Goal: Transaction & Acquisition: Download file/media

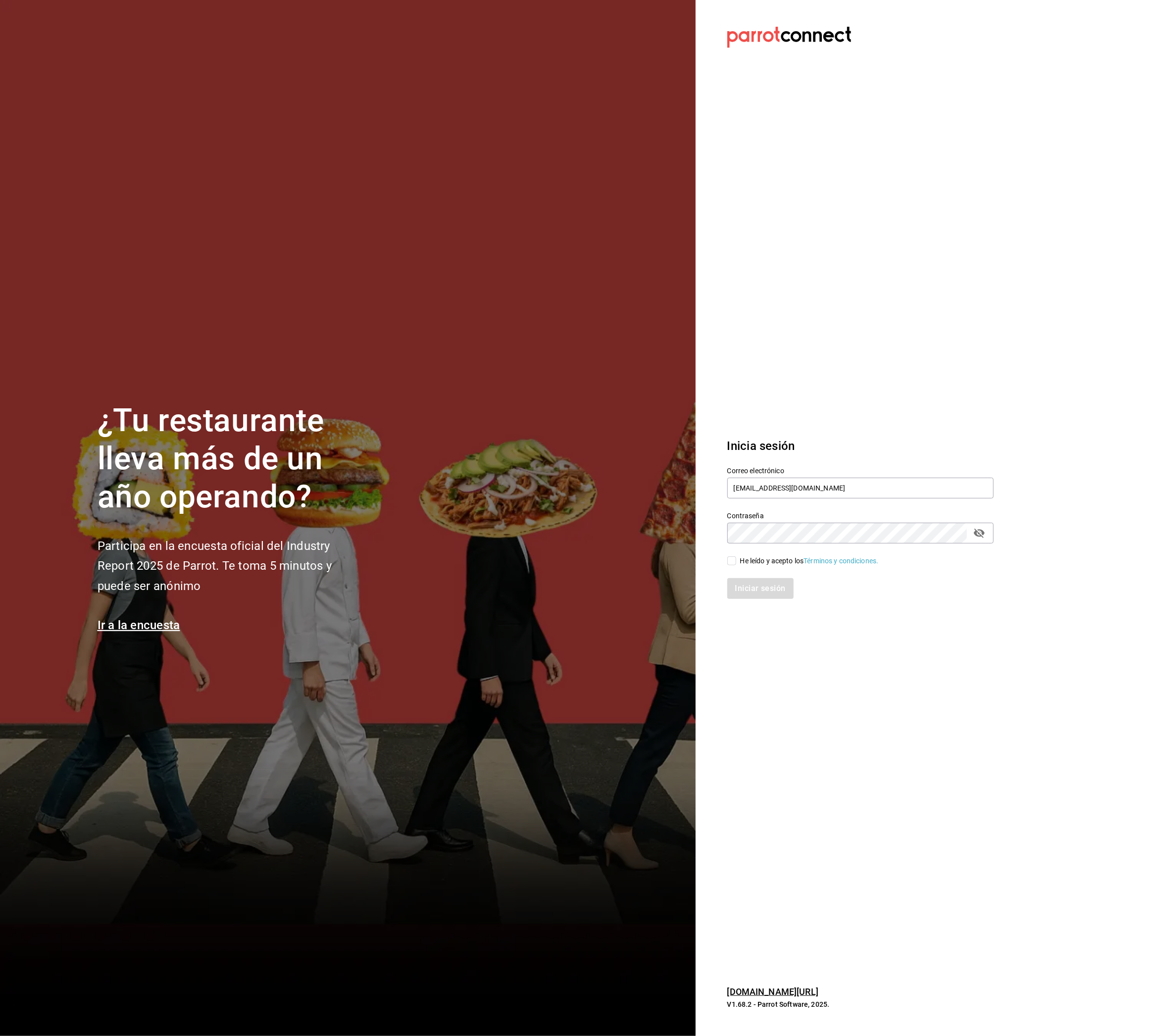
click at [737, 562] on span "He leído y acepto los Términos y condiciones." at bounding box center [807, 561] width 142 height 10
click at [736, 562] on input "He leído y acepto los Términos y condiciones." at bounding box center [731, 561] width 9 height 9
checkbox input "true"
click at [746, 585] on button "Iniciar sesión" at bounding box center [761, 588] width 67 height 21
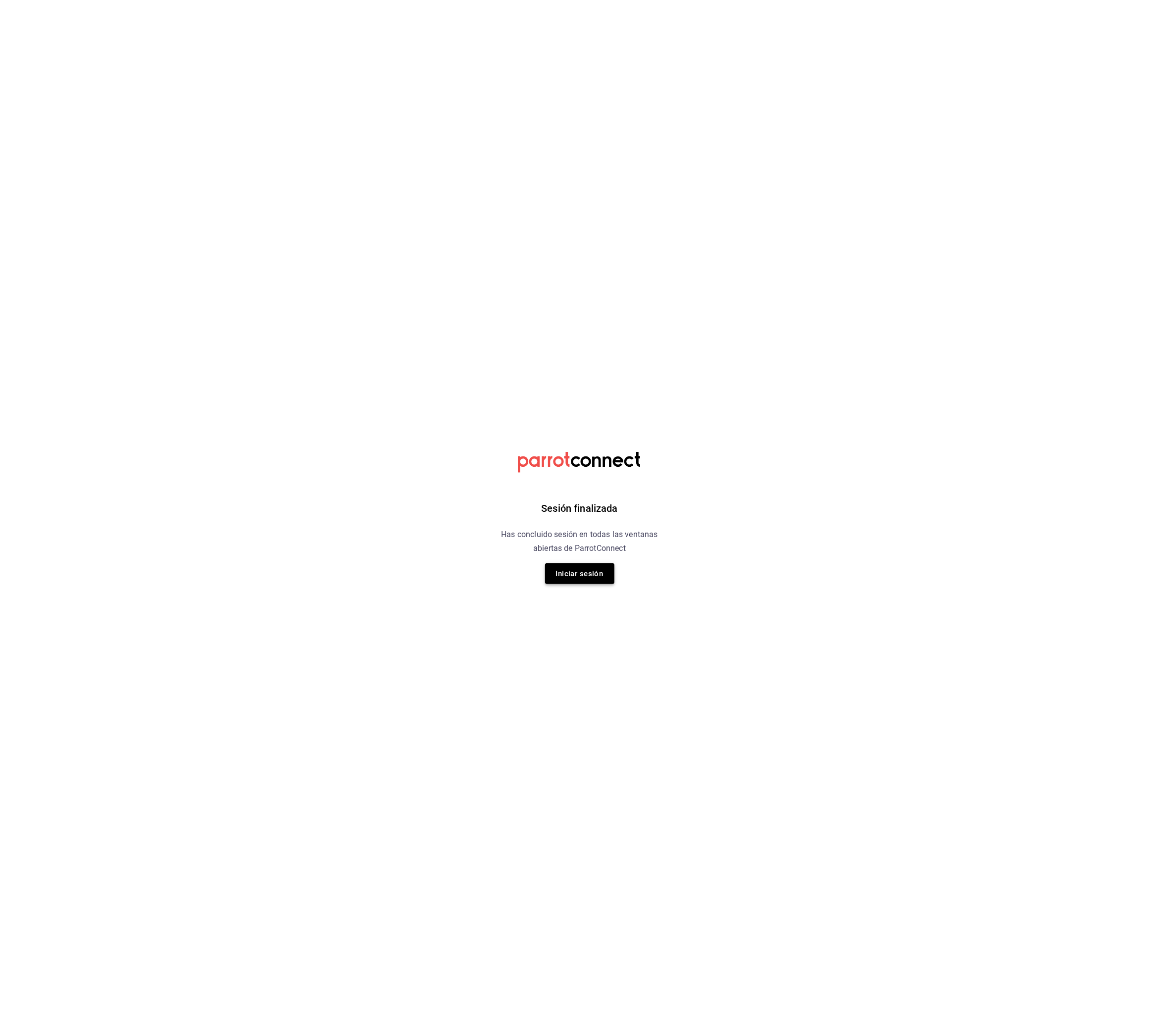
click at [613, 579] on button "Iniciar sesión" at bounding box center [580, 574] width 69 height 21
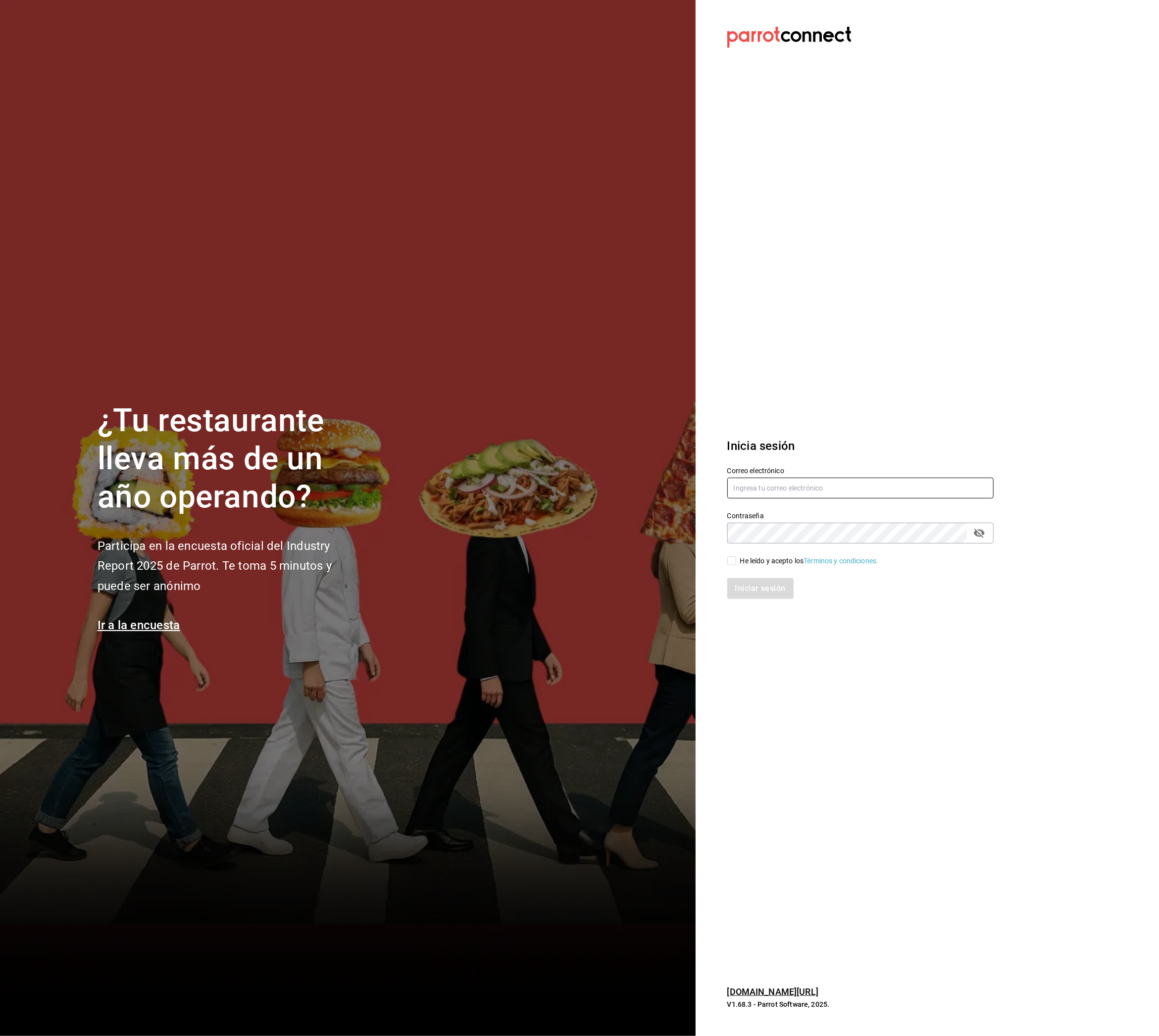
type input "multiuser@primerpiso.com"
click at [603, 577] on section "¿Tu restaurante lleva más de un año operando? Participa en la encuesta oficial …" at bounding box center [347, 518] width 695 height 1036
click at [734, 564] on input "He leído y acepto los Términos y condiciones." at bounding box center [731, 561] width 9 height 9
checkbox input "true"
click at [753, 588] on button "Iniciar sesión" at bounding box center [761, 588] width 67 height 21
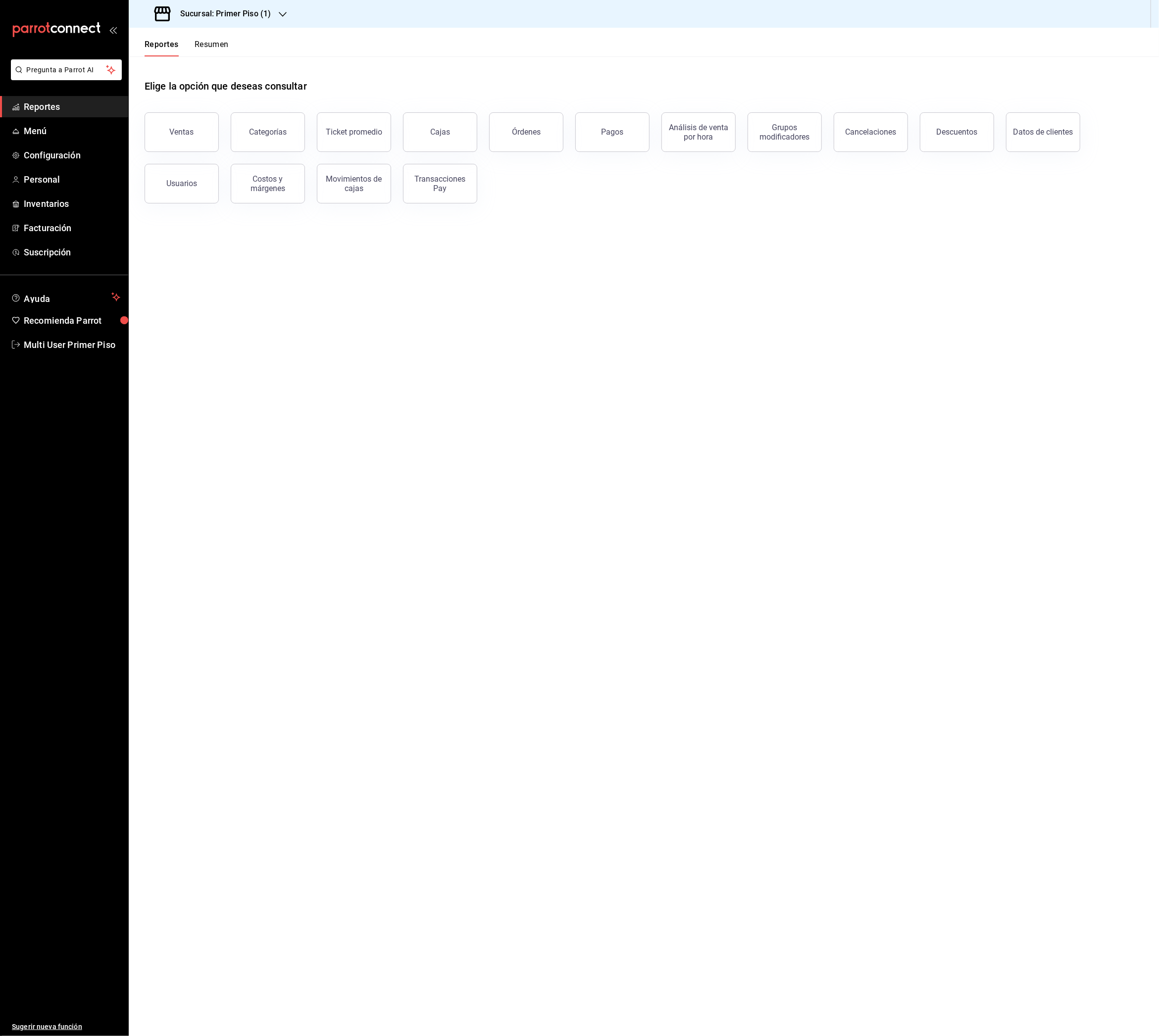
click at [224, 45] on button "Resumen" at bounding box center [212, 48] width 34 height 17
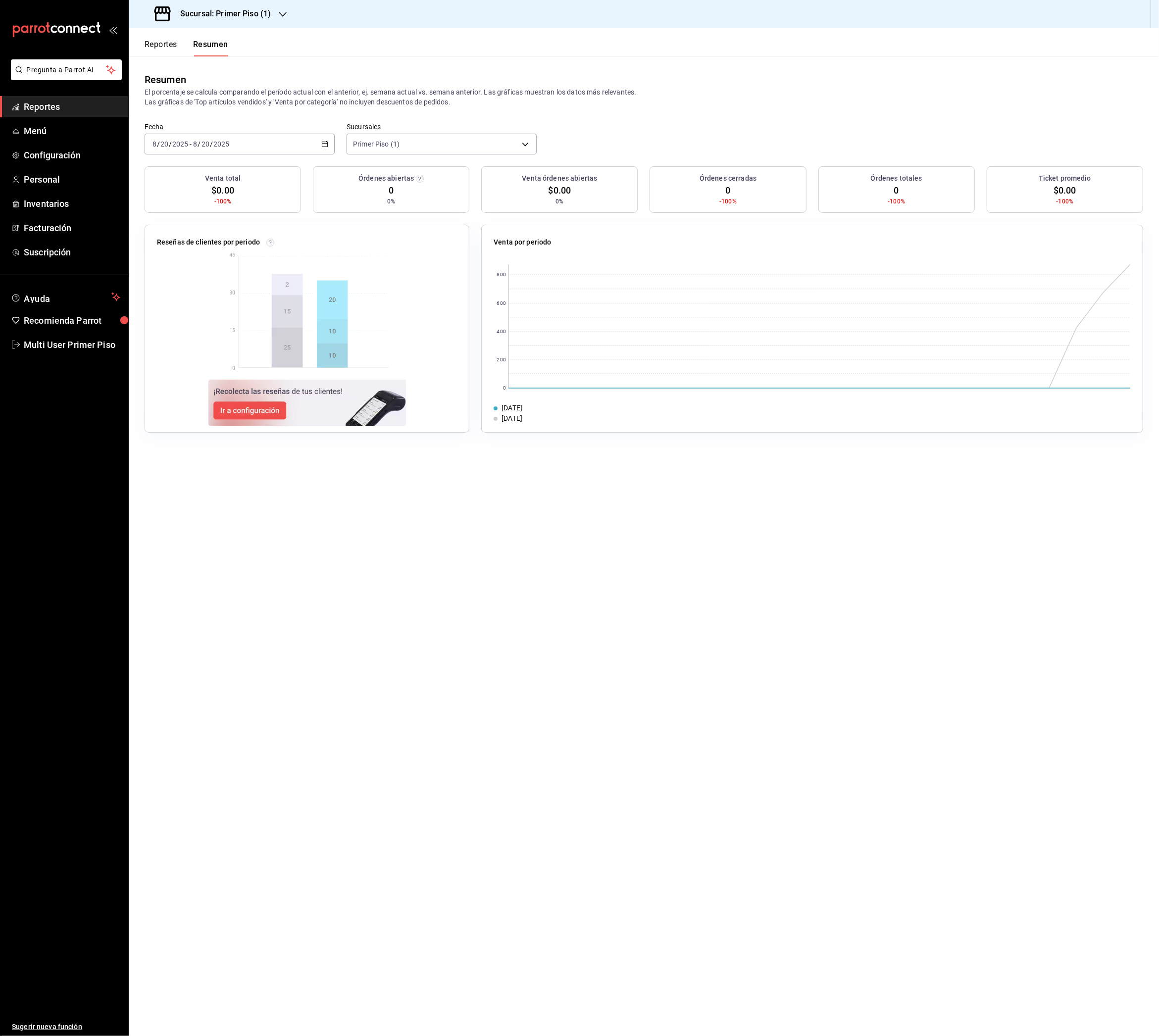
click at [303, 145] on div "[DATE] [DATE] - [DATE] [DATE]" at bounding box center [240, 144] width 190 height 21
click at [197, 282] on span "Rango de fechas" at bounding box center [191, 285] width 77 height 10
click at [281, 251] on button "12" at bounding box center [276, 253] width 17 height 18
click at [263, 276] on button "18" at bounding box center [259, 275] width 17 height 18
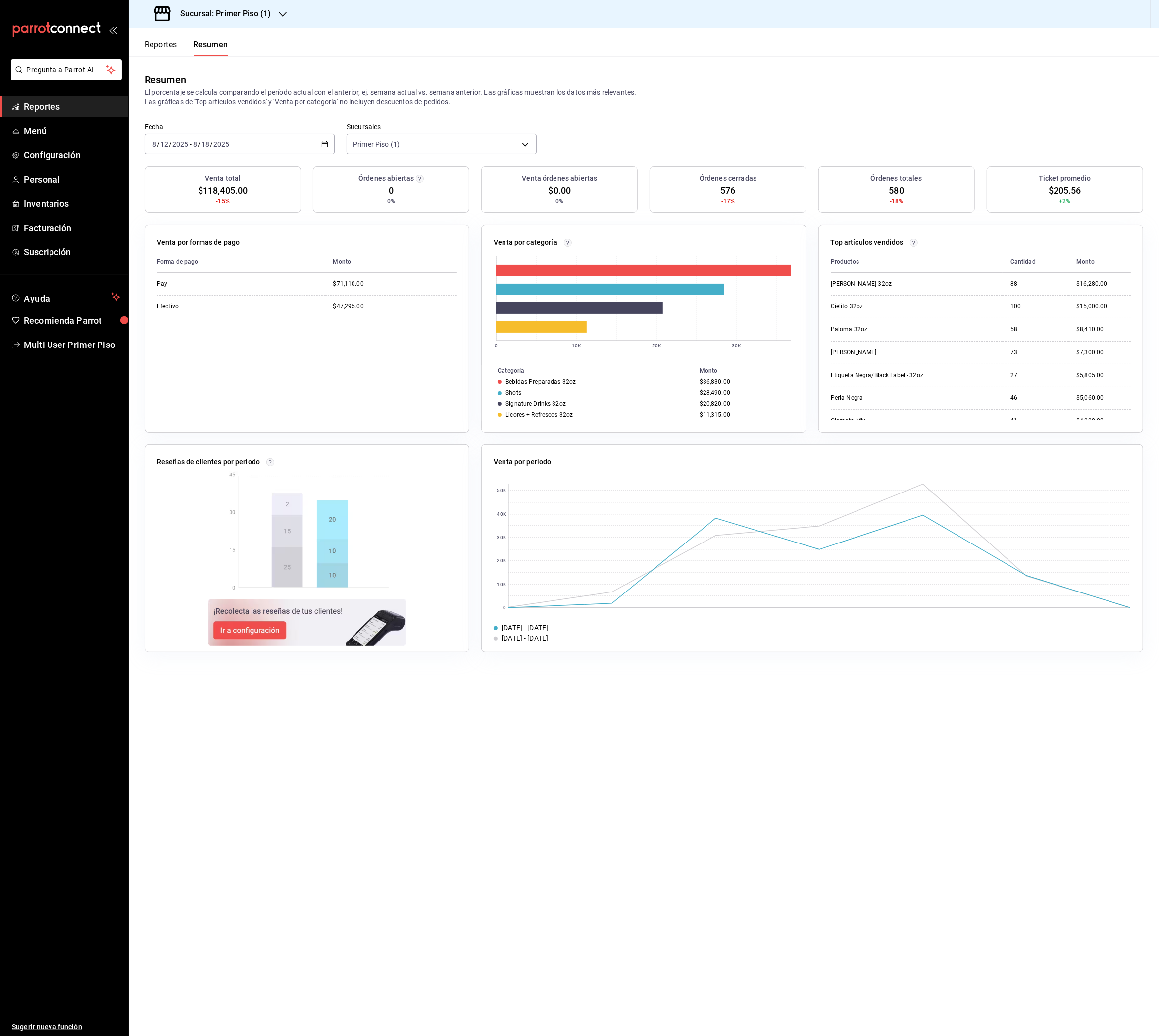
click at [231, 17] on h3 "Sucursal: Primer Piso (1)" at bounding box center [222, 13] width 99 height 12
click at [217, 65] on div "Primer Piso (2)" at bounding box center [203, 65] width 133 height 10
click at [251, 13] on h3 "Sucursal: Primer Piso (2)" at bounding box center [222, 13] width 99 height 12
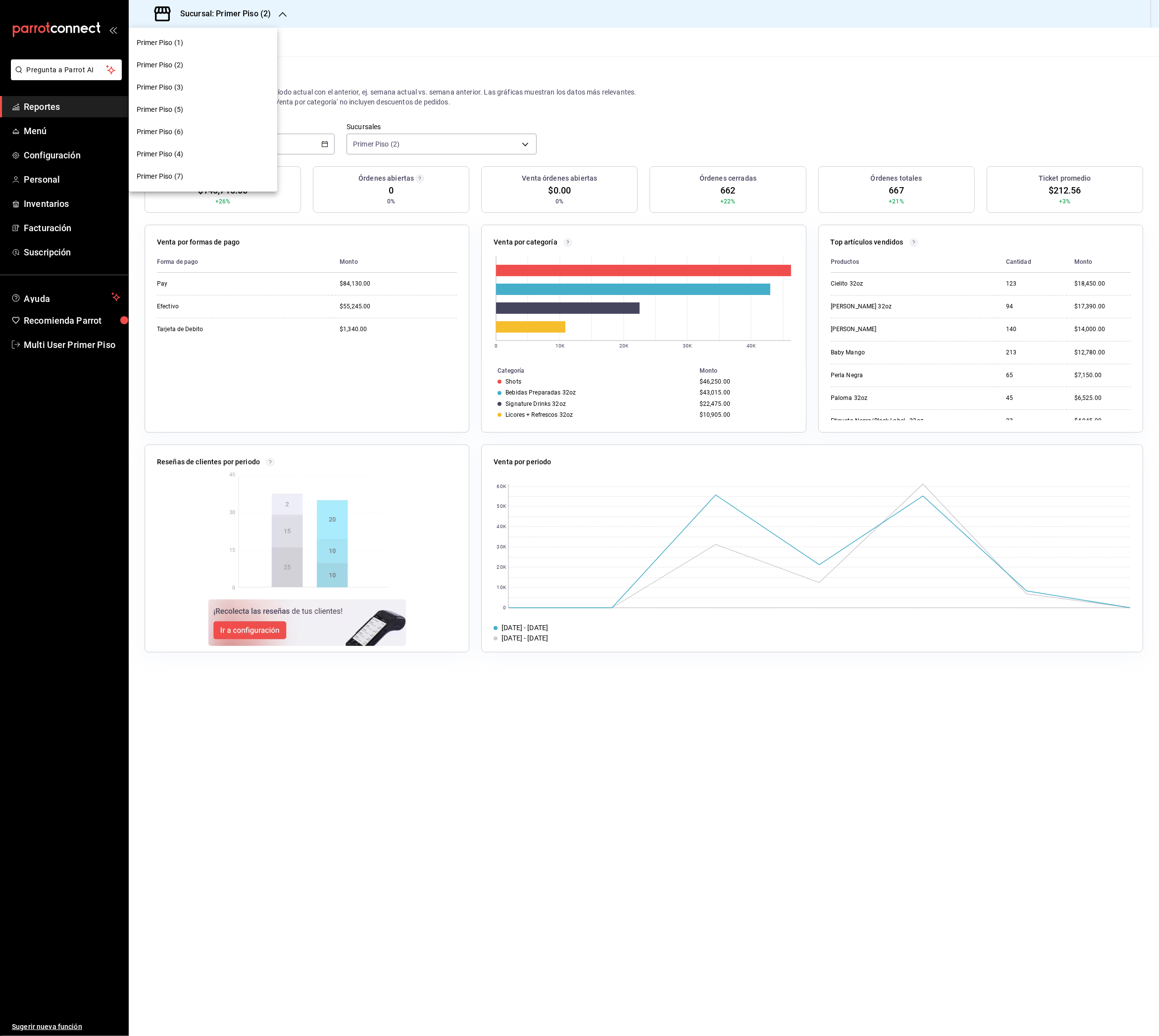
click at [209, 86] on div "Primer Piso (3)" at bounding box center [203, 87] width 133 height 10
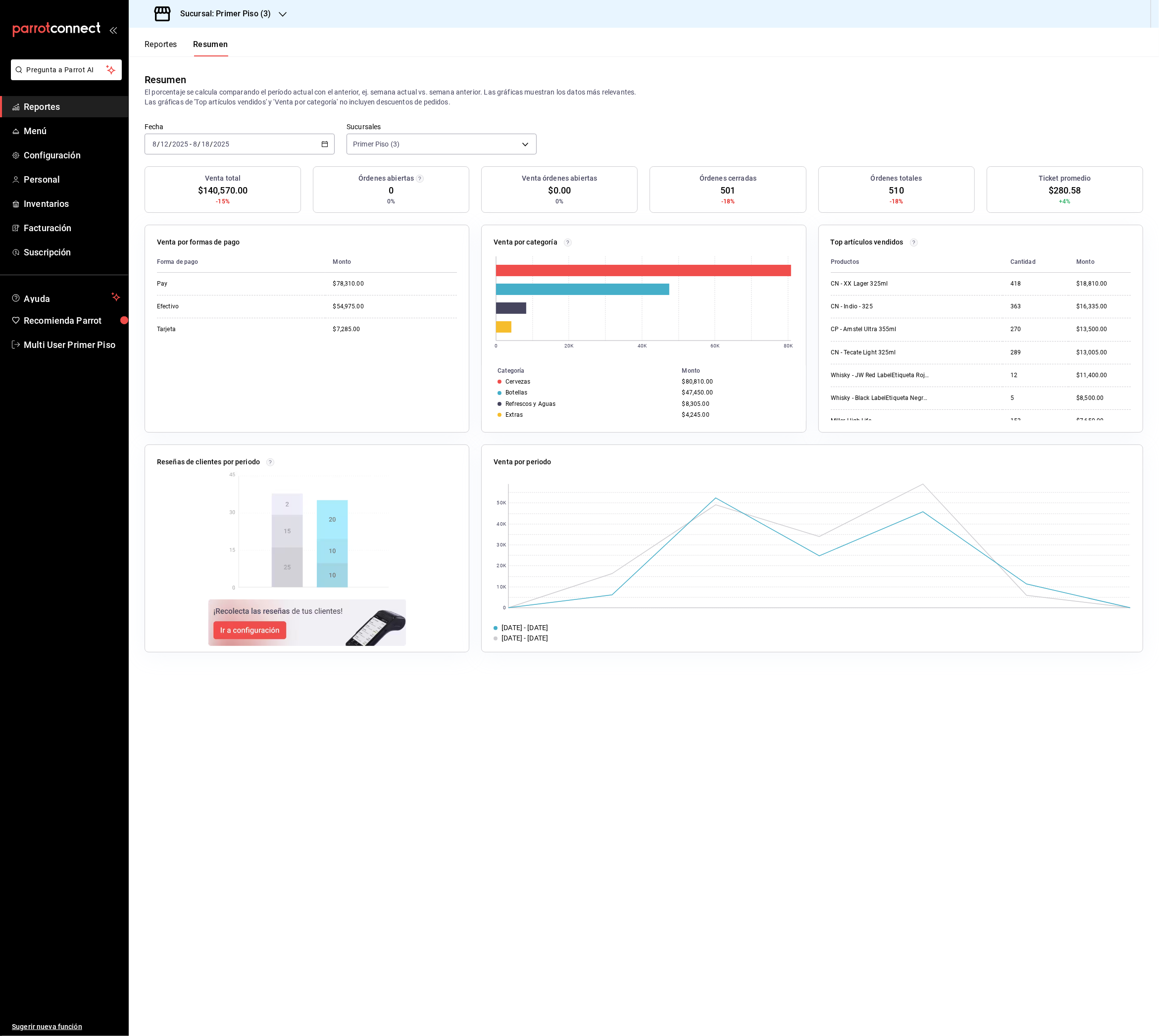
click at [247, 18] on h3 "Sucursal: Primer Piso (3)" at bounding box center [222, 13] width 99 height 12
click at [209, 153] on div "Primer Piso (4)" at bounding box center [203, 154] width 133 height 10
click at [257, 15] on h3 "Sucursal: Primer Piso (4)" at bounding box center [222, 13] width 99 height 12
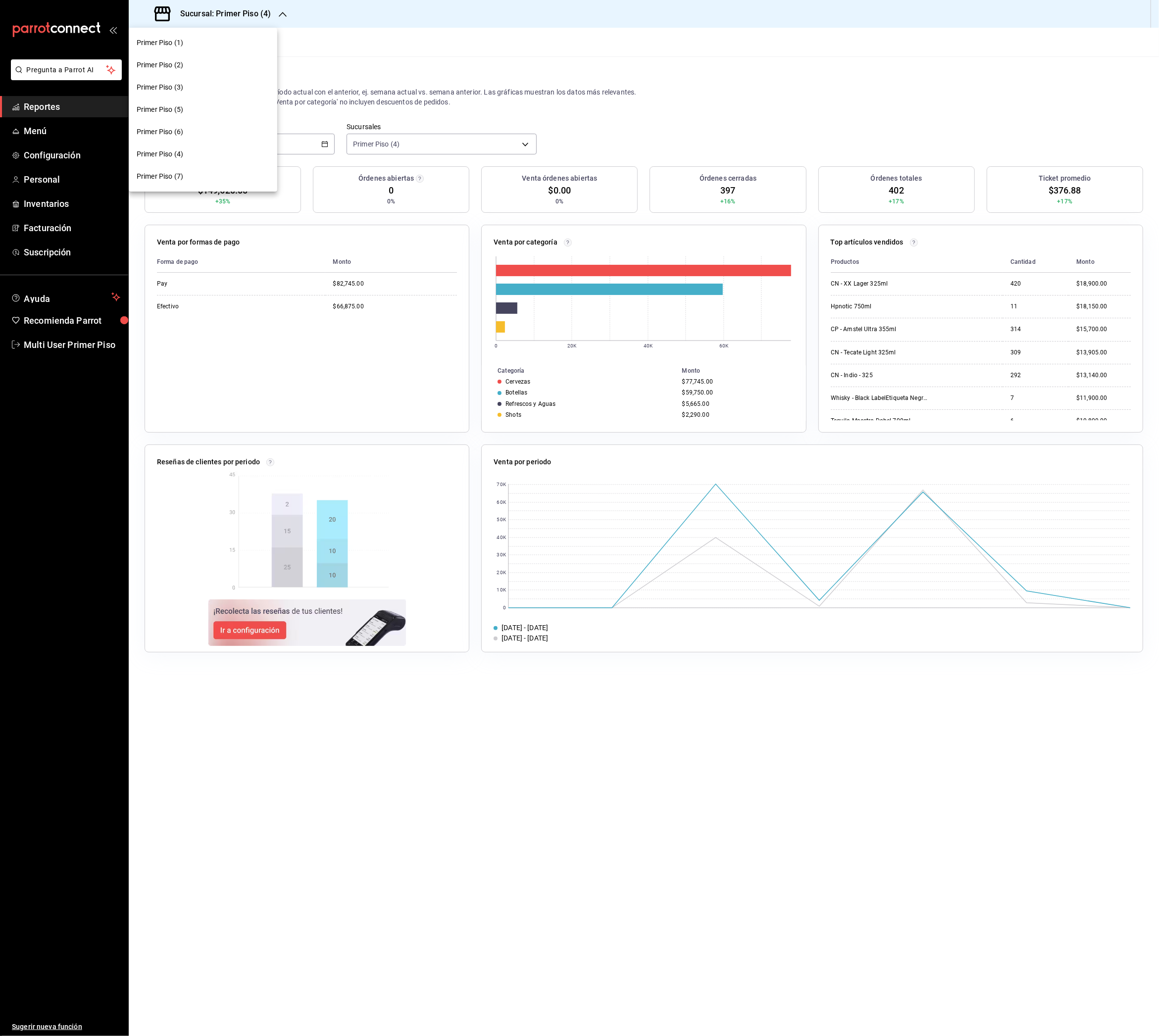
click at [257, 15] on div at bounding box center [579, 518] width 1159 height 1036
click at [257, 15] on h3 "Sucursal: Primer Piso (4)" at bounding box center [222, 13] width 99 height 12
click at [196, 111] on div "Primer Piso (5)" at bounding box center [203, 109] width 133 height 10
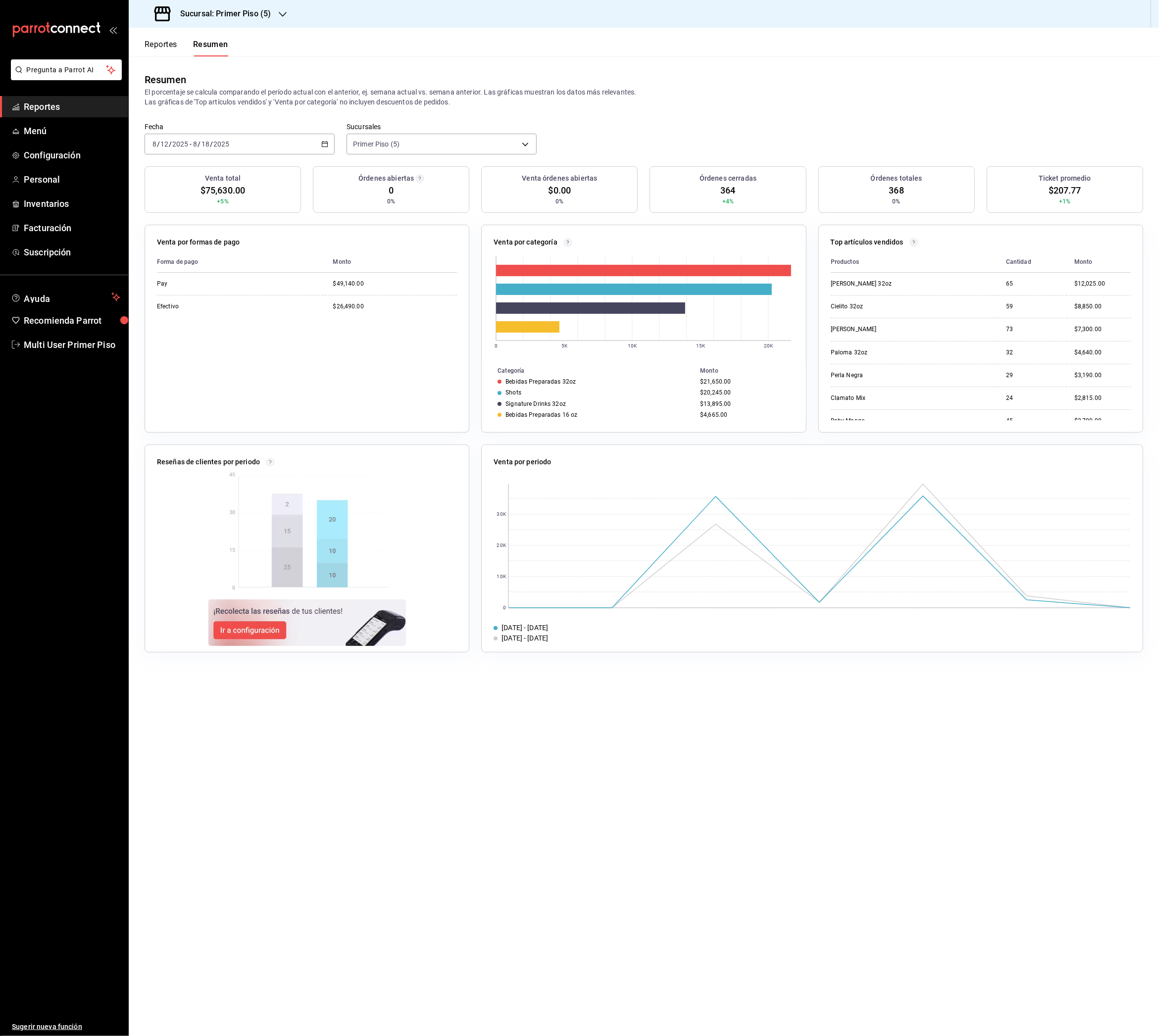
click at [263, 13] on h3 "Sucursal: Primer Piso (5)" at bounding box center [222, 13] width 99 height 12
click at [176, 133] on span "Primer Piso (6)" at bounding box center [160, 132] width 47 height 10
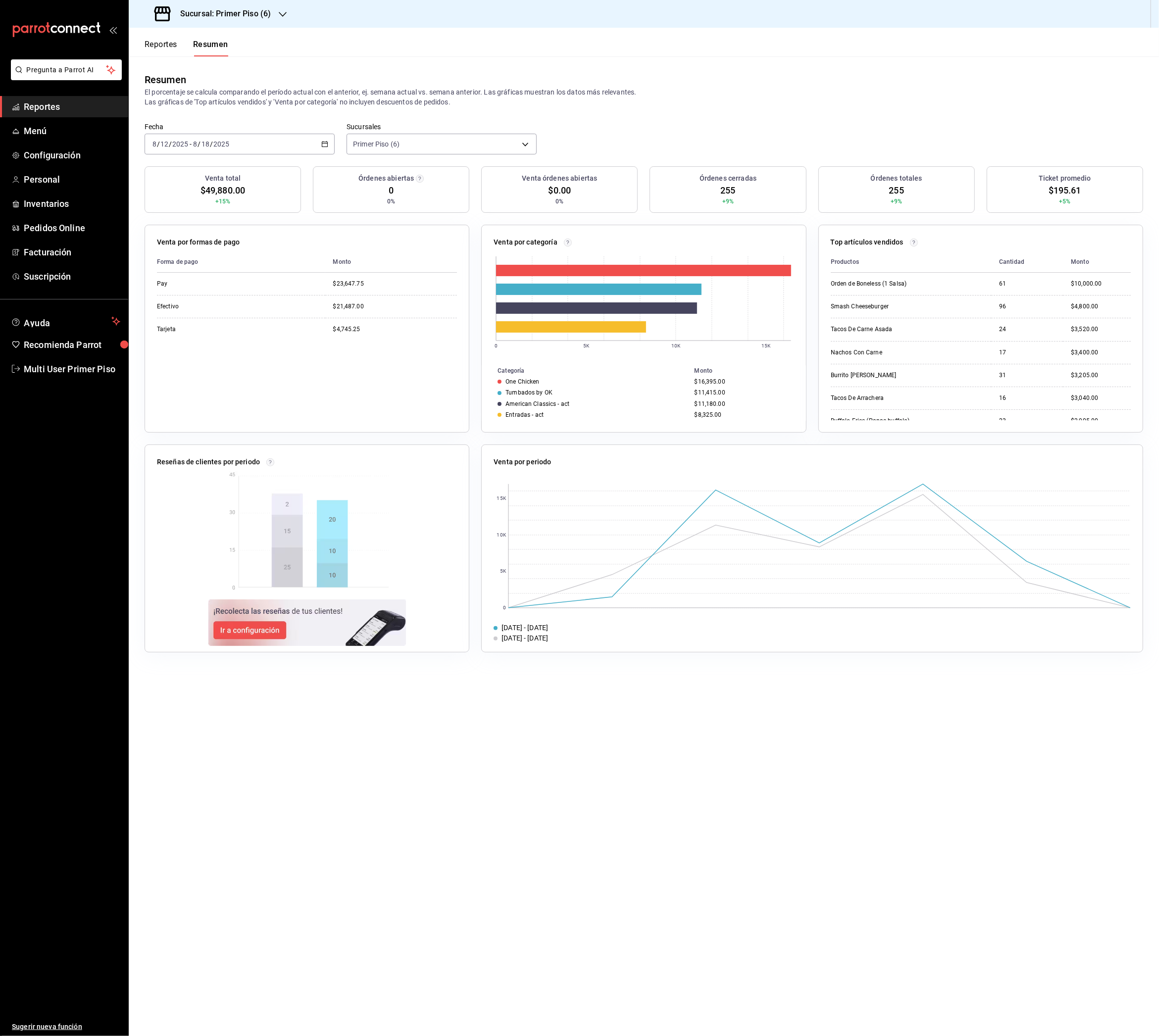
click at [259, 16] on h3 "Sucursal: Primer Piso (6)" at bounding box center [222, 13] width 99 height 12
click at [211, 174] on div "Primer Piso (7)" at bounding box center [203, 176] width 133 height 10
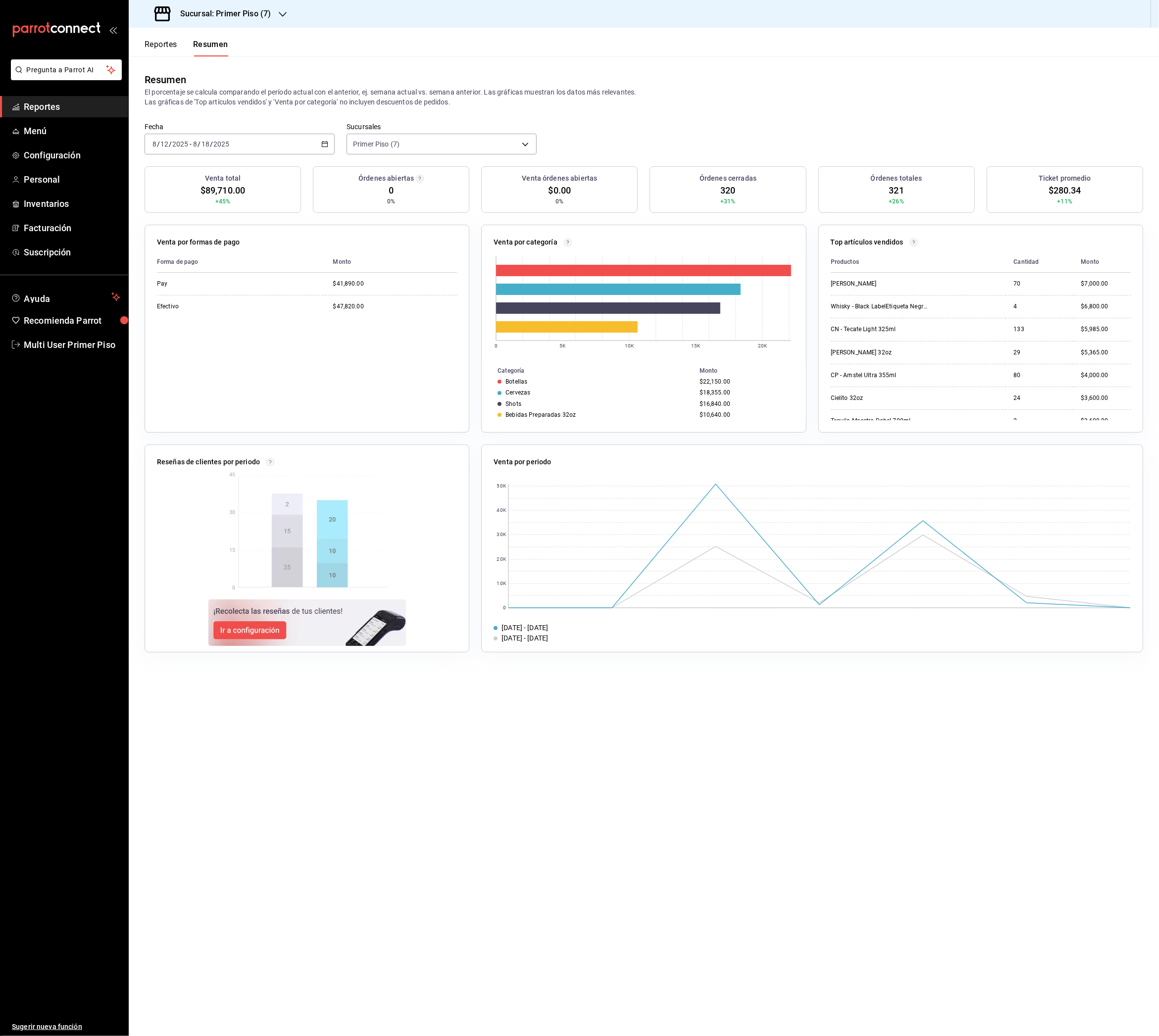
click at [233, 16] on h3 "Sucursal: Primer Piso (7)" at bounding box center [222, 13] width 99 height 12
click at [214, 45] on div "Primer Piso (1)" at bounding box center [203, 43] width 133 height 10
click at [61, 228] on span "Facturación" at bounding box center [72, 228] width 97 height 13
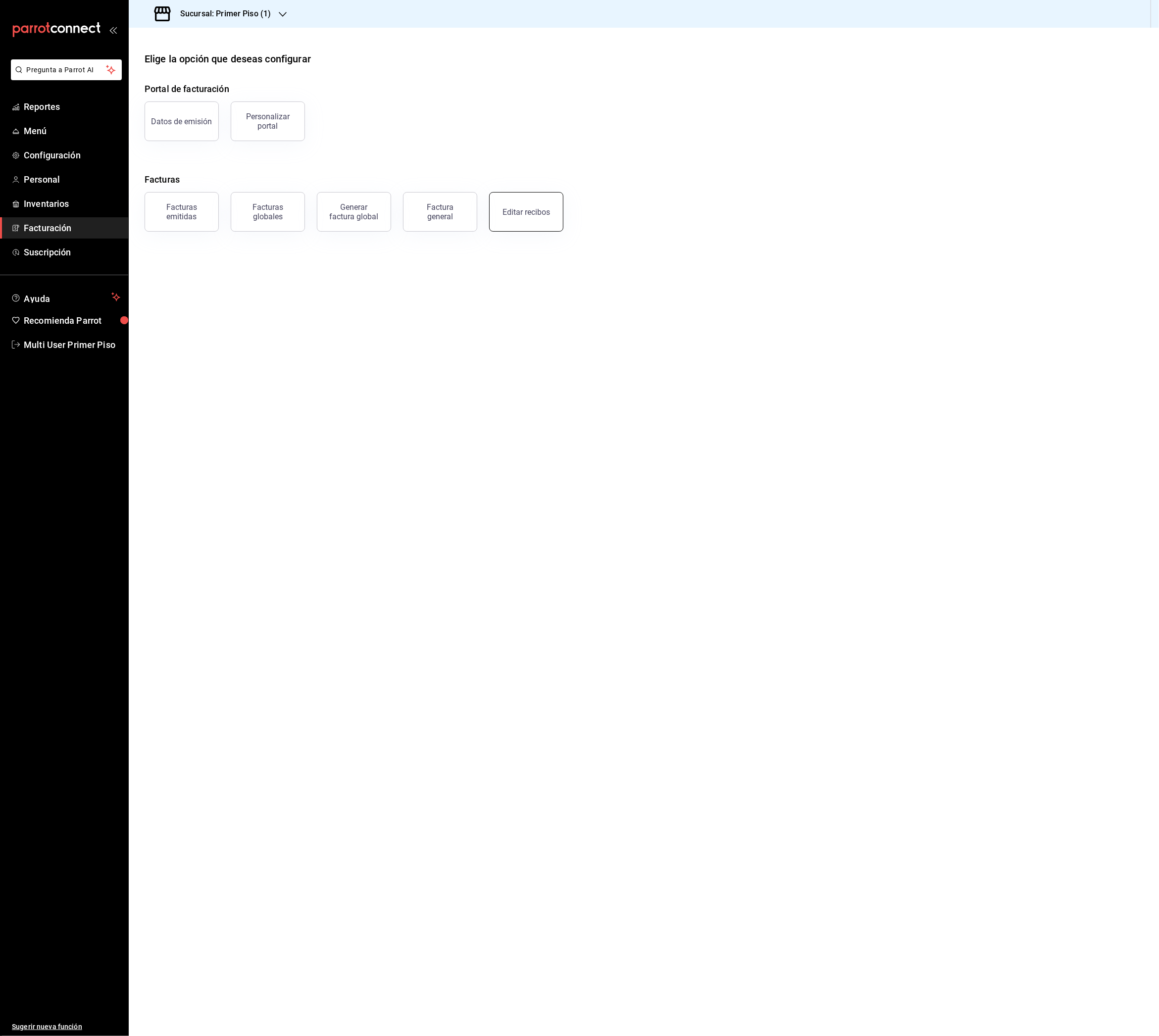
click at [545, 215] on div "Editar recibos" at bounding box center [526, 212] width 47 height 9
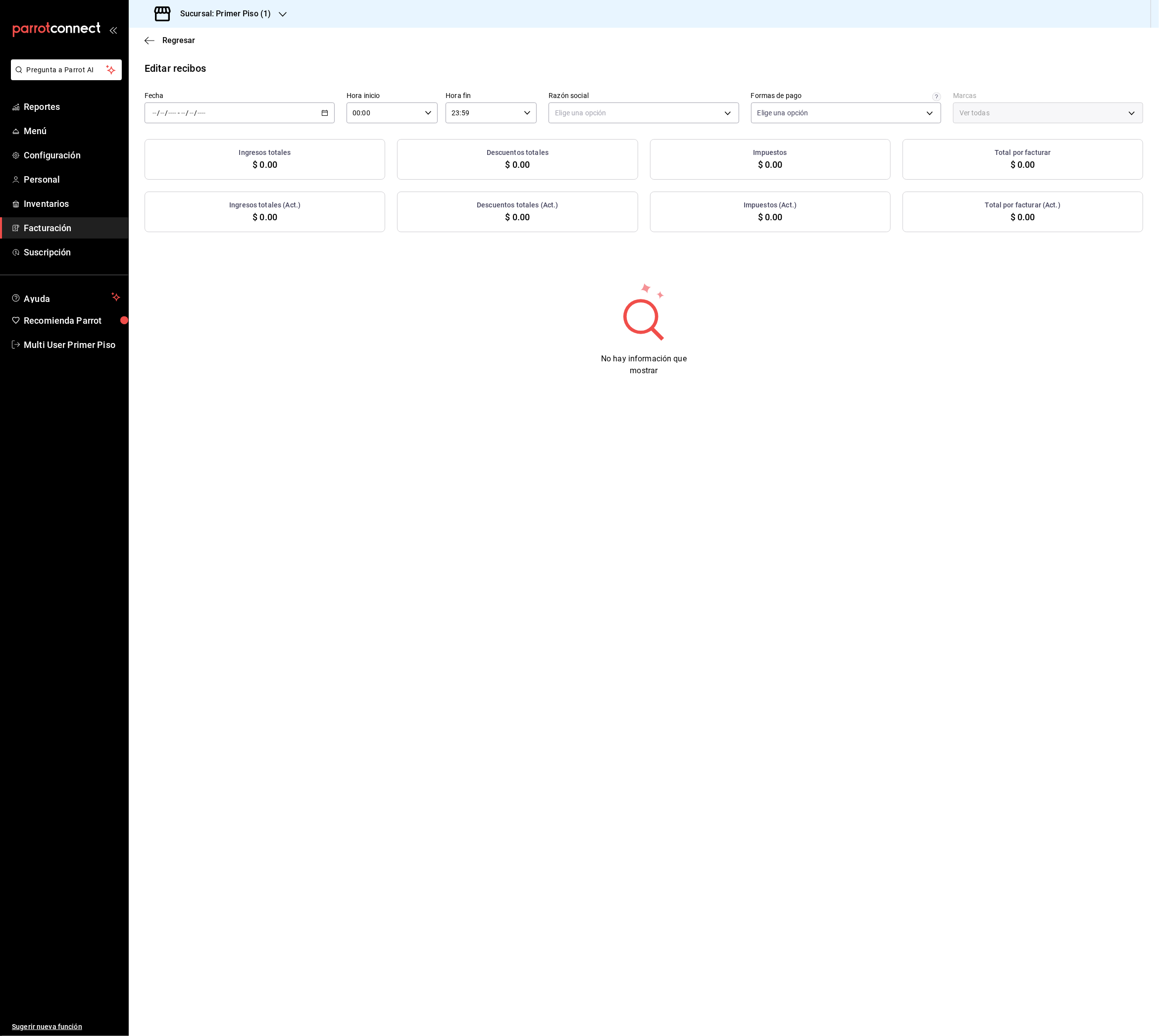
type input "98fcc4e2-d5bb-4b97-9bb6-2329d05d608d"
click at [324, 109] on icon "button" at bounding box center [324, 113] width 7 height 7
click at [198, 250] on span "Rango de fechas" at bounding box center [191, 254] width 77 height 10
click at [278, 224] on abbr "12" at bounding box center [276, 222] width 7 height 7
click at [257, 246] on abbr "18" at bounding box center [259, 244] width 7 height 7
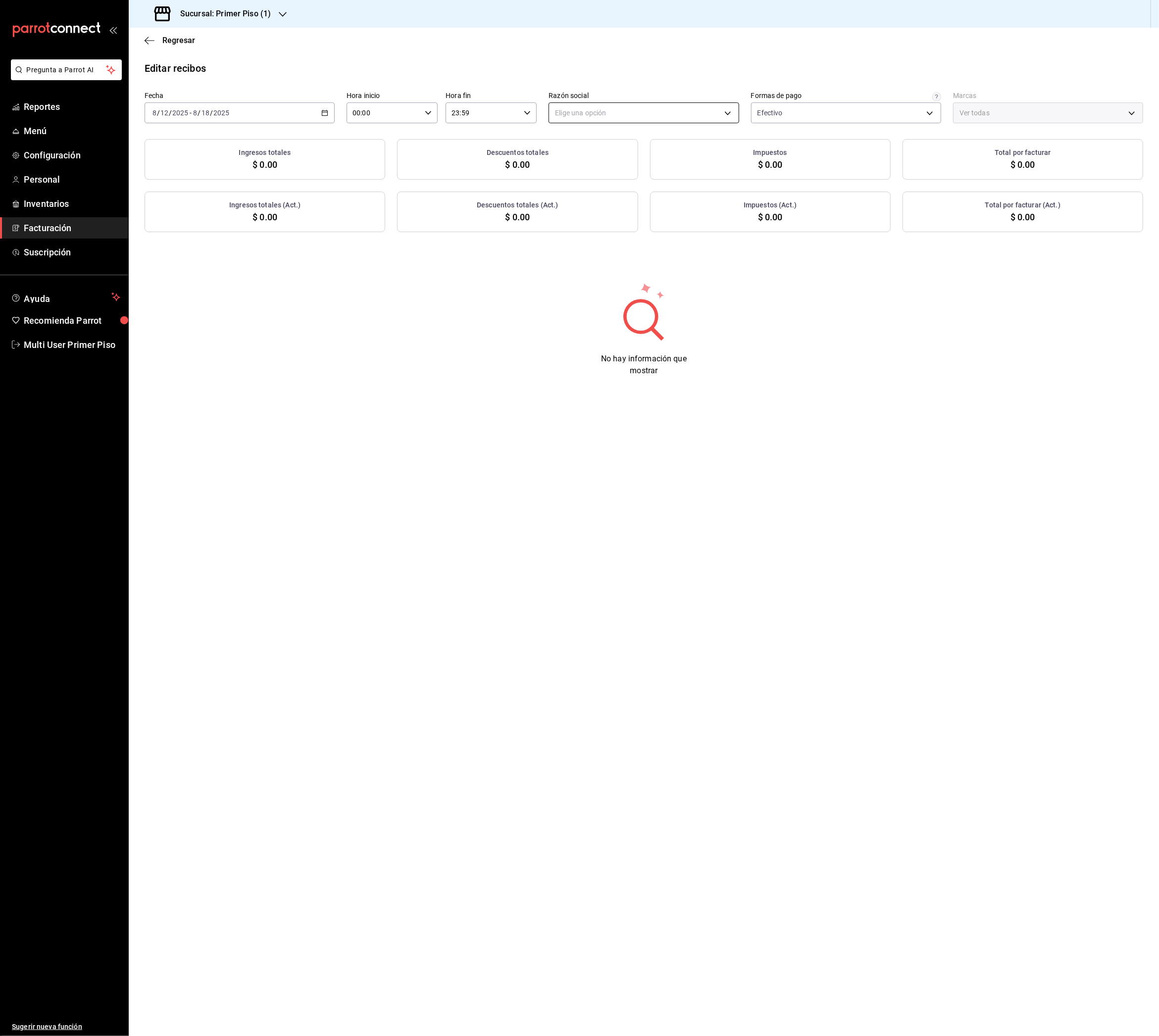
click at [577, 112] on body "Pregunta a Parrot AI Reportes Menú Configuración Personal Inventarios Facturaci…" at bounding box center [579, 518] width 1159 height 1036
click at [576, 162] on li "[PERSON_NAME]" at bounding box center [644, 163] width 189 height 18
type input "3991ff0e-0a3e-4ad7-b13a-c5bf0a64209d"
type input "182b95c5-5d7f-44c9-a8c4-36248f3144af"
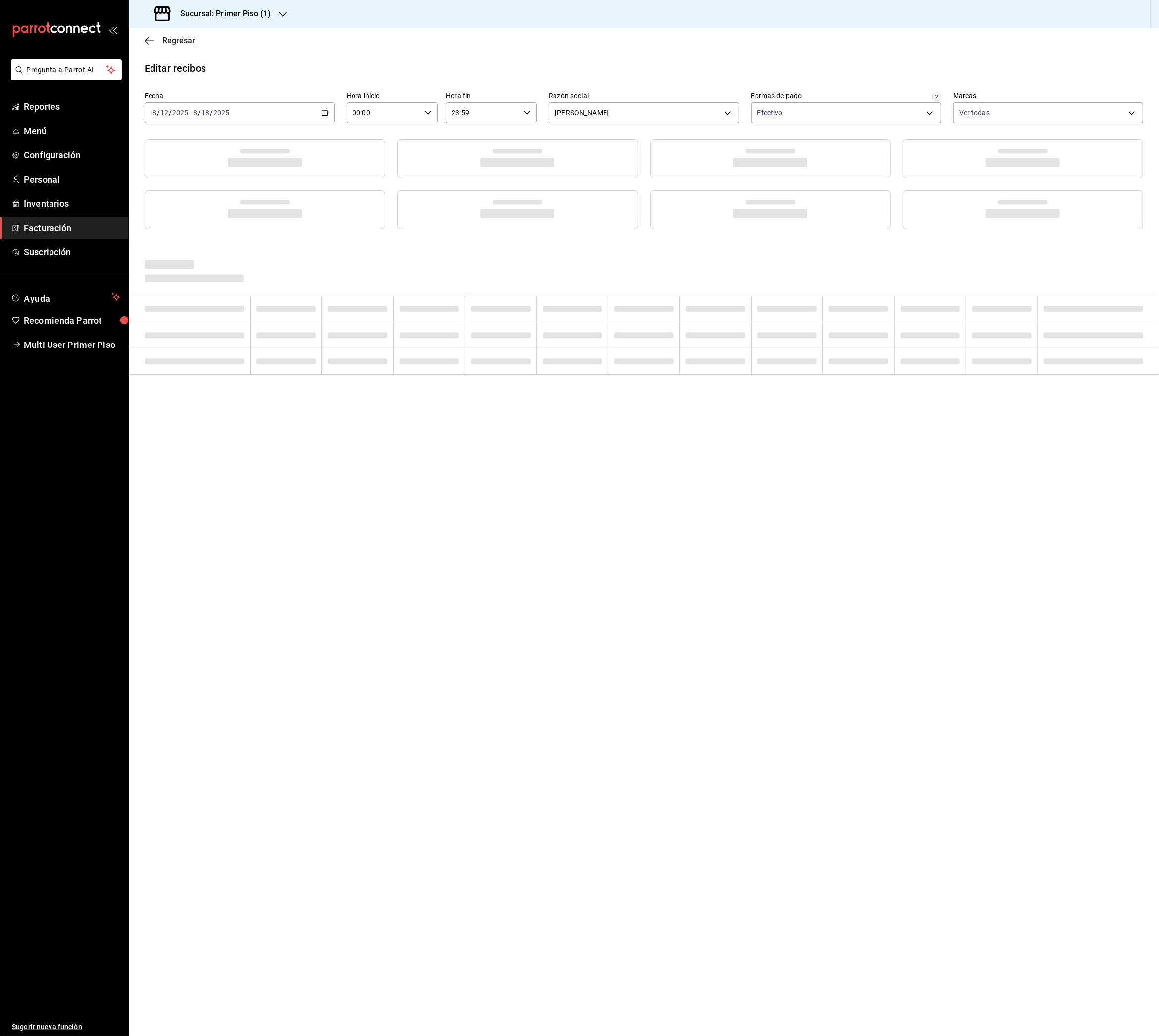
click at [183, 41] on span "Regresar" at bounding box center [179, 40] width 33 height 9
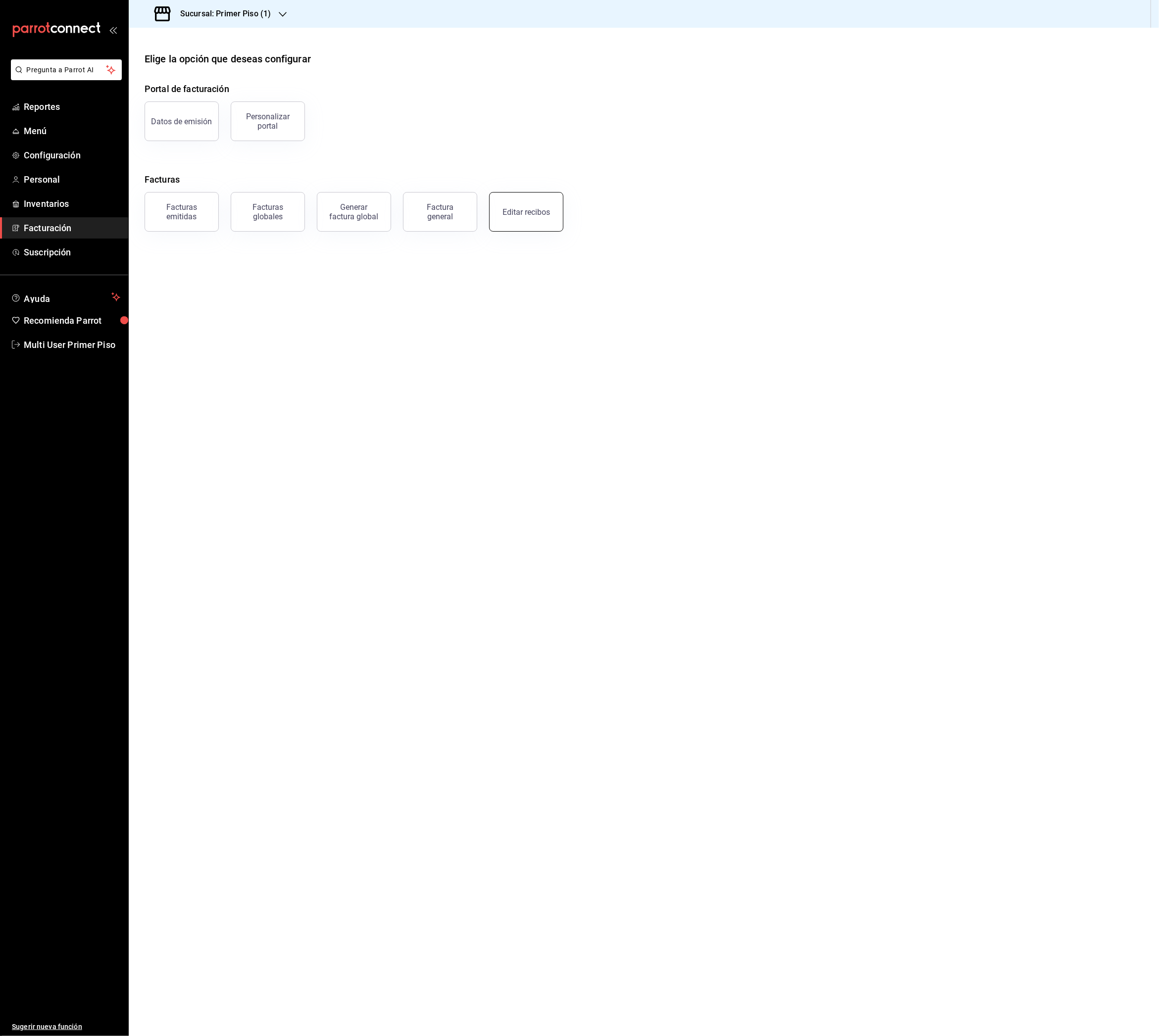
click at [524, 218] on button "Editar recibos" at bounding box center [526, 212] width 74 height 40
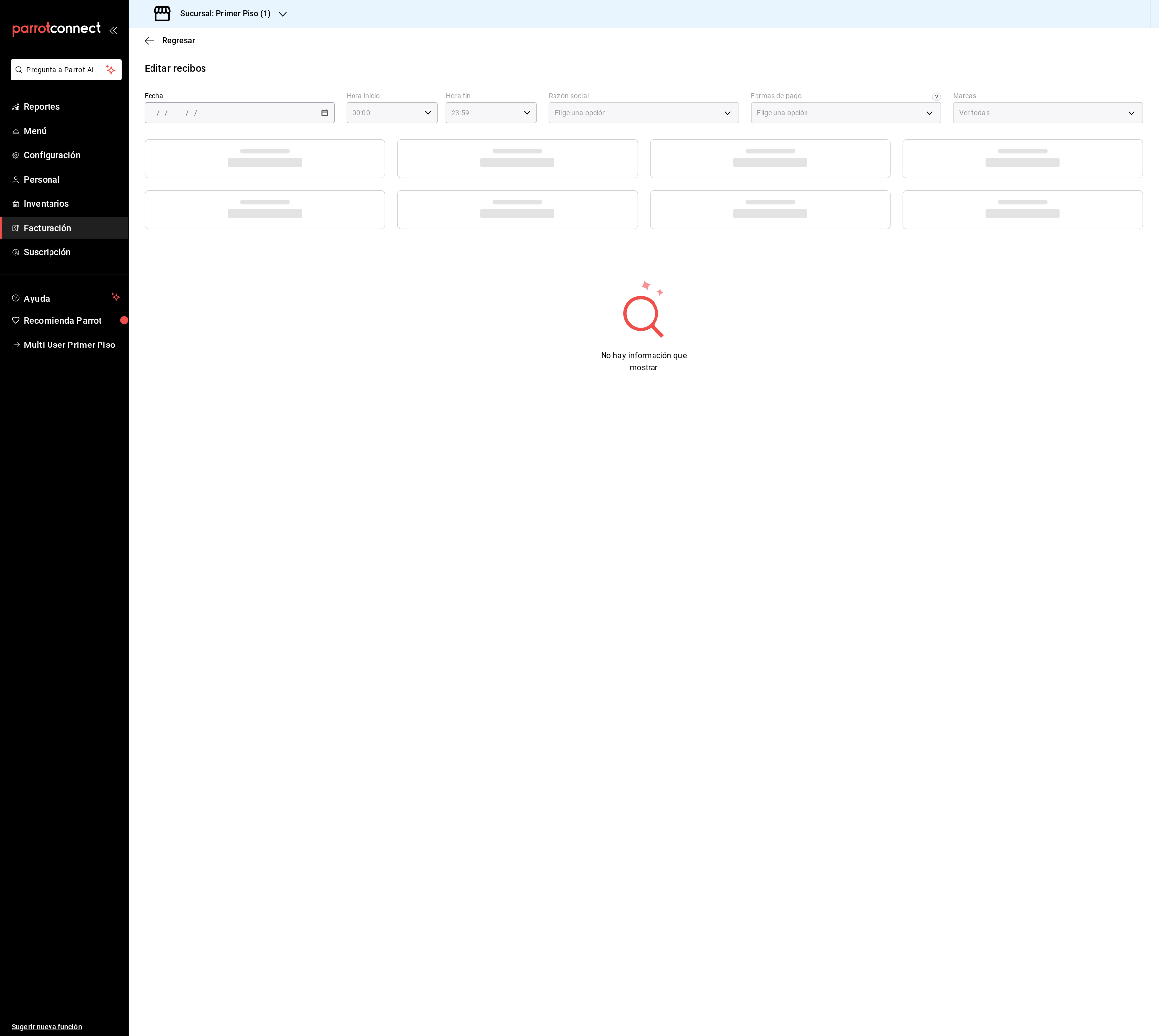
click at [255, 113] on div "/ / - / /" at bounding box center [240, 113] width 190 height 21
type input "98fcc4e2-d5bb-4b97-9bb6-2329d05d608d"
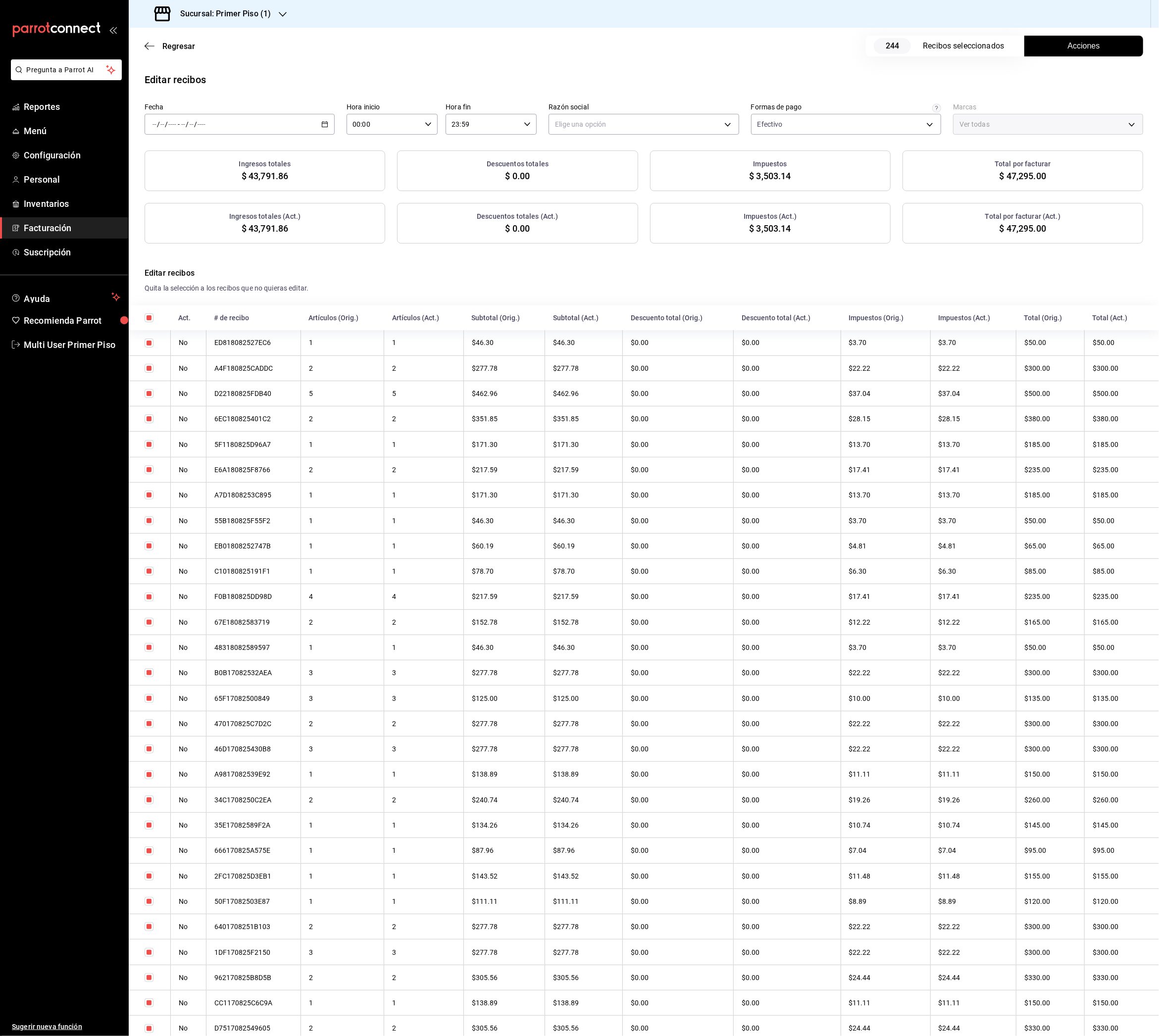
click at [310, 118] on div "/ / - / /" at bounding box center [240, 124] width 190 height 21
click at [197, 263] on span "Rango de fechas" at bounding box center [191, 266] width 77 height 10
drag, startPoint x: 273, startPoint y: 231, endPoint x: 263, endPoint y: 245, distance: 17.2
click at [272, 231] on button "12" at bounding box center [276, 233] width 17 height 18
click at [255, 253] on abbr "18" at bounding box center [259, 255] width 7 height 7
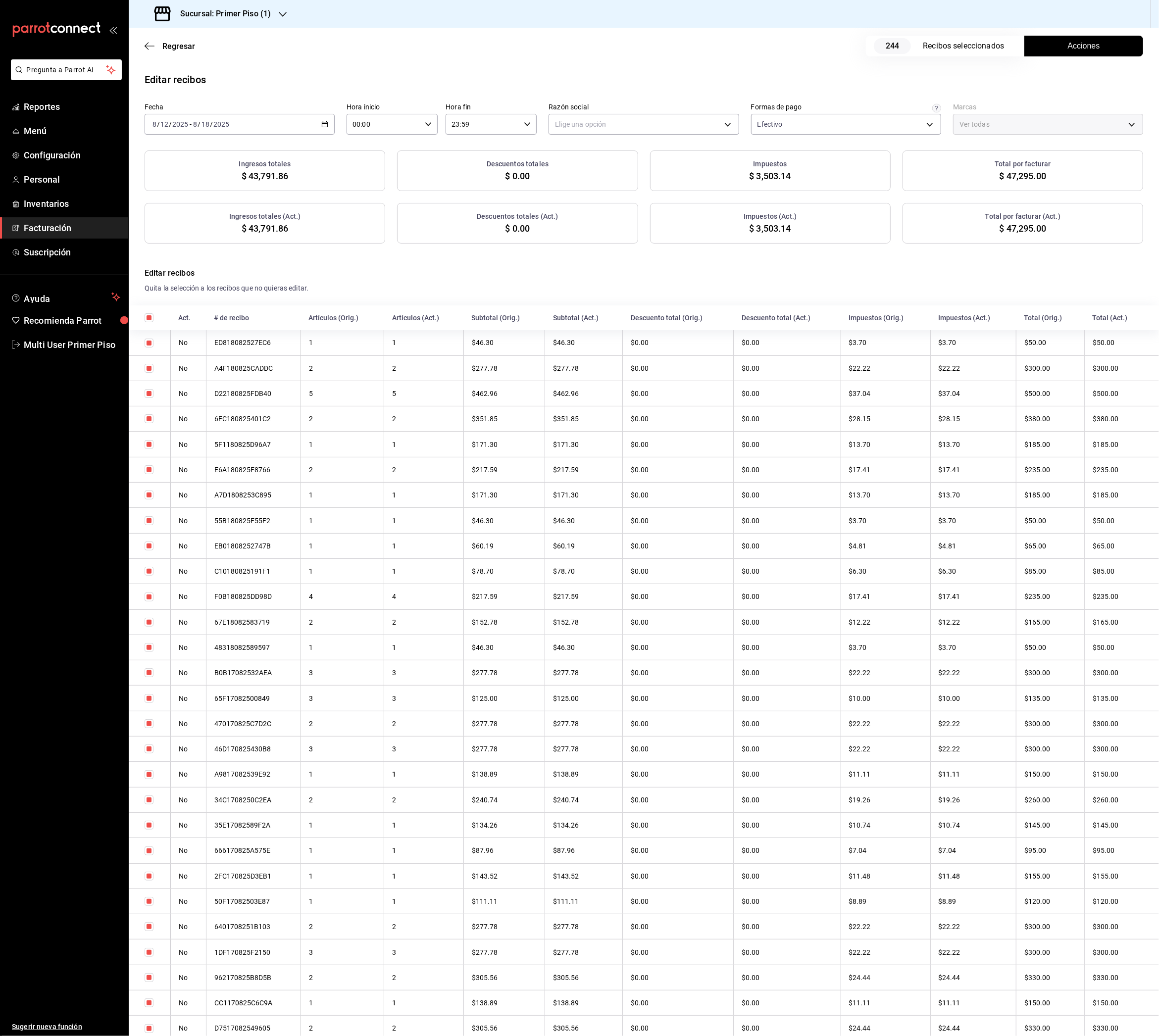
click at [1086, 51] on span "Acciones" at bounding box center [1084, 46] width 32 height 12
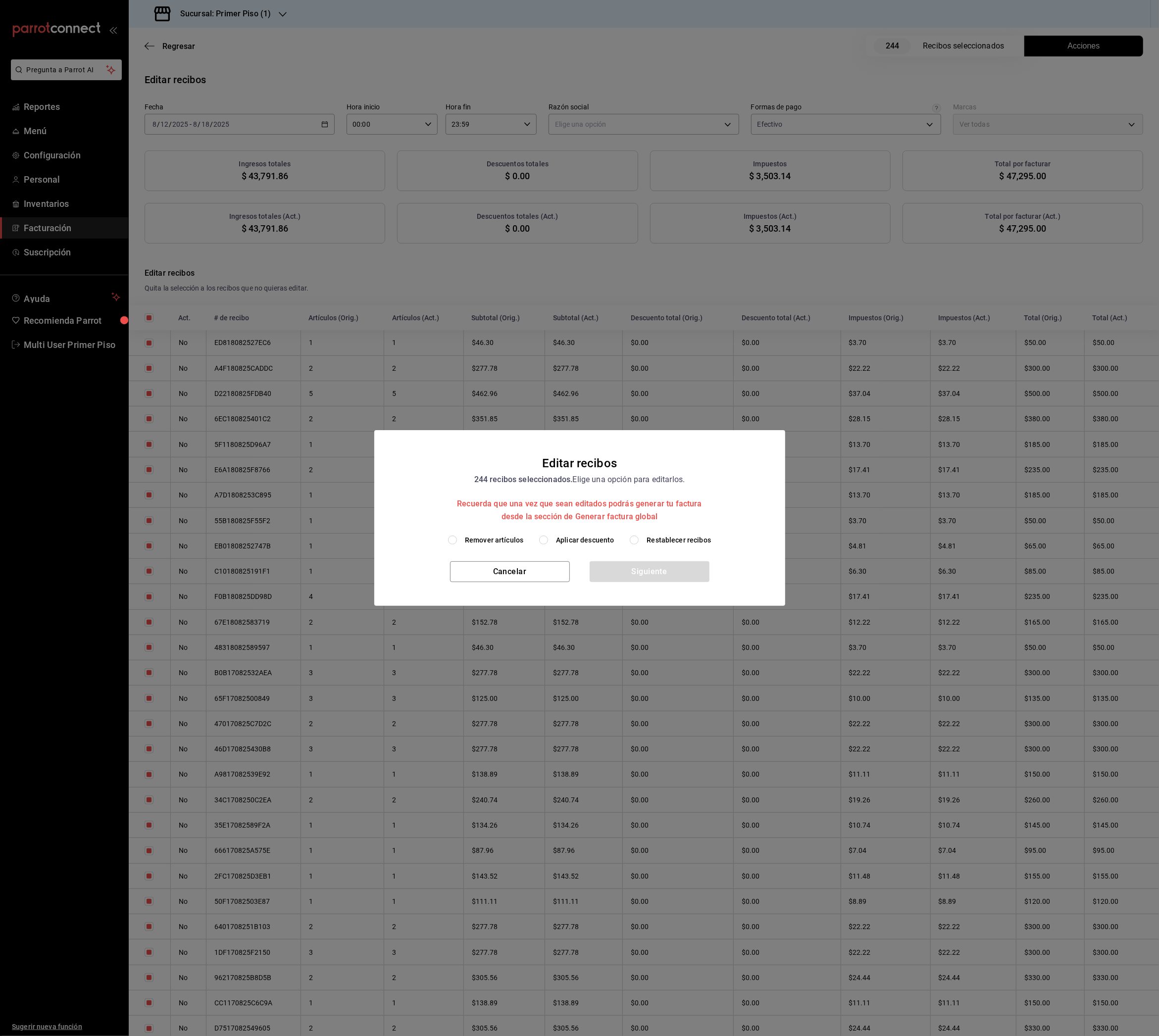
click at [493, 538] on span "Remover artículos" at bounding box center [494, 540] width 59 height 10
click at [457, 538] on input "Remover artículos" at bounding box center [452, 540] width 9 height 9
radio input "true"
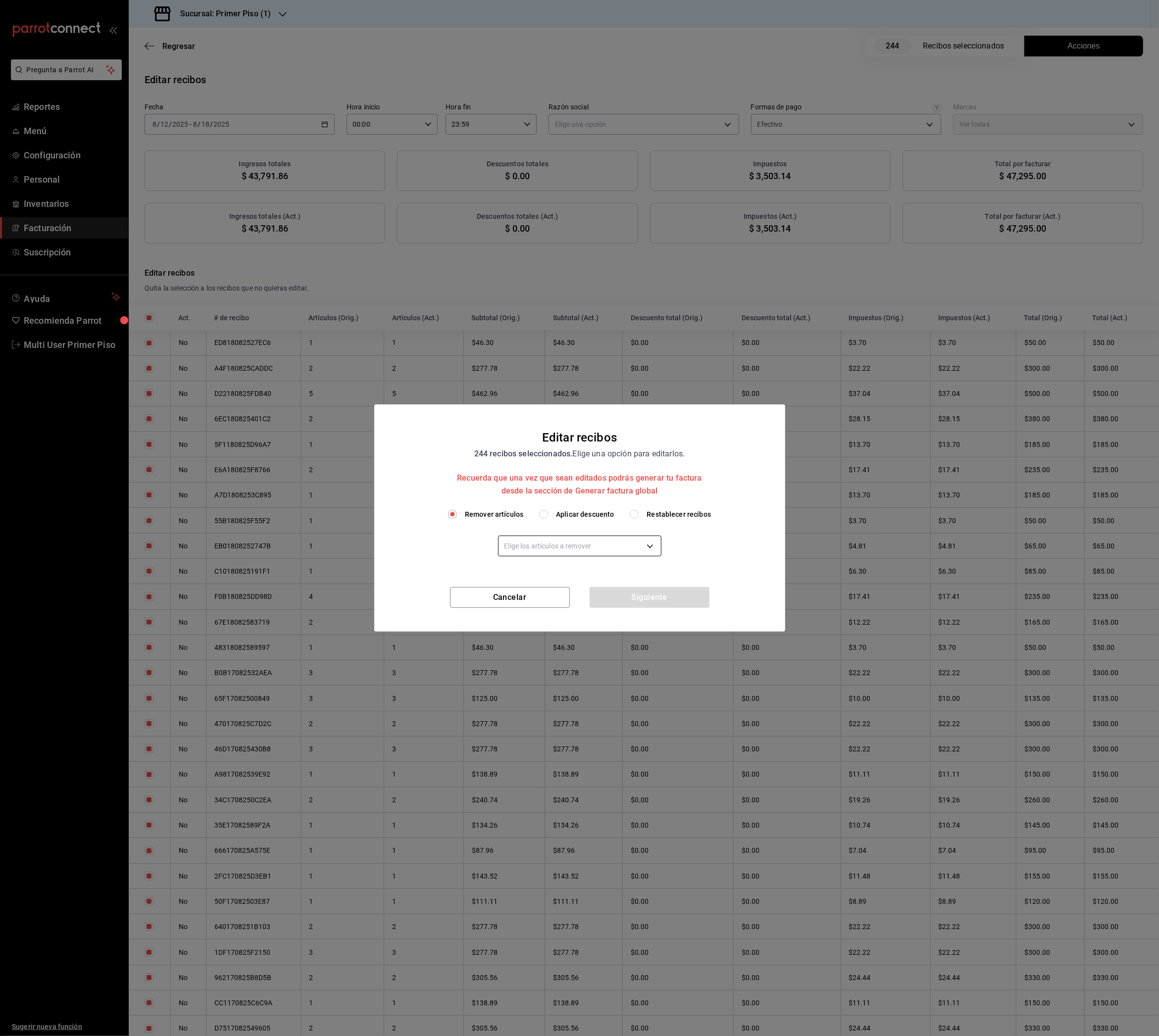
click at [558, 544] on body "Pregunta a Parrot AI Reportes Menú Configuración Personal Inventarios Facturaci…" at bounding box center [579, 518] width 1159 height 1036
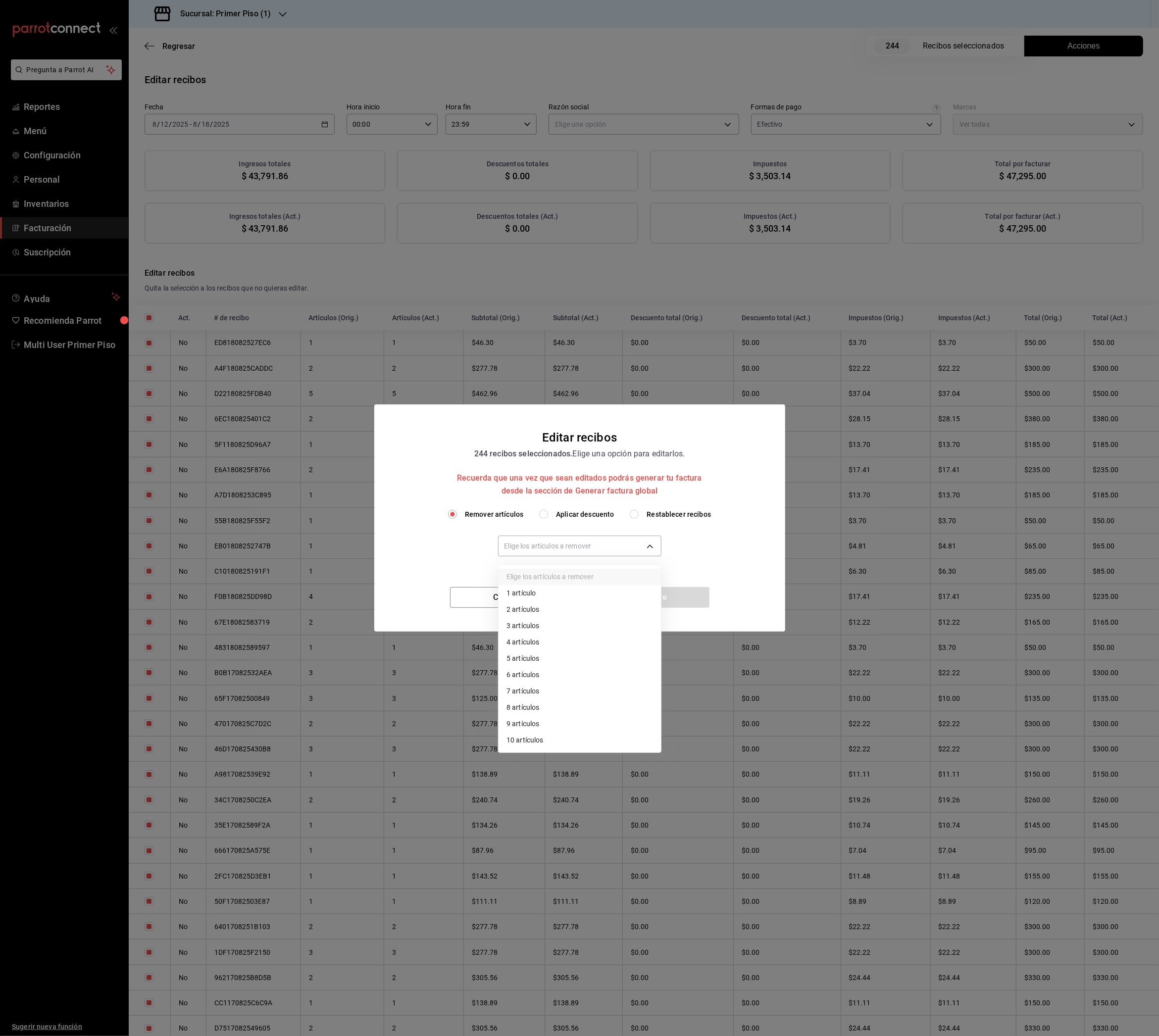
click at [526, 745] on li "10 artículos" at bounding box center [580, 741] width 162 height 16
type input "10"
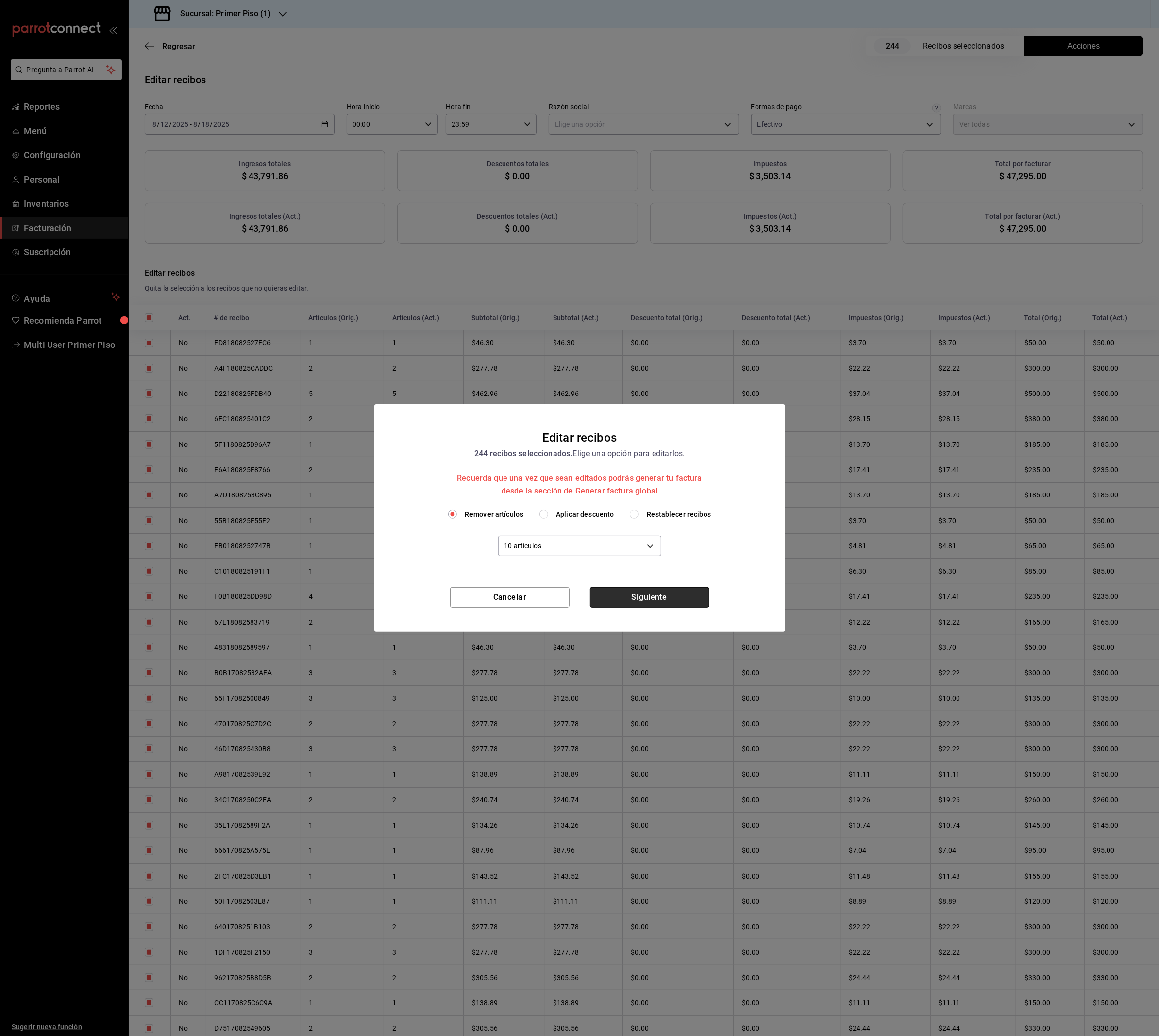
click at [645, 599] on button "Siguiente" at bounding box center [649, 597] width 120 height 21
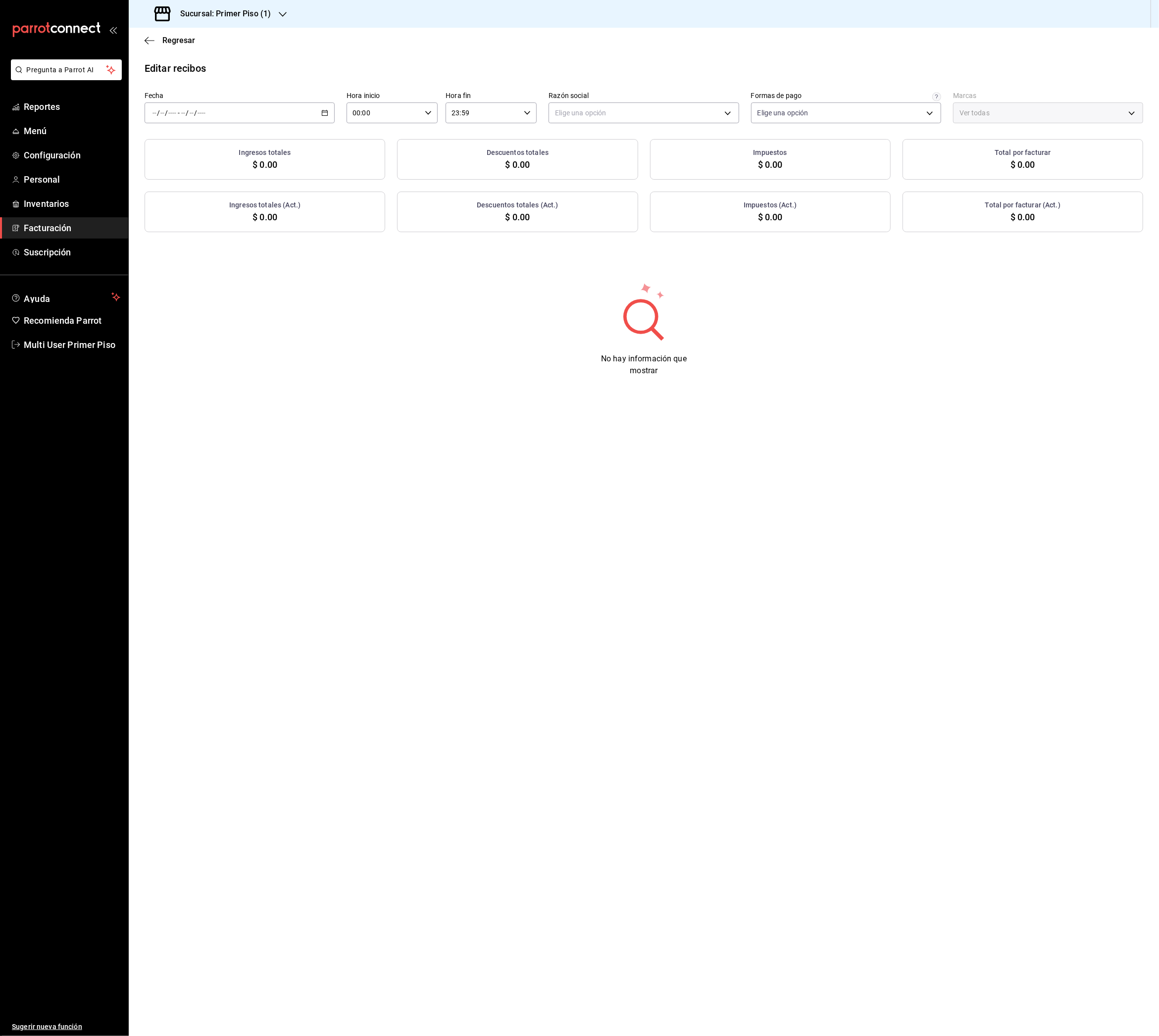
type input "98fcc4e2-d5bb-4b97-9bb6-2329d05d608d"
click at [325, 114] on icon "button" at bounding box center [324, 113] width 7 height 7
click at [200, 254] on div "🫥 Nos falta tu información fiscal" at bounding box center [236, 257] width 194 height 11
click at [354, 251] on div "Editar recibos Fecha / / - / / Hora inicio 00:00 Hora inicio Hora fin 23:59 Hor…" at bounding box center [643, 226] width 1031 height 331
click at [318, 107] on div "/ / - / /" at bounding box center [240, 113] width 190 height 21
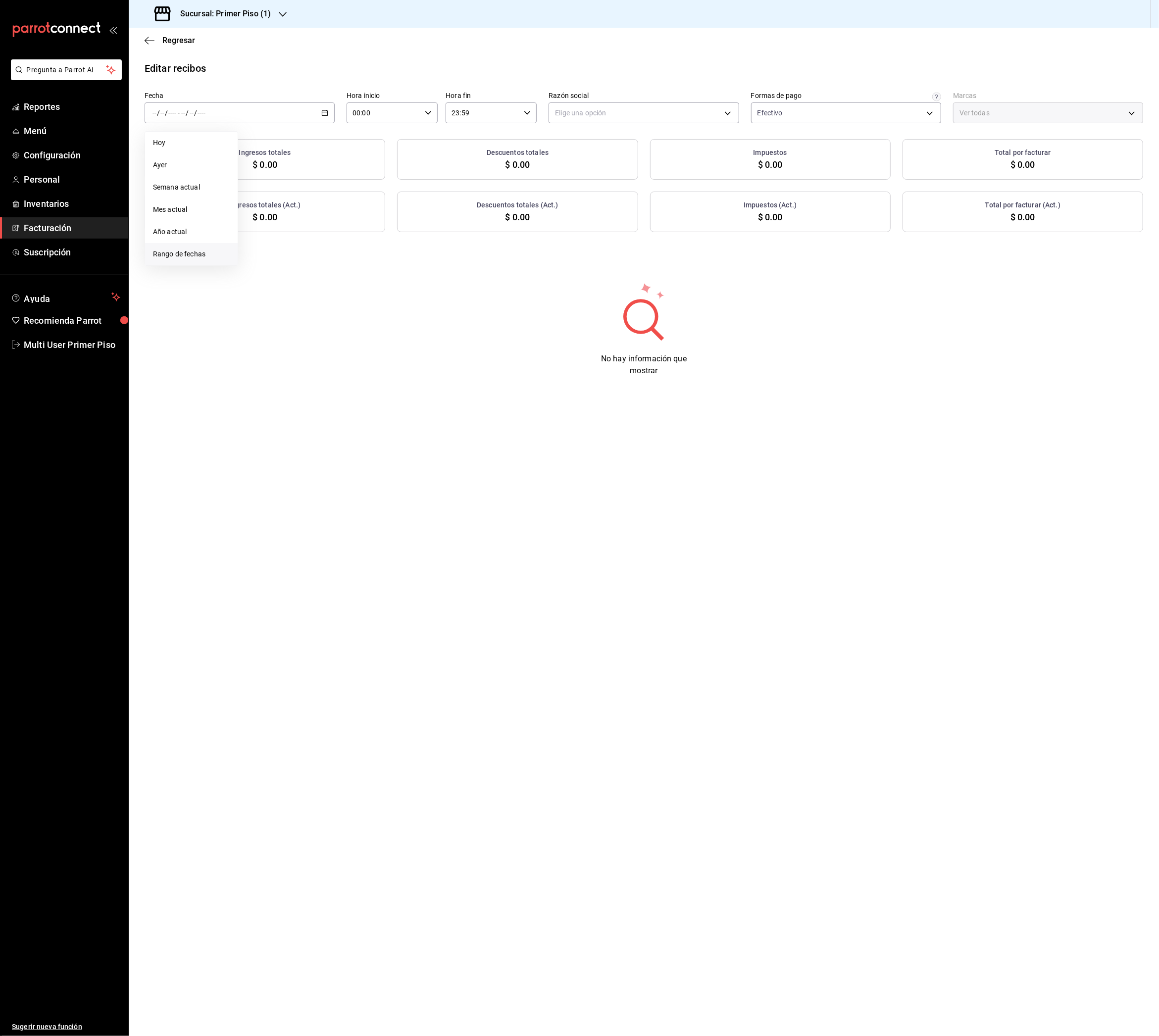
click at [184, 258] on span "Rango de fechas" at bounding box center [191, 254] width 77 height 10
click at [274, 223] on abbr "12" at bounding box center [276, 222] width 7 height 7
click at [259, 246] on abbr "18" at bounding box center [259, 244] width 7 height 7
click at [574, 114] on body "Pregunta a Parrot AI Reportes Menú Configuración Personal Inventarios Facturaci…" at bounding box center [579, 518] width 1159 height 1036
click at [582, 157] on li "[PERSON_NAME]" at bounding box center [644, 163] width 189 height 18
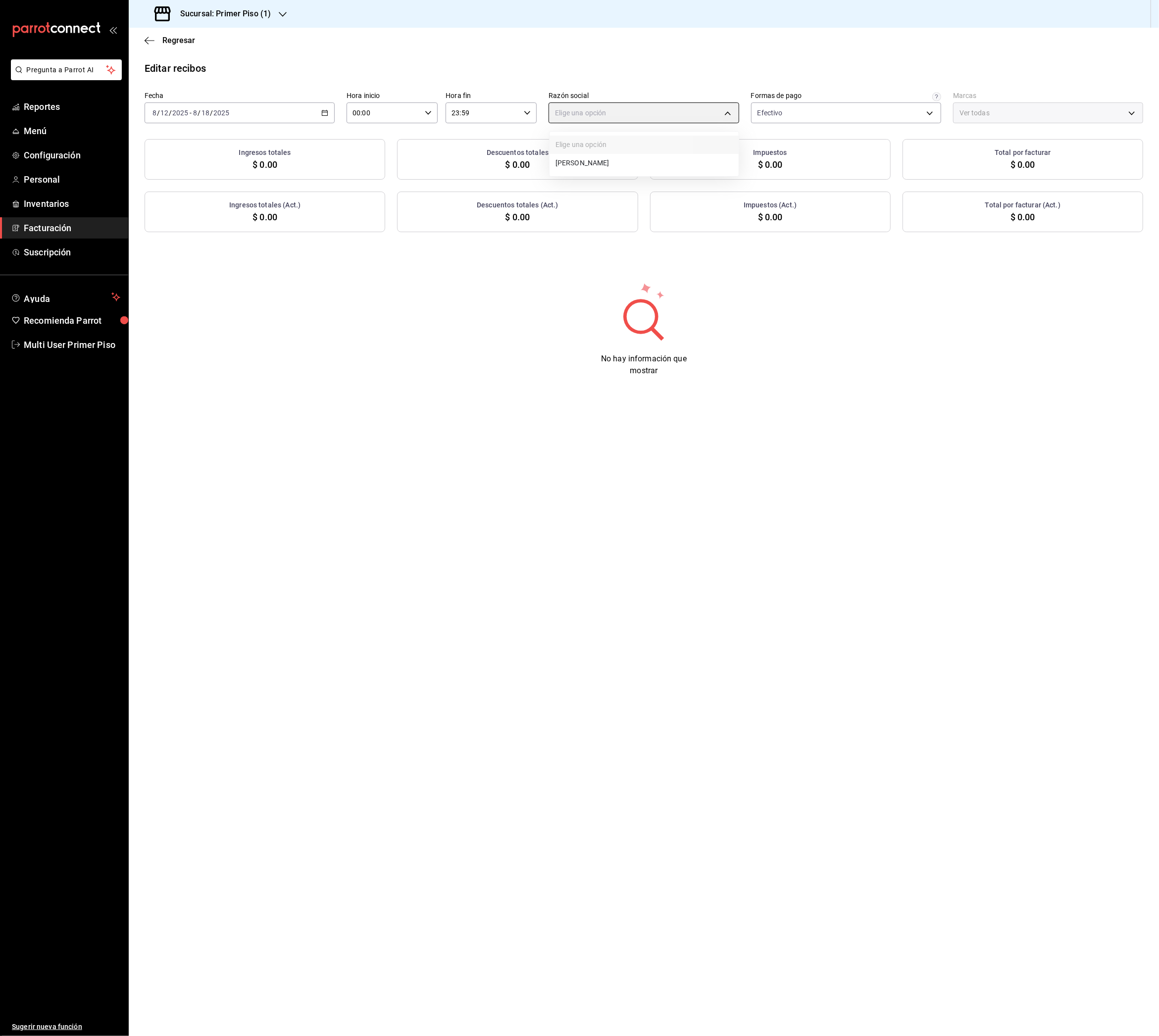
type input "3991ff0e-0a3e-4ad7-b13a-c5bf0a64209d"
type input "182b95c5-5d7f-44c9-a8c4-36248f3144af"
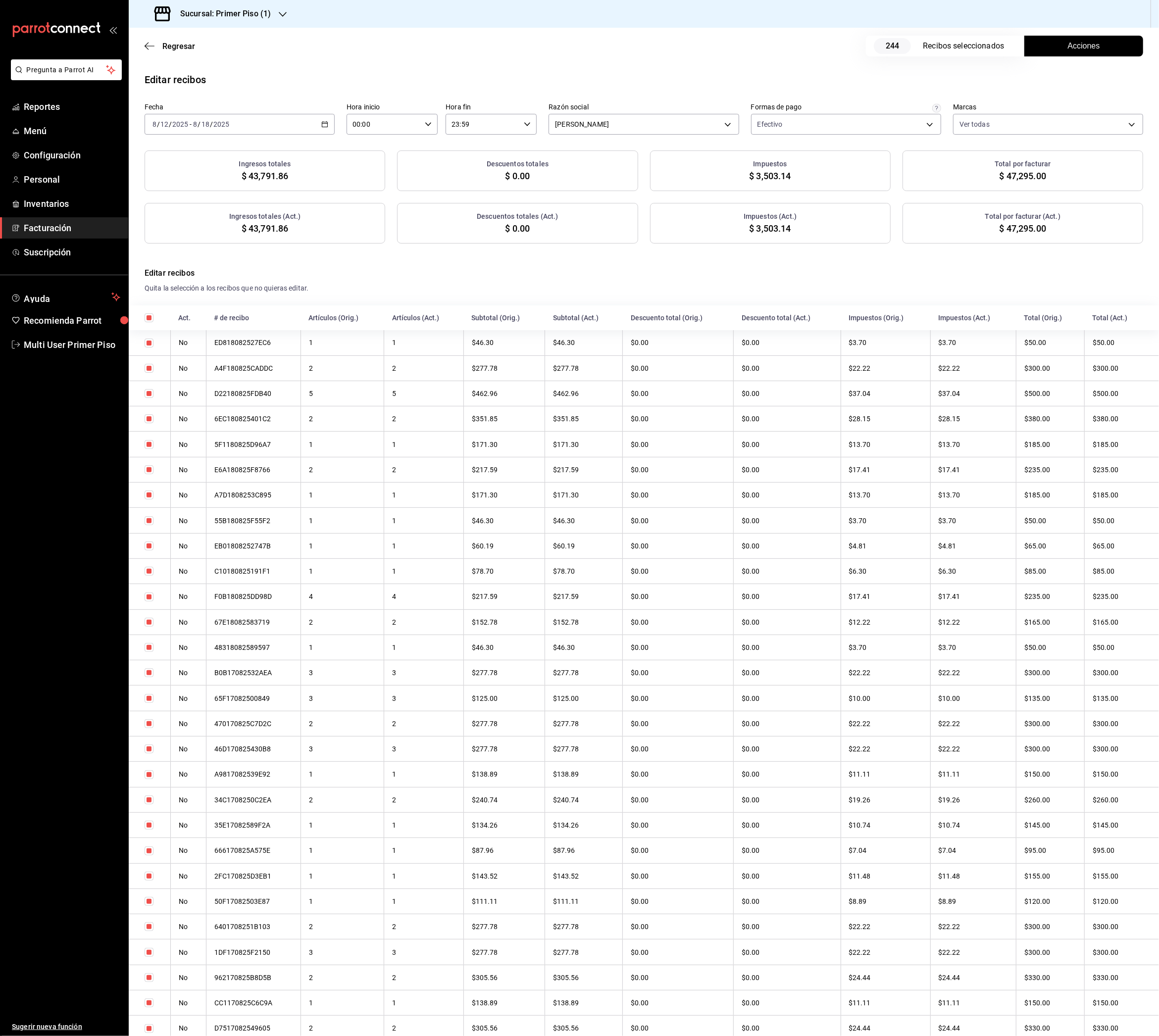
drag, startPoint x: 1086, startPoint y: 60, endPoint x: 1083, endPoint y: 55, distance: 5.8
click at [1086, 60] on div "Regresar 244 Recibos seleccionados Acciones" at bounding box center [643, 46] width 1031 height 36
click at [1081, 48] on span "Acciones" at bounding box center [1084, 46] width 32 height 12
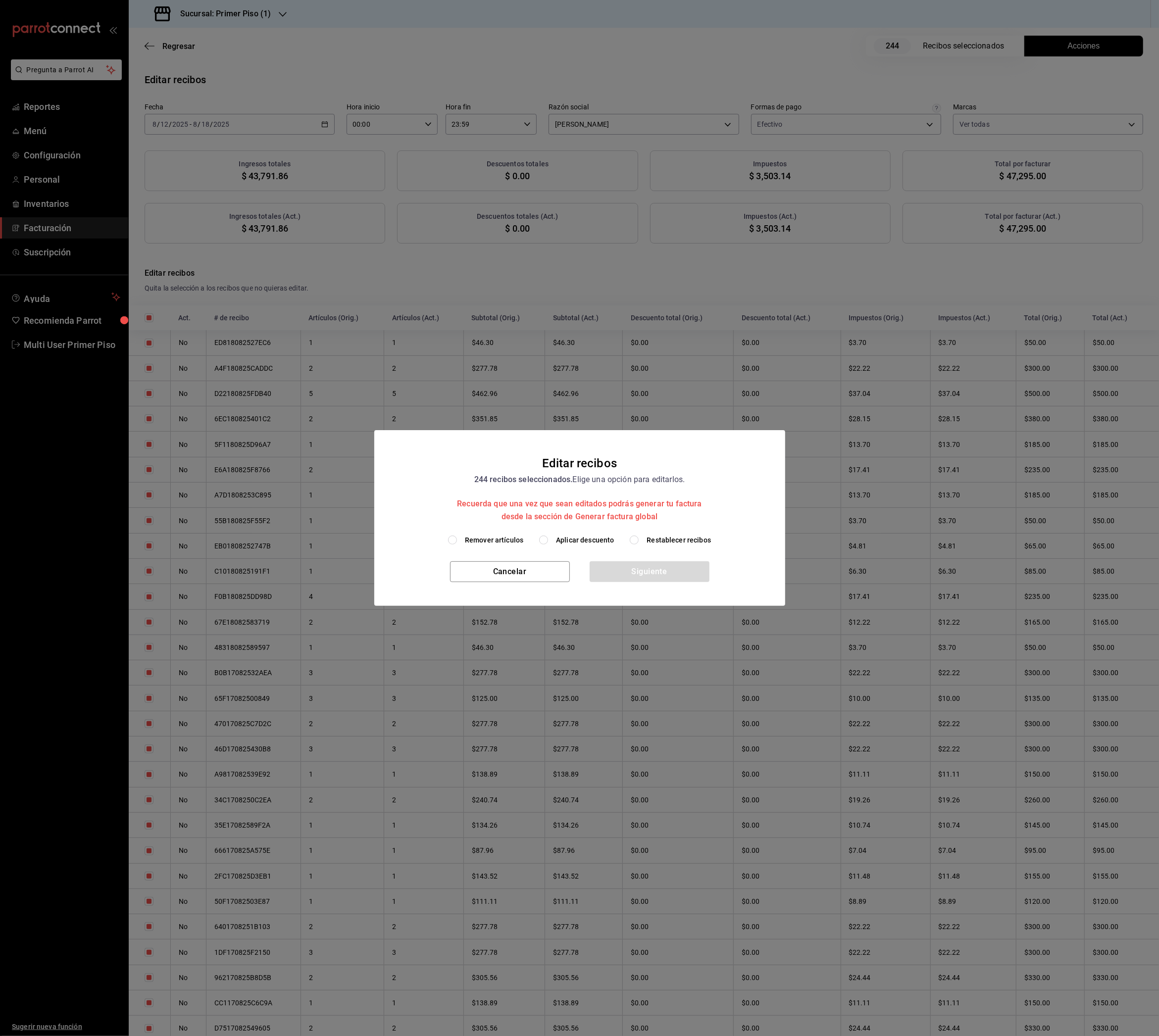
click at [475, 536] on span "Remover artículos" at bounding box center [494, 540] width 59 height 10
click at [457, 536] on input "Remover artículos" at bounding box center [452, 540] width 9 height 9
radio input "true"
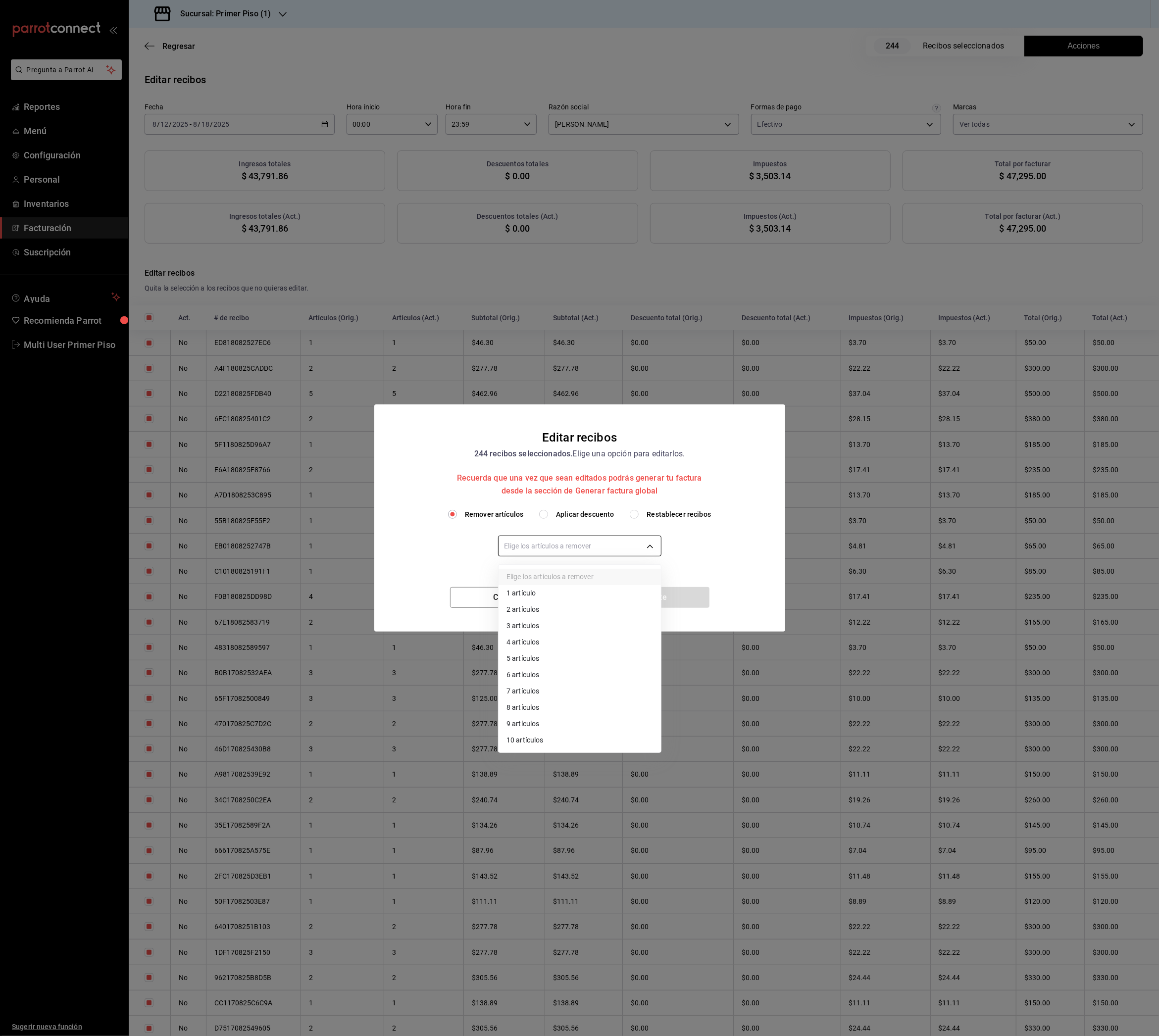
click at [505, 551] on body "Pregunta a Parrot AI Reportes Menú Configuración Personal Inventarios Facturaci…" at bounding box center [579, 518] width 1159 height 1036
click at [520, 738] on li "10 artículos" at bounding box center [580, 741] width 162 height 16
type input "10"
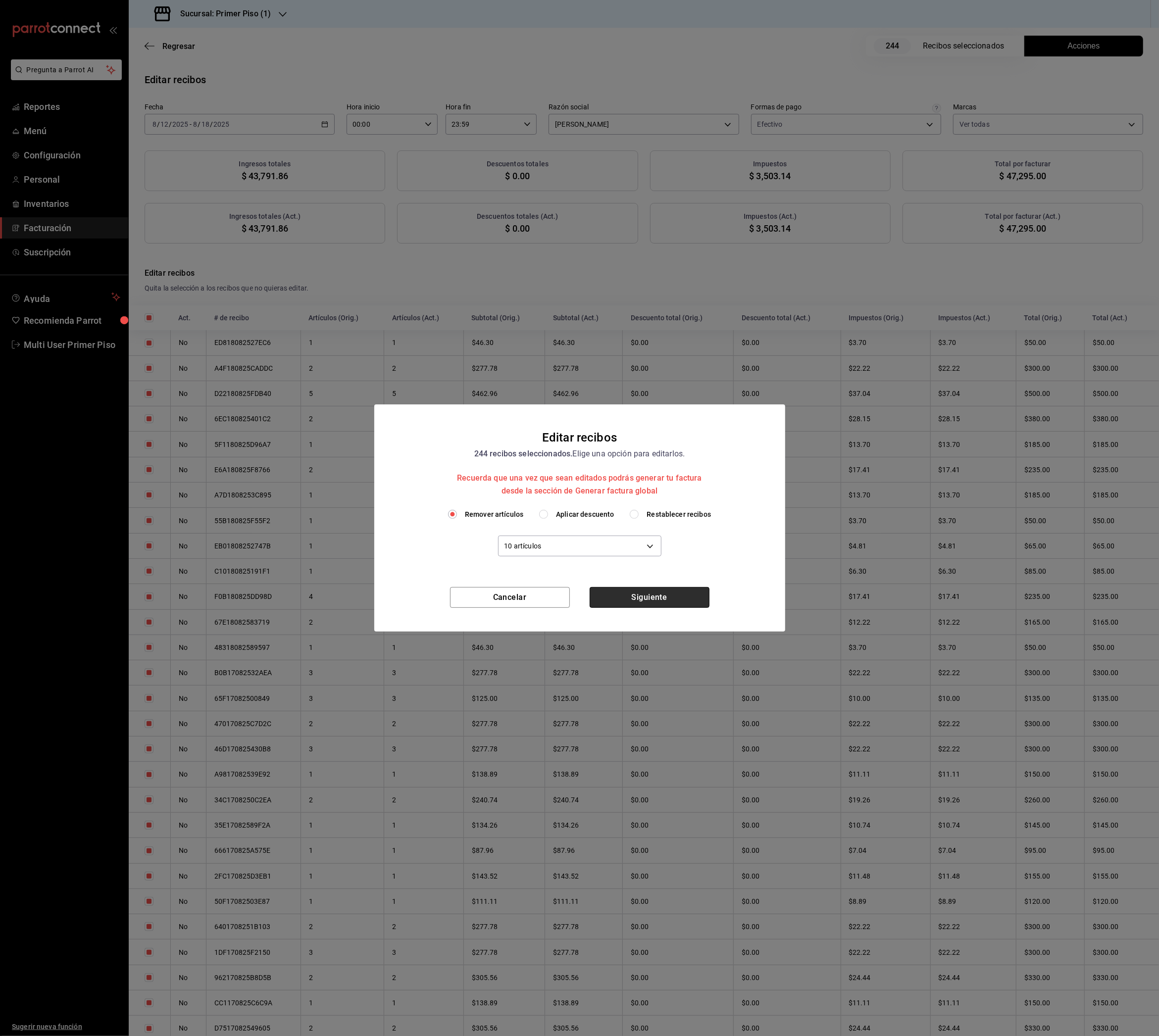
click at [624, 602] on button "Siguiente" at bounding box center [649, 597] width 120 height 21
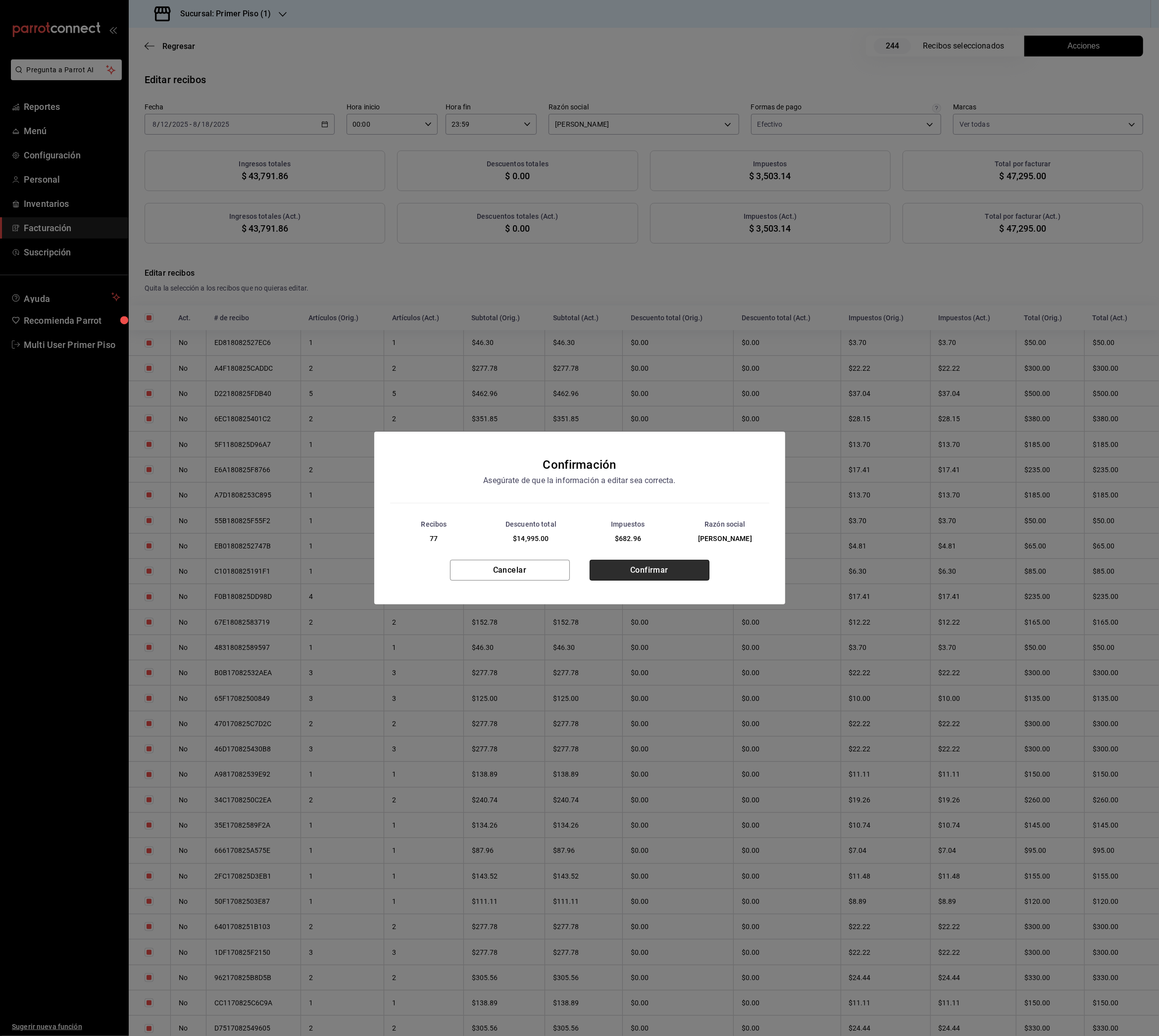
click at [668, 580] on button "Confirmar" at bounding box center [649, 570] width 120 height 21
click at [614, 575] on button "Cerrar" at bounding box center [579, 575] width 120 height 21
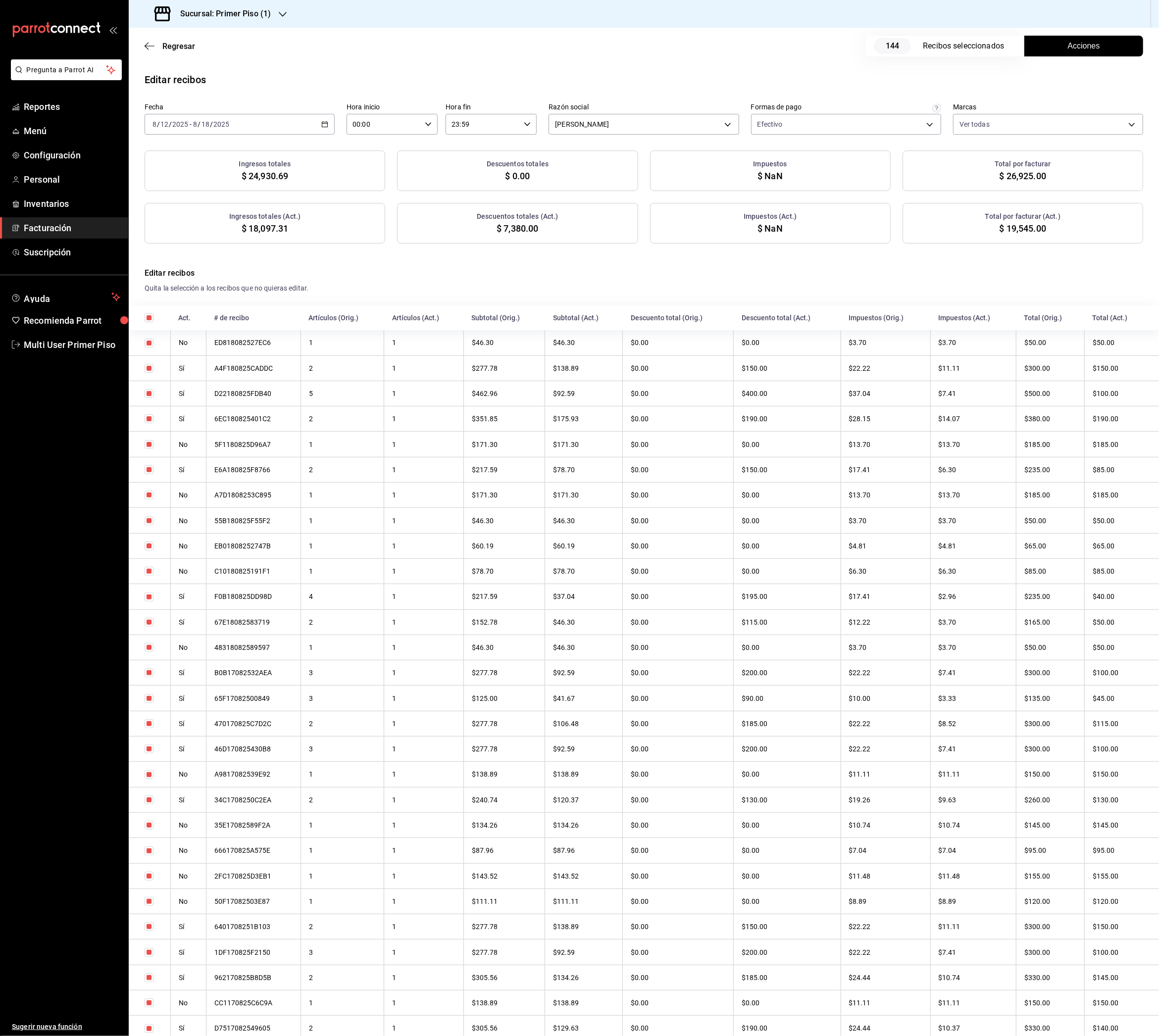
checkbox input "true"
click at [256, 14] on h3 "Sucursal: Primer Piso (1)" at bounding box center [222, 13] width 99 height 12
click at [236, 70] on div "Primer Piso (2)" at bounding box center [203, 65] width 133 height 10
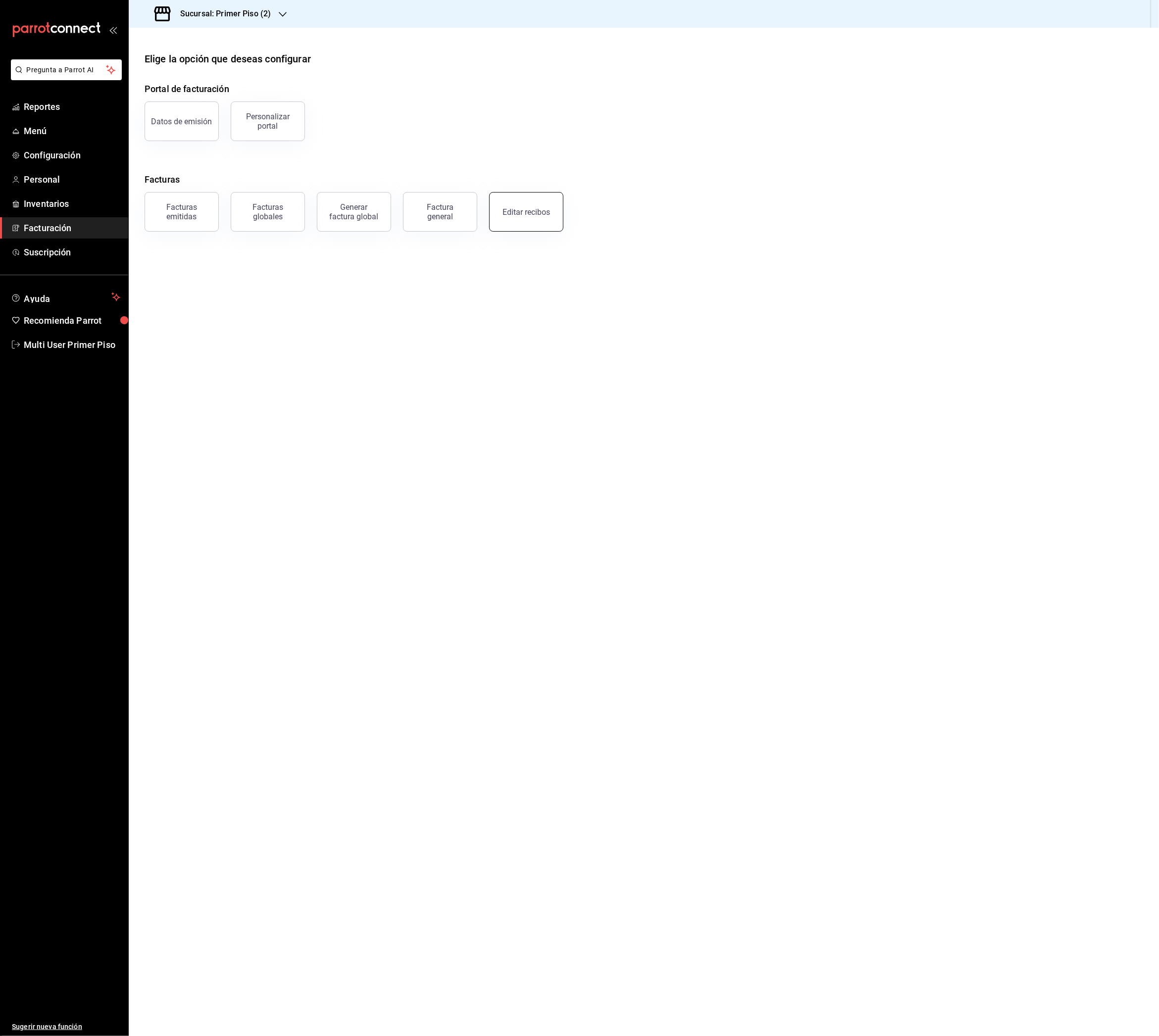
click at [513, 214] on div "Editar recibos" at bounding box center [526, 212] width 47 height 9
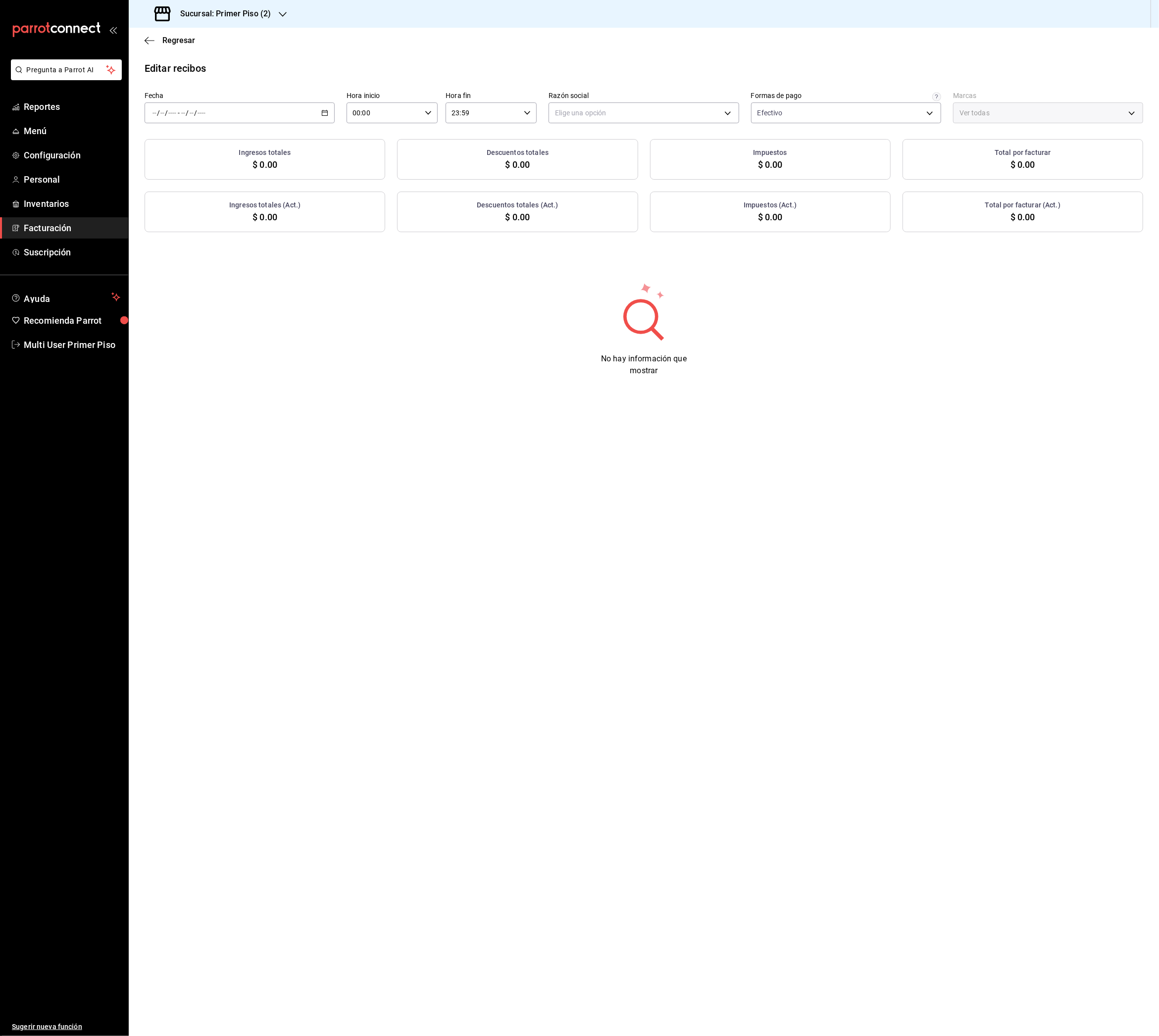
type input "c1f51942-3ea6-4605-b66c-799906412482"
click at [293, 116] on div "/ / - / /" at bounding box center [240, 113] width 190 height 21
click at [196, 252] on span "Rango de fechas" at bounding box center [191, 254] width 77 height 10
click at [277, 219] on abbr "12" at bounding box center [276, 222] width 7 height 7
click at [259, 242] on abbr "18" at bounding box center [259, 244] width 7 height 7
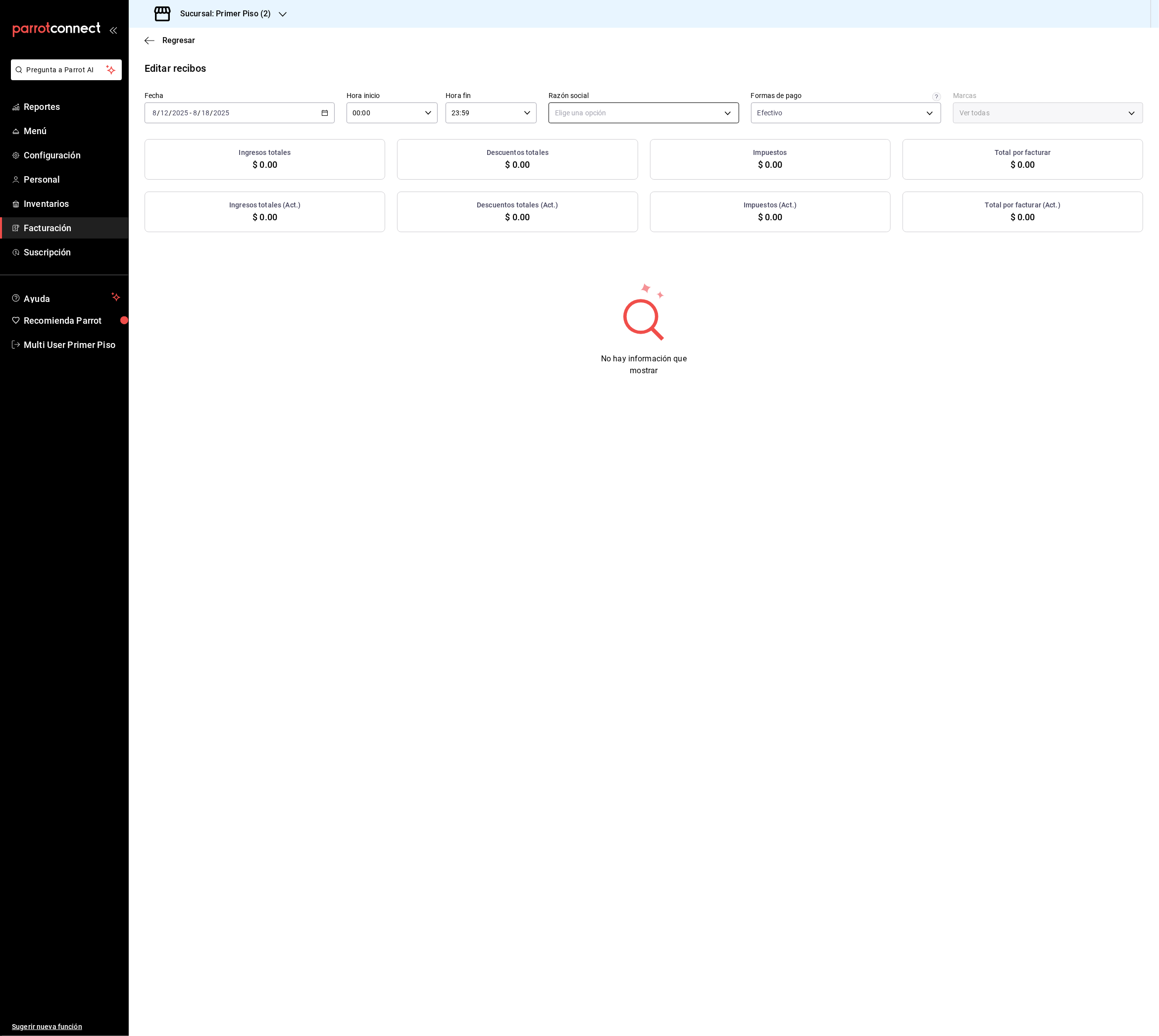
click at [644, 110] on body "Pregunta a Parrot AI Reportes Menú Configuración Personal Inventarios Facturaci…" at bounding box center [579, 518] width 1159 height 1036
click at [603, 162] on li "[PERSON_NAME]" at bounding box center [644, 163] width 189 height 18
type input "34a8bded-279c-451e-be53-b5072a9df171"
type input "150732d1-ecf7-4e2a-b04a-7dad1a19c624"
click at [323, 116] on icon "button" at bounding box center [324, 113] width 7 height 7
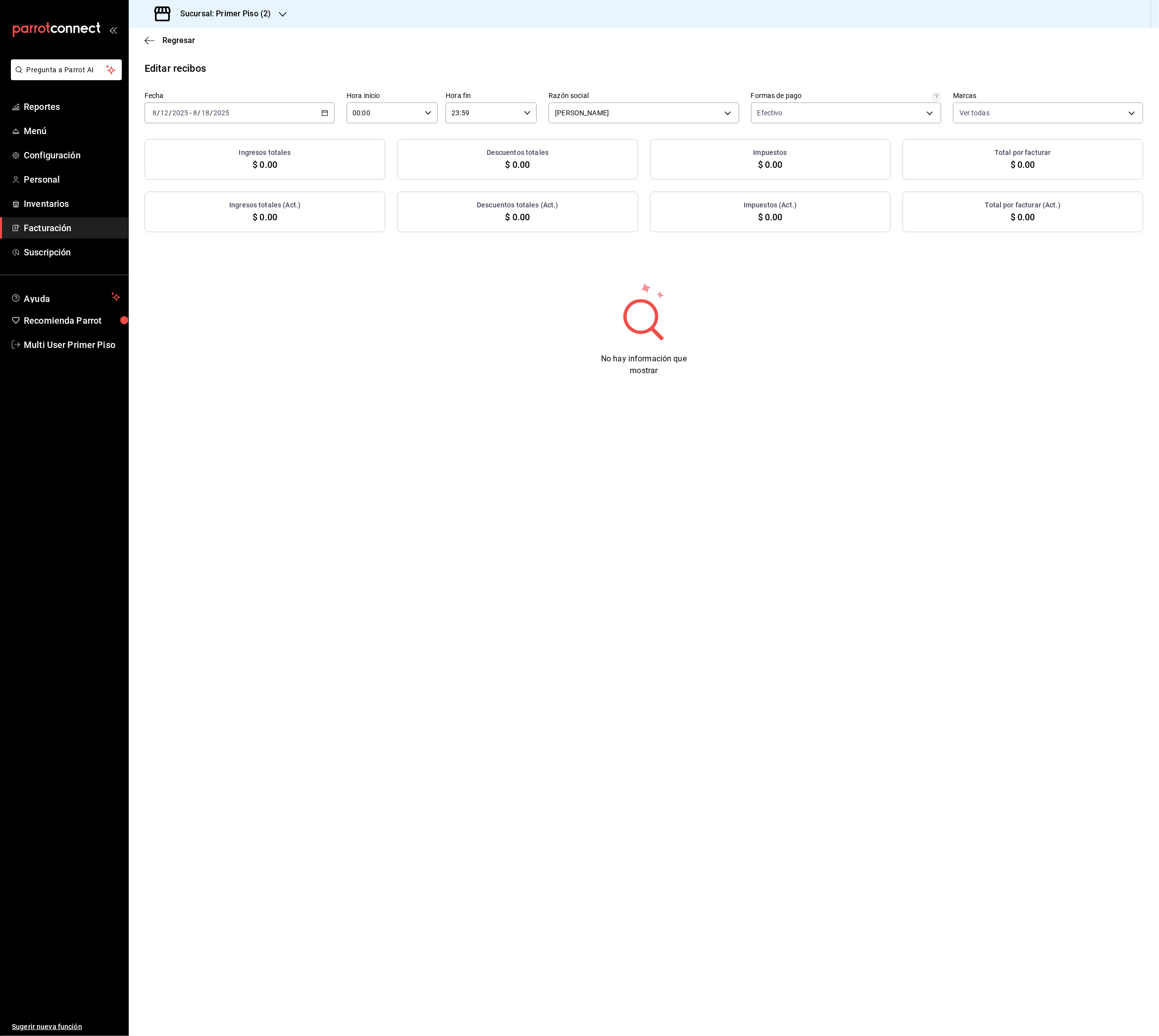
click at [326, 112] on icon "button" at bounding box center [324, 113] width 7 height 7
click at [277, 223] on abbr "12" at bounding box center [276, 222] width 7 height 7
click at [256, 245] on abbr "18" at bounding box center [259, 244] width 7 height 7
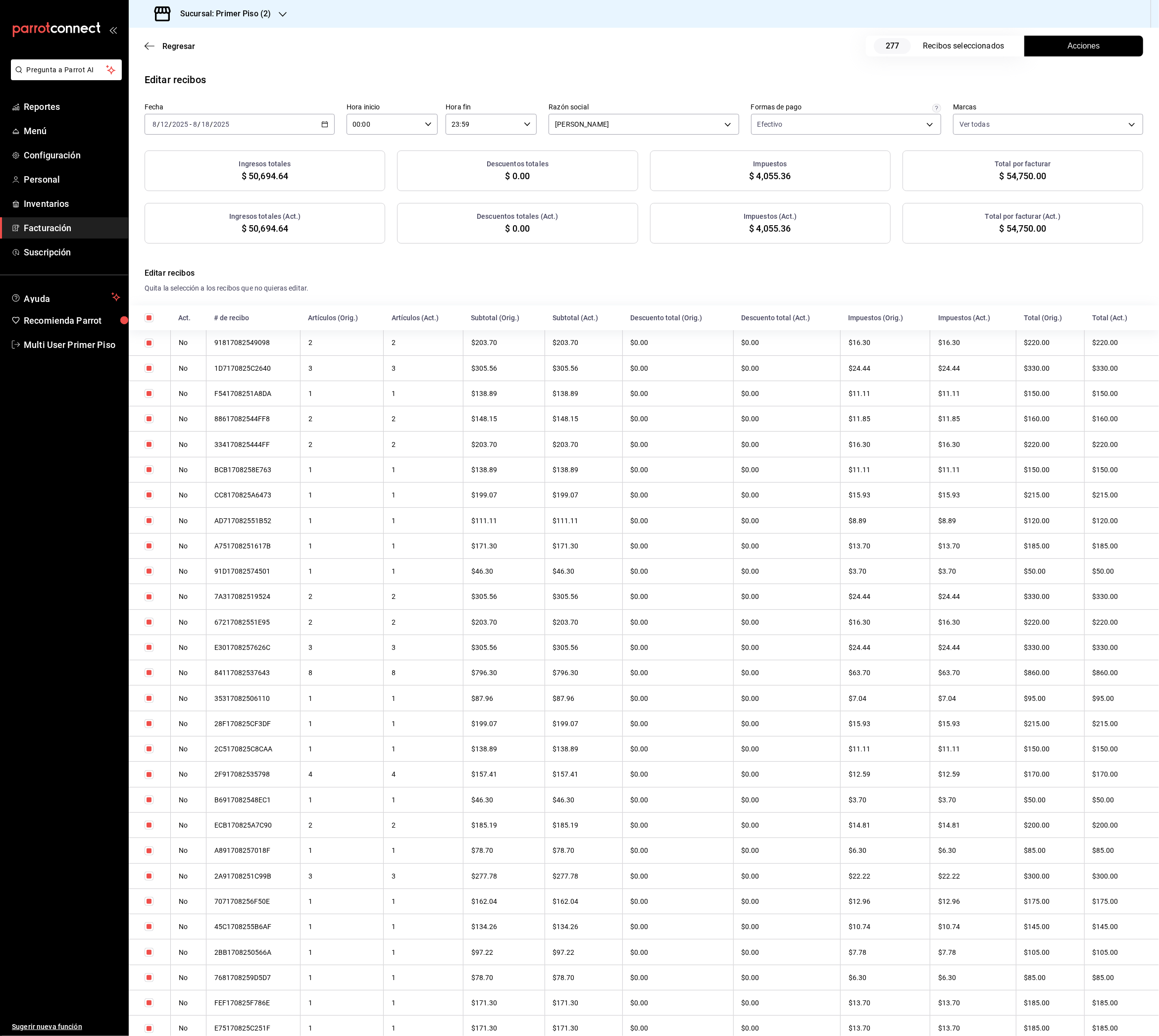
click at [1068, 46] on span "Acciones" at bounding box center [1084, 46] width 32 height 12
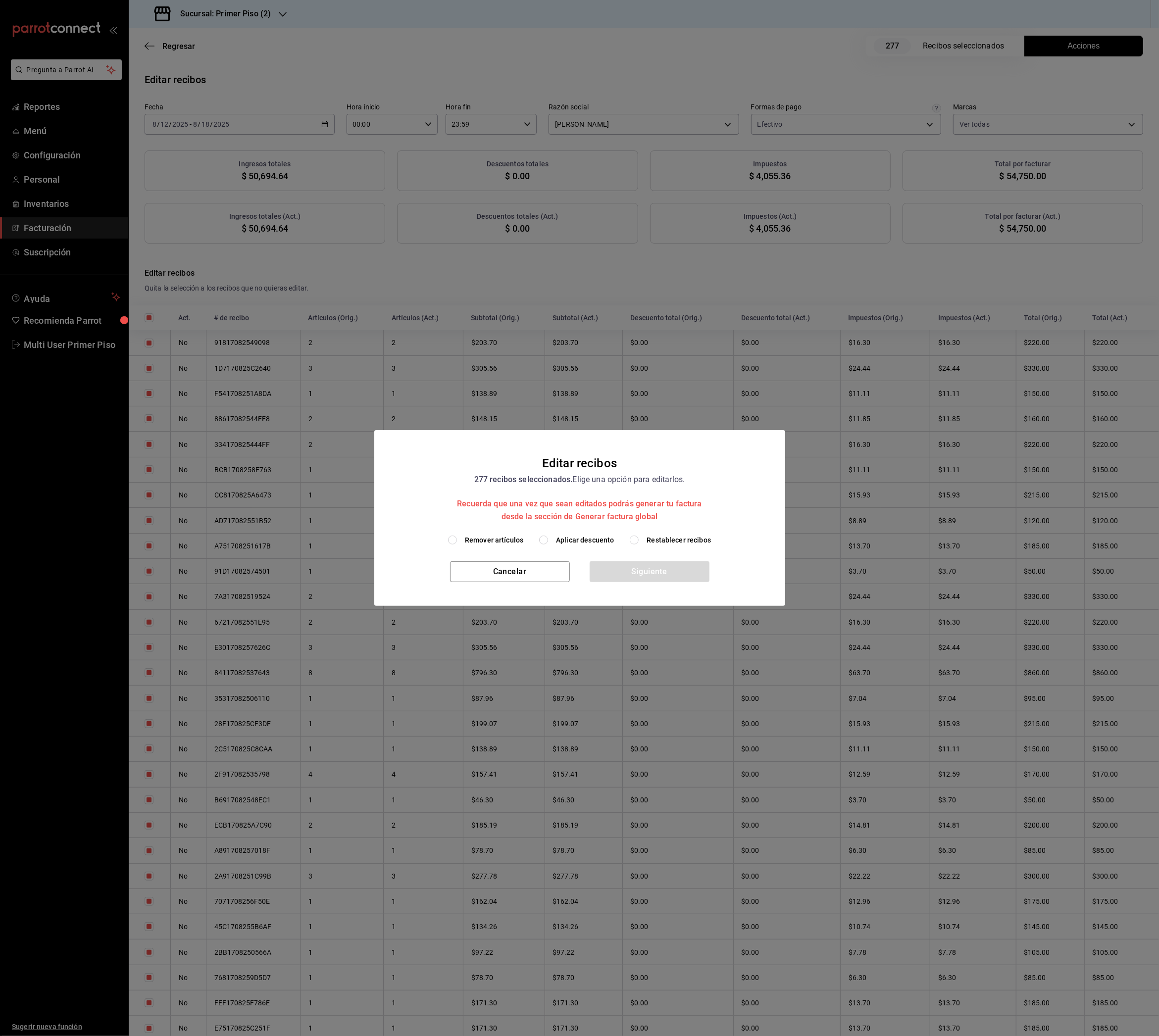
click at [501, 543] on span "Remover artículos" at bounding box center [494, 540] width 59 height 10
click at [494, 538] on span "Remover artículos" at bounding box center [494, 540] width 59 height 10
click at [457, 538] on input "Remover artículos" at bounding box center [452, 540] width 9 height 9
radio input "true"
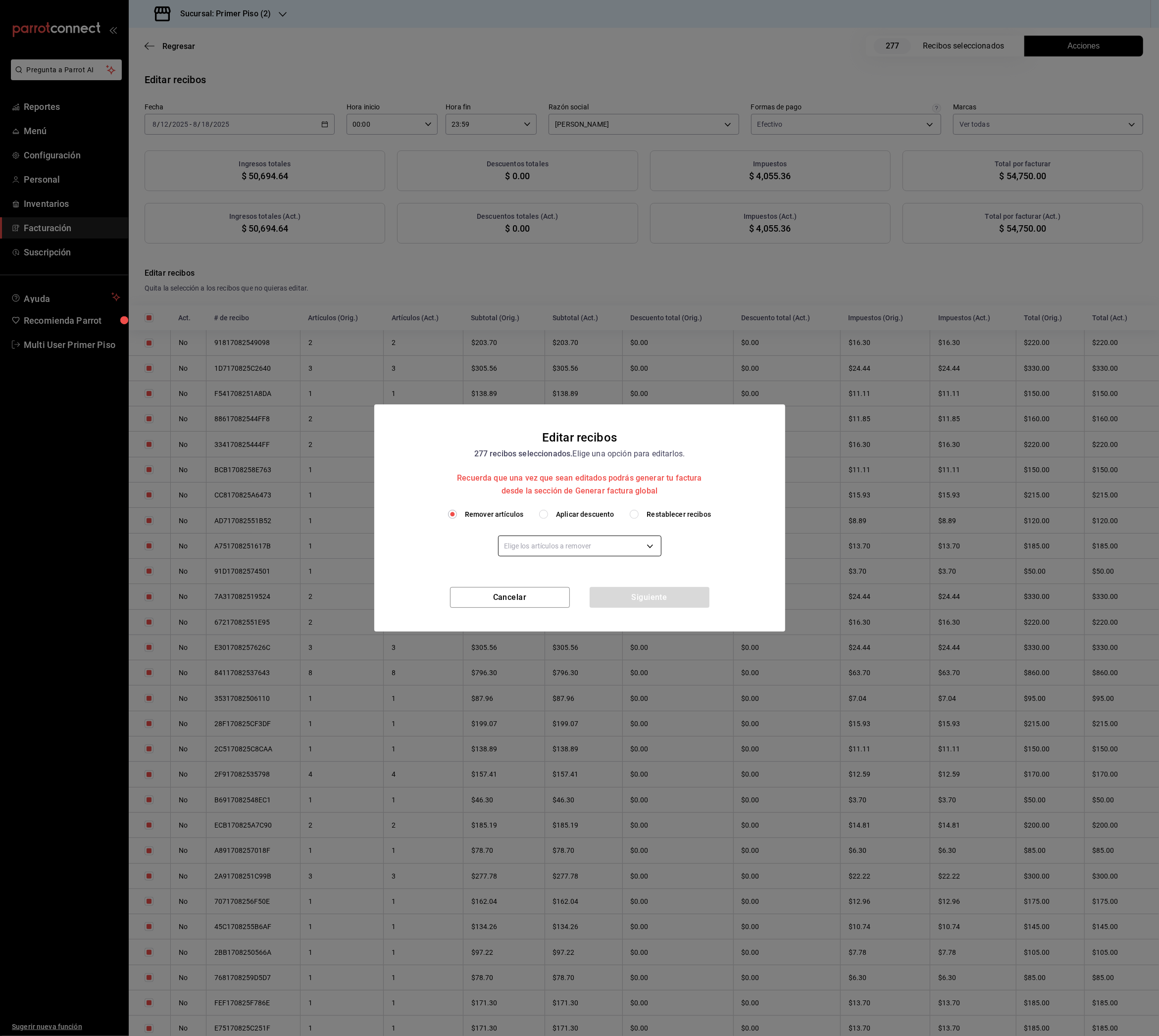
click at [531, 545] on body "Pregunta a Parrot AI Reportes Menú Configuración Personal Inventarios Facturaci…" at bounding box center [579, 518] width 1159 height 1036
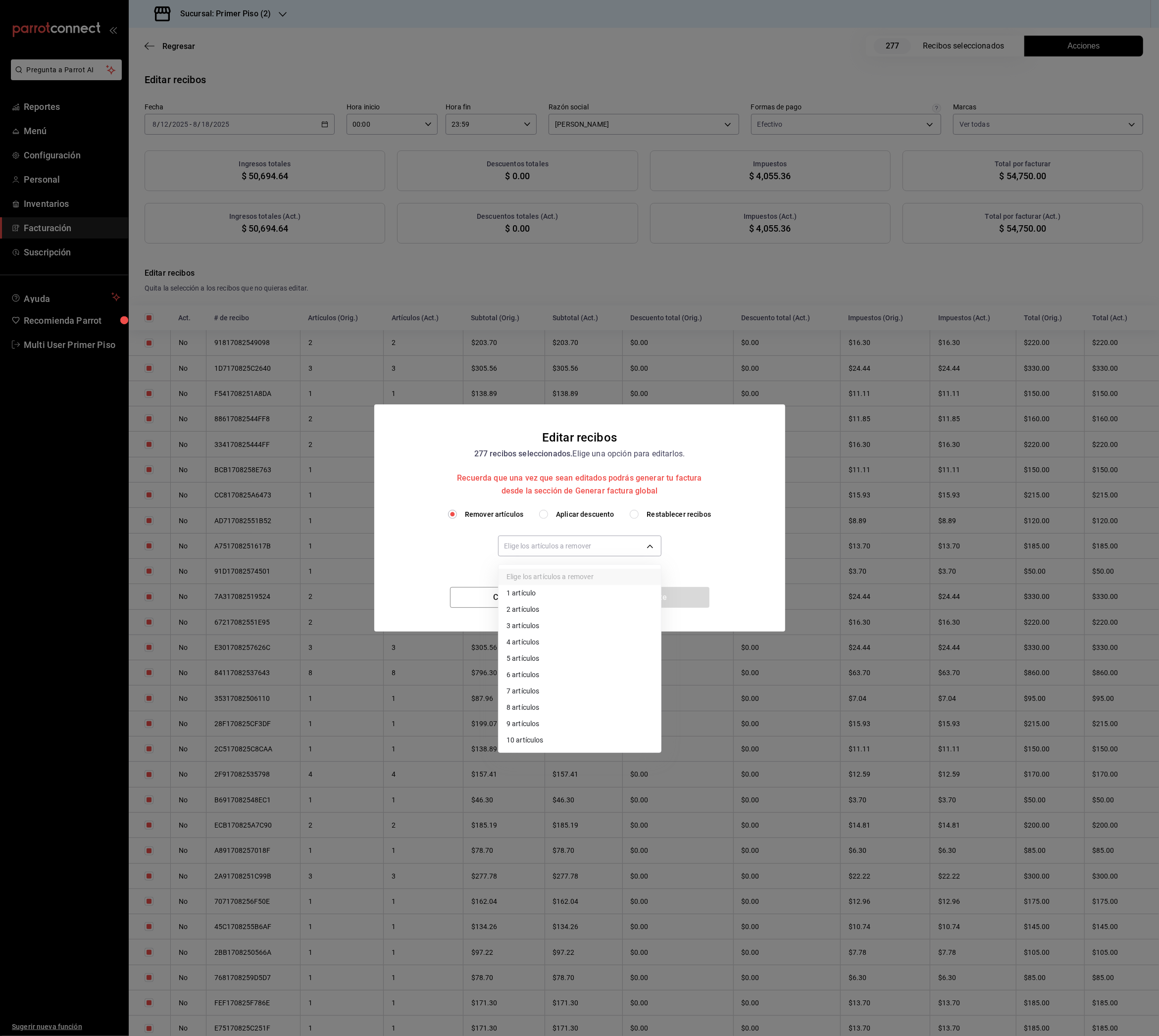
click at [524, 740] on li "10 artículos" at bounding box center [580, 741] width 162 height 16
type input "10"
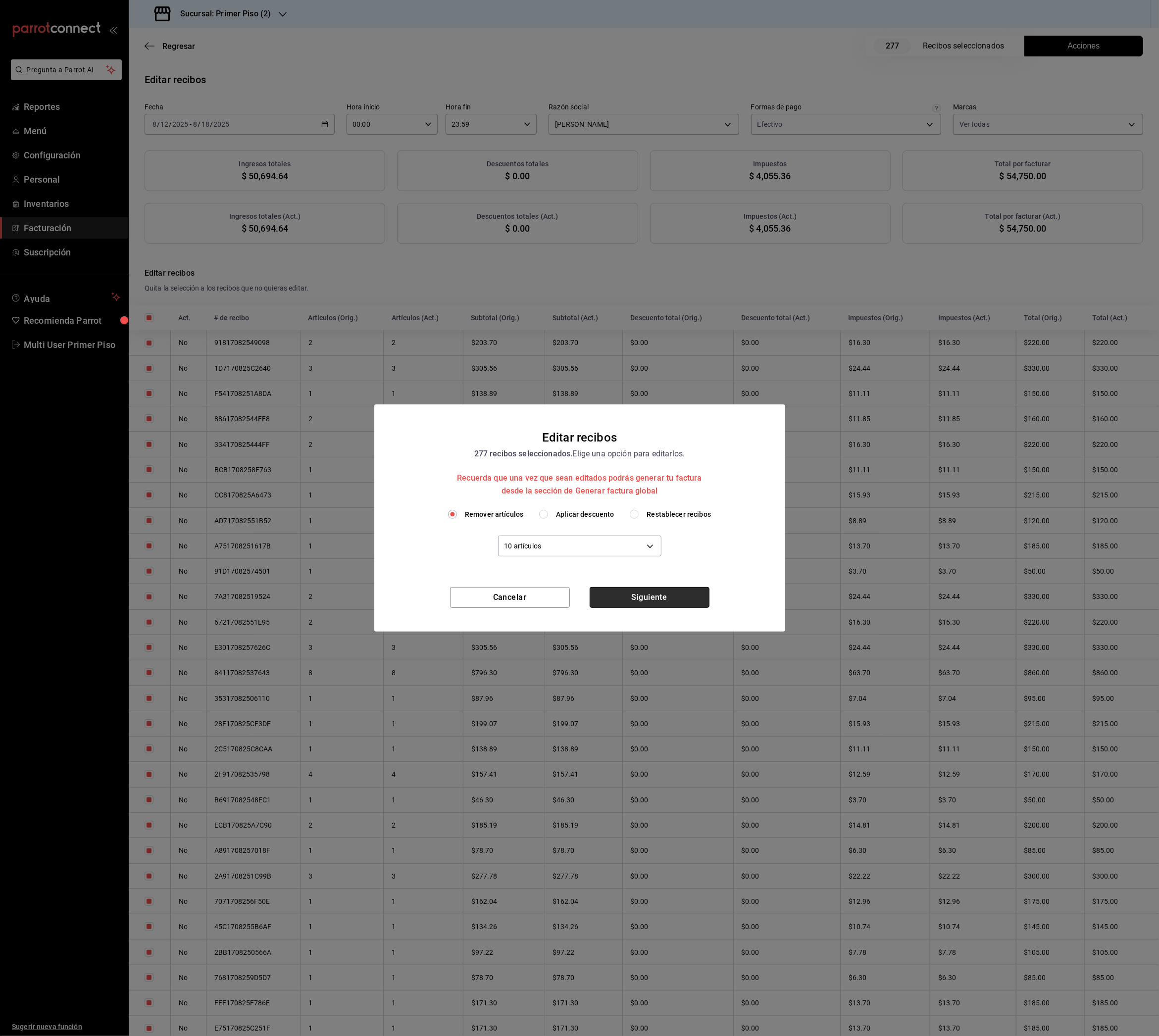
click at [640, 598] on button "Siguiente" at bounding box center [649, 597] width 120 height 21
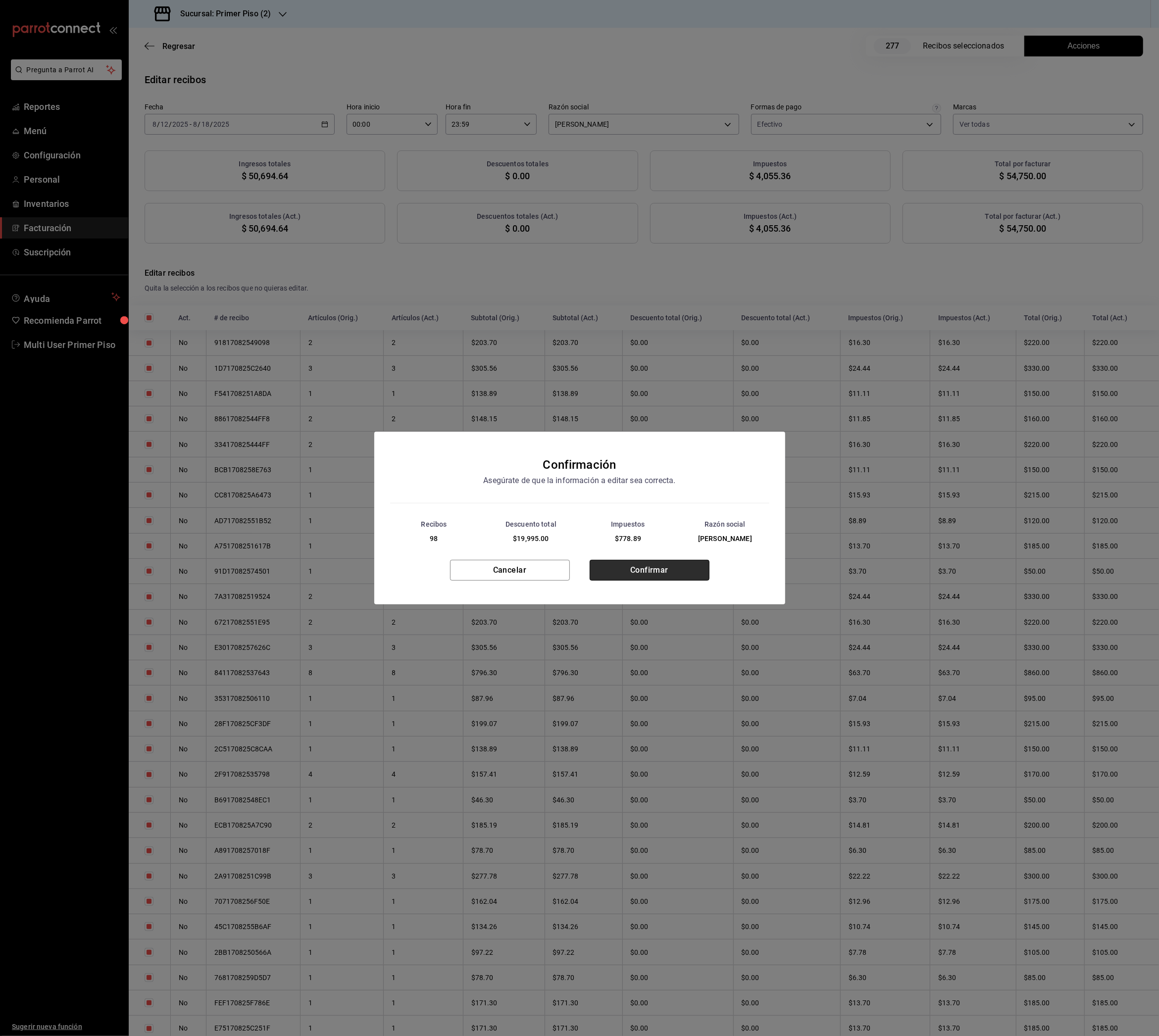
click at [660, 579] on button "Confirmar" at bounding box center [649, 570] width 120 height 21
click at [618, 576] on button "Cerrar" at bounding box center [579, 575] width 120 height 21
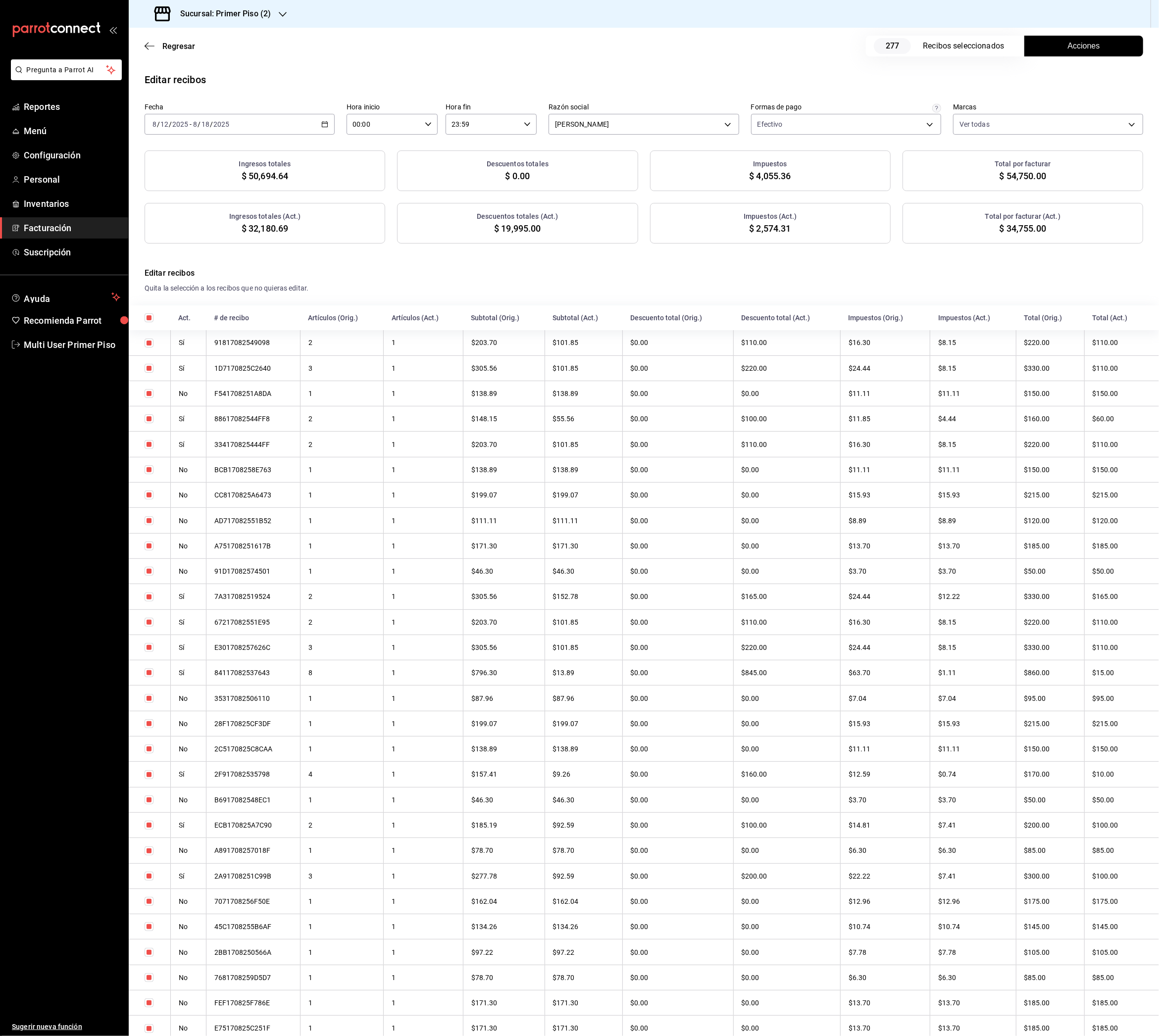
click at [277, 13] on div "Sucursal: Primer Piso (2)" at bounding box center [214, 14] width 154 height 28
click at [217, 95] on div "Primer Piso (3)" at bounding box center [203, 87] width 149 height 22
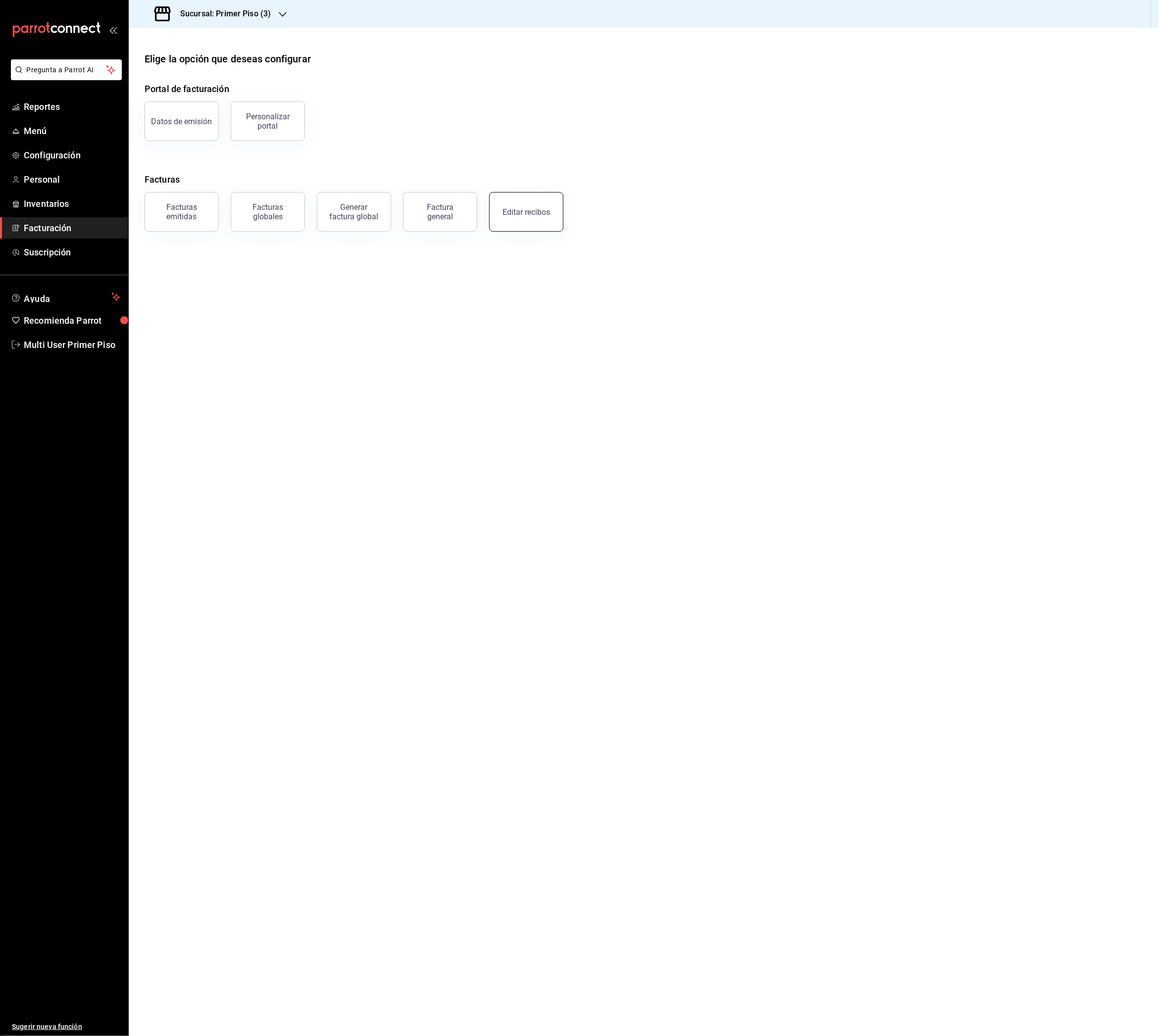
click at [551, 216] on button "Editar recibos" at bounding box center [526, 212] width 74 height 40
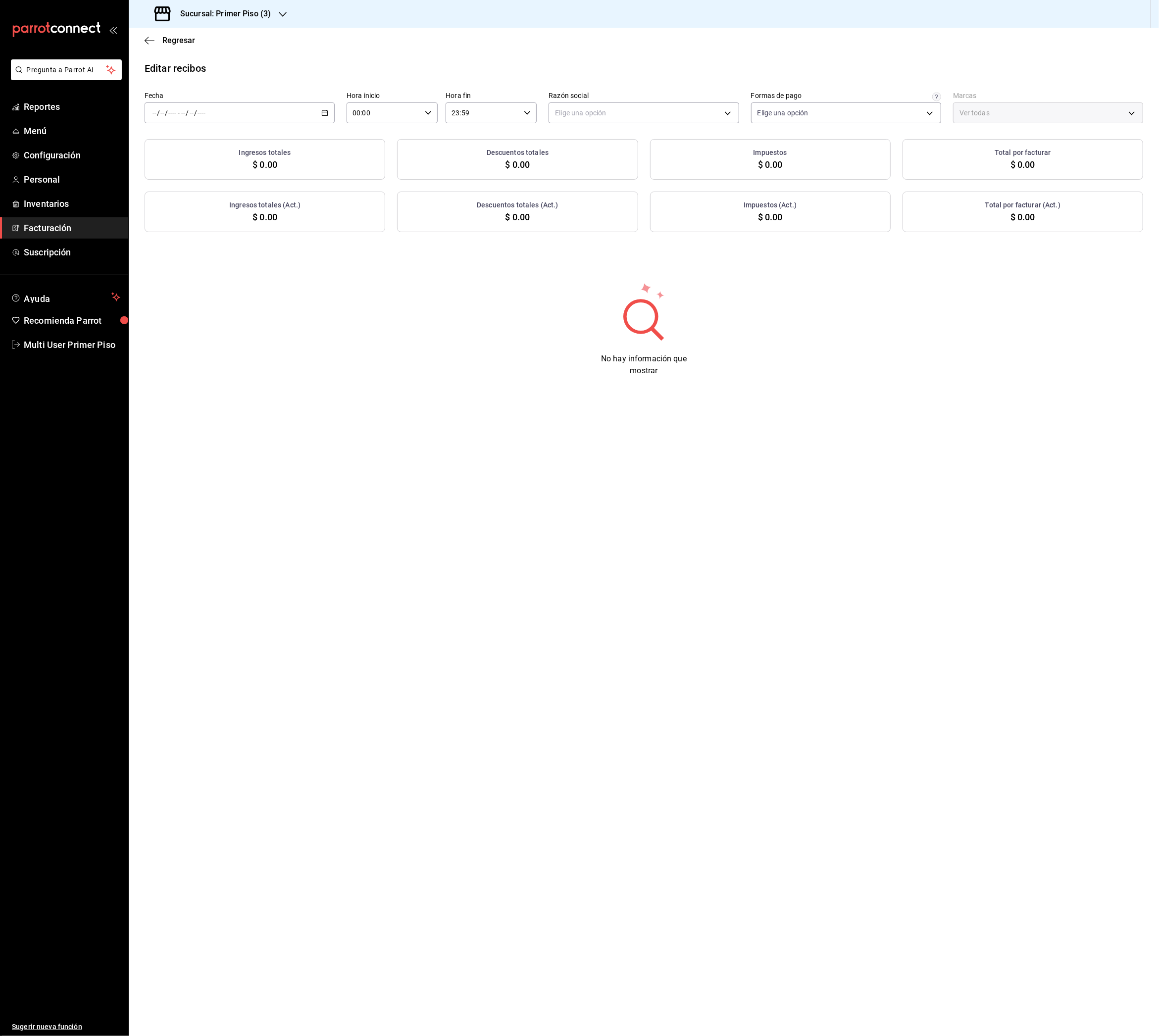
type input "dd7ec3cb-0f28-4efa-80fb-de9f006b13e3"
click at [319, 116] on div "/ / - / /" at bounding box center [240, 113] width 190 height 21
click at [192, 256] on span "Rango de fechas" at bounding box center [191, 254] width 77 height 10
drag, startPoint x: 276, startPoint y: 221, endPoint x: 268, endPoint y: 233, distance: 14.4
click at [275, 221] on abbr "12" at bounding box center [276, 222] width 7 height 7
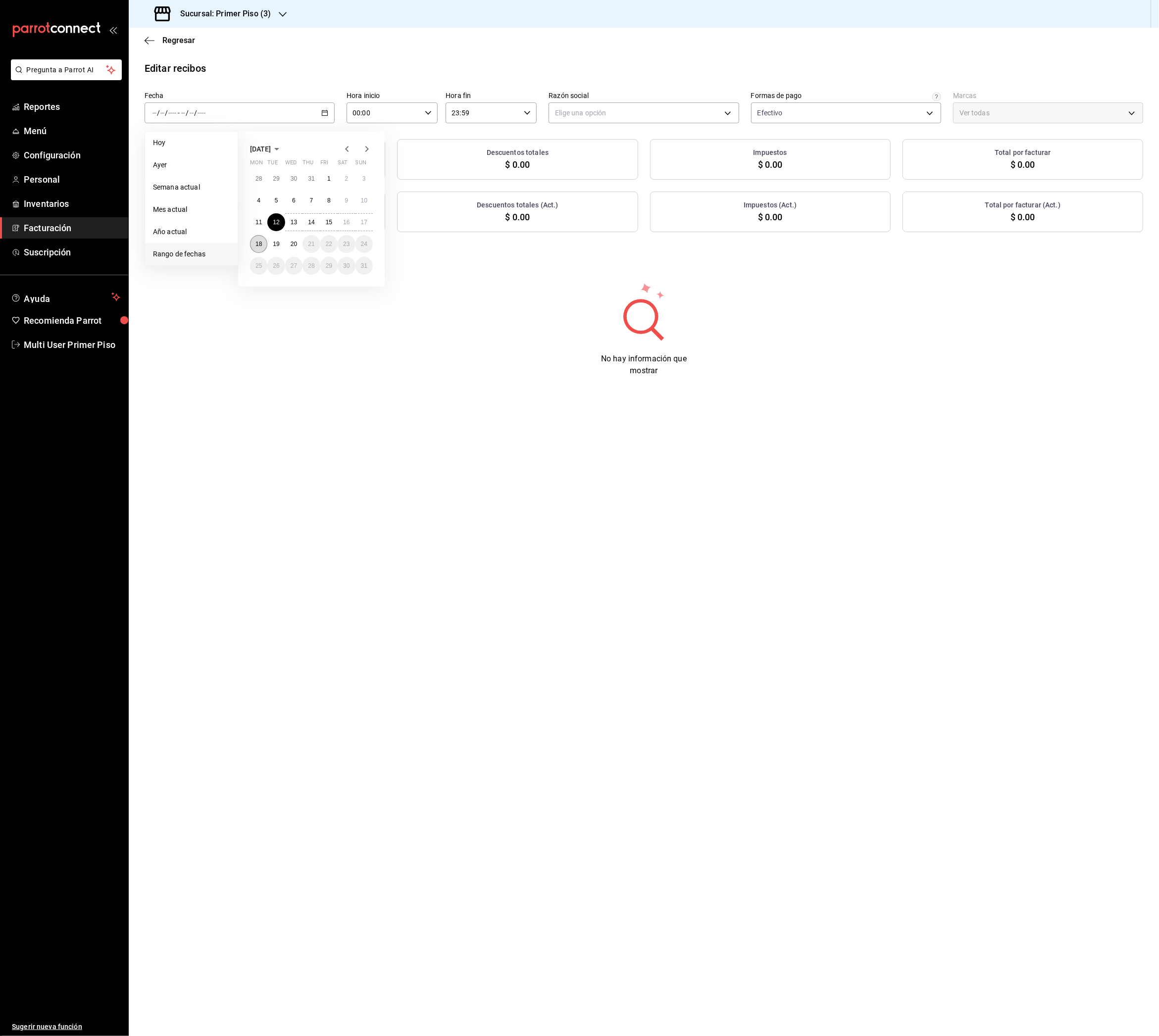
click at [261, 245] on abbr "18" at bounding box center [259, 244] width 7 height 7
click at [675, 106] on body "Pregunta a Parrot AI Reportes Menú Configuración Personal Inventarios Facturaci…" at bounding box center [579, 518] width 1159 height 1036
click at [634, 157] on li "[PERSON_NAME]" at bounding box center [644, 163] width 189 height 18
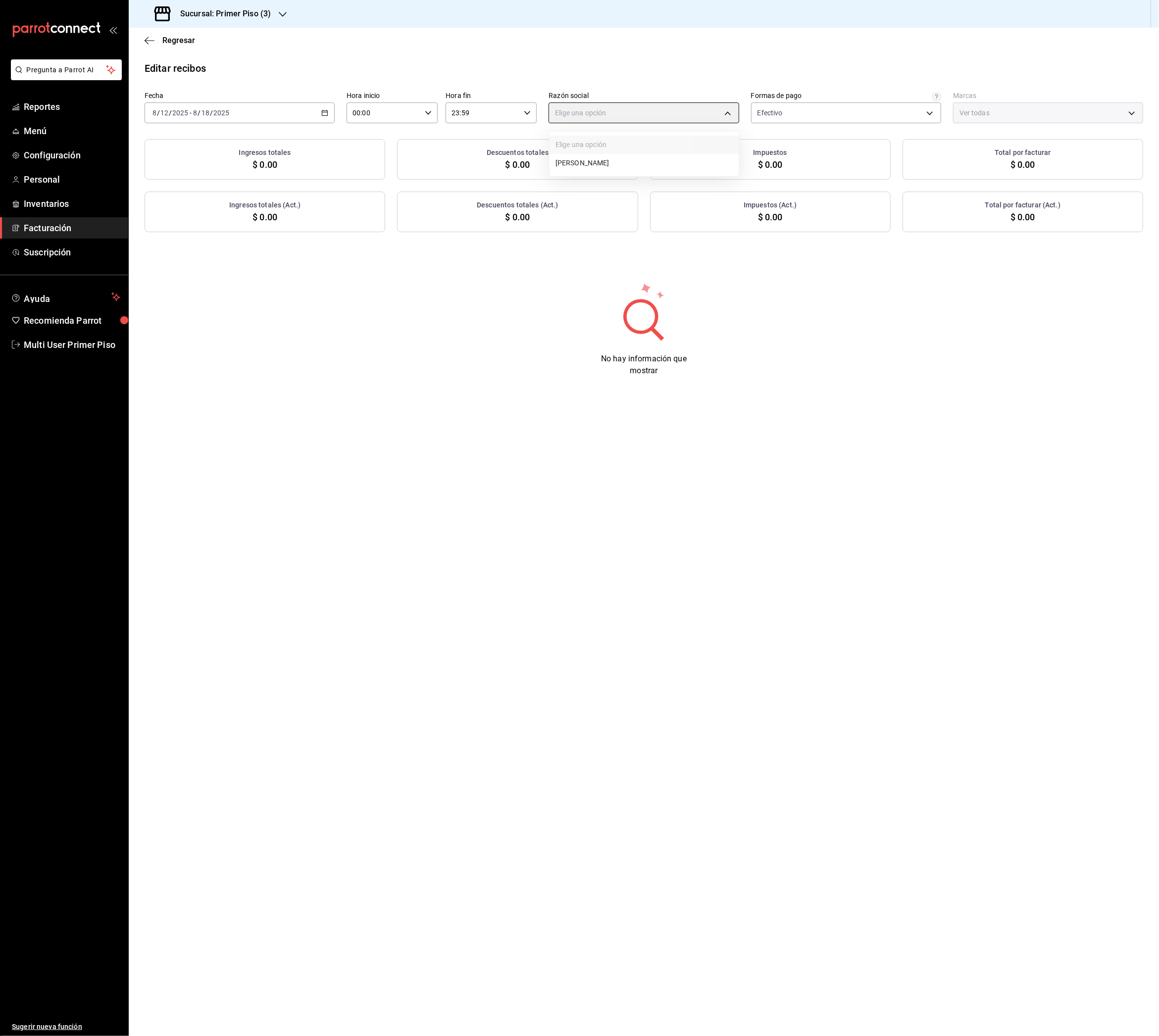
type input "3c2da9ab-f3b7-4592-a5e3-1e2629c380c2"
type input "cef3c2d9-2e36-426e-ae84-301042d9508a"
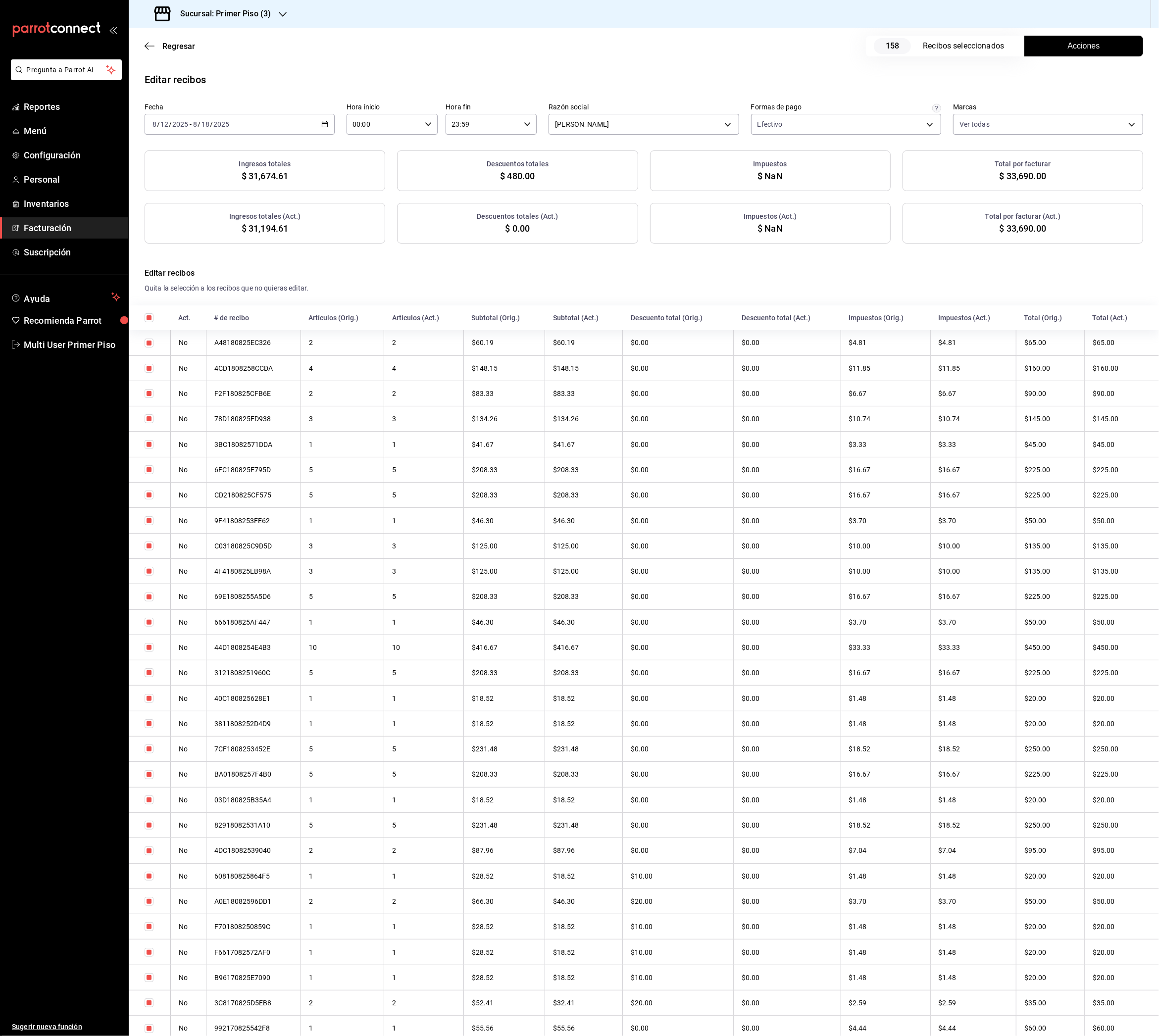
checkbox input "true"
click at [1050, 47] on button "Acciones" at bounding box center [1083, 46] width 119 height 21
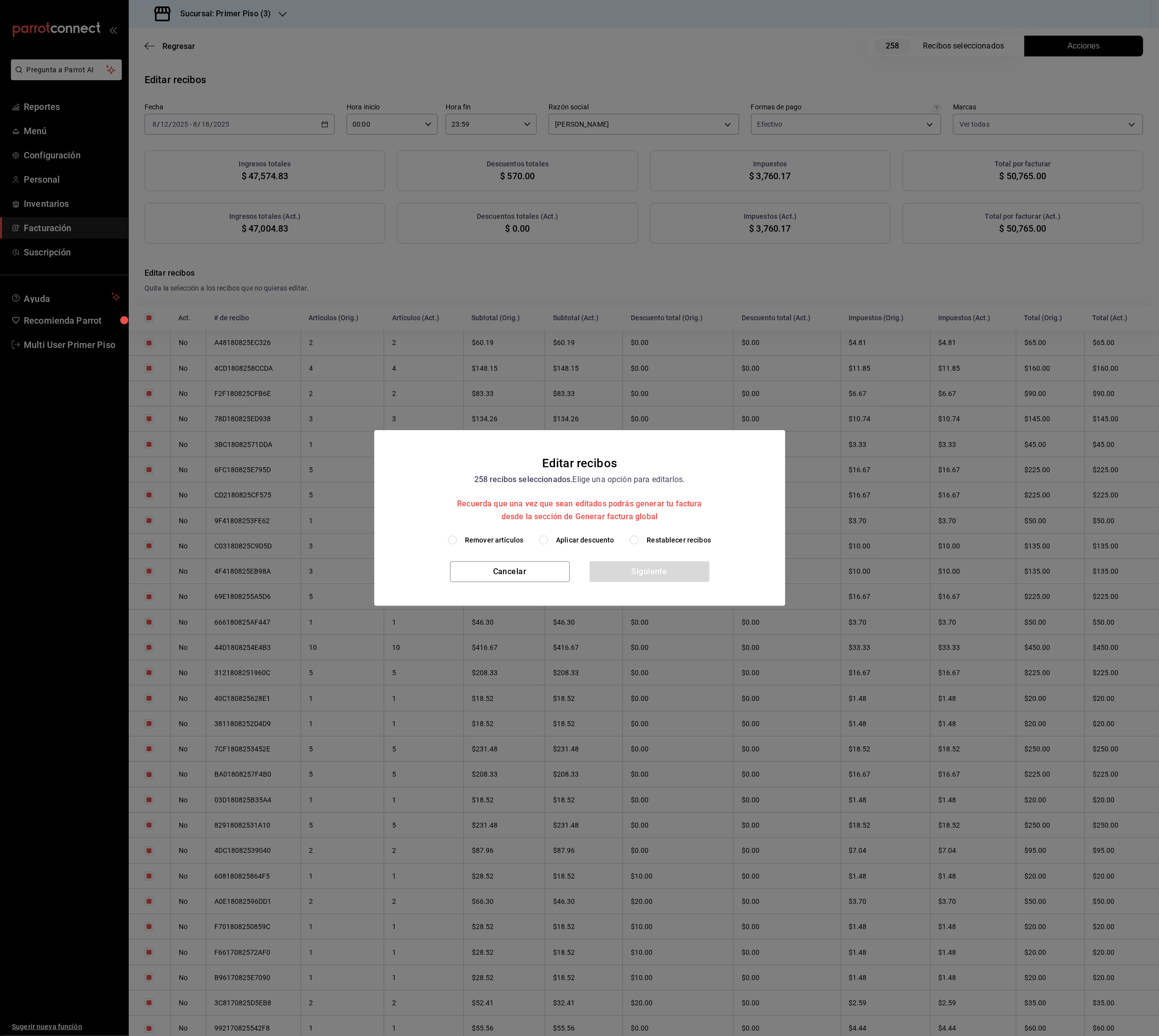
click at [507, 541] on span "Remover artículos" at bounding box center [494, 540] width 59 height 10
click at [457, 541] on input "Remover artículos" at bounding box center [452, 540] width 9 height 9
radio input "true"
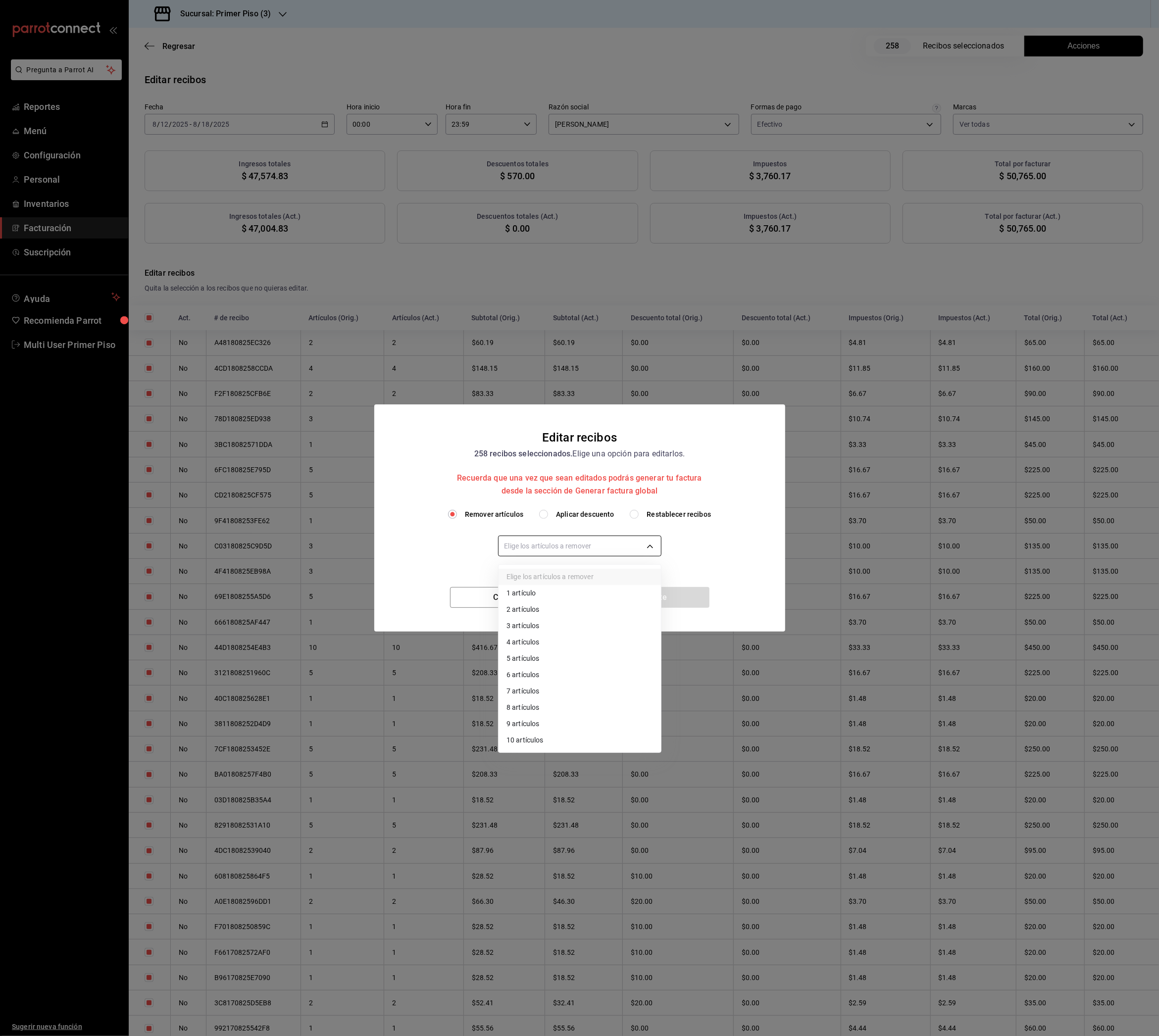
click at [561, 543] on body "Pregunta a Parrot AI Reportes Menú Configuración Personal Inventarios Facturaci…" at bounding box center [579, 518] width 1159 height 1036
click at [542, 743] on li "10 artículos" at bounding box center [580, 741] width 162 height 16
type input "10"
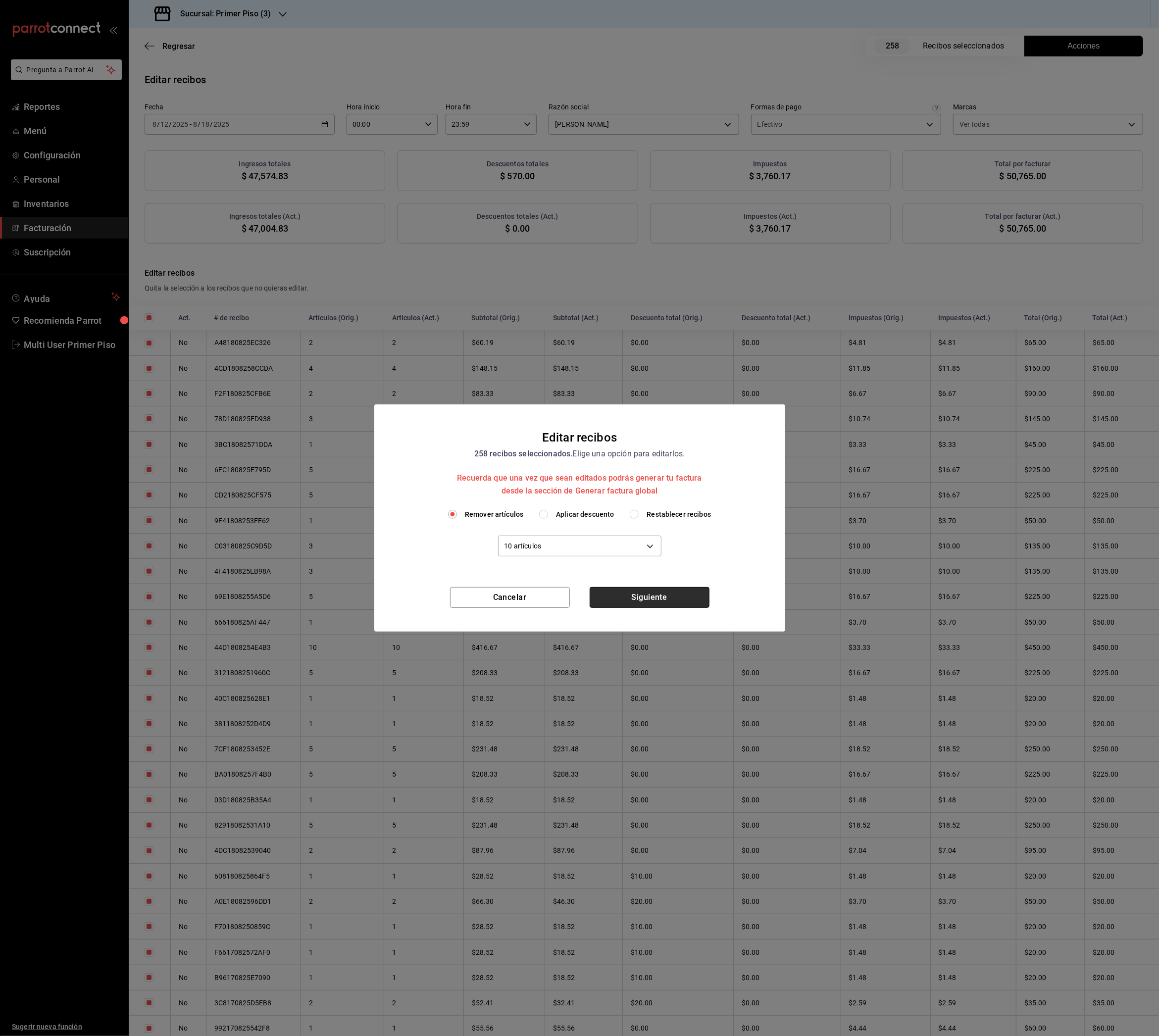
click at [644, 596] on button "Siguiente" at bounding box center [649, 597] width 120 height 21
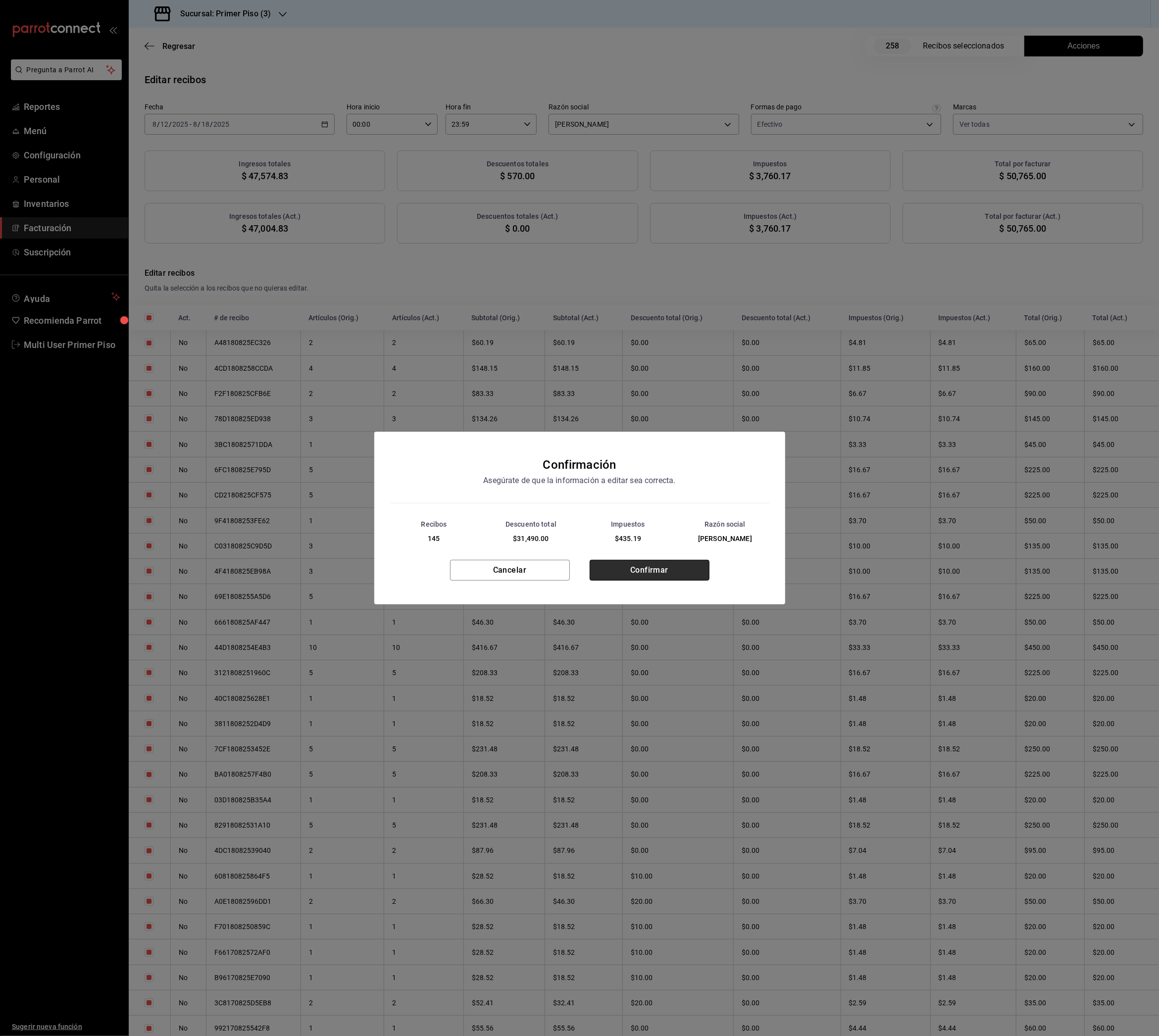
click at [631, 576] on button "Confirmar" at bounding box center [649, 570] width 120 height 21
click at [629, 577] on button "Cerrar" at bounding box center [579, 575] width 120 height 21
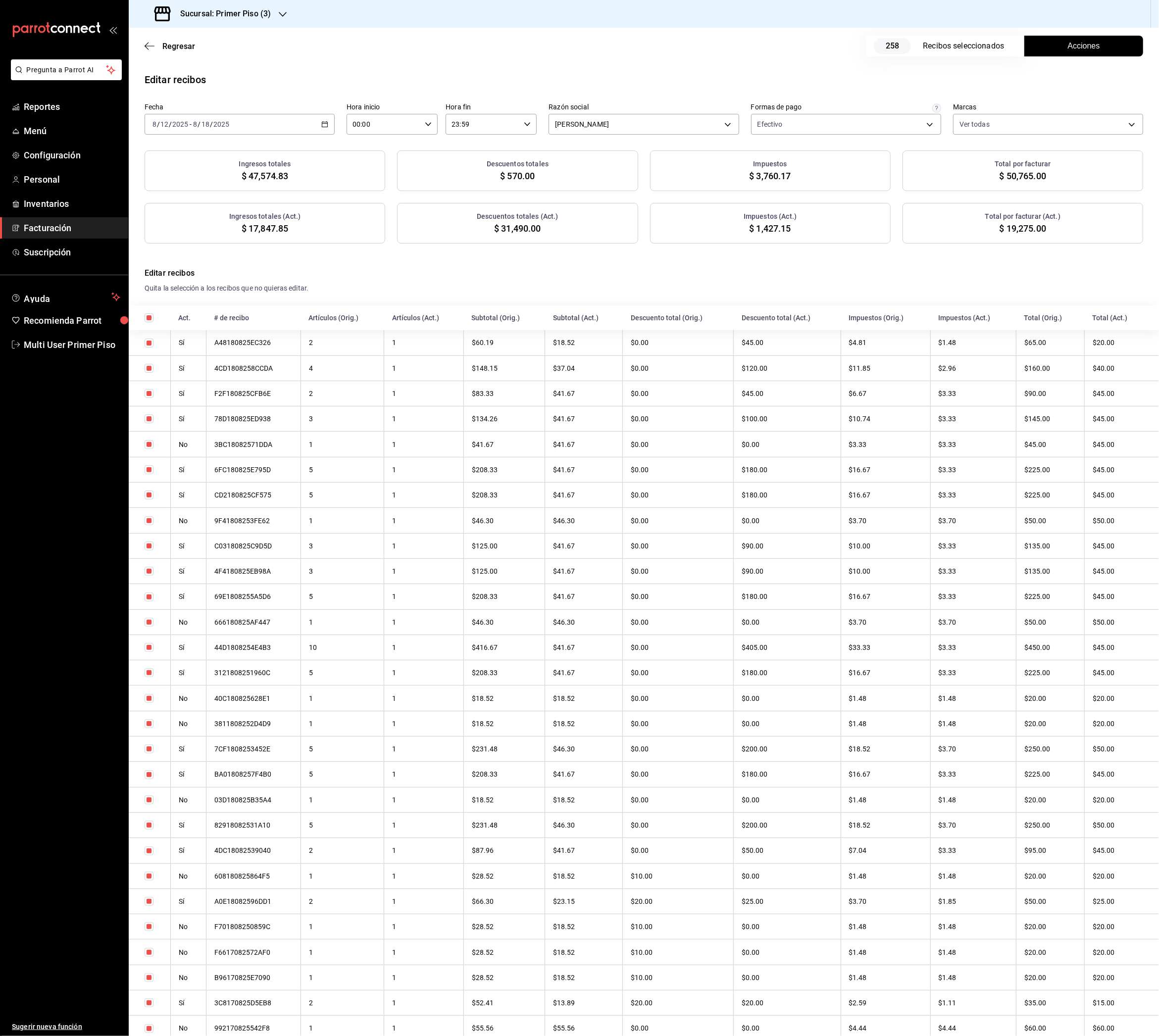
click at [255, 15] on h3 "Sucursal: Primer Piso (3)" at bounding box center [222, 13] width 99 height 12
click at [203, 154] on div "Primer Piso (4)" at bounding box center [203, 154] width 133 height 10
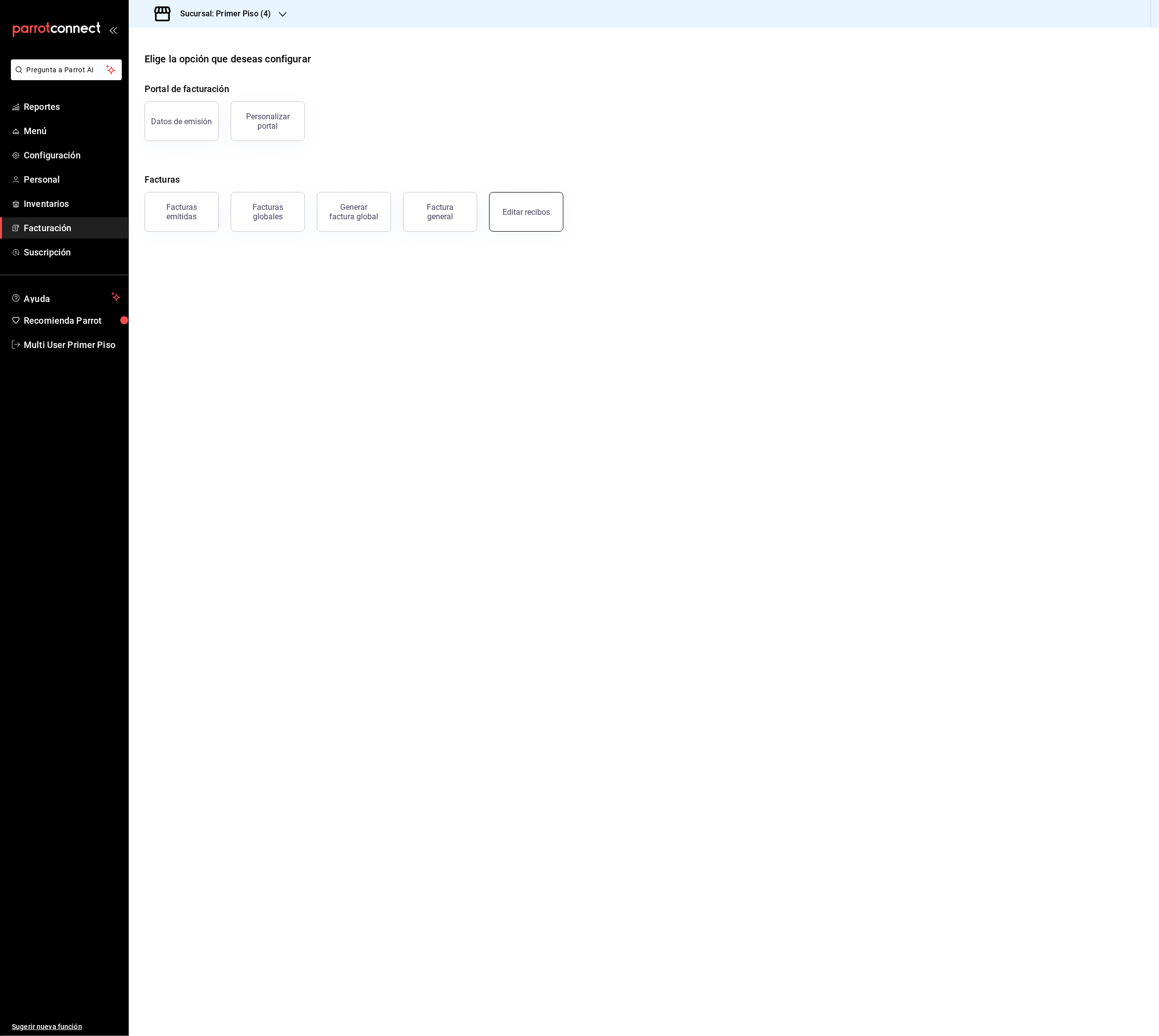
click at [518, 217] on button "Editar recibos" at bounding box center [526, 212] width 74 height 40
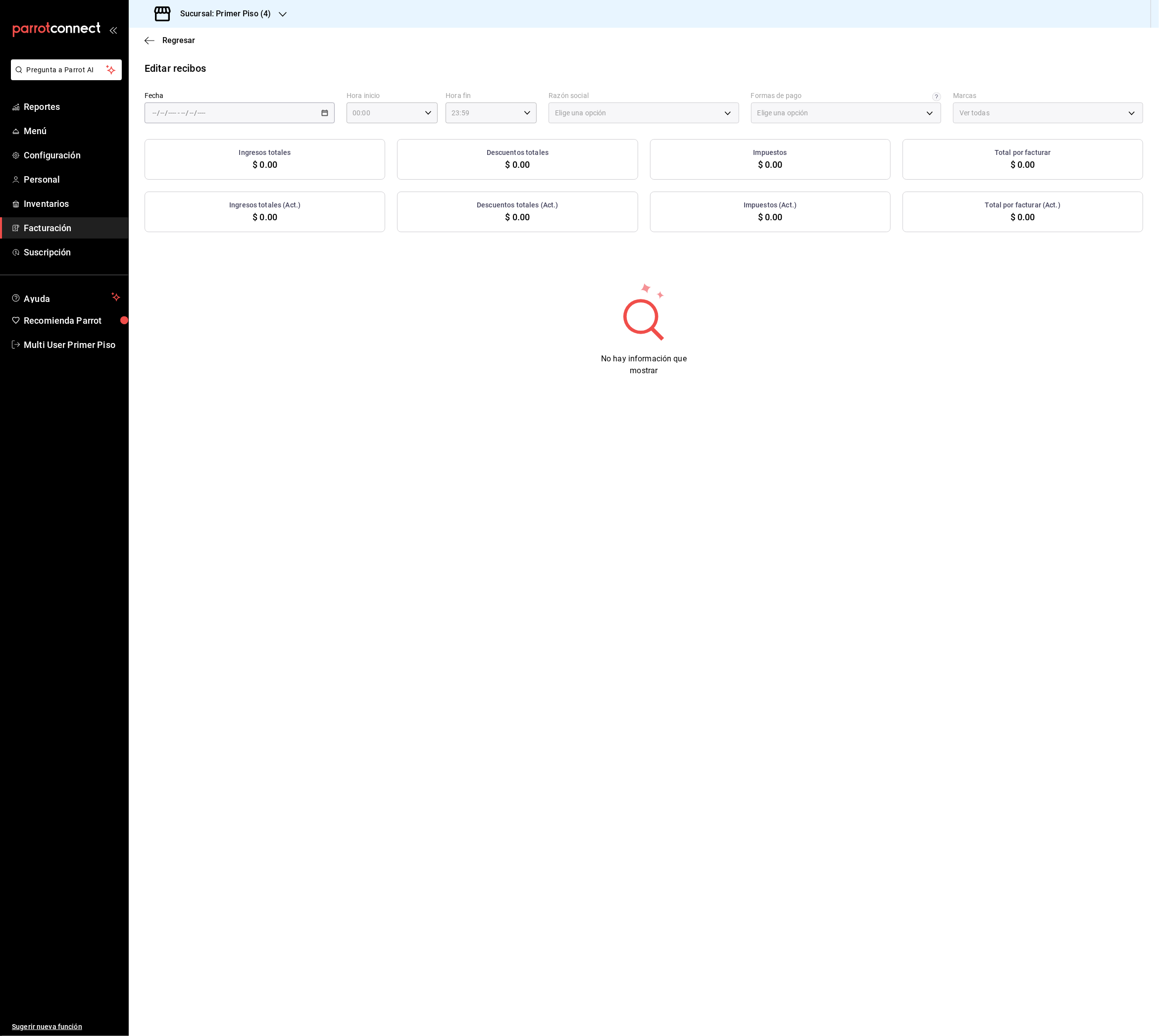
type input "52614d27-0a74-4510-841d-30e93314b508"
click at [320, 119] on div "/ / - / /" at bounding box center [240, 113] width 190 height 21
click at [191, 250] on span "Rango de fechas" at bounding box center [191, 254] width 77 height 10
click at [280, 221] on button "12" at bounding box center [276, 222] width 17 height 18
click at [260, 242] on abbr "18" at bounding box center [259, 244] width 7 height 7
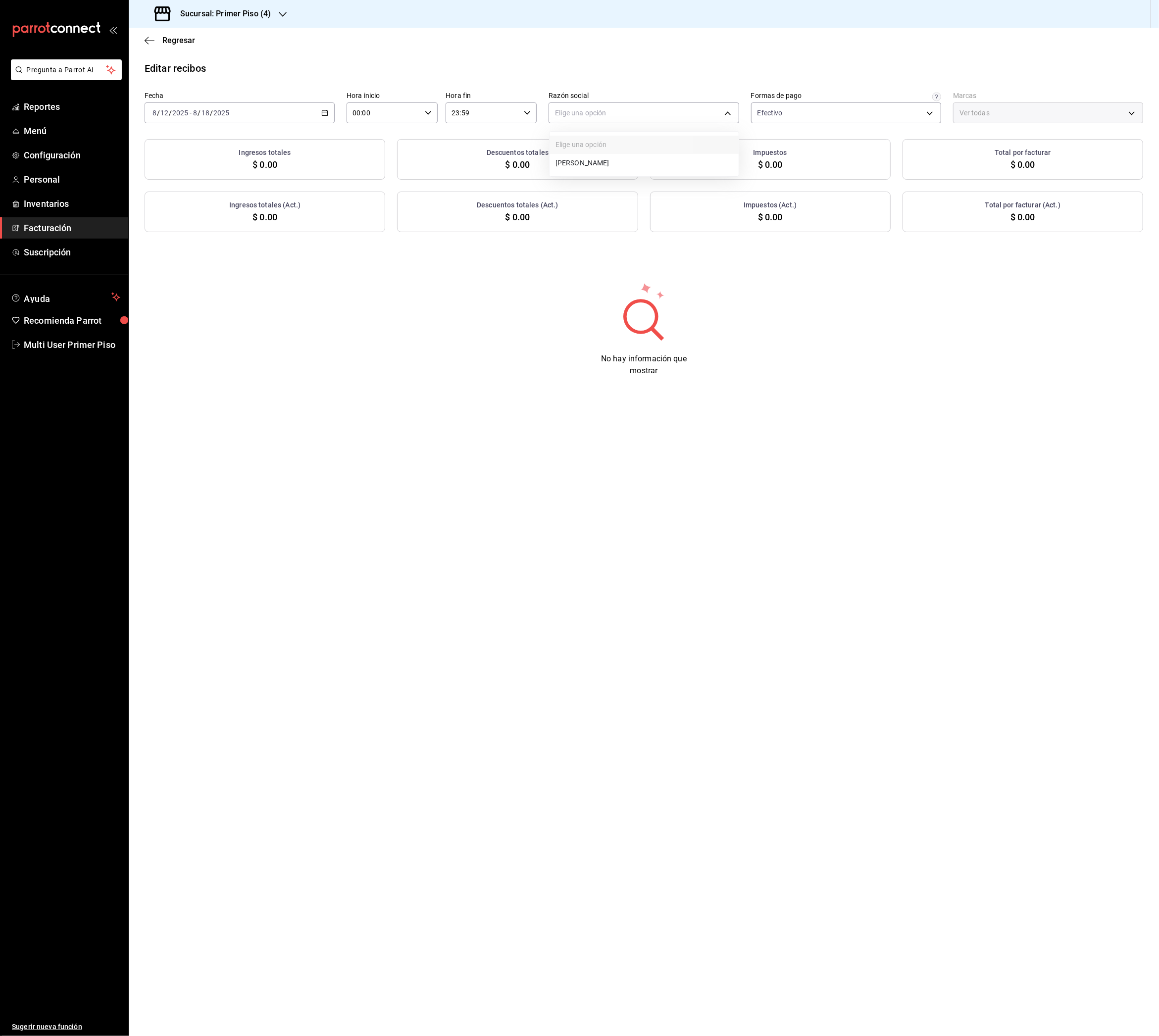
click at [597, 108] on body "Pregunta a Parrot AI Reportes Menú Configuración Personal Inventarios Facturaci…" at bounding box center [579, 518] width 1159 height 1036
click at [588, 164] on li "[PERSON_NAME]" at bounding box center [644, 163] width 189 height 18
type input "4b0558f5-a43d-4dd7-96fb-d2c553287eea"
type input "87e2fad6-1f8e-48e3-80ae-38a0f7981339"
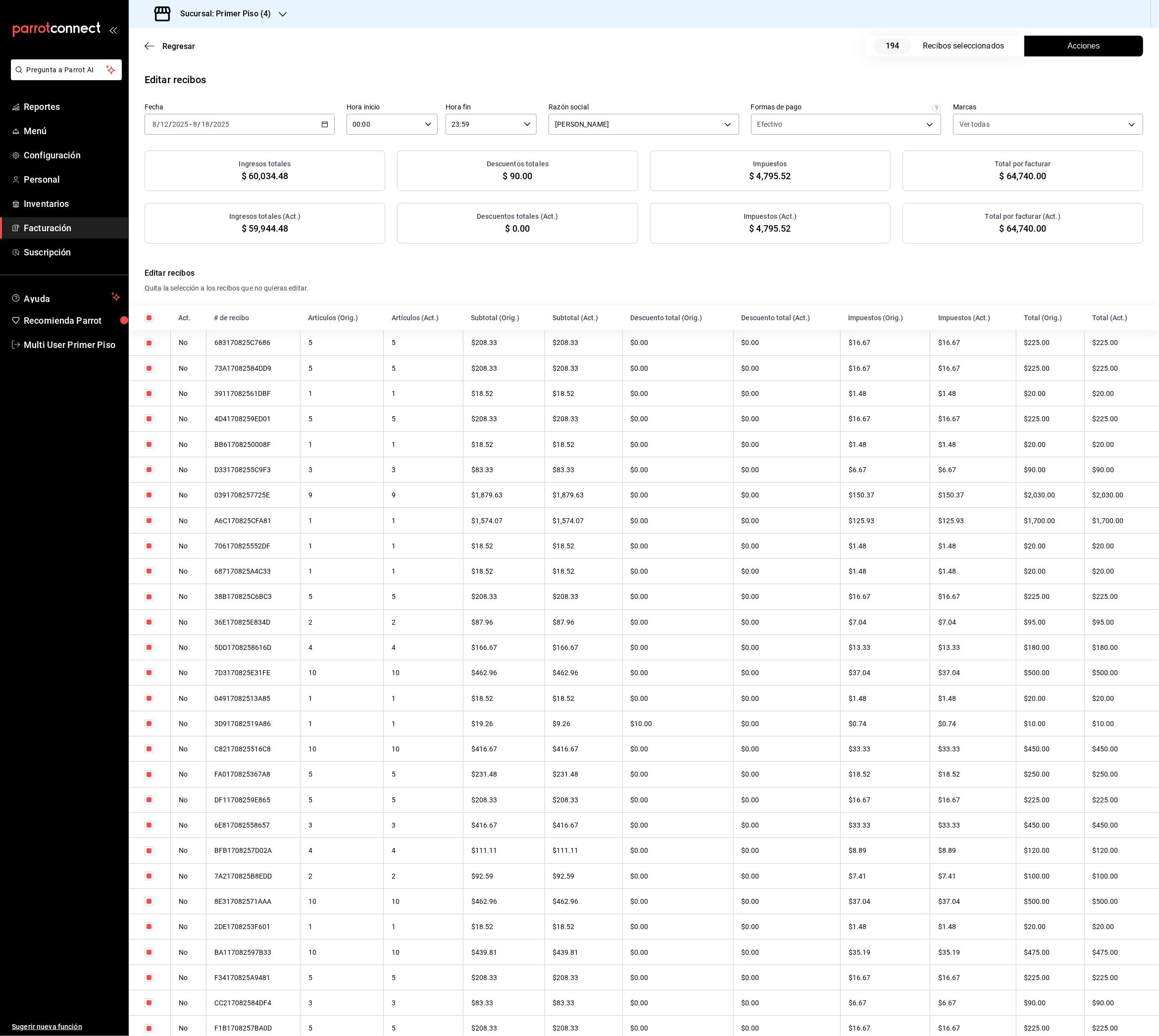
click at [1101, 48] on button "Acciones" at bounding box center [1083, 46] width 119 height 21
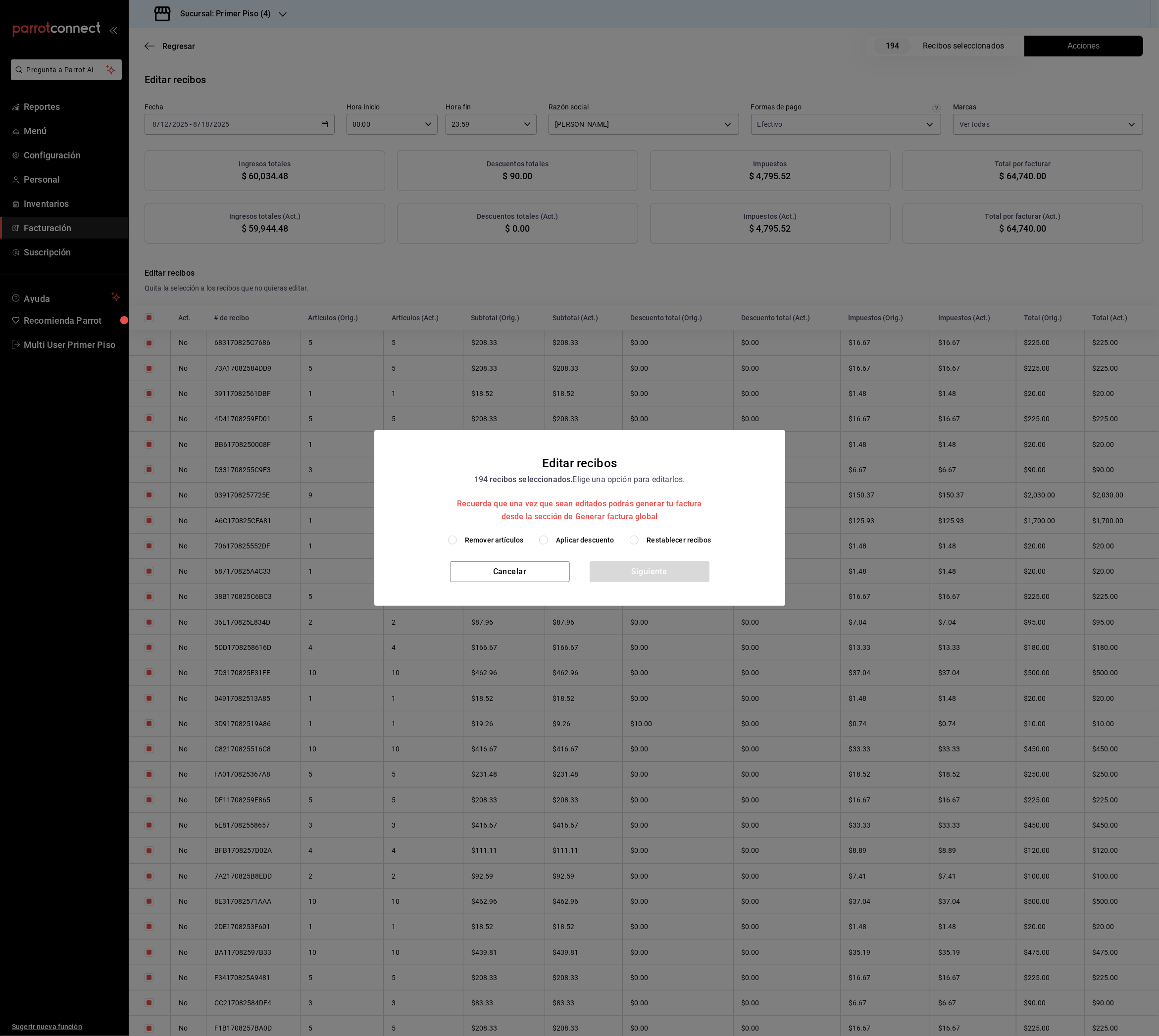
click at [495, 538] on span "Remover artículos" at bounding box center [494, 540] width 59 height 10
click at [457, 538] on input "Remover artículos" at bounding box center [452, 540] width 9 height 9
radio input "true"
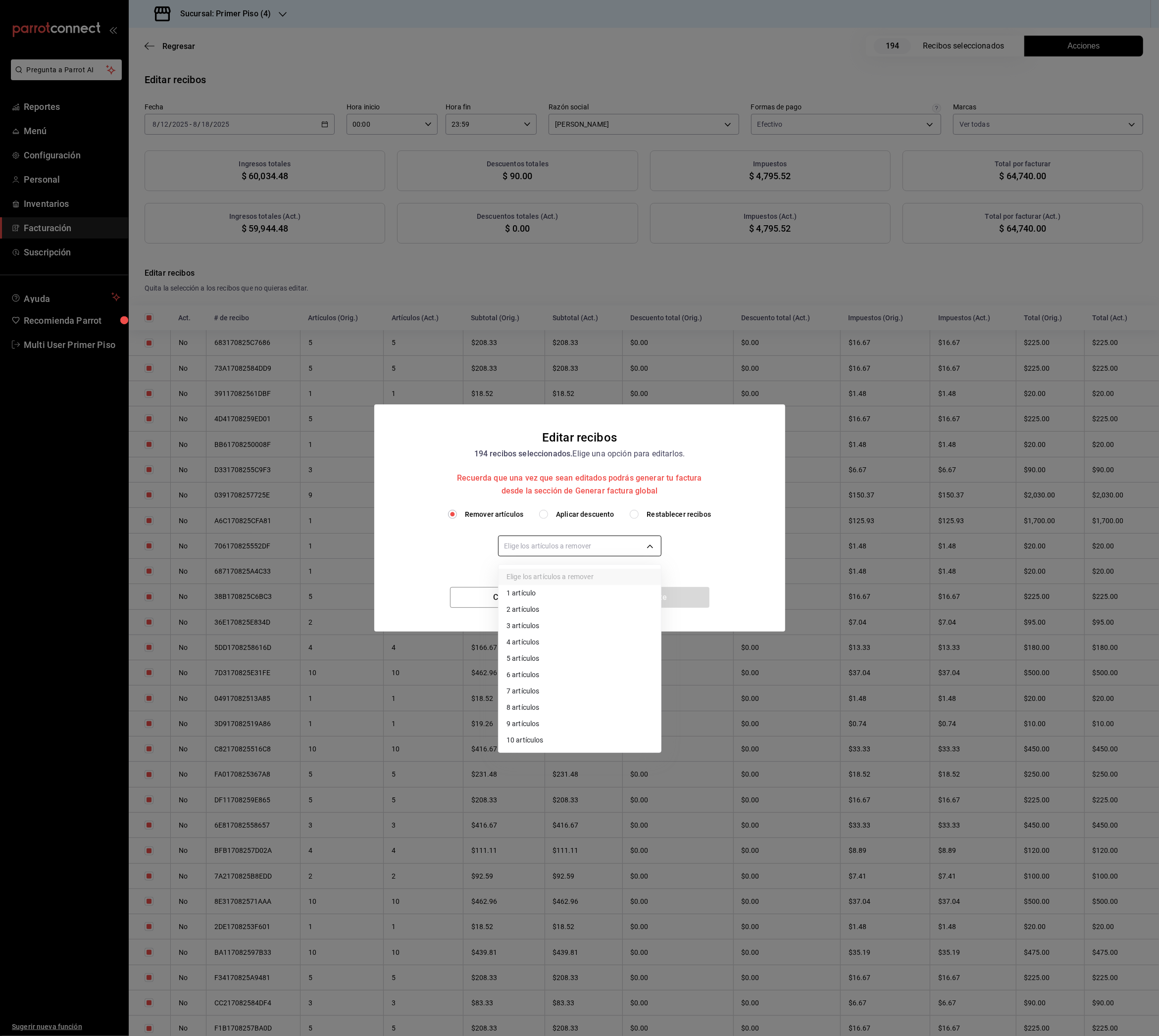
click at [539, 550] on body "Pregunta a Parrot AI Reportes Menú Configuración Personal Inventarios Facturaci…" at bounding box center [579, 518] width 1159 height 1036
click at [541, 747] on li "10 artículos" at bounding box center [580, 741] width 162 height 16
type input "10"
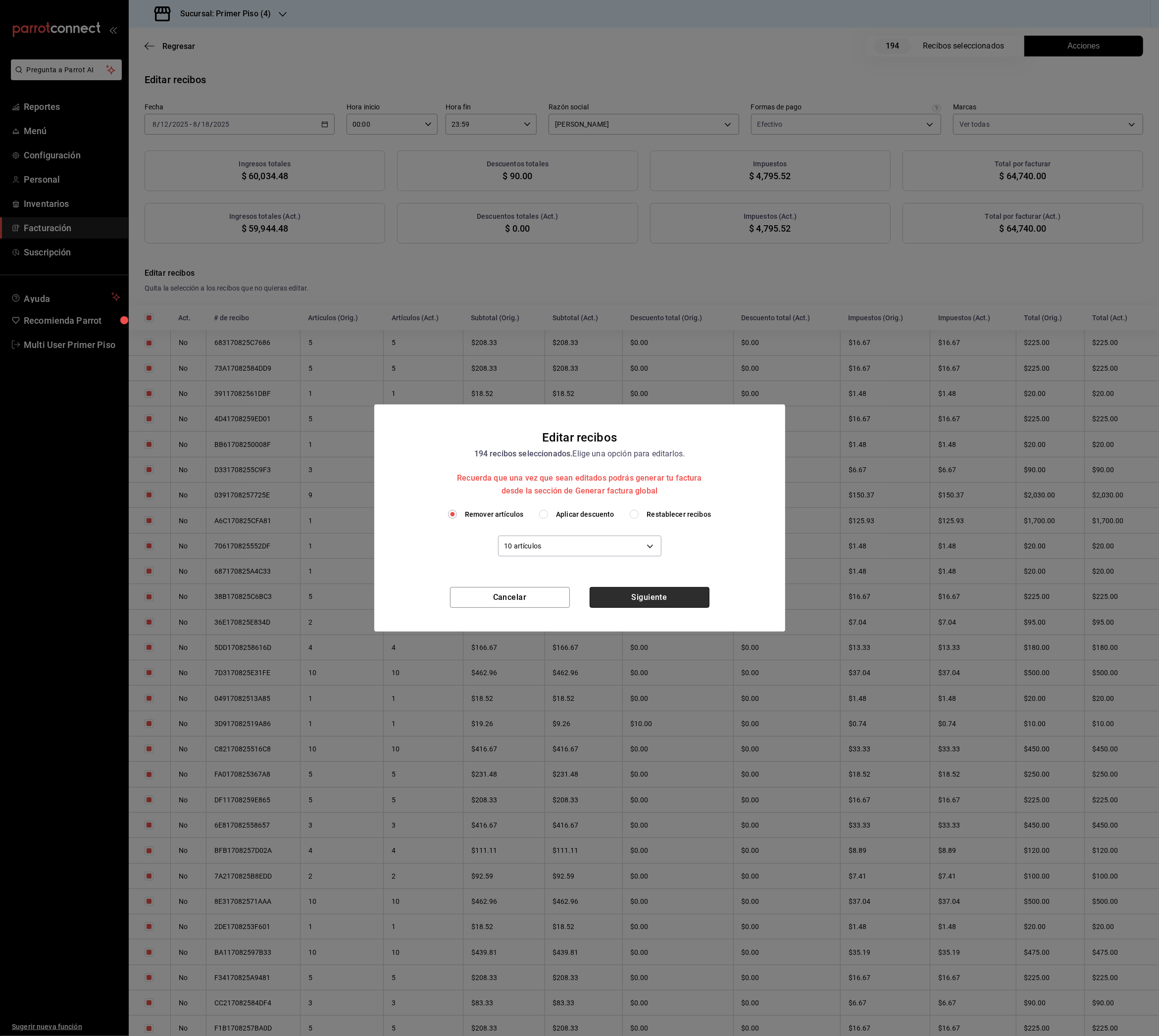
click at [666, 592] on button "Siguiente" at bounding box center [649, 597] width 120 height 21
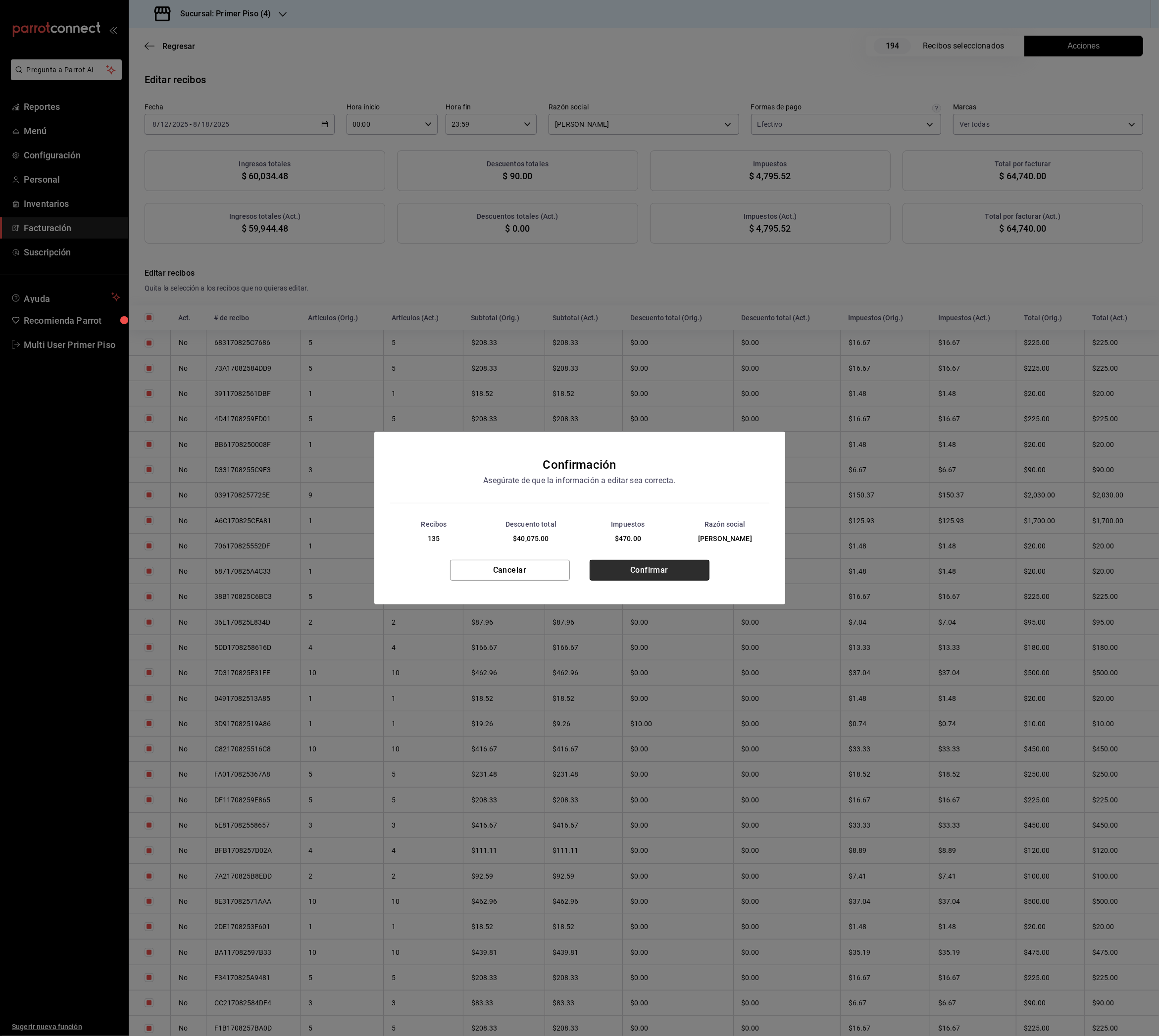
click at [668, 576] on button "Confirmar" at bounding box center [649, 570] width 120 height 21
click at [603, 574] on button "Cerrar" at bounding box center [579, 575] width 120 height 21
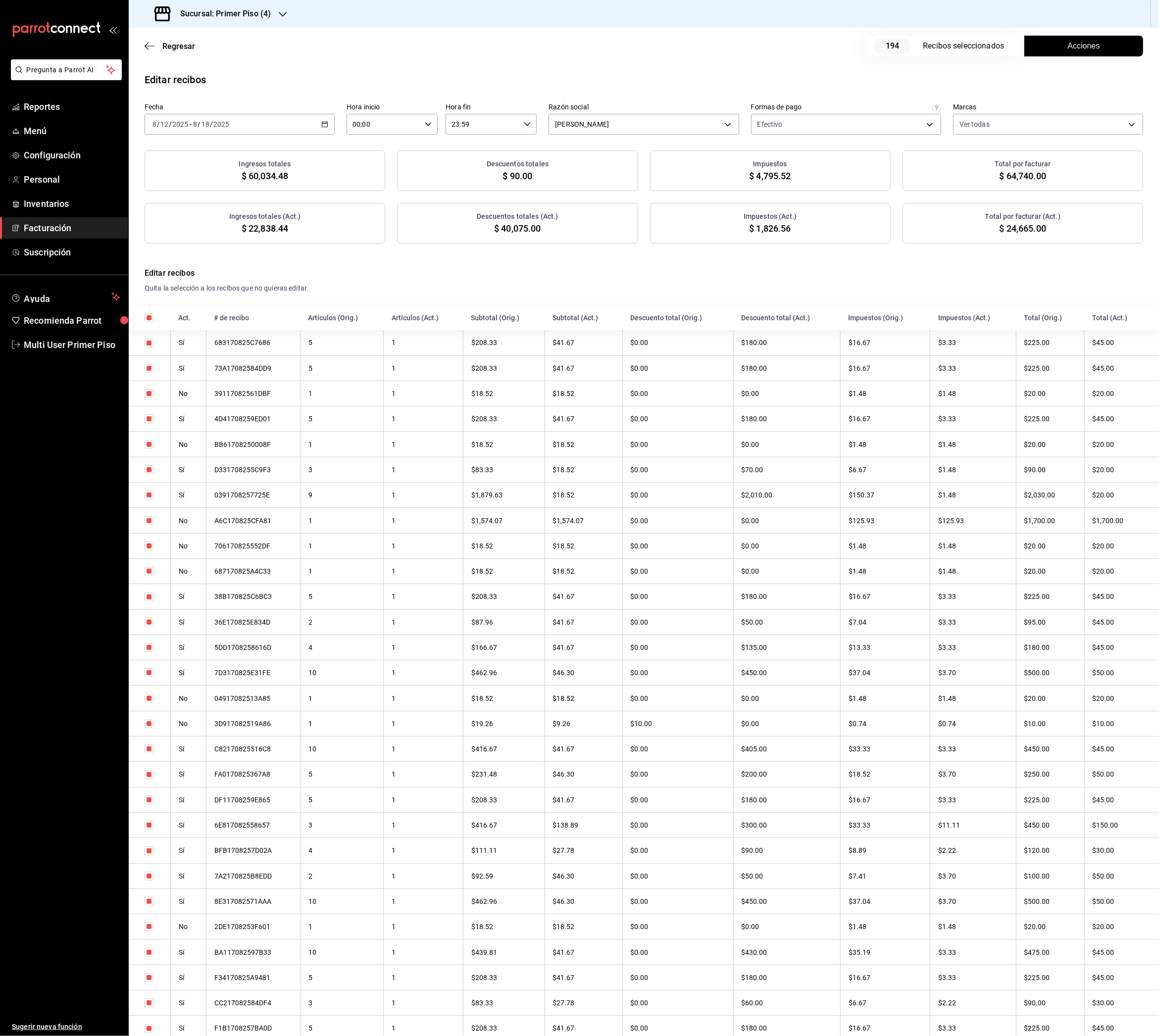
click at [250, 18] on h3 "Sucursal: Primer Piso (4)" at bounding box center [222, 13] width 99 height 12
click at [207, 106] on div "Primer Piso (5)" at bounding box center [203, 109] width 133 height 10
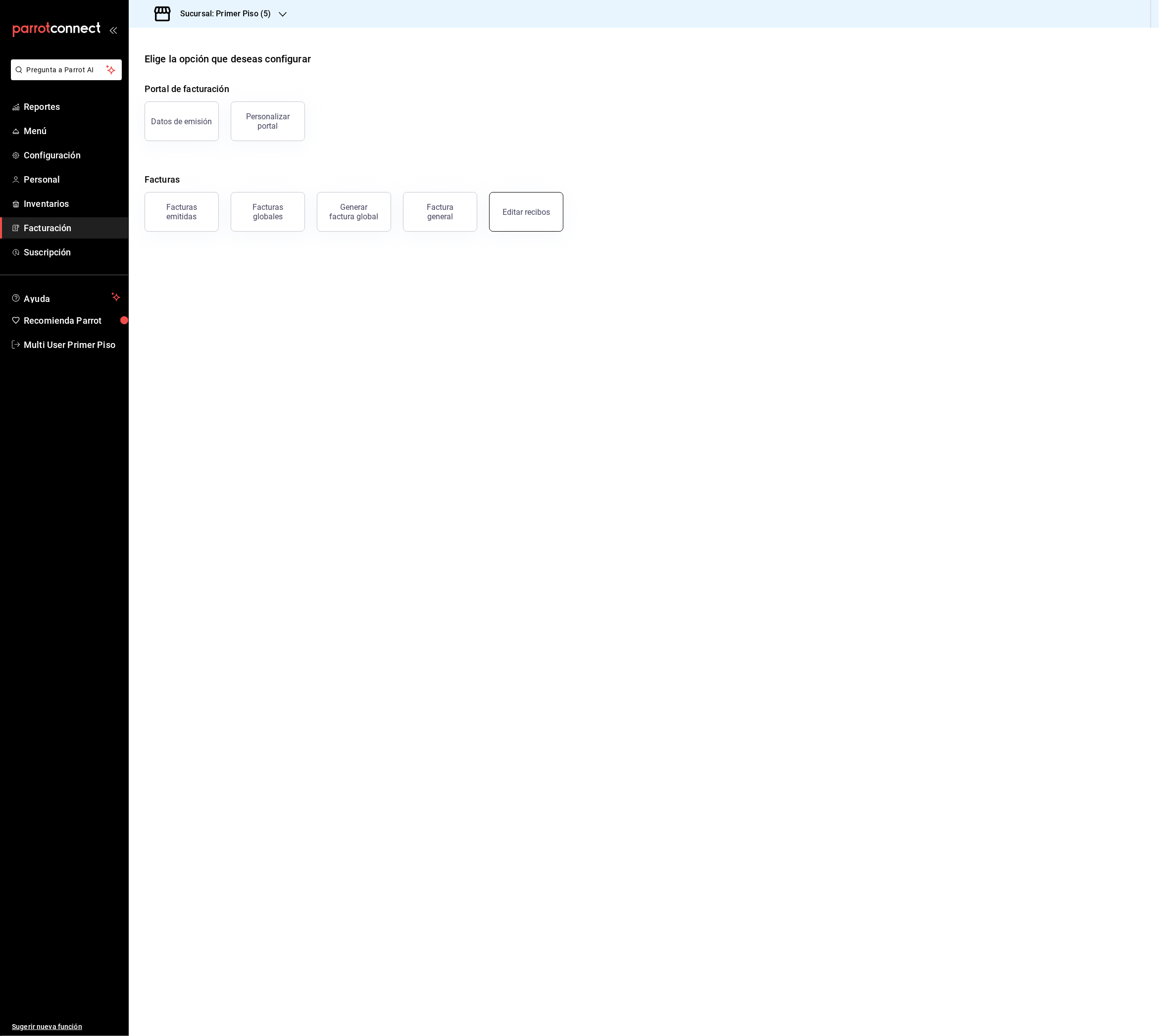
click at [503, 215] on button "Editar recibos" at bounding box center [526, 212] width 74 height 40
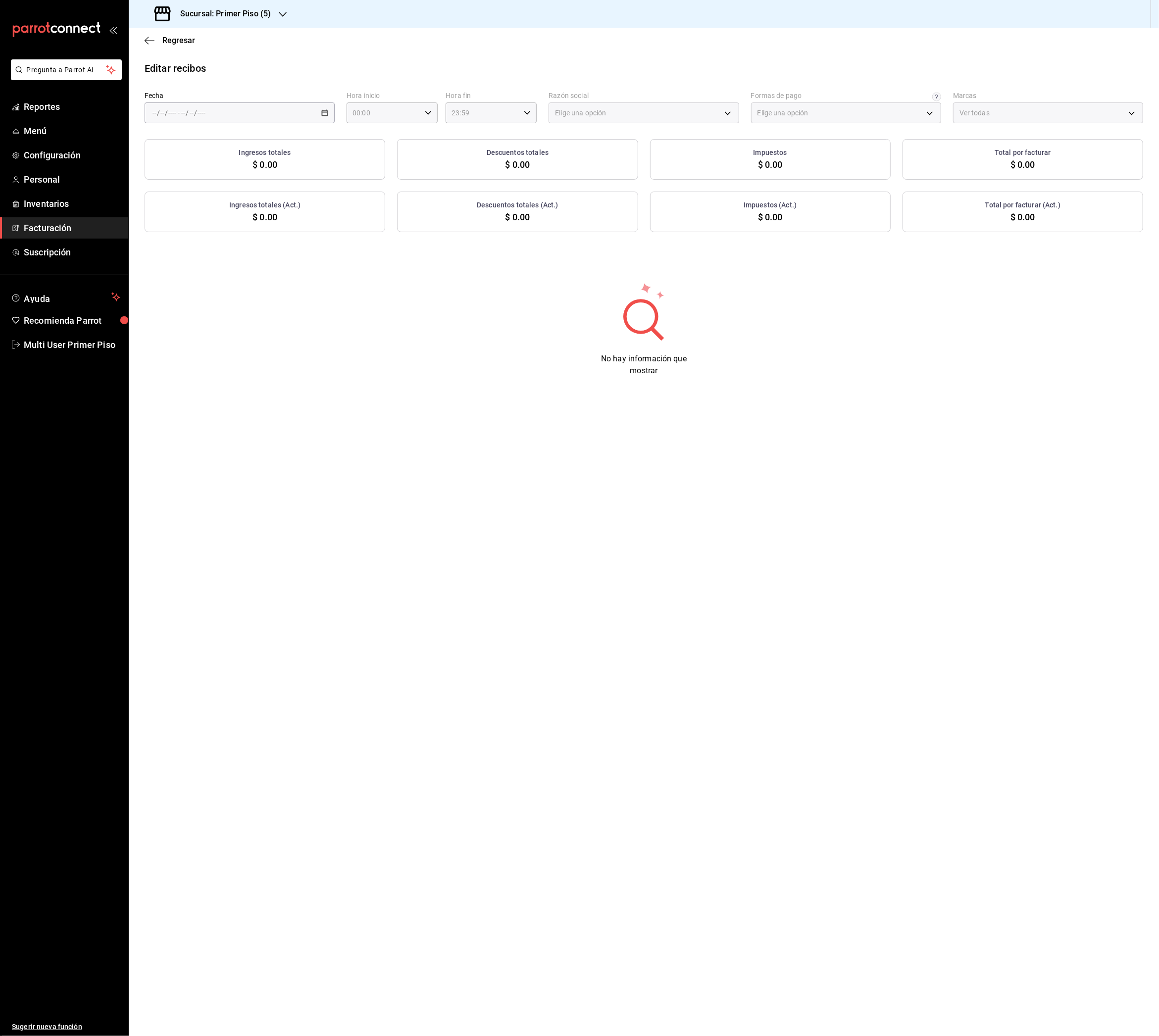
type input "f6a1600a-e676-4e8d-89df-c7055657356c"
click at [206, 250] on span "Rango de fechas" at bounding box center [191, 254] width 77 height 10
click at [281, 221] on button "12" at bounding box center [276, 222] width 17 height 18
click at [261, 240] on abbr "18" at bounding box center [259, 244] width 7 height 7
click at [573, 113] on body "Pregunta a Parrot AI Reportes Menú Configuración Personal Inventarios Facturaci…" at bounding box center [579, 518] width 1159 height 1036
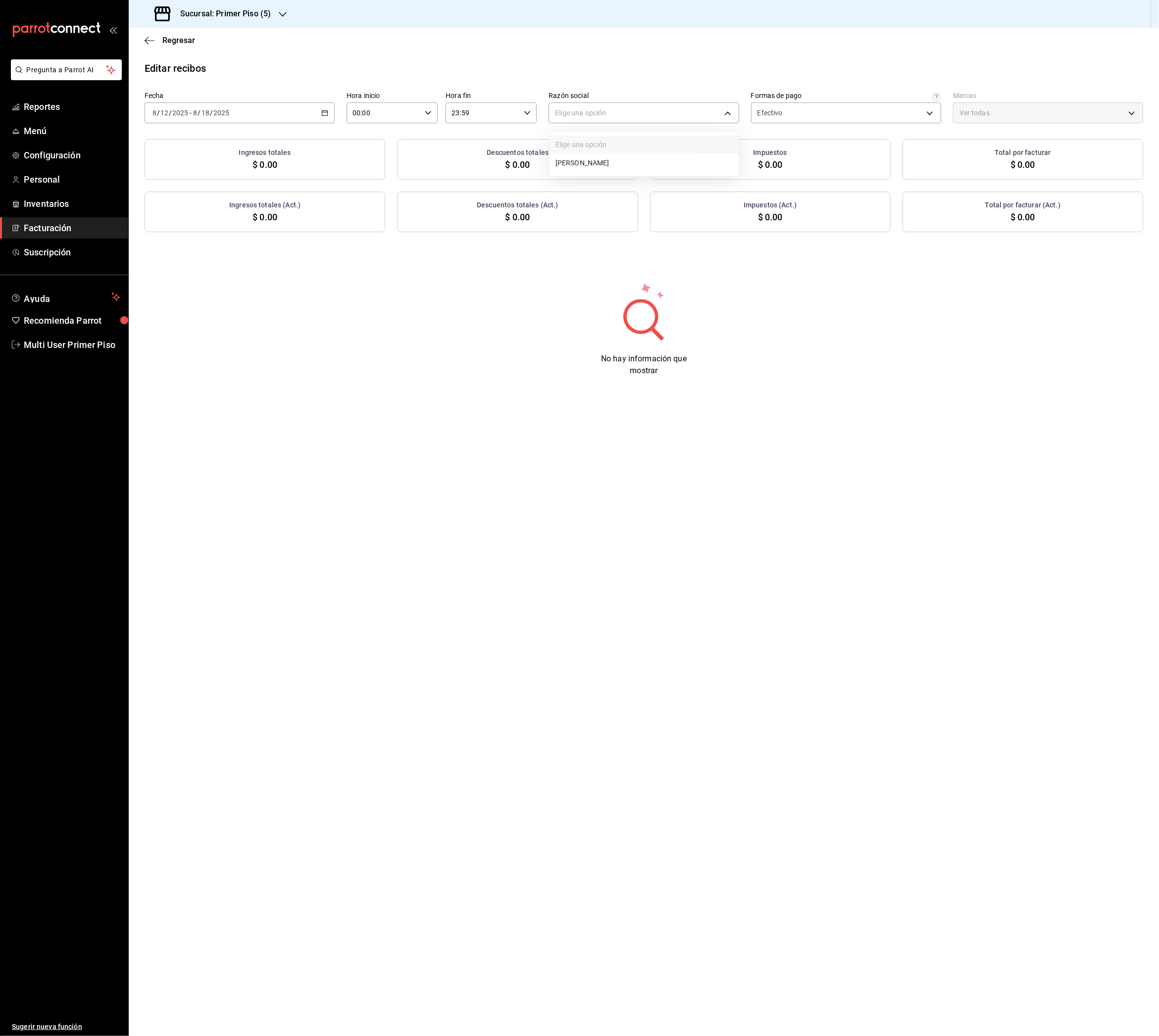
click at [567, 162] on li "[PERSON_NAME]" at bounding box center [644, 163] width 189 height 18
type input "21ccb981-fe90-425e-9547-08c91dfbb835"
type input "b9cf881a-1650-458d-b18a-dc0facb568fc"
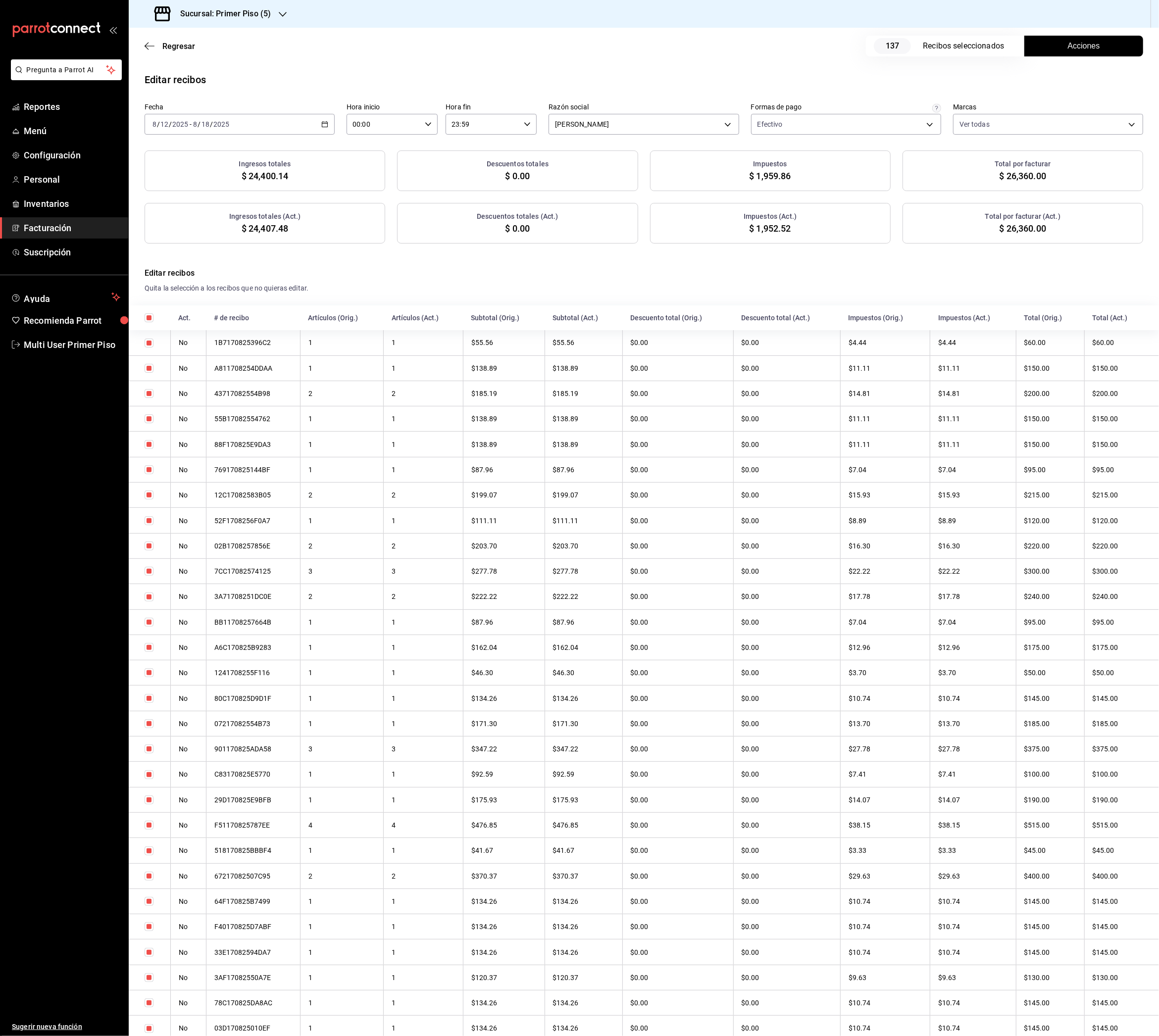
click at [1068, 48] on span "Acciones" at bounding box center [1084, 46] width 32 height 12
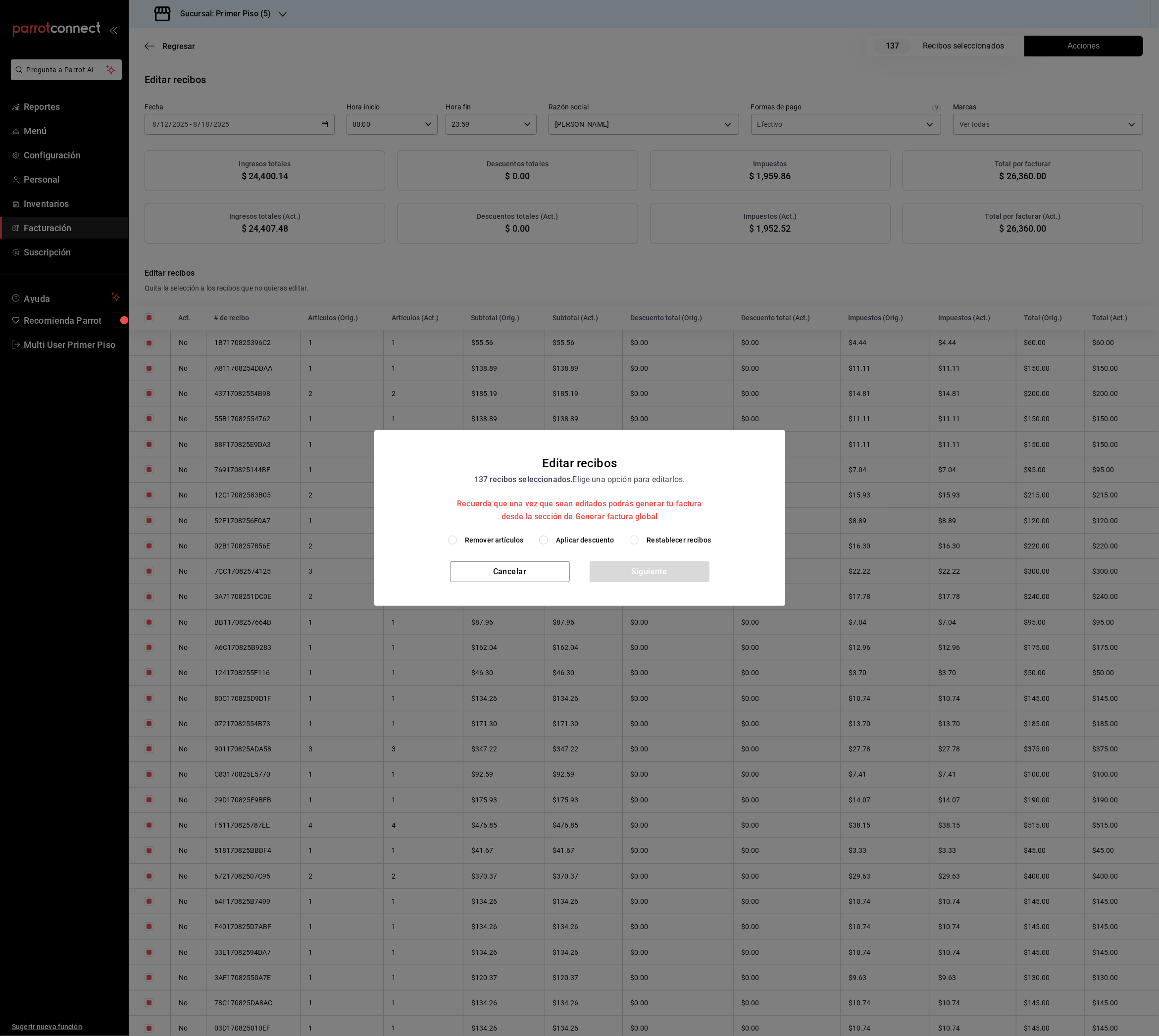
click at [499, 542] on span "Remover artículos" at bounding box center [494, 540] width 59 height 10
click at [457, 542] on input "Remover artículos" at bounding box center [452, 540] width 9 height 9
radio input "true"
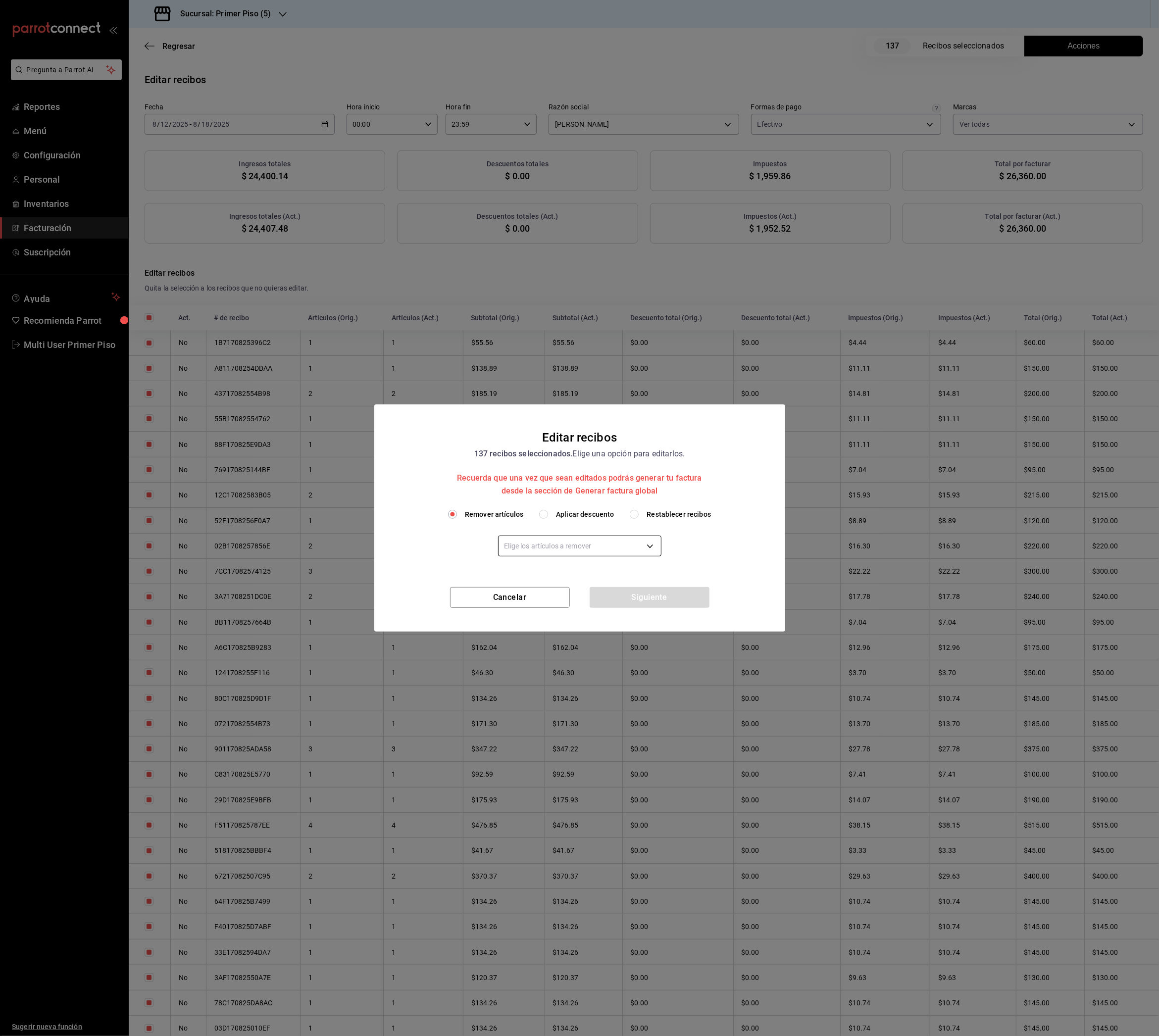
click at [548, 545] on body "Pregunta a Parrot AI Reportes Menú Configuración Personal Inventarios Facturaci…" at bounding box center [579, 518] width 1159 height 1036
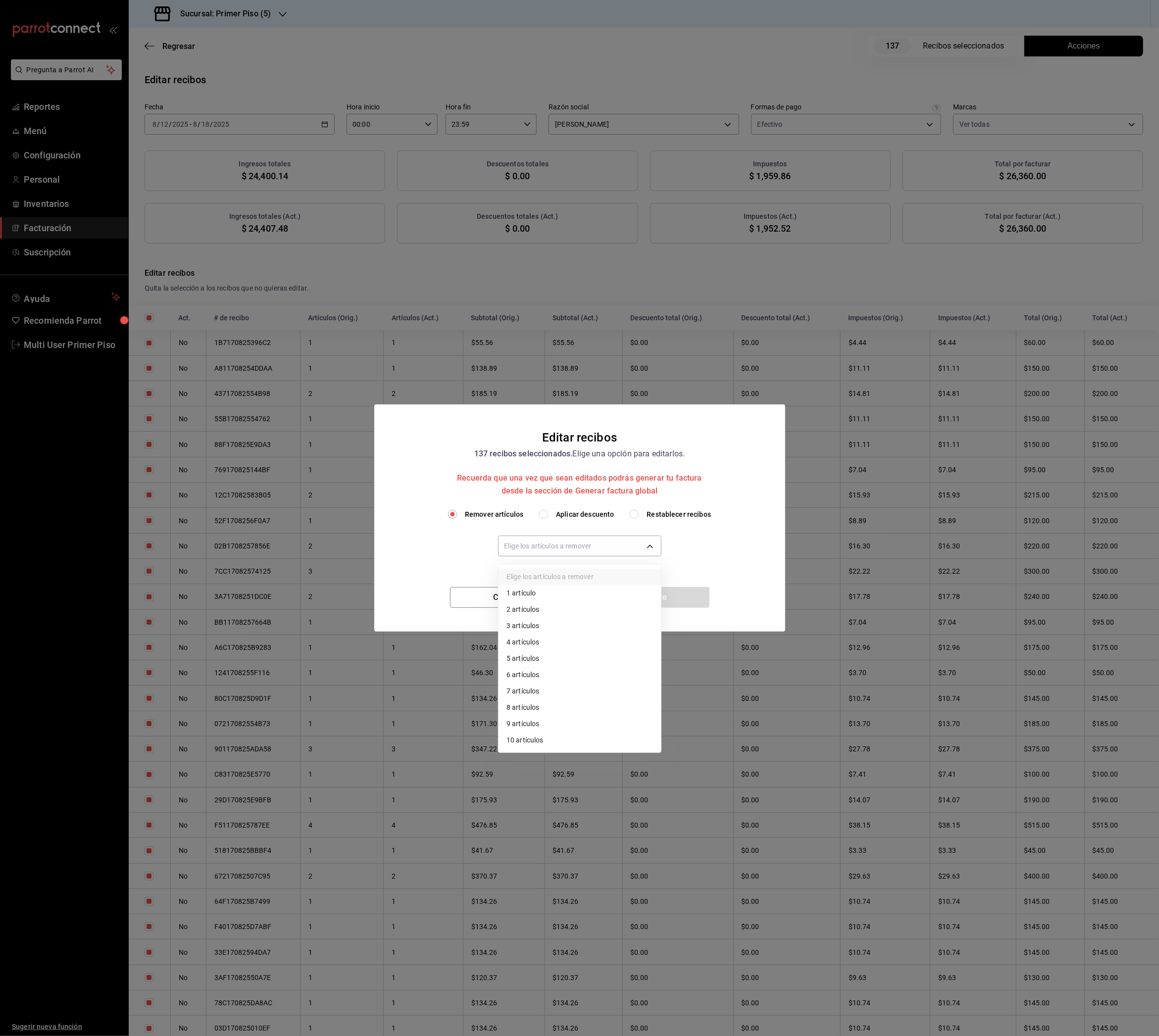
click at [544, 742] on li "10 artículos" at bounding box center [580, 741] width 162 height 16
type input "10"
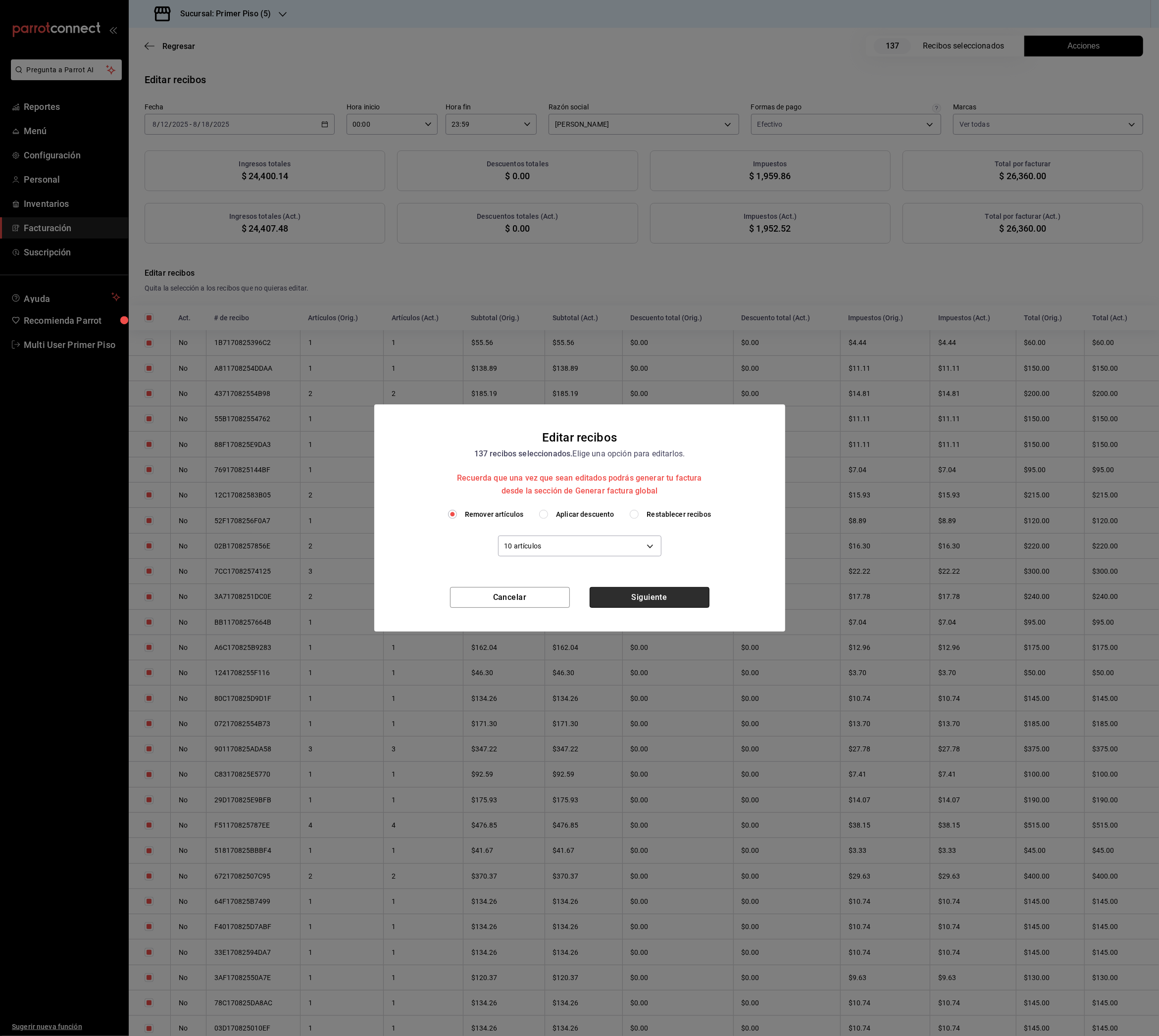
click at [649, 598] on button "Siguiente" at bounding box center [649, 597] width 120 height 21
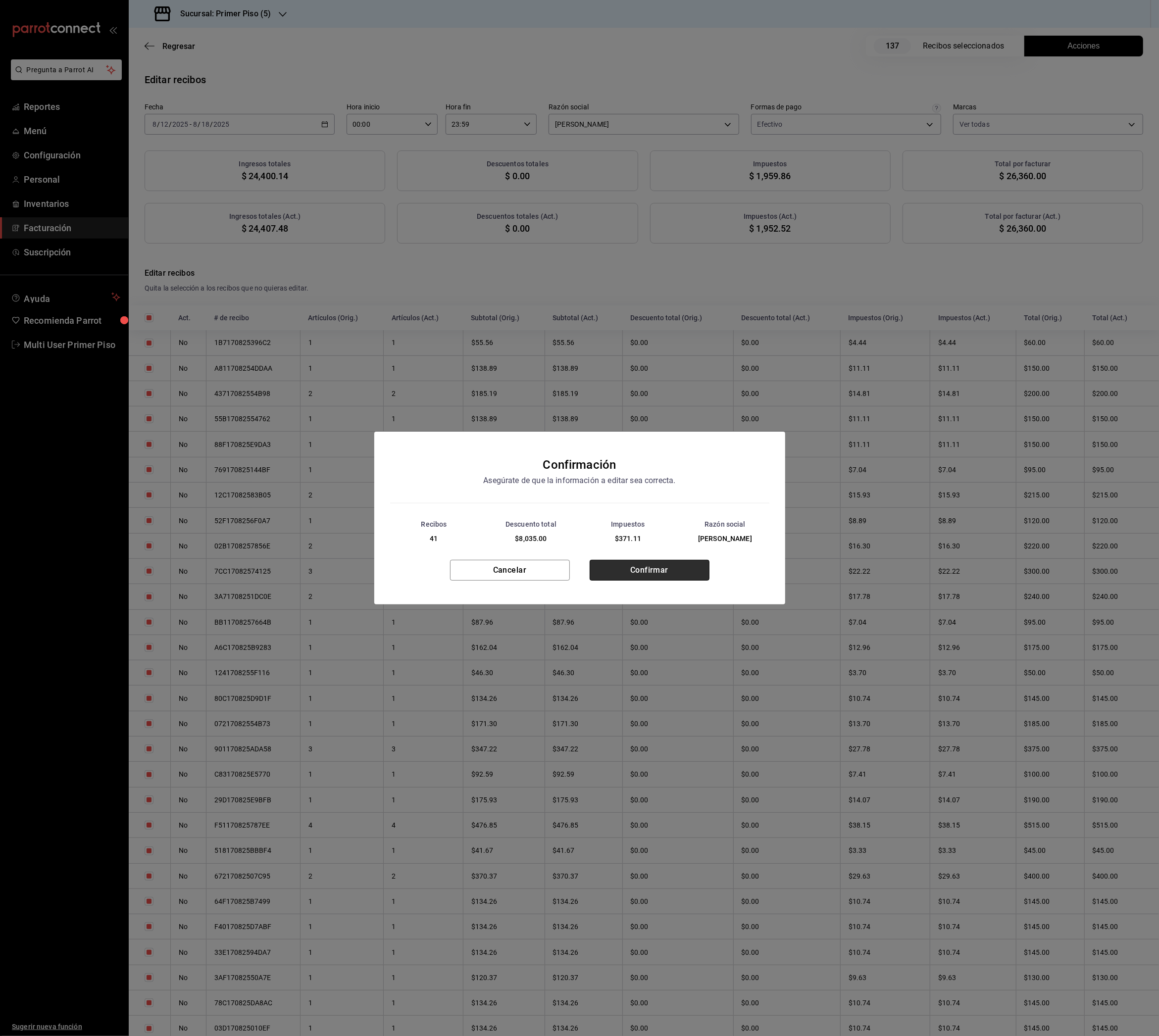
click at [646, 577] on button "Confirmar" at bounding box center [649, 570] width 120 height 21
click at [602, 574] on button "Cerrar" at bounding box center [579, 575] width 120 height 21
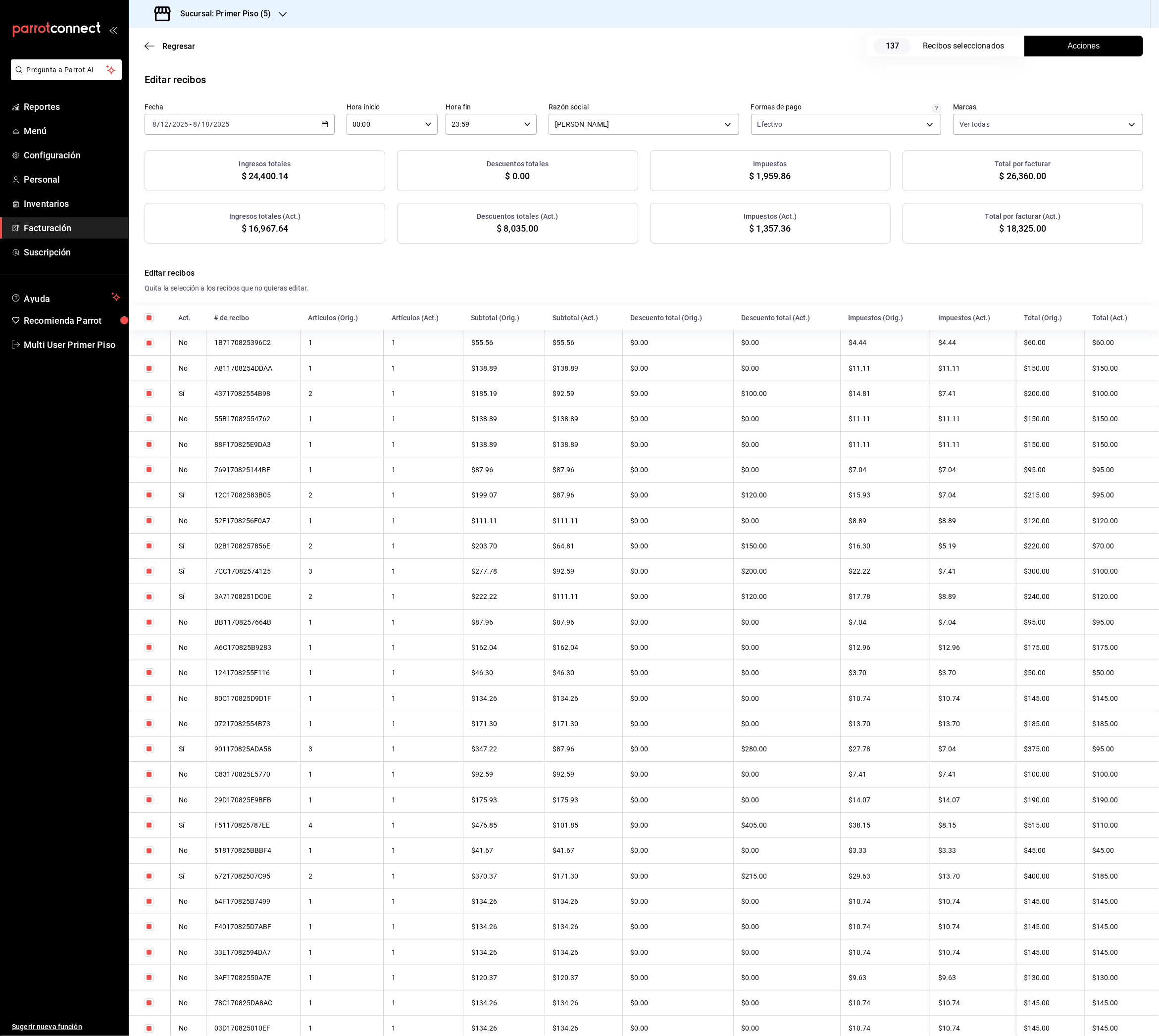
click at [265, 16] on h3 "Sucursal: Primer Piso (5)" at bounding box center [222, 13] width 99 height 12
click at [184, 130] on div "Primer Piso (6)" at bounding box center [203, 132] width 133 height 10
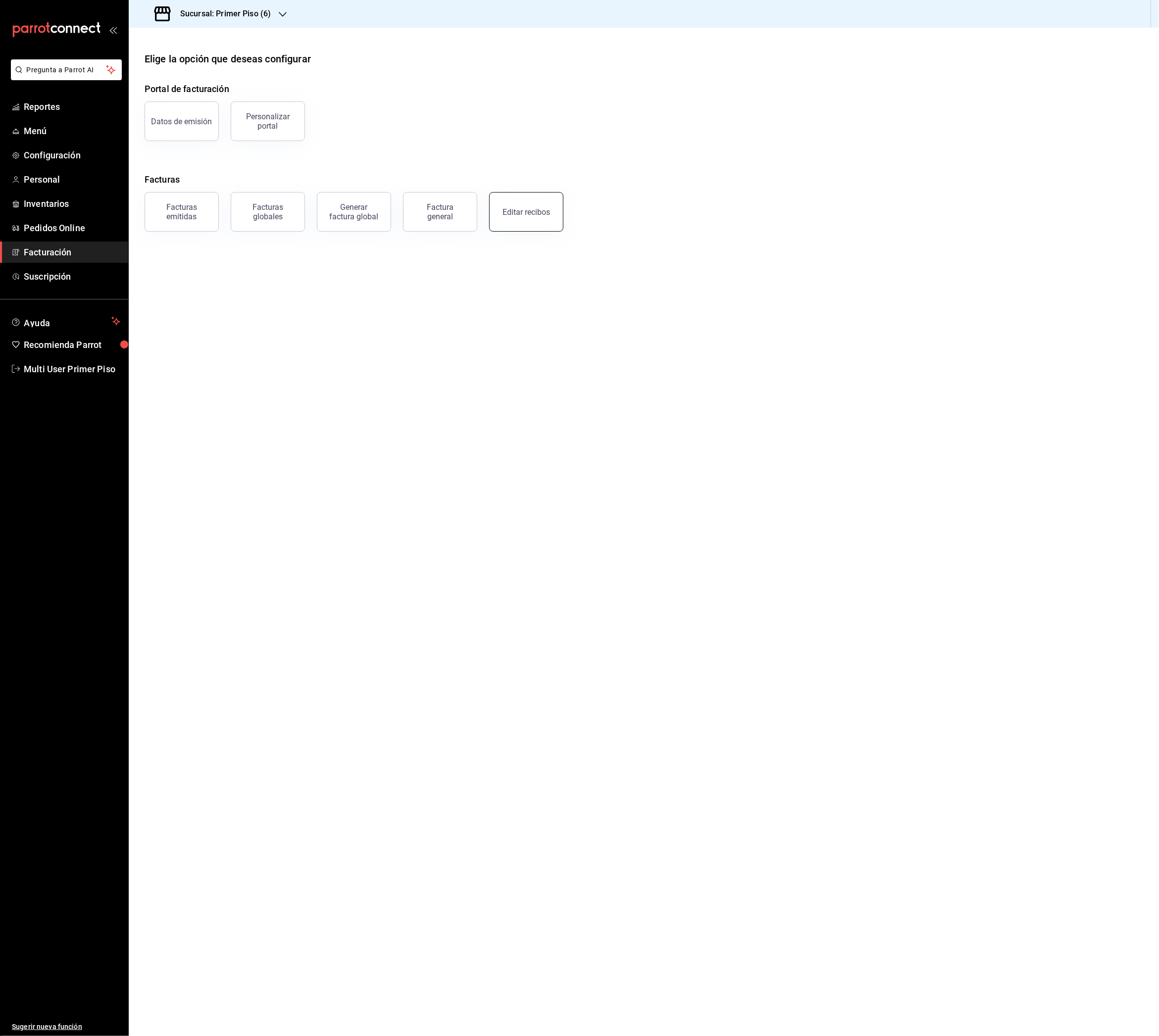
click at [517, 210] on div "Editar recibos" at bounding box center [526, 212] width 47 height 9
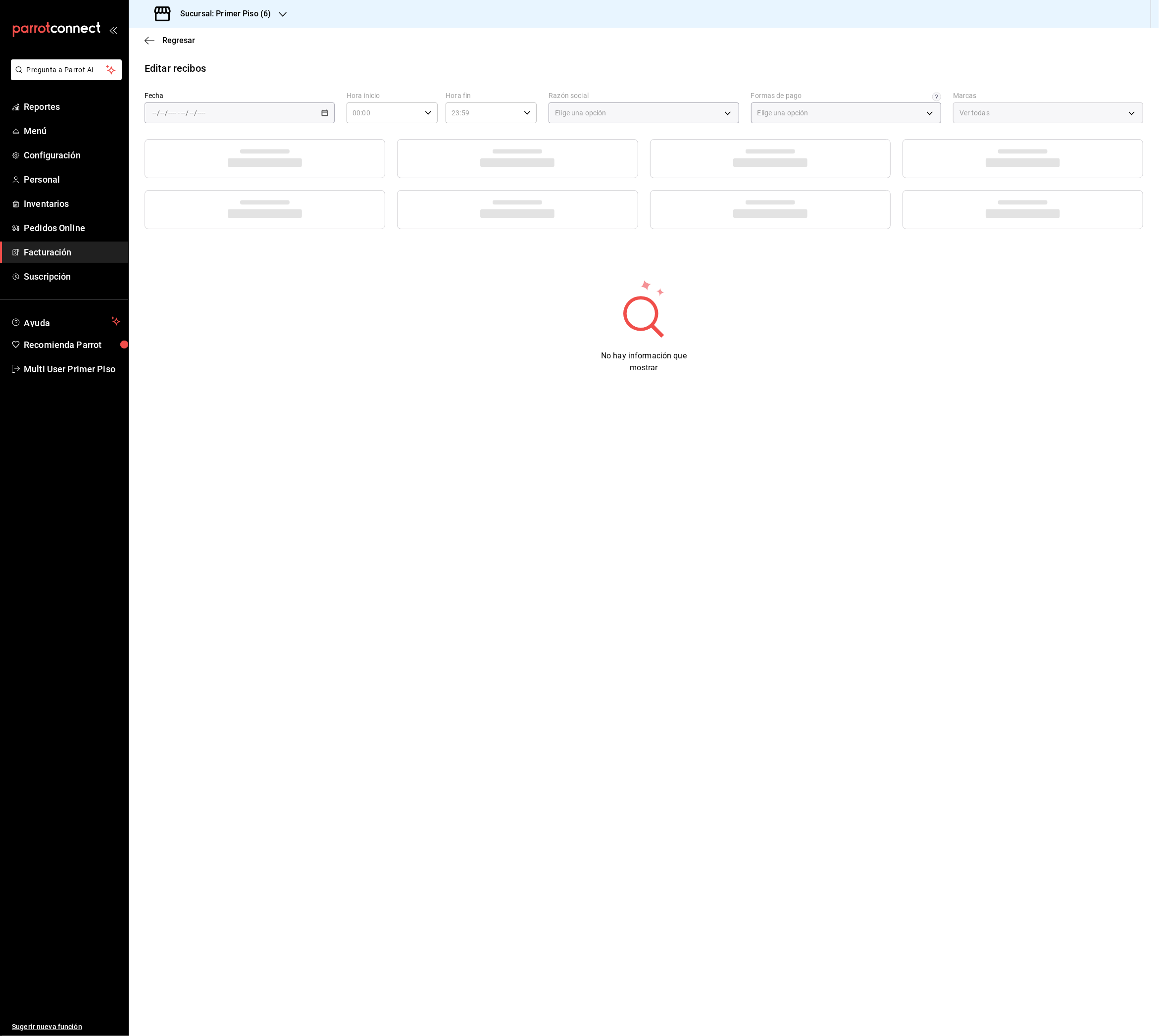
type input "55e734e8-2c17-423a-bf43-aeb0181f63b4"
click at [326, 112] on \(Stroke\) "button" at bounding box center [325, 112] width 6 height 1
click at [206, 255] on span "Rango de fechas" at bounding box center [191, 254] width 77 height 10
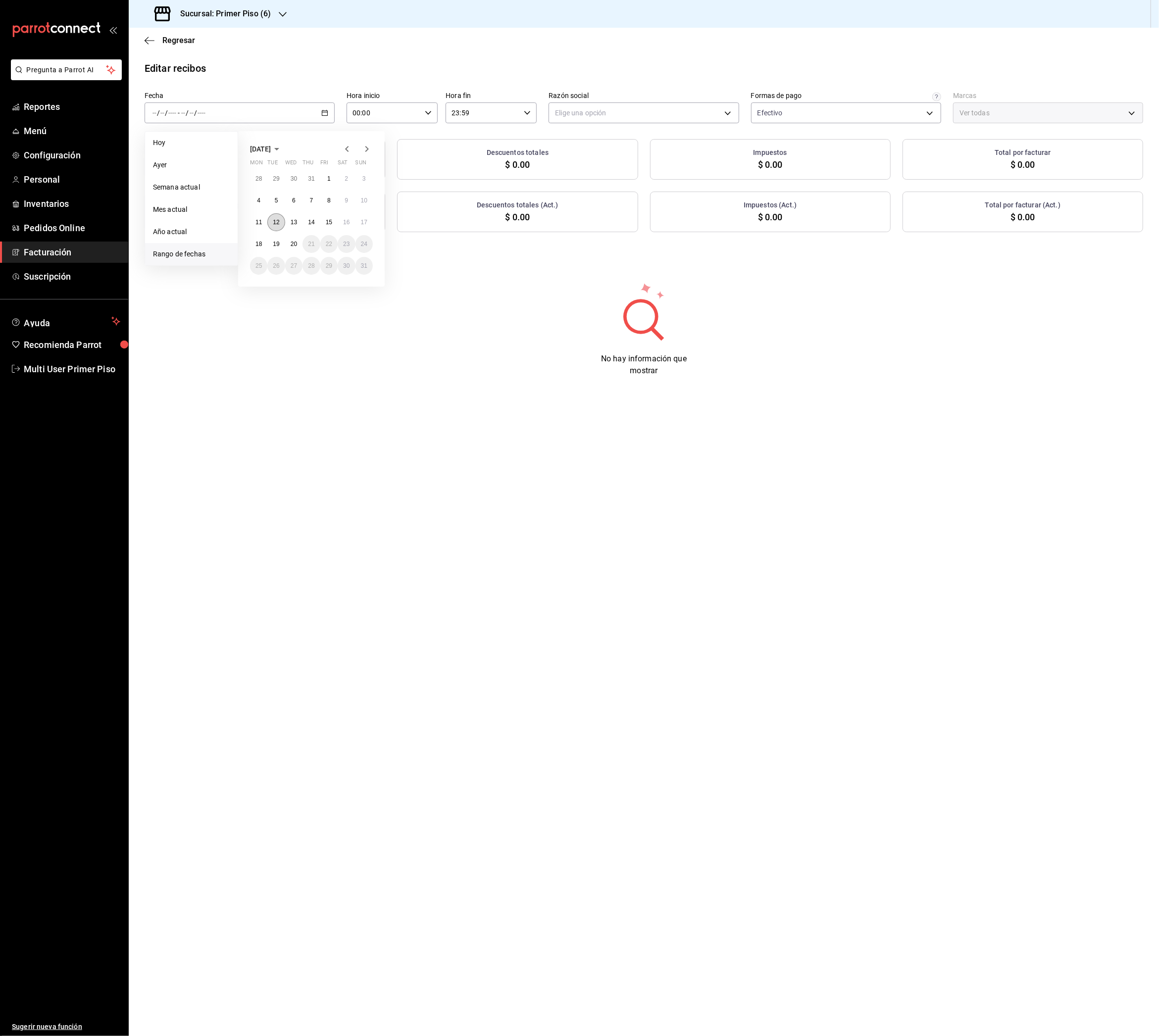
click at [274, 224] on abbr "12" at bounding box center [276, 222] width 7 height 7
click at [260, 243] on abbr "18" at bounding box center [259, 244] width 7 height 7
click at [606, 117] on body "Pregunta a Parrot AI Reportes Menú Configuración Personal Inventarios Pedidos O…" at bounding box center [579, 518] width 1159 height 1036
click at [590, 166] on li "[PERSON_NAME]" at bounding box center [644, 163] width 189 height 18
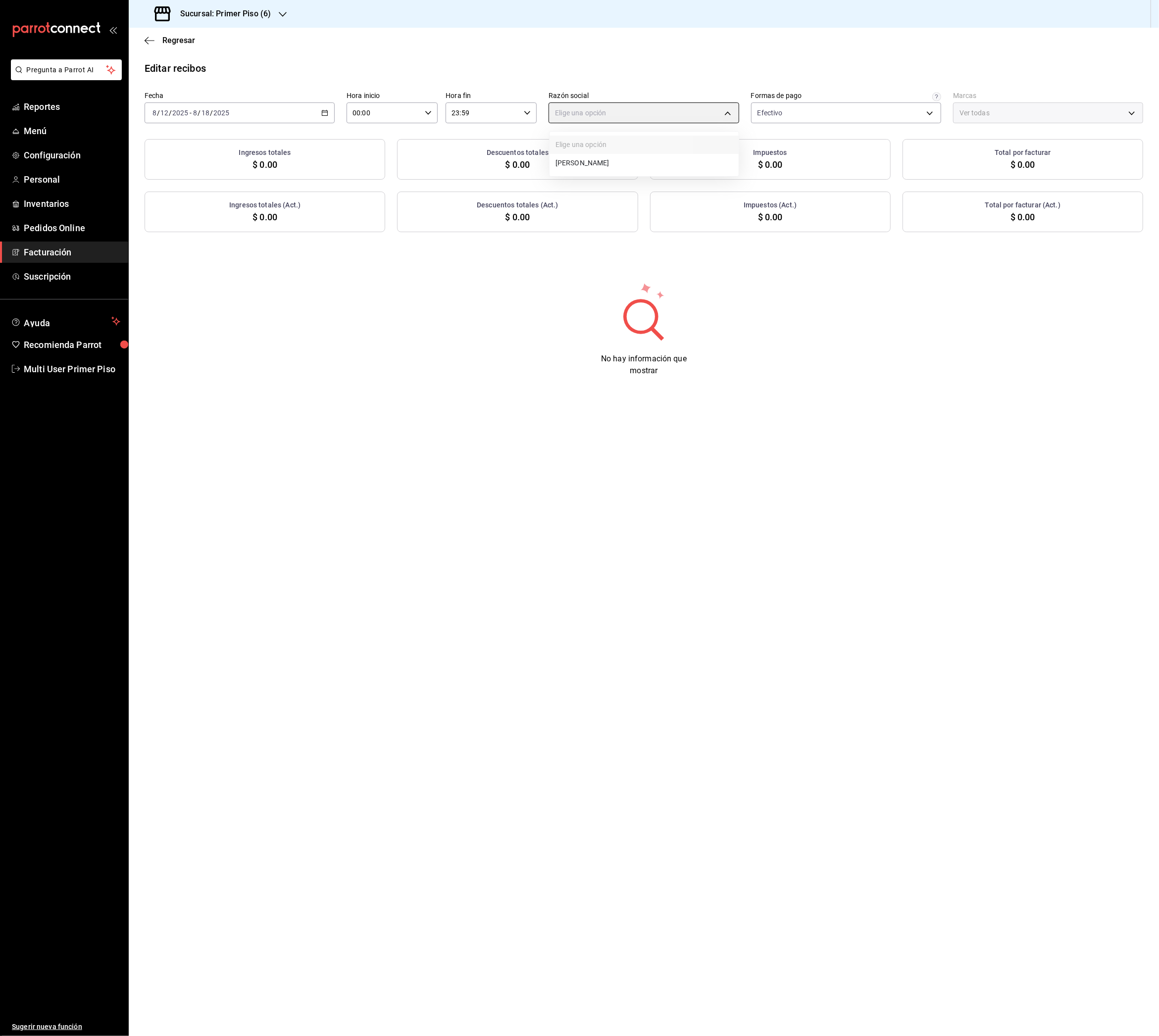
type input "ad27df67-992d-4f24-81a2-301f99db77a8"
type input "8fba74f7-46c4-4af7-a261-82256b4b9e12"
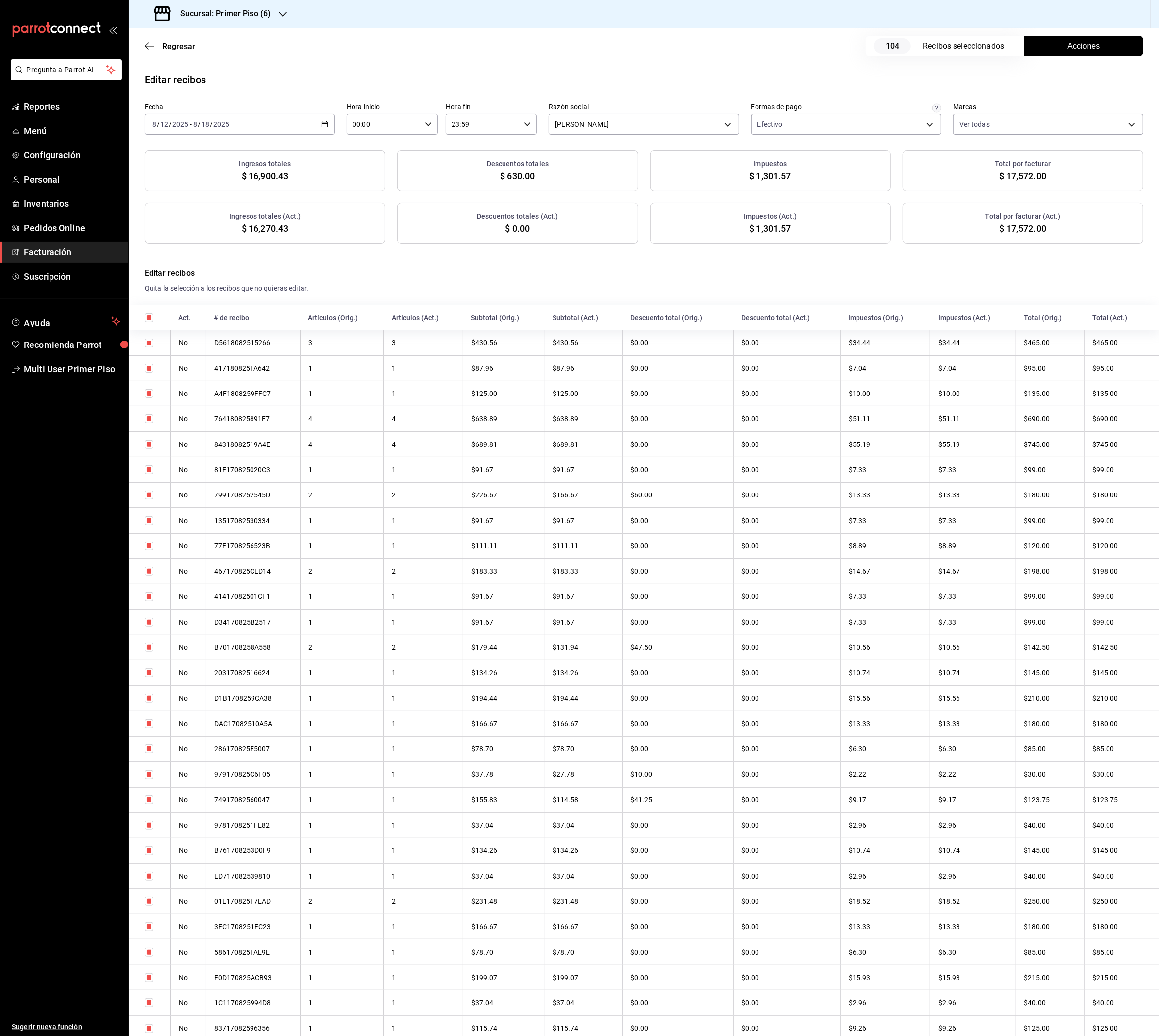
click at [1052, 46] on button "Acciones" at bounding box center [1083, 46] width 119 height 21
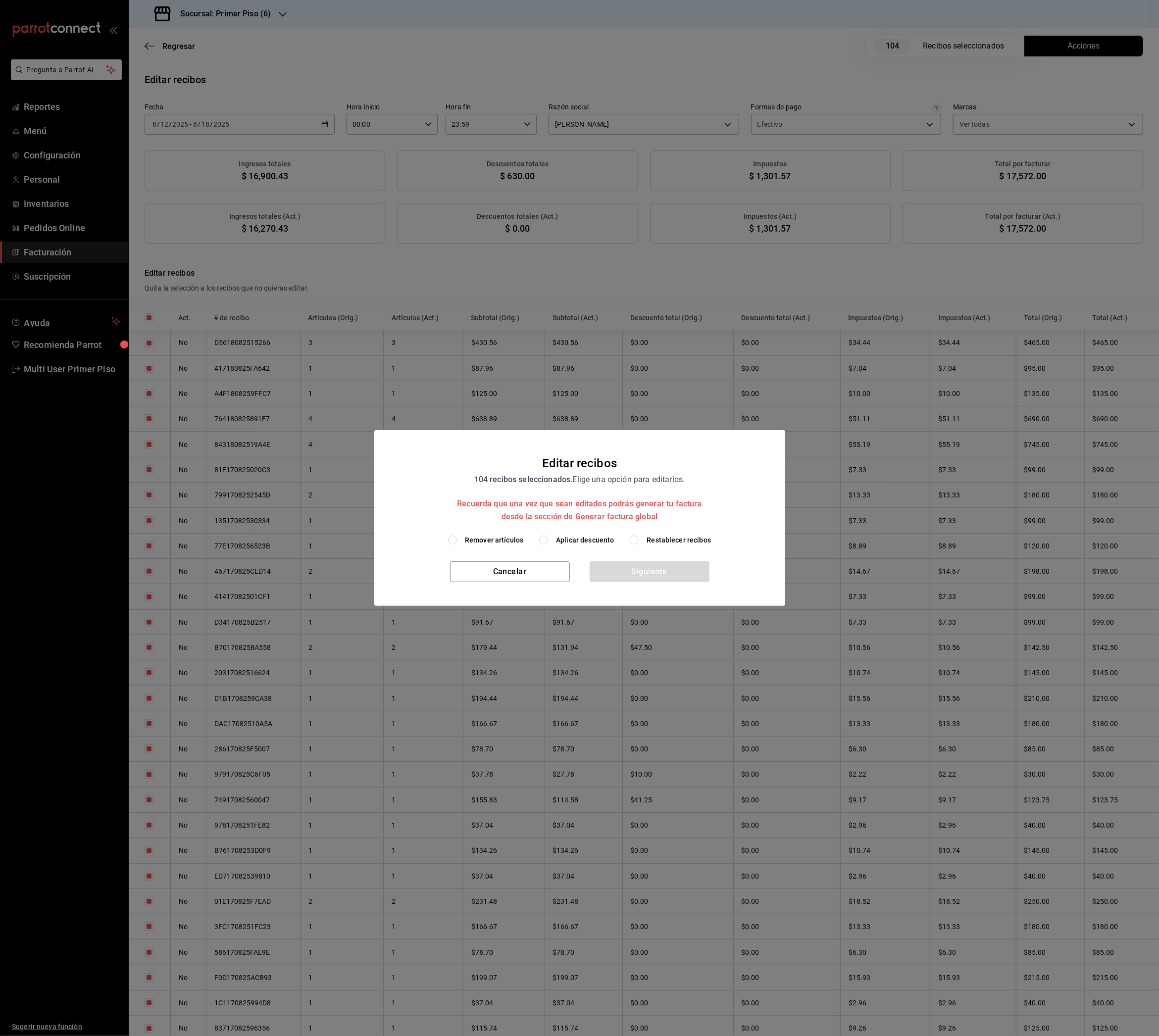
click at [509, 539] on span "Remover artículos" at bounding box center [494, 540] width 59 height 10
click at [457, 539] on input "Remover artículos" at bounding box center [452, 540] width 9 height 9
radio input "true"
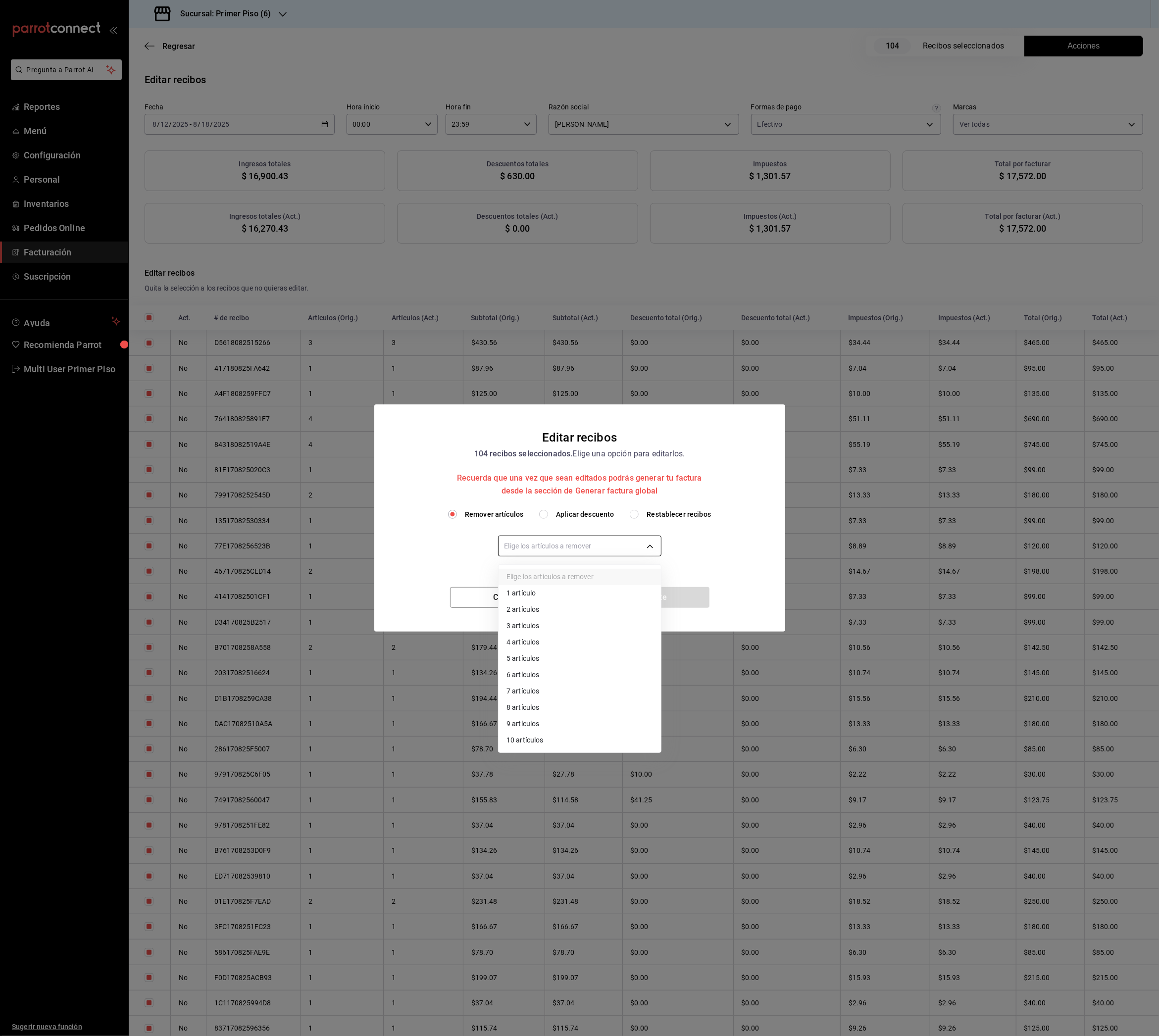
click at [546, 547] on body "Pregunta a Parrot AI Reportes Menú Configuración Personal Inventarios Pedidos O…" at bounding box center [579, 518] width 1159 height 1036
click at [537, 743] on li "10 artículos" at bounding box center [580, 741] width 162 height 16
type input "10"
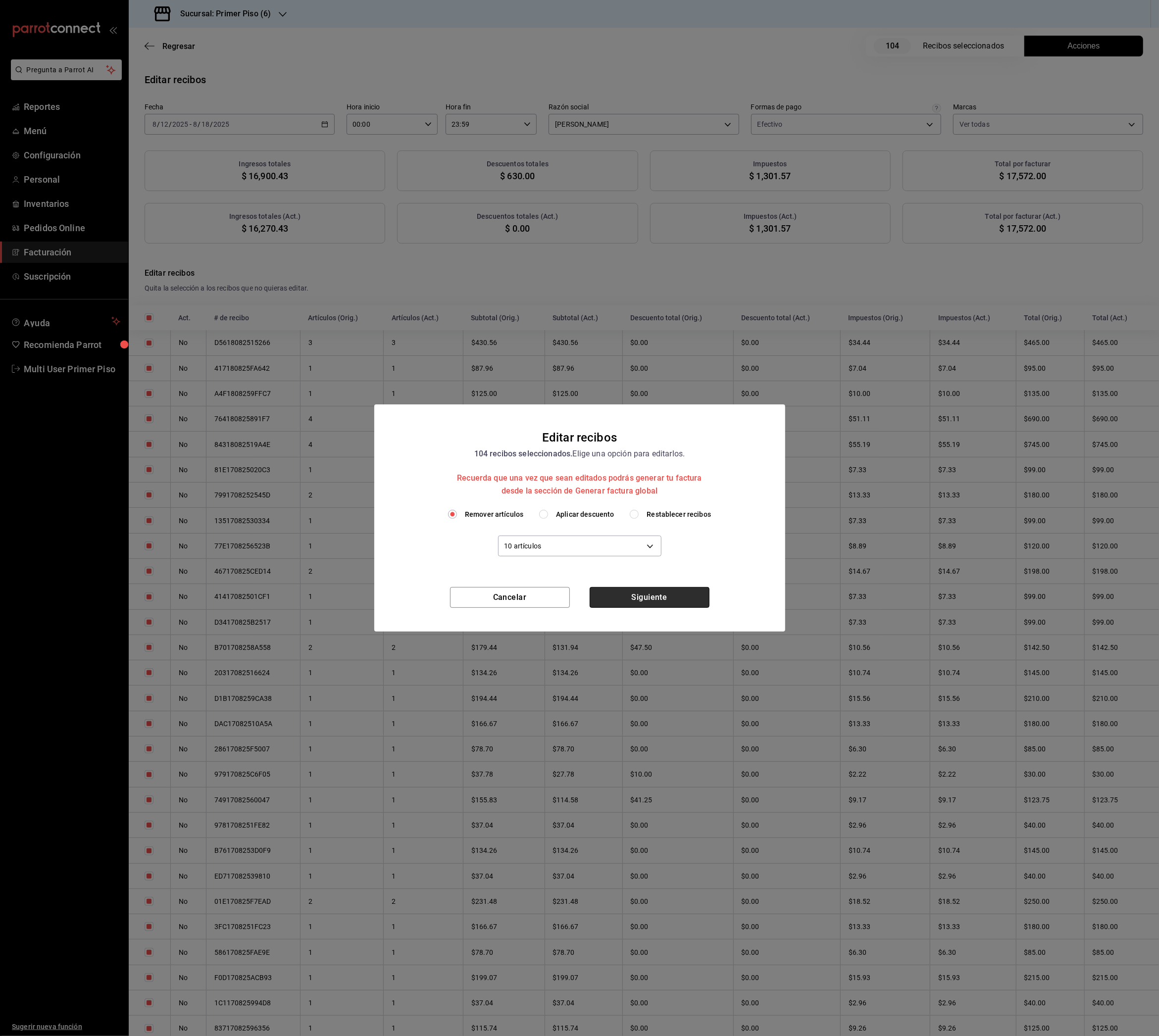
click at [647, 596] on button "Siguiente" at bounding box center [649, 597] width 120 height 21
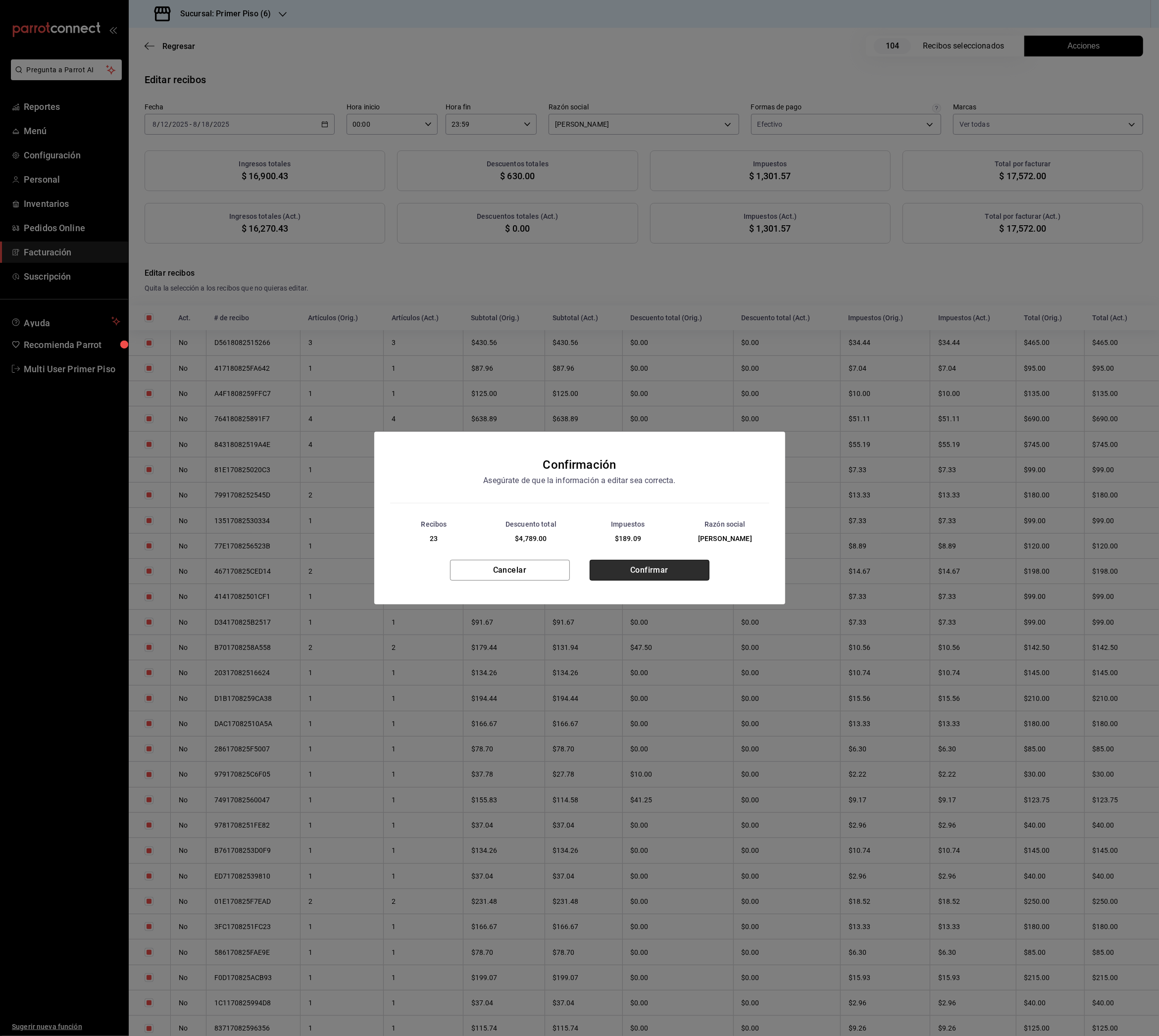
click at [686, 578] on button "Confirmar" at bounding box center [649, 570] width 120 height 21
click at [598, 578] on button "Cerrar" at bounding box center [579, 575] width 120 height 21
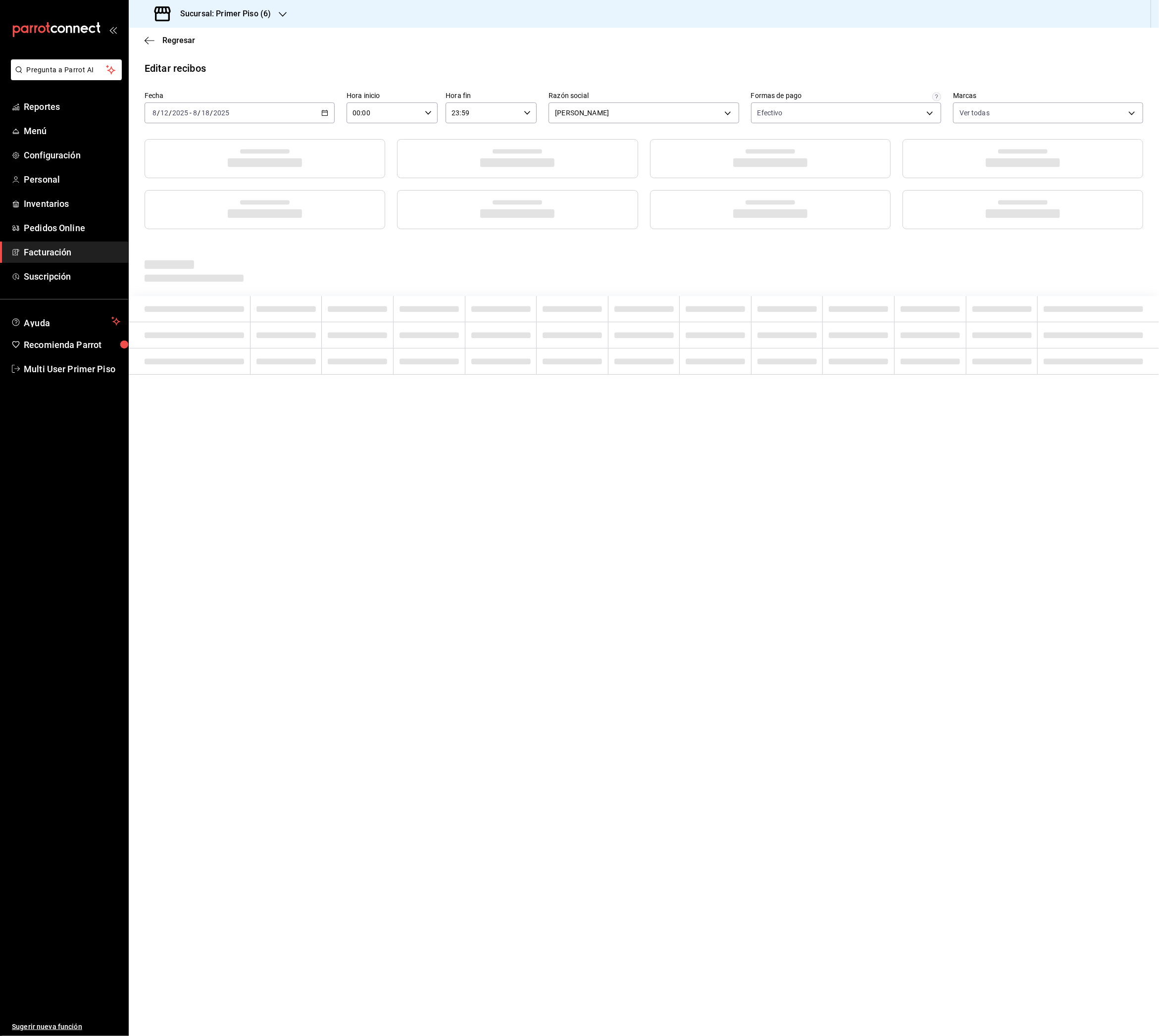
click at [254, 14] on h3 "Sucursal: Primer Piso (6)" at bounding box center [222, 13] width 99 height 12
click at [188, 172] on div "Primer Piso (7)" at bounding box center [203, 176] width 133 height 10
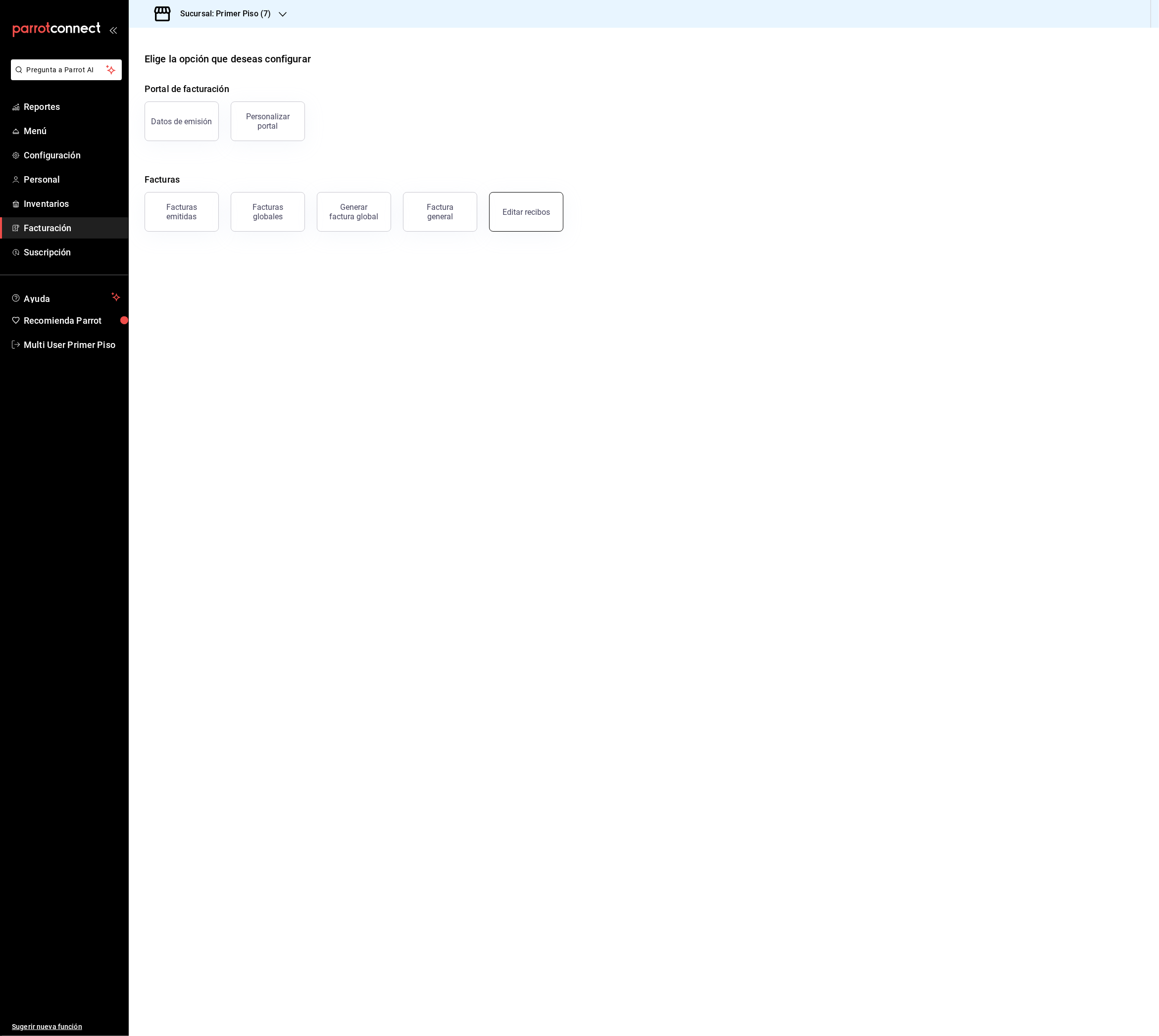
click at [518, 211] on div "Editar recibos" at bounding box center [526, 212] width 47 height 9
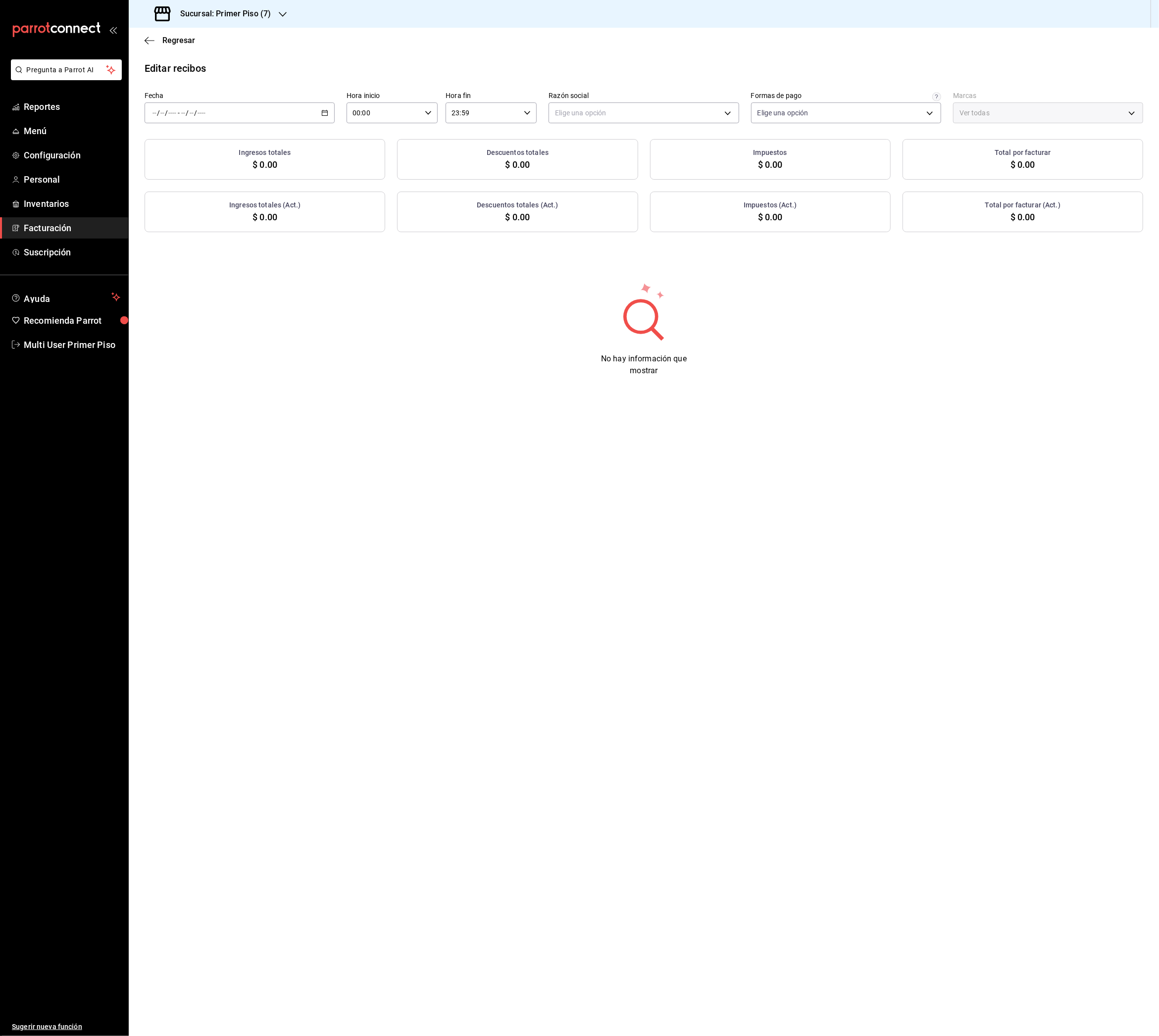
type input "a434612f-122e-46c3-904d-bcde568efc7a"
click at [327, 114] on icon "button" at bounding box center [324, 113] width 7 height 7
click at [204, 254] on span "Rango de fechas" at bounding box center [191, 254] width 77 height 10
click at [275, 225] on abbr "12" at bounding box center [276, 222] width 7 height 7
click at [262, 245] on button "18" at bounding box center [259, 244] width 17 height 18
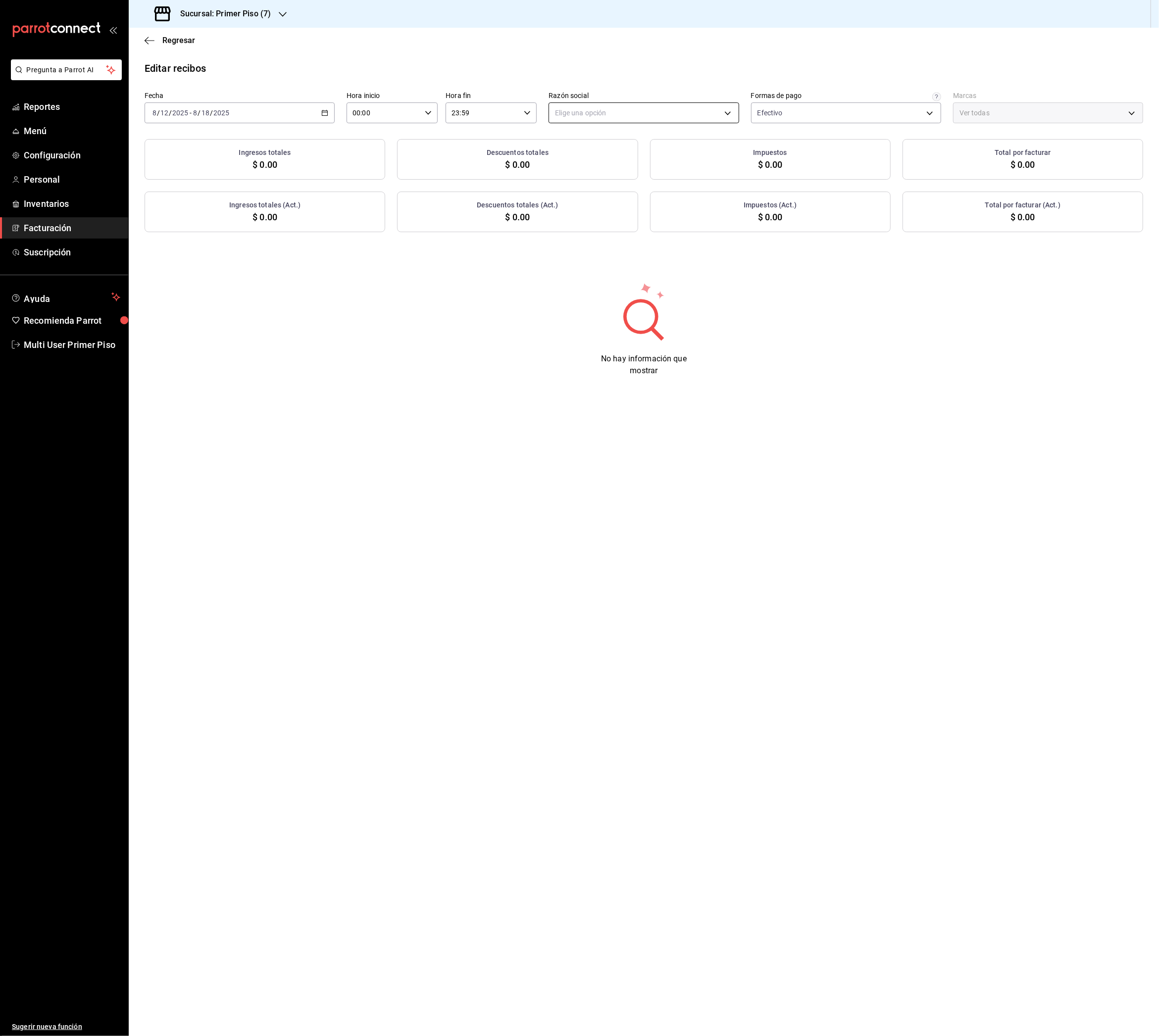
click at [594, 101] on body "Pregunta a Parrot AI Reportes Menú Configuración Personal Inventarios Facturaci…" at bounding box center [579, 518] width 1159 height 1036
click at [595, 159] on li "[PERSON_NAME]" at bounding box center [644, 163] width 189 height 18
type input "b9c2f5cd-06cd-4ddf-a56b-22abe6955784"
type input "9565b89b-a450-4507-85cf-9040617597db"
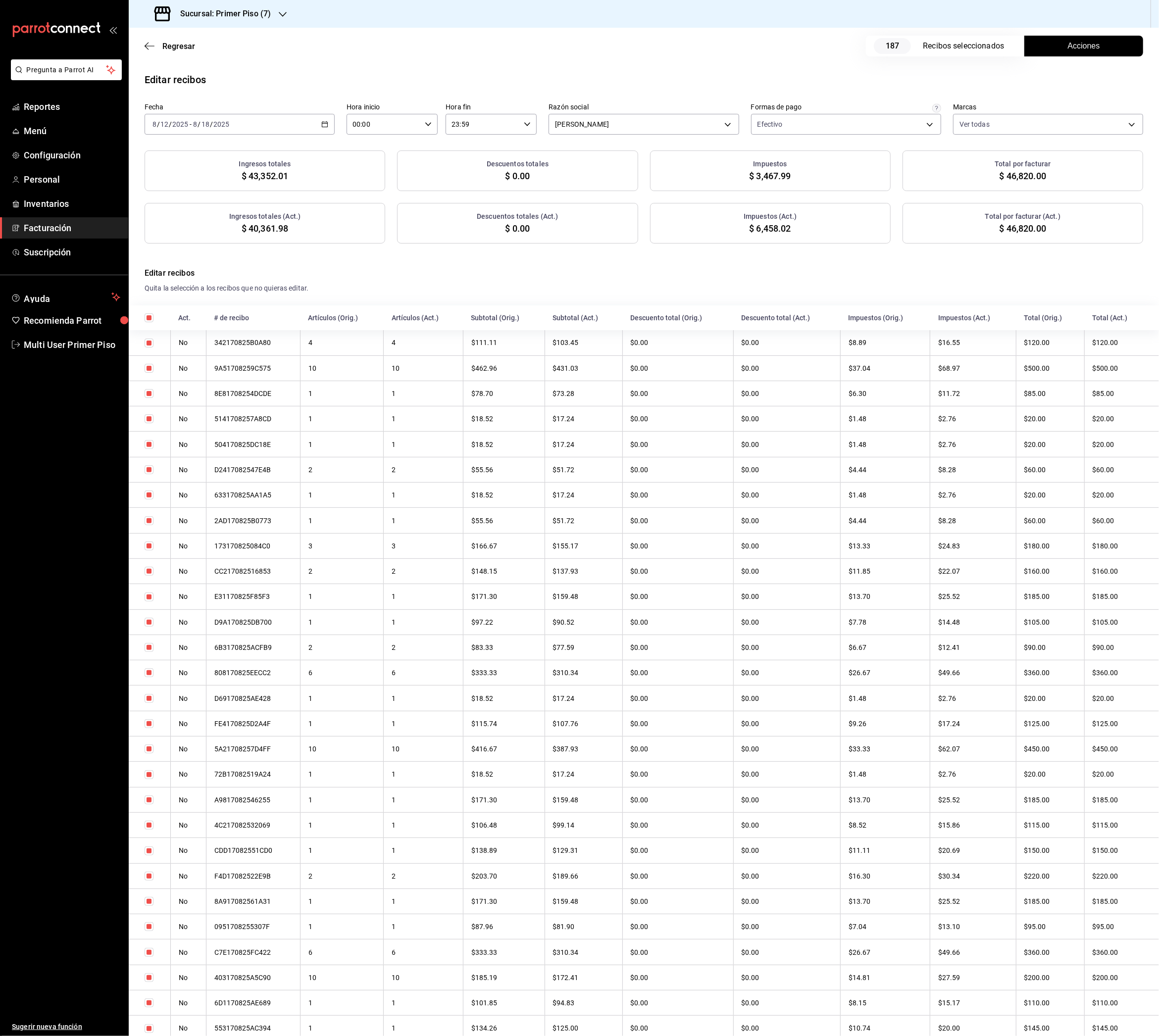
click at [1055, 46] on button "Acciones" at bounding box center [1083, 46] width 119 height 21
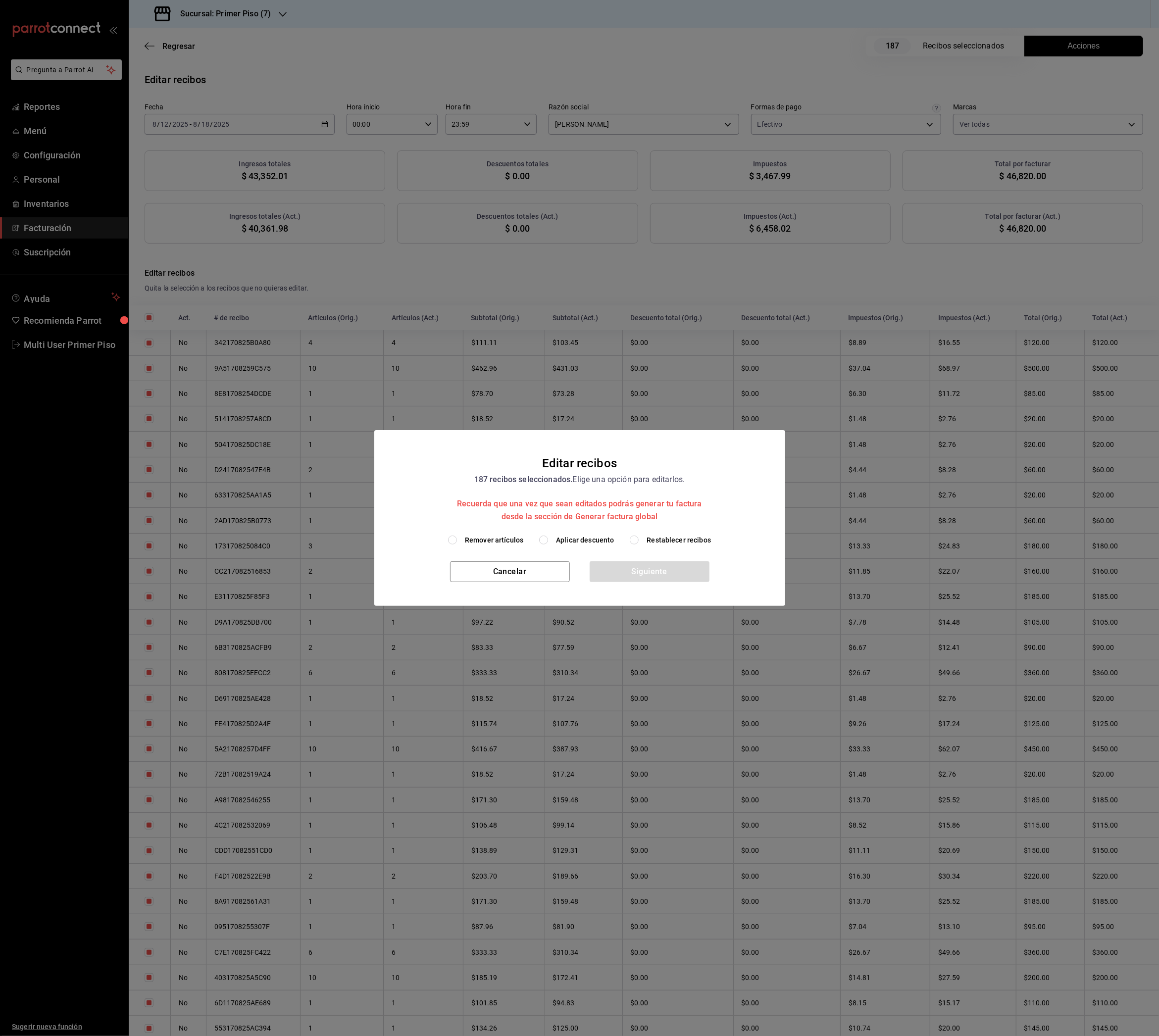
click at [501, 543] on span "Remover artículos" at bounding box center [494, 540] width 59 height 10
click at [457, 543] on input "Remover artículos" at bounding box center [452, 540] width 9 height 9
radio input "true"
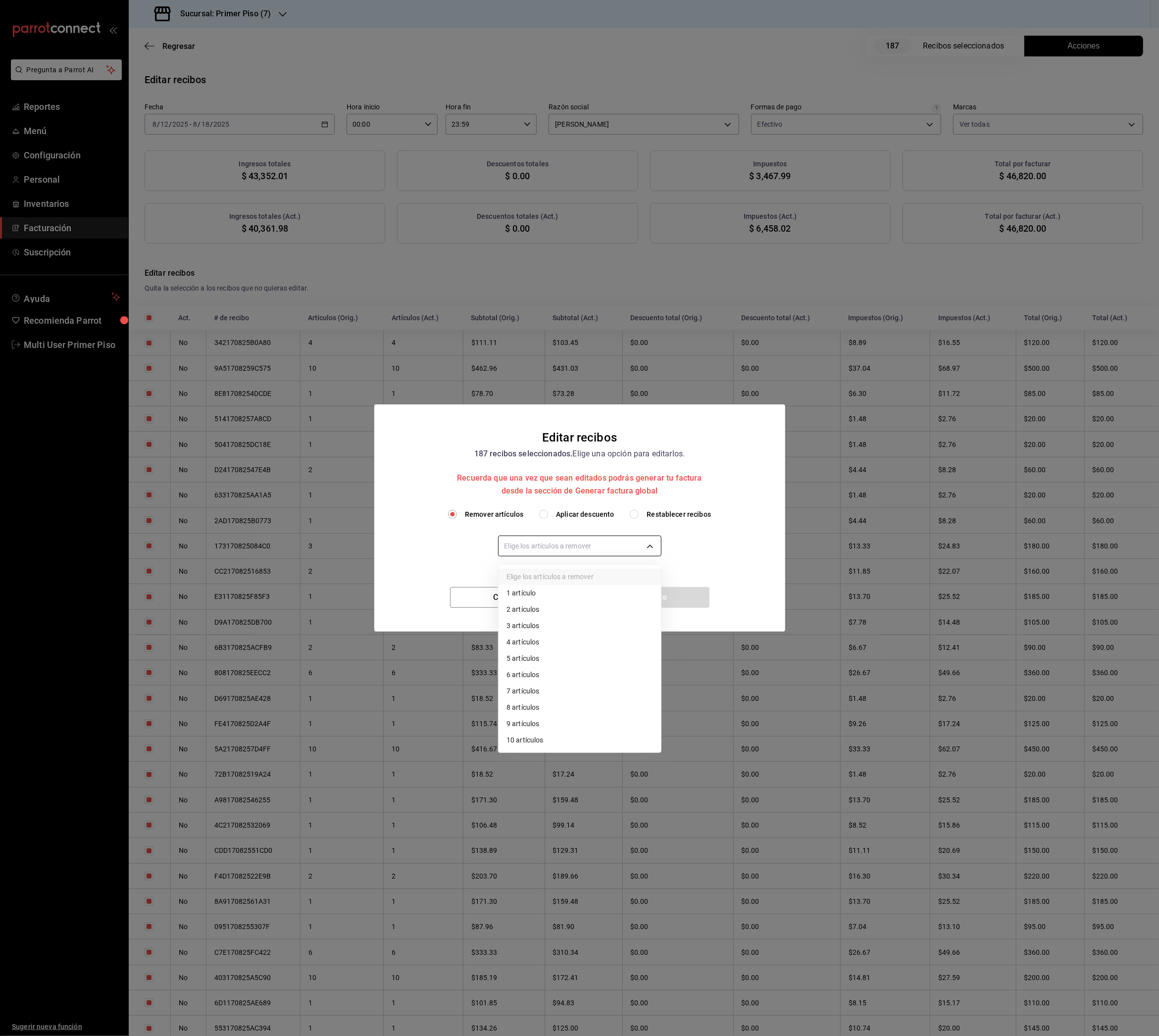
click at [524, 552] on body "Pregunta a Parrot AI Reportes Menú Configuración Personal Inventarios Facturaci…" at bounding box center [579, 518] width 1159 height 1036
click at [525, 738] on li "10 artículos" at bounding box center [580, 741] width 162 height 16
type input "10"
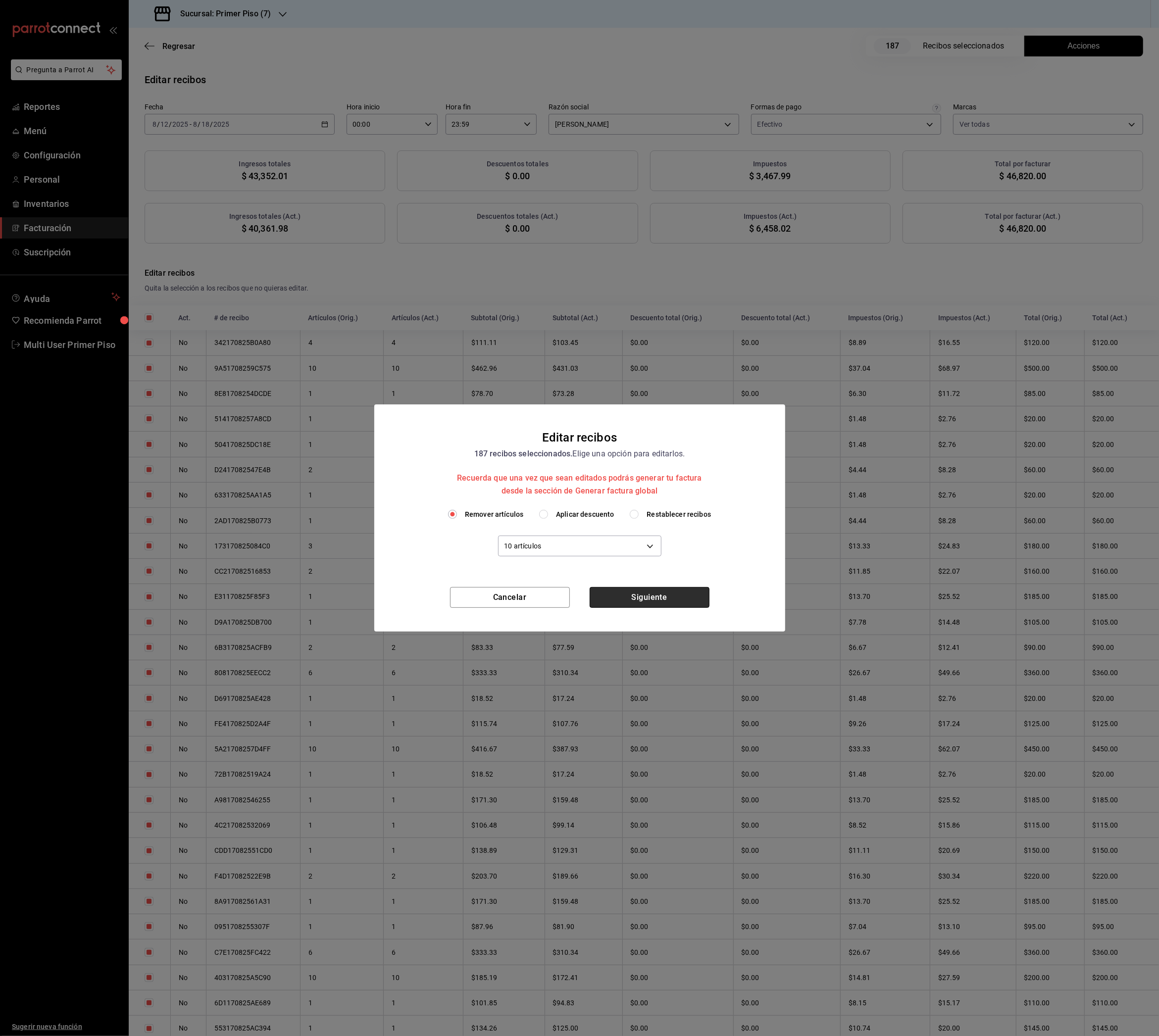
click at [665, 597] on button "Siguiente" at bounding box center [649, 597] width 120 height 21
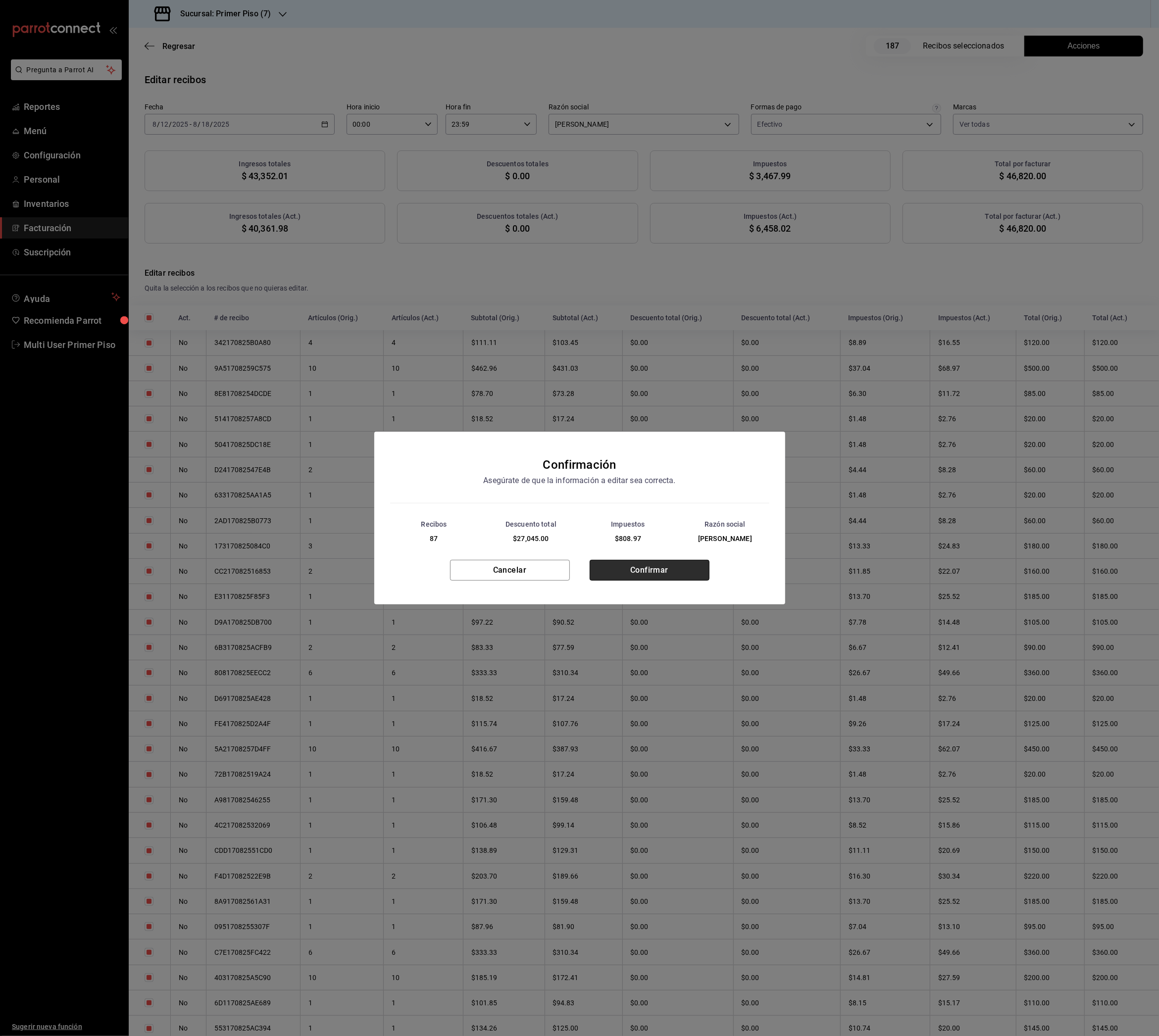
click at [625, 578] on button "Confirmar" at bounding box center [649, 570] width 120 height 21
click at [625, 578] on button "Cerrar" at bounding box center [579, 575] width 120 height 21
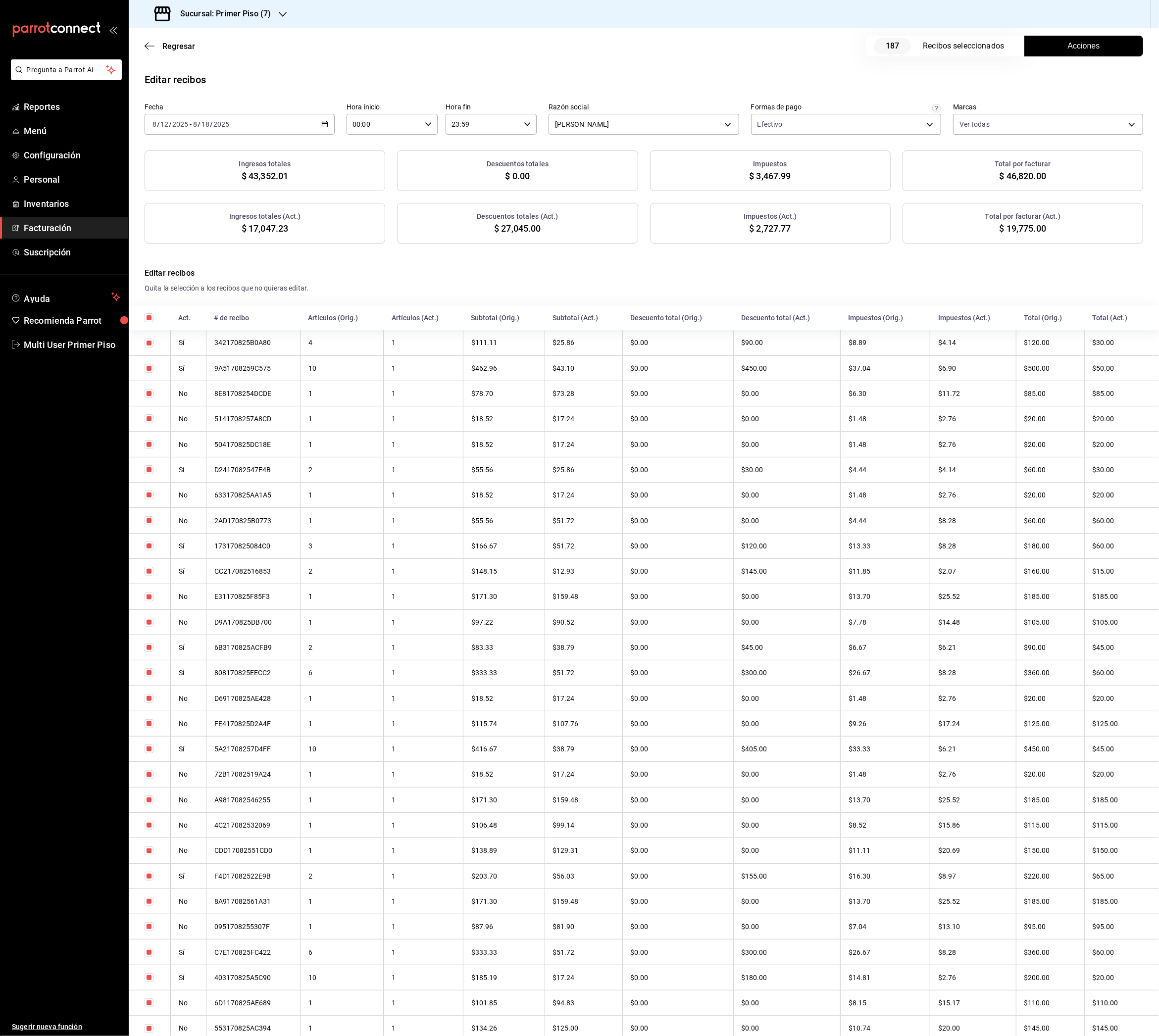
click at [214, 20] on div "Sucursal: Primer Piso (7)" at bounding box center [214, 14] width 154 height 28
click at [194, 50] on div "Primer Piso (1)" at bounding box center [203, 43] width 149 height 22
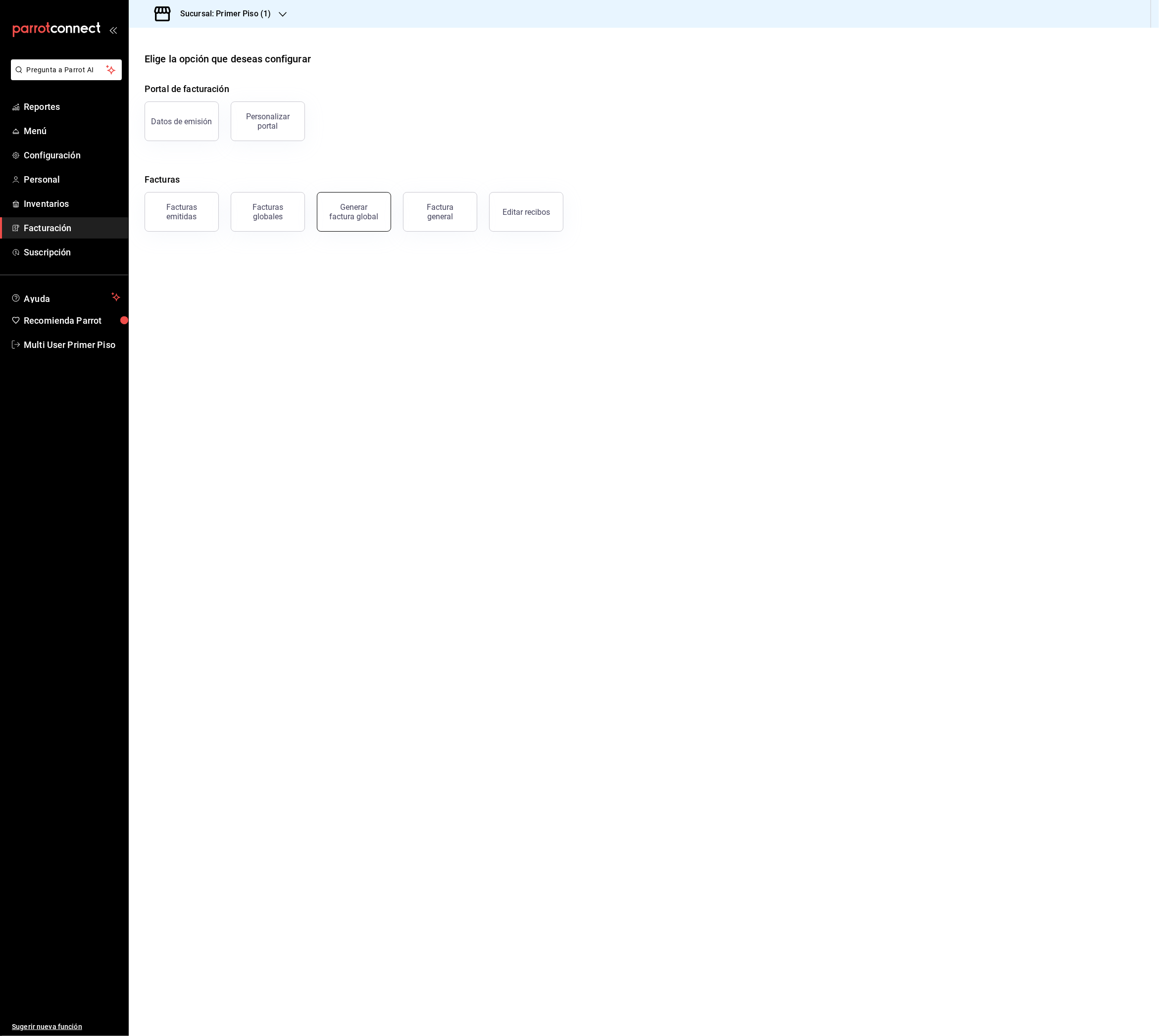
drag, startPoint x: 336, startPoint y: 216, endPoint x: 332, endPoint y: 212, distance: 5.7
click at [337, 216] on div "Generar factura global" at bounding box center [354, 212] width 49 height 19
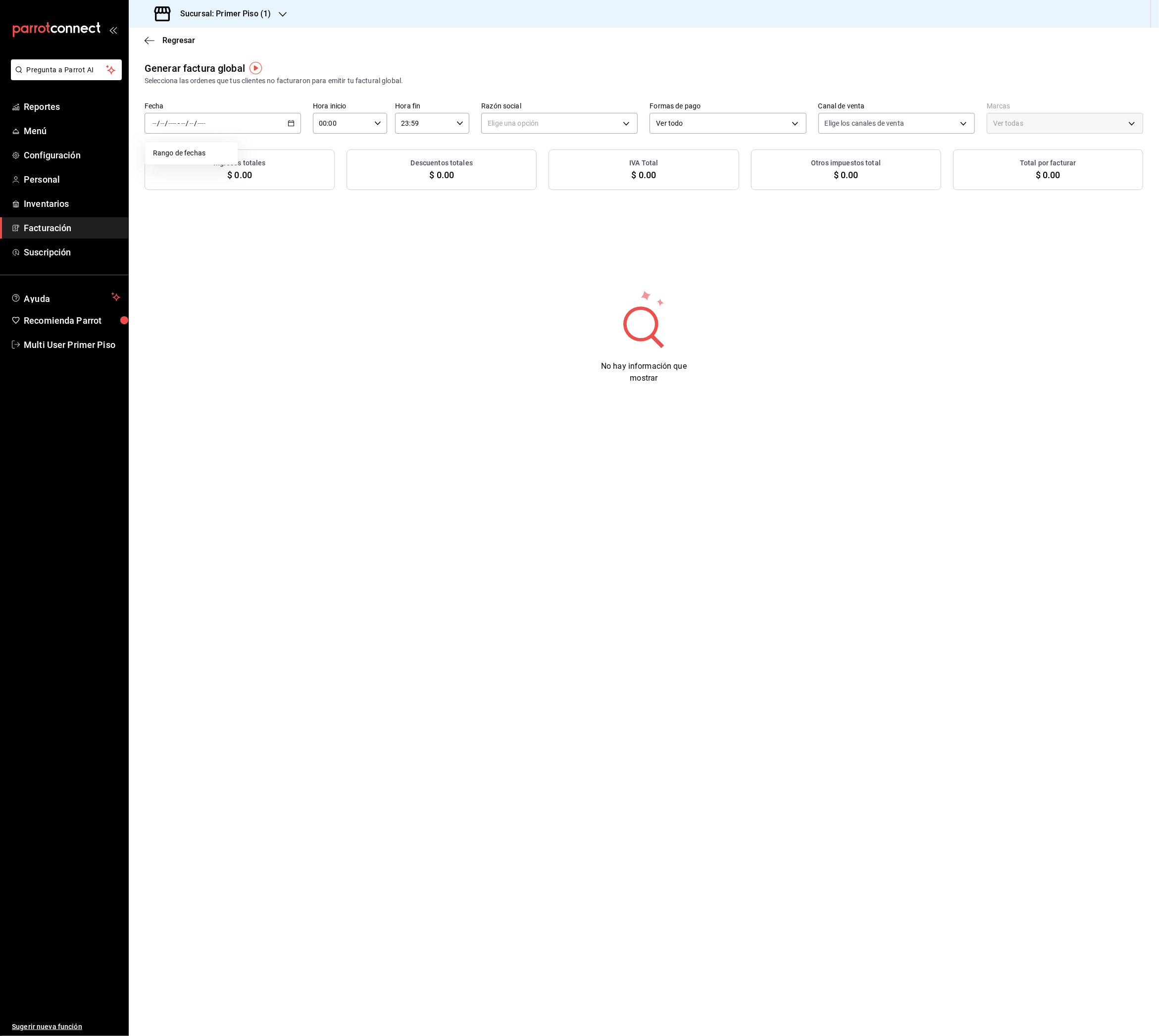
type input "PARROT,UBER_EATS,RAPPI,DIDI_FOOD,ONLINE"
click at [208, 152] on span "Rango de fechas" at bounding box center [191, 153] width 77 height 10
drag, startPoint x: 276, startPoint y: 233, endPoint x: 271, endPoint y: 241, distance: 9.4
click at [275, 233] on abbr "12" at bounding box center [276, 232] width 7 height 7
click at [256, 255] on abbr "18" at bounding box center [259, 254] width 7 height 7
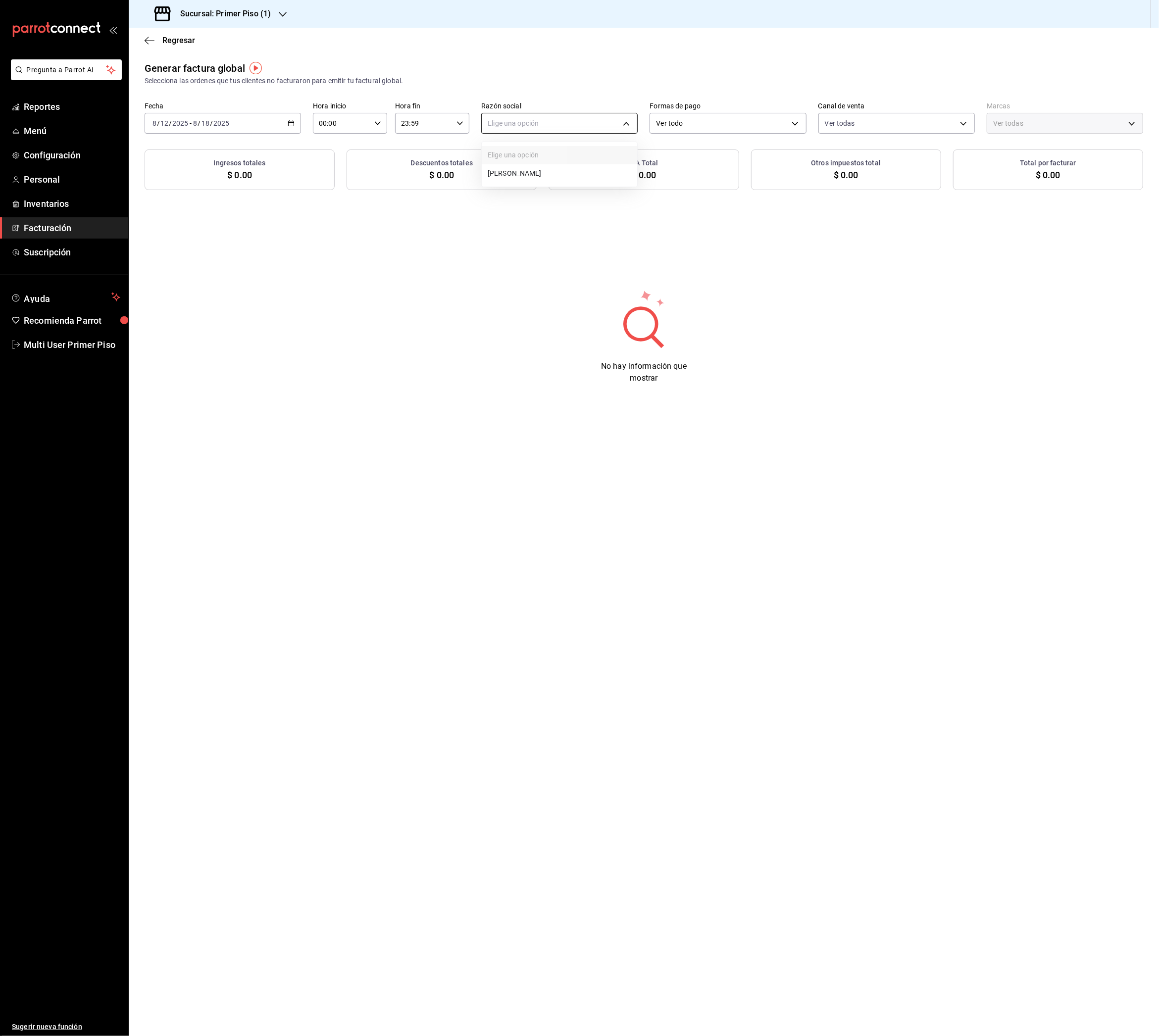
click at [540, 123] on body "Pregunta a Parrot AI Reportes Menú Configuración Personal Inventarios Facturaci…" at bounding box center [579, 518] width 1159 height 1036
click at [531, 174] on li "[PERSON_NAME]" at bounding box center [559, 174] width 155 height 18
type input "3991ff0e-0a3e-4ad7-b13a-c5bf0a64209d"
type input "182b95c5-5d7f-44c9-a8c4-36248f3144af"
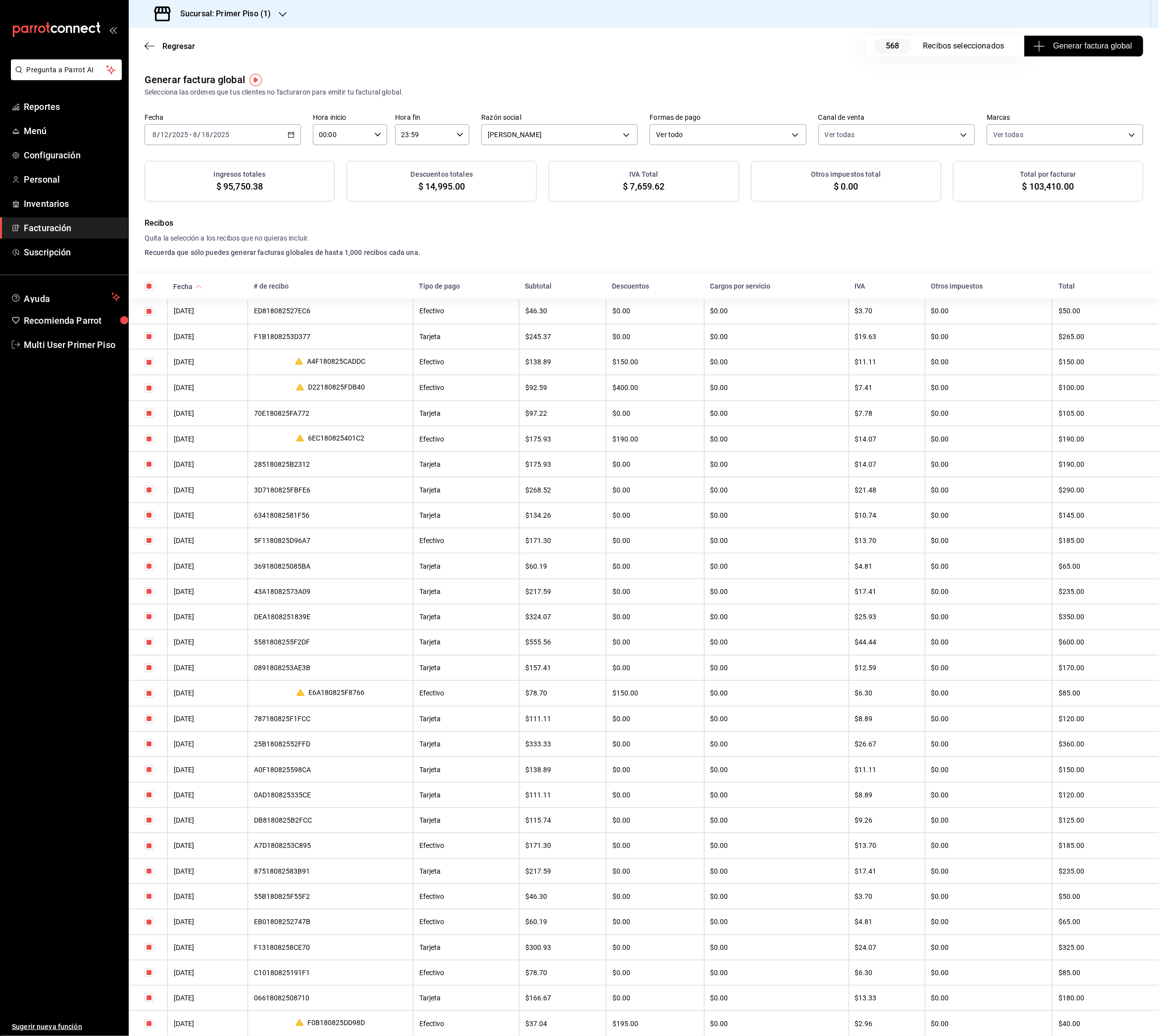
click at [1050, 51] on span "Generar factura global" at bounding box center [1083, 46] width 97 height 12
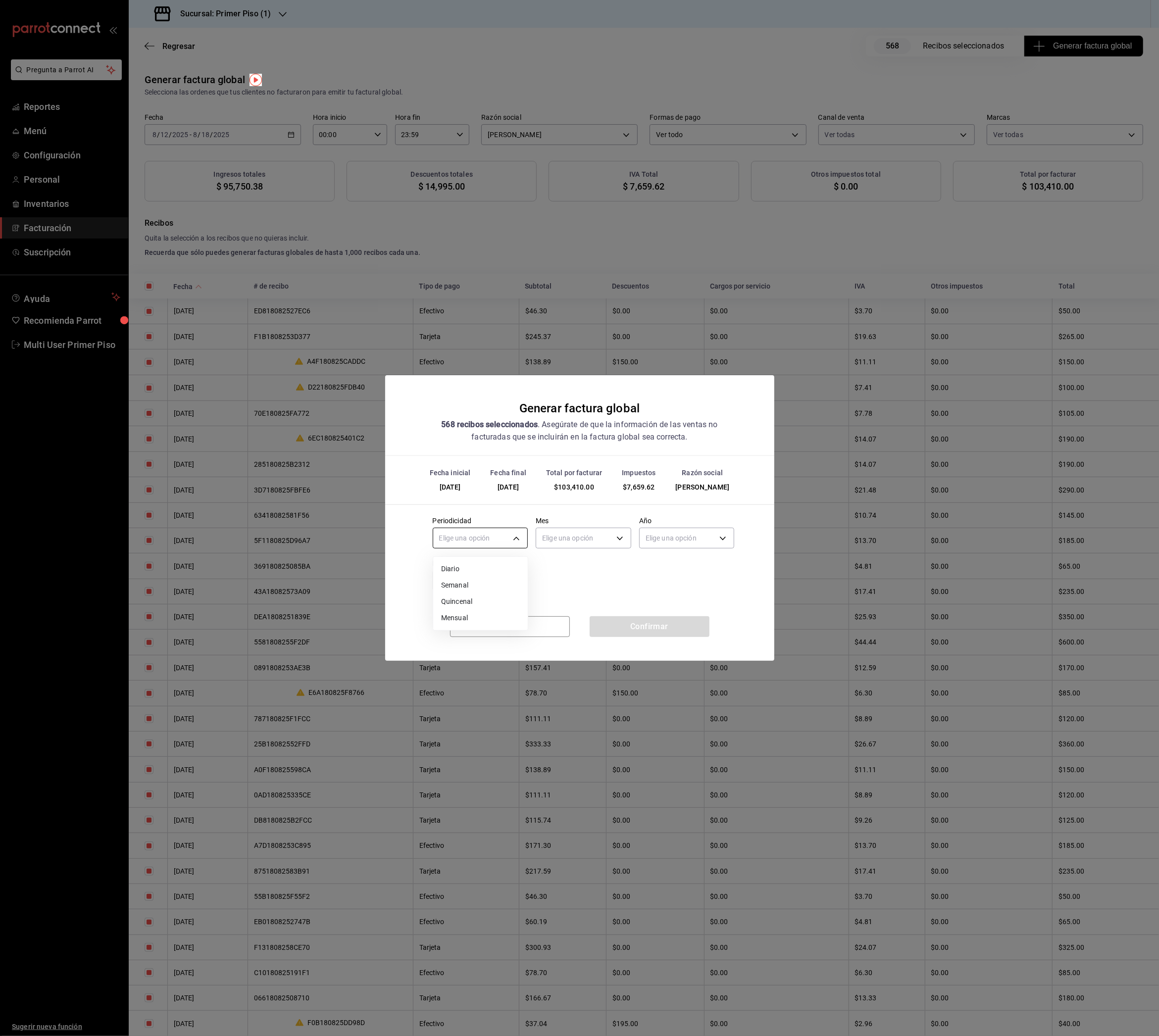
click at [475, 540] on body "Pregunta a Parrot AI Reportes Menú Configuración Personal Inventarios Facturaci…" at bounding box center [579, 518] width 1159 height 1036
click at [472, 584] on li "Semanal" at bounding box center [481, 585] width 95 height 16
type input "WEEKLY"
click at [584, 537] on body "Pregunta a Parrot AI Reportes Menú Configuración Personal Inventarios Facturaci…" at bounding box center [579, 518] width 1159 height 1036
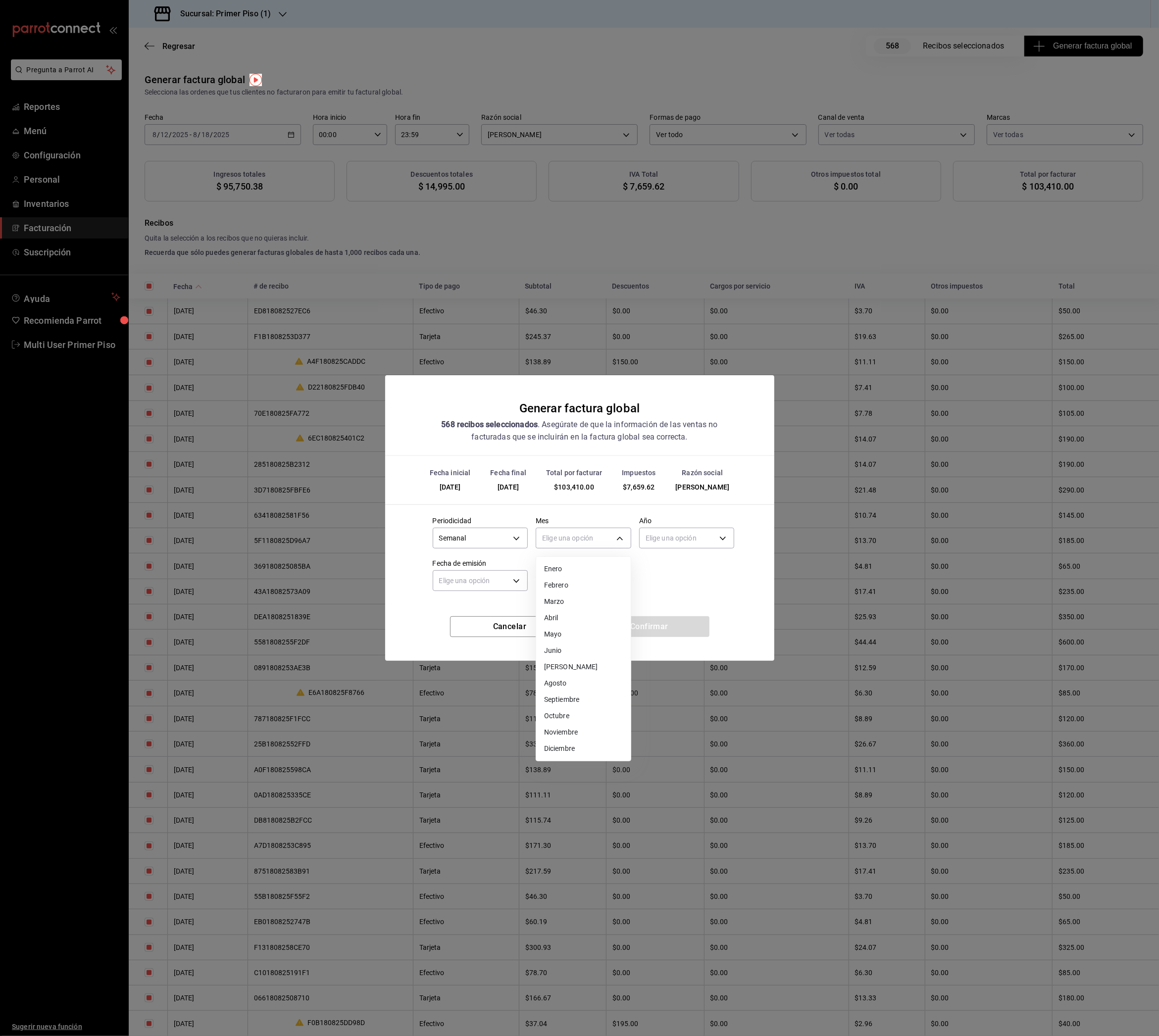
click at [562, 687] on li "Agosto" at bounding box center [583, 683] width 95 height 16
type input "8"
click at [667, 534] on body "Pregunta a Parrot AI Reportes Menú Configuración Personal Inventarios Facturaci…" at bounding box center [579, 518] width 1159 height 1036
click at [663, 568] on li "2025" at bounding box center [687, 569] width 95 height 16
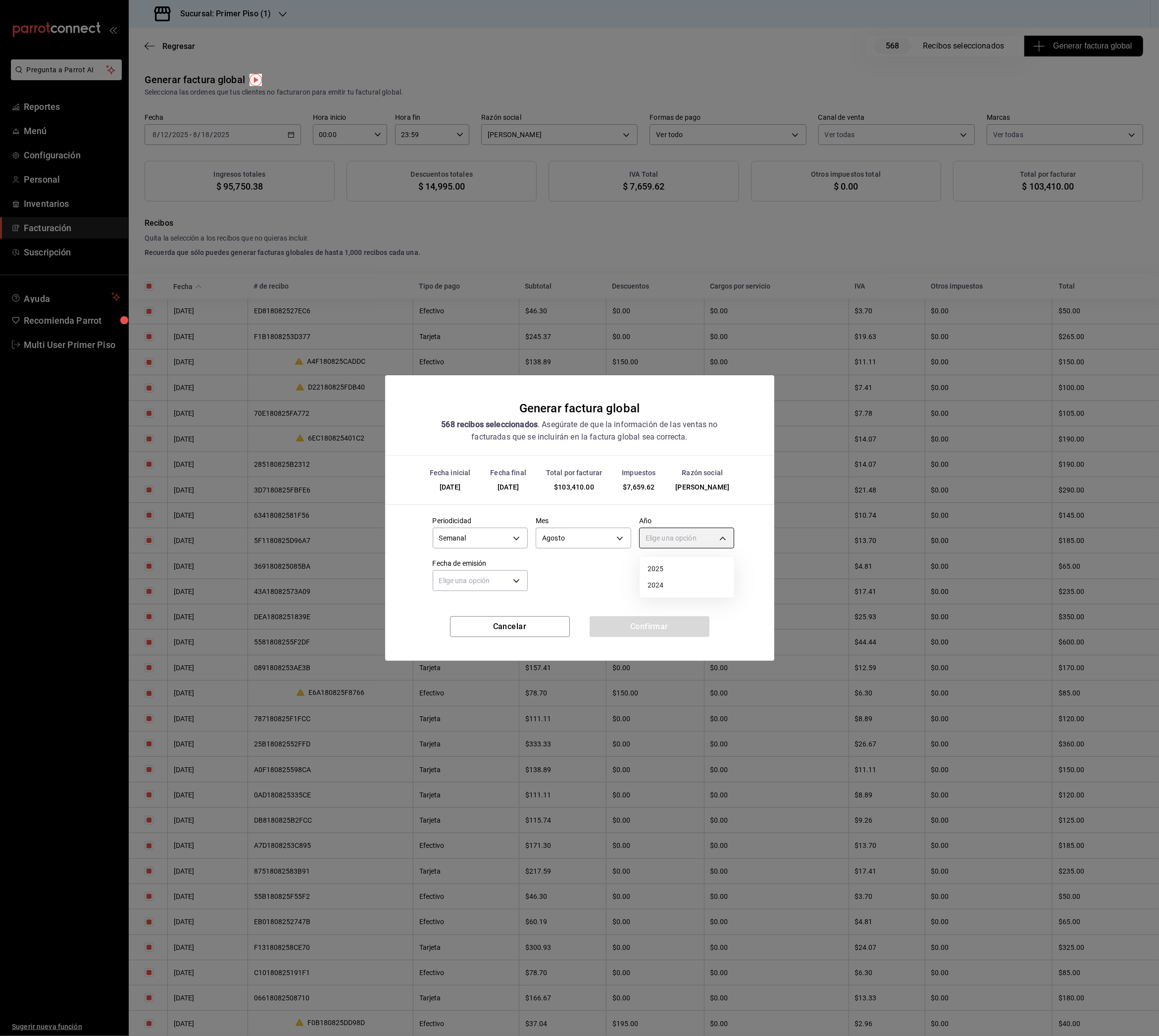
type input "2025"
click at [506, 581] on body "Pregunta a Parrot AI Reportes Menú Configuración Personal Inventarios Facturaci…" at bounding box center [579, 518] width 1159 height 1036
click at [473, 610] on li "Hoy" at bounding box center [481, 612] width 95 height 16
type input "[DATE]"
click at [618, 627] on button "Confirmar" at bounding box center [649, 626] width 120 height 21
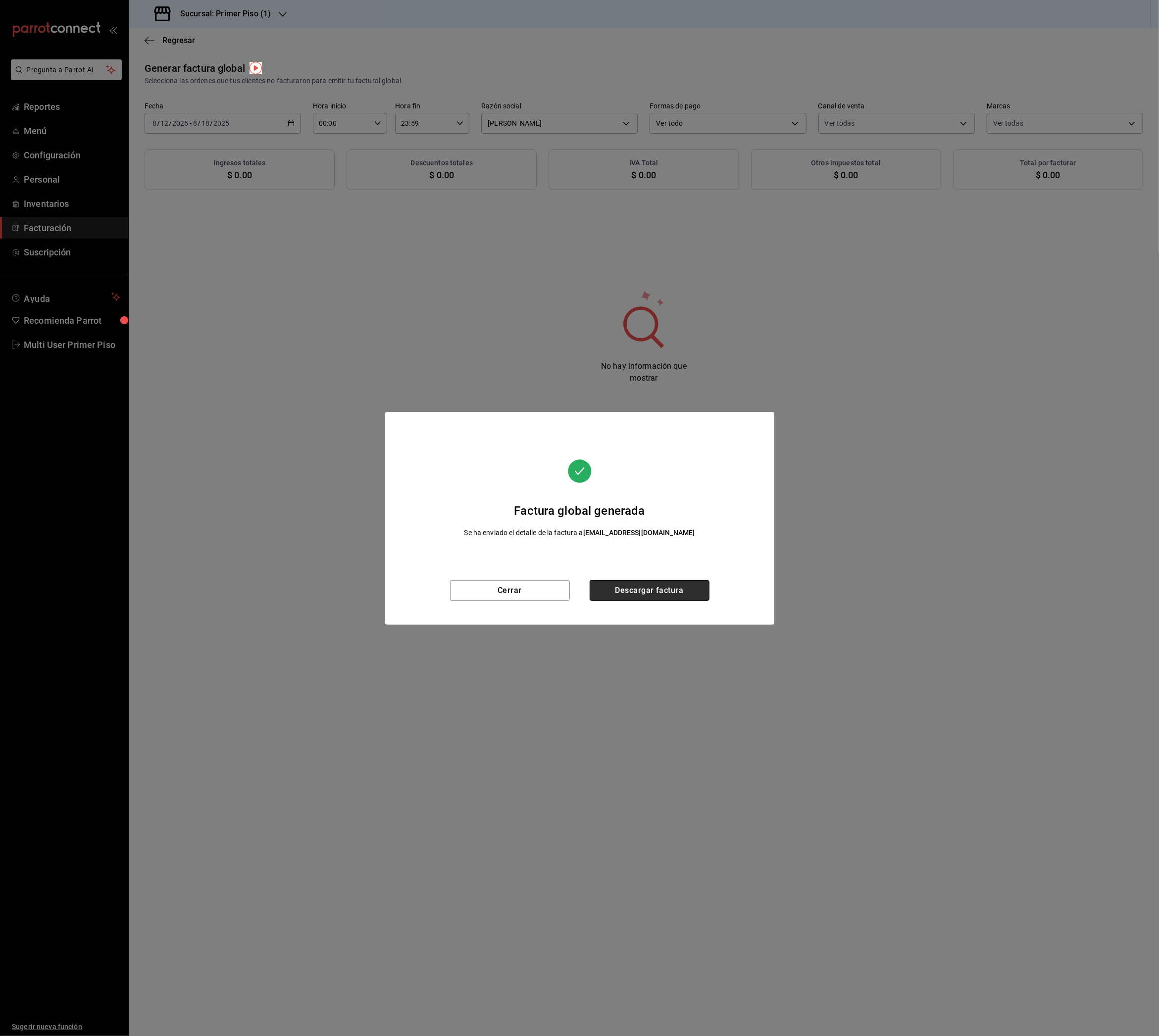
click at [633, 588] on button "Descargar factura" at bounding box center [649, 590] width 120 height 21
click at [541, 595] on button "Cerrar" at bounding box center [510, 590] width 120 height 21
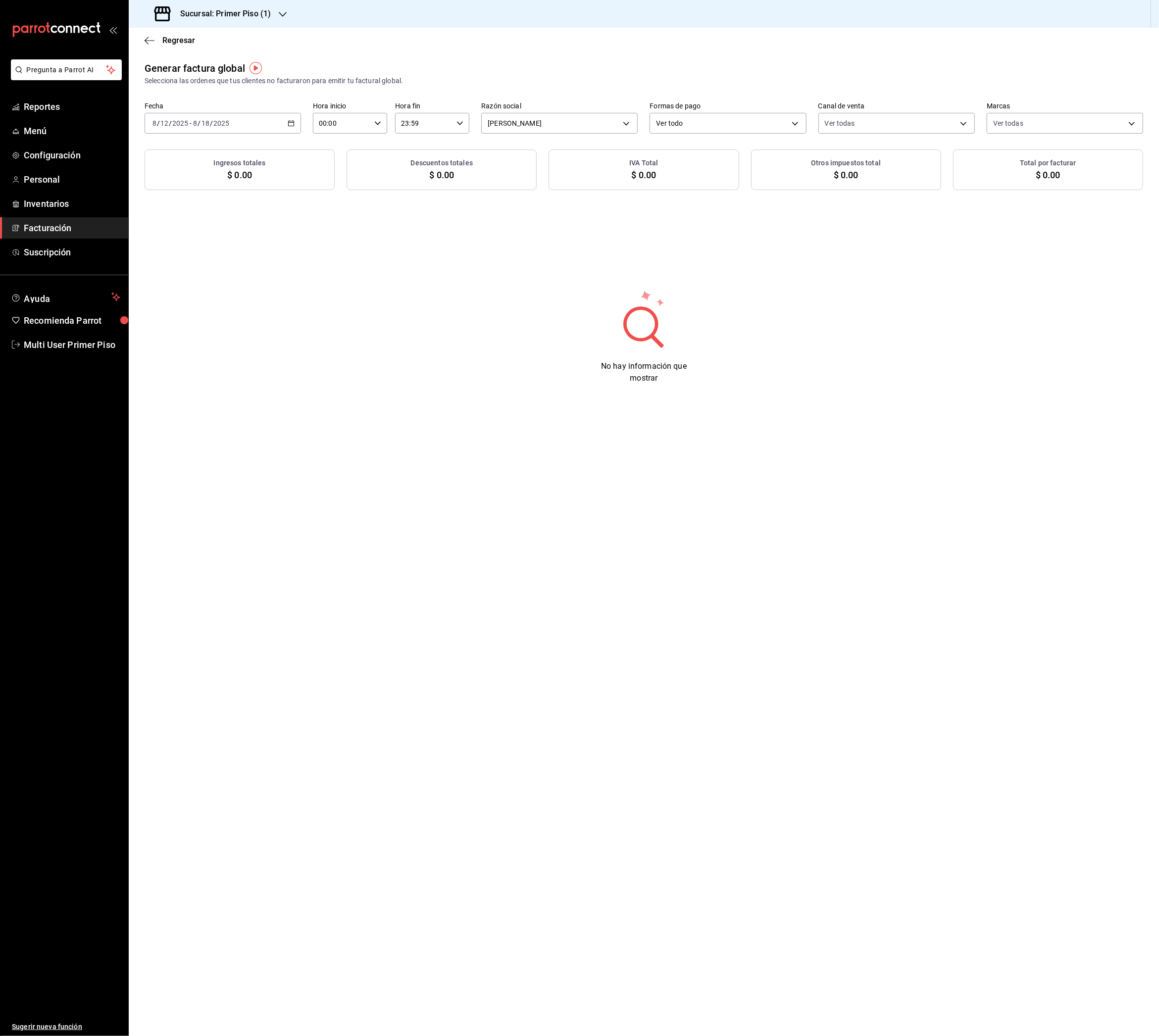
click at [263, 18] on h3 "Sucursal: Primer Piso (1)" at bounding box center [222, 13] width 99 height 12
click at [204, 67] on div "Primer Piso (2)" at bounding box center [203, 65] width 133 height 10
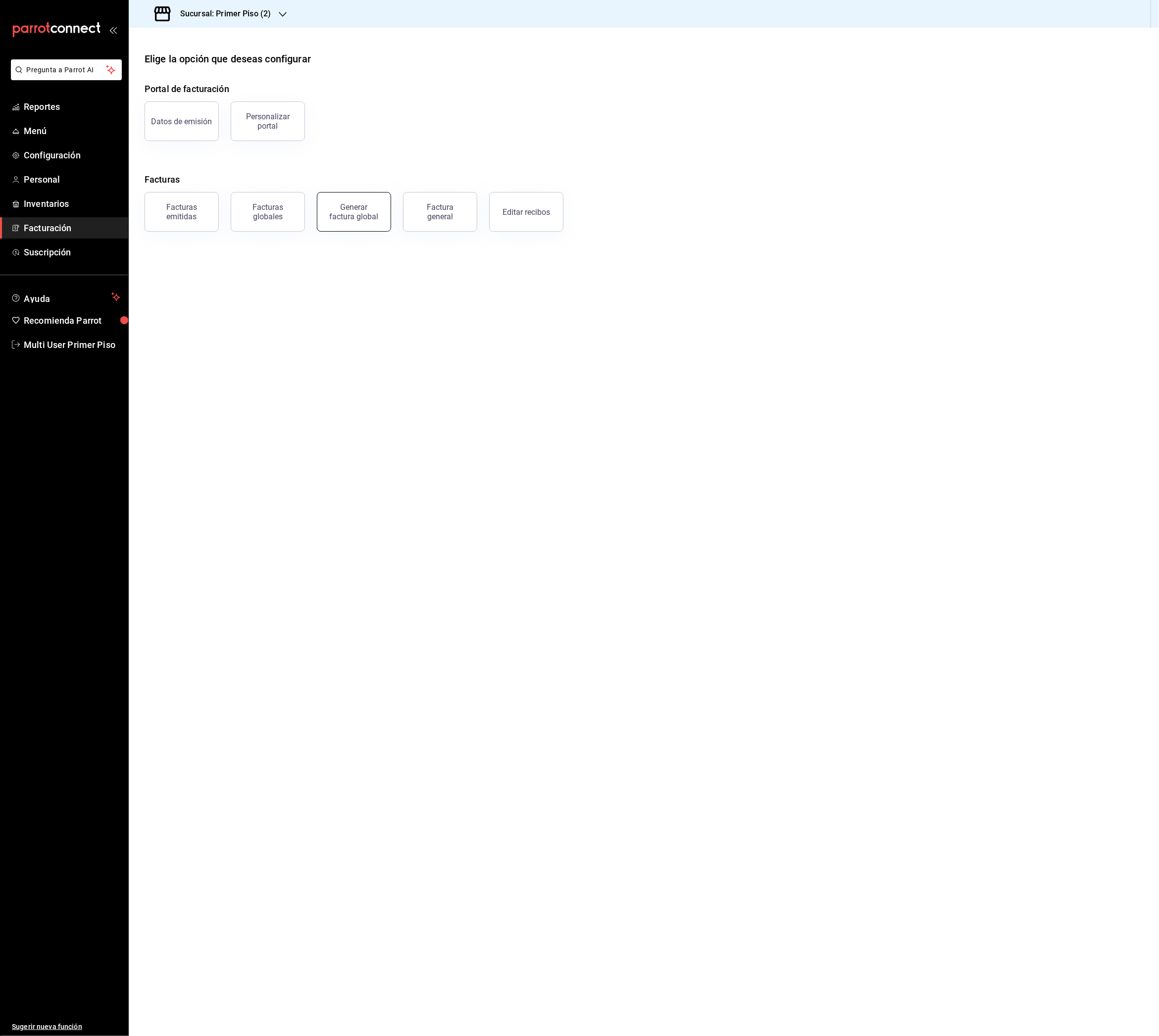
click at [358, 200] on button "Generar factura global" at bounding box center [354, 212] width 74 height 40
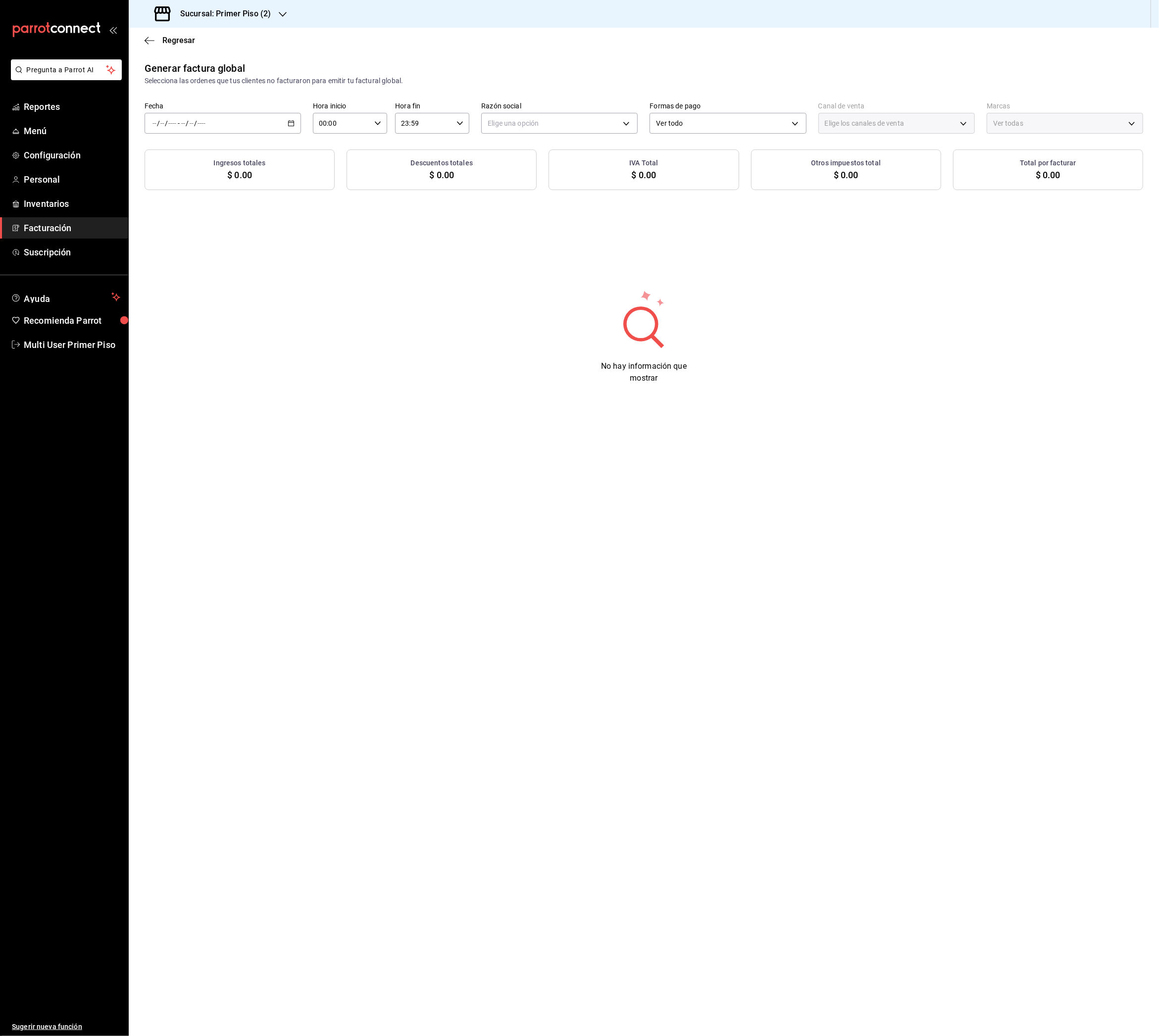
type input "PARROT,UBER_EATS,RAPPI,DIDI_FOOD,ONLINE"
click at [296, 118] on div "/ / - / /" at bounding box center [223, 123] width 156 height 21
click at [220, 155] on span "Rango de fechas" at bounding box center [191, 153] width 77 height 10
click at [277, 235] on abbr "12" at bounding box center [276, 232] width 7 height 7
click at [261, 254] on abbr "18" at bounding box center [259, 254] width 7 height 7
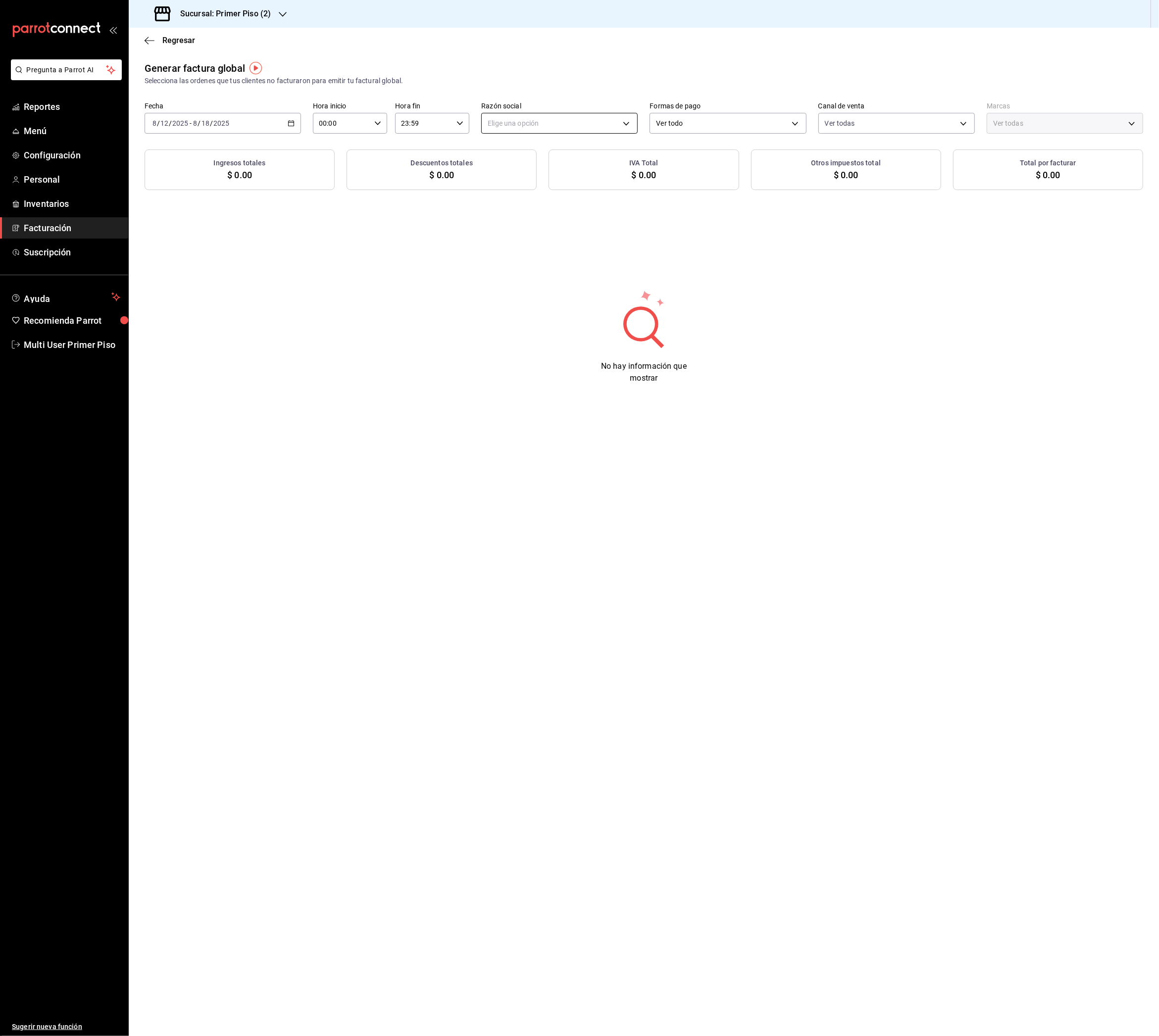
click at [546, 123] on body "Pregunta a Parrot AI Reportes Menú Configuración Personal Inventarios Facturaci…" at bounding box center [579, 518] width 1159 height 1036
click at [527, 174] on li "[PERSON_NAME]" at bounding box center [559, 174] width 155 height 18
type input "34a8bded-279c-451e-be53-b5072a9df171"
type input "150732d1-ecf7-4e2a-b04a-7dad1a19c624"
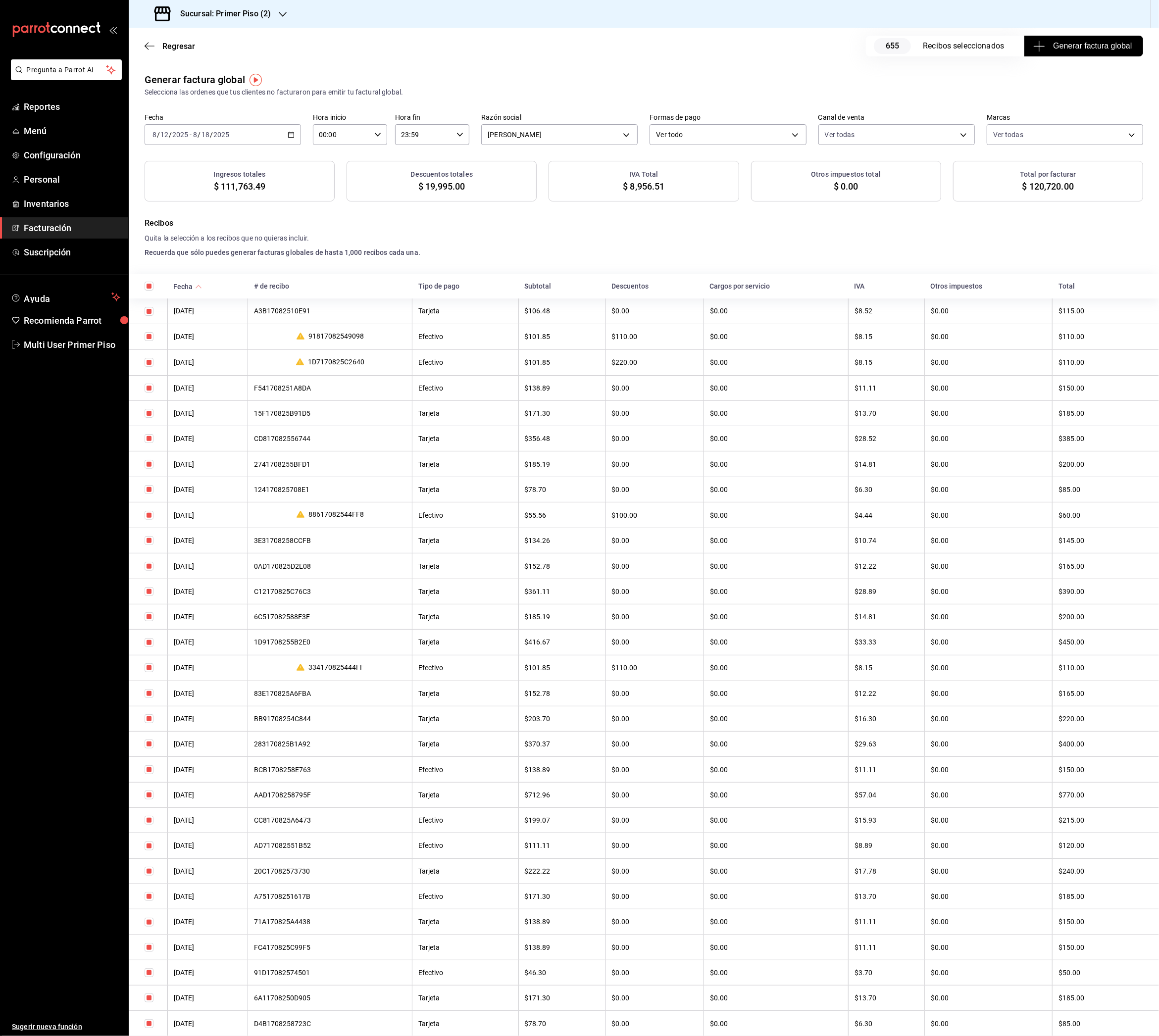
click at [1056, 46] on span "Generar factura global" at bounding box center [1083, 46] width 97 height 12
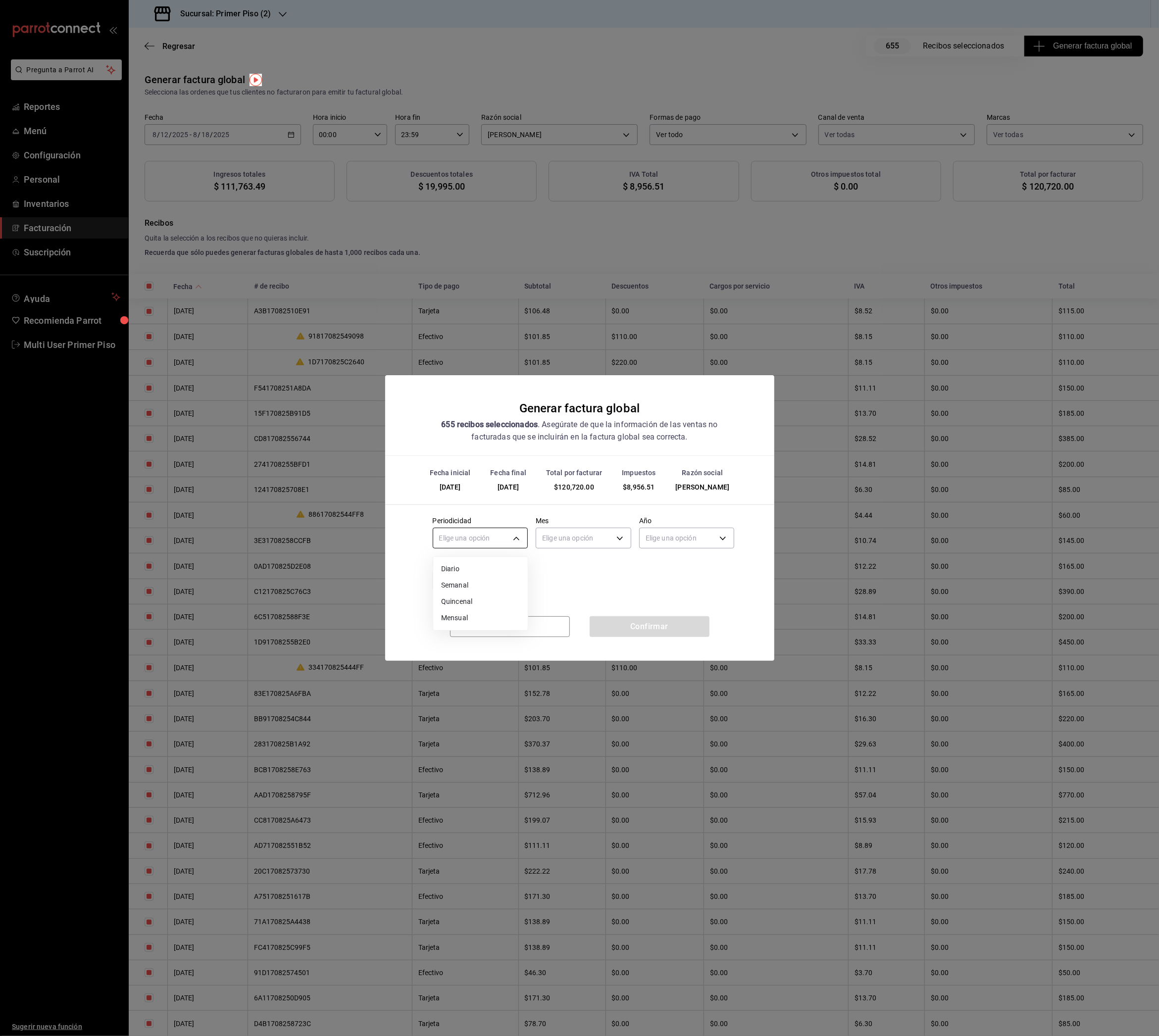
click at [482, 534] on body "Pregunta a Parrot AI Reportes Menú Configuración Personal Inventarios Facturaci…" at bounding box center [579, 518] width 1159 height 1036
click at [468, 582] on li "Semanal" at bounding box center [481, 585] width 95 height 16
type input "WEEKLY"
click at [560, 540] on body "Pregunta a Parrot AI Reportes Menú Configuración Personal Inventarios Facturaci…" at bounding box center [579, 518] width 1159 height 1036
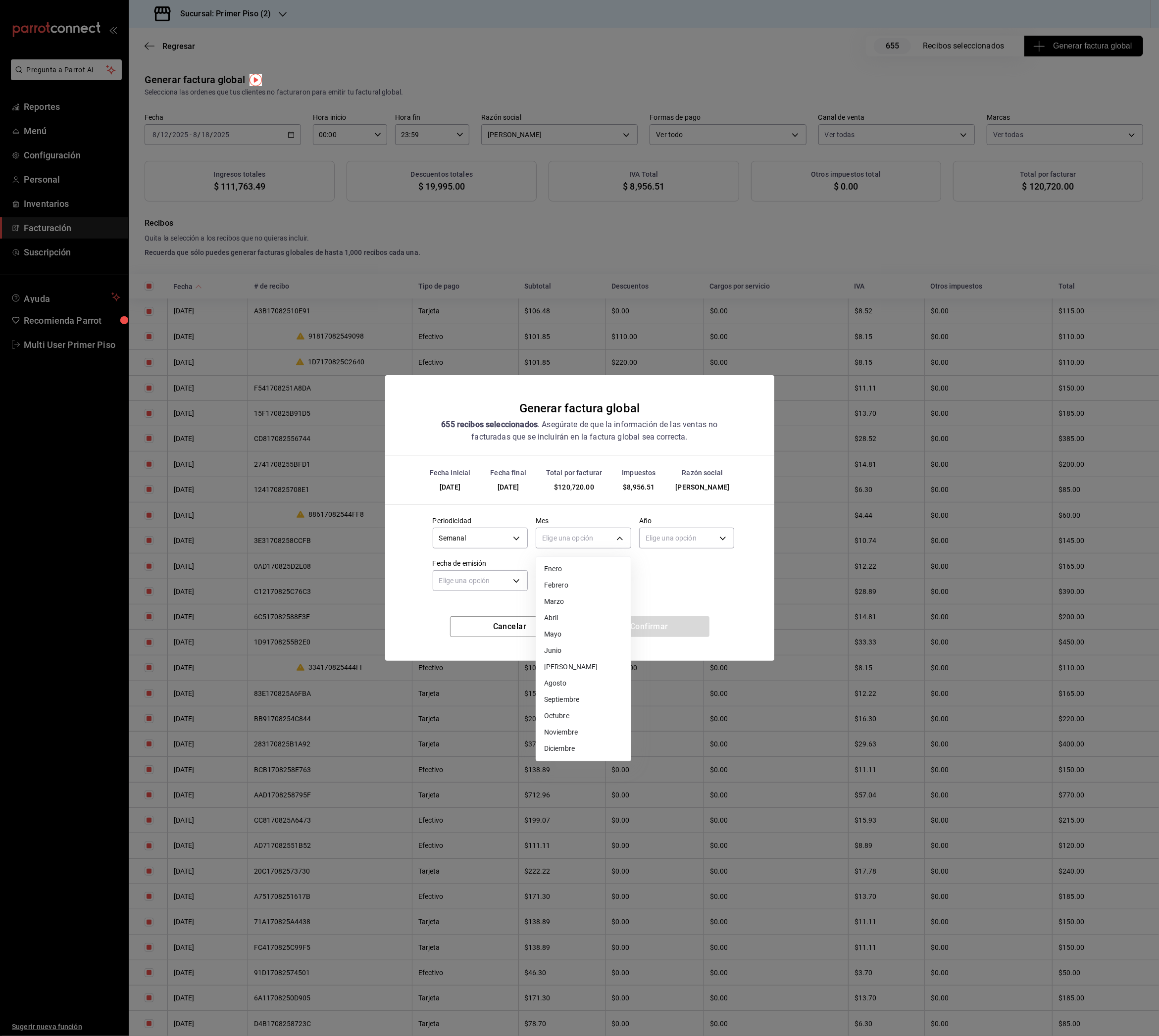
click at [563, 685] on li "Agosto" at bounding box center [583, 683] width 95 height 16
type input "8"
click at [658, 542] on body "Pregunta a Parrot AI Reportes Menú Configuración Personal Inventarios Facturaci…" at bounding box center [579, 518] width 1159 height 1036
click at [659, 570] on li "2025" at bounding box center [687, 569] width 95 height 16
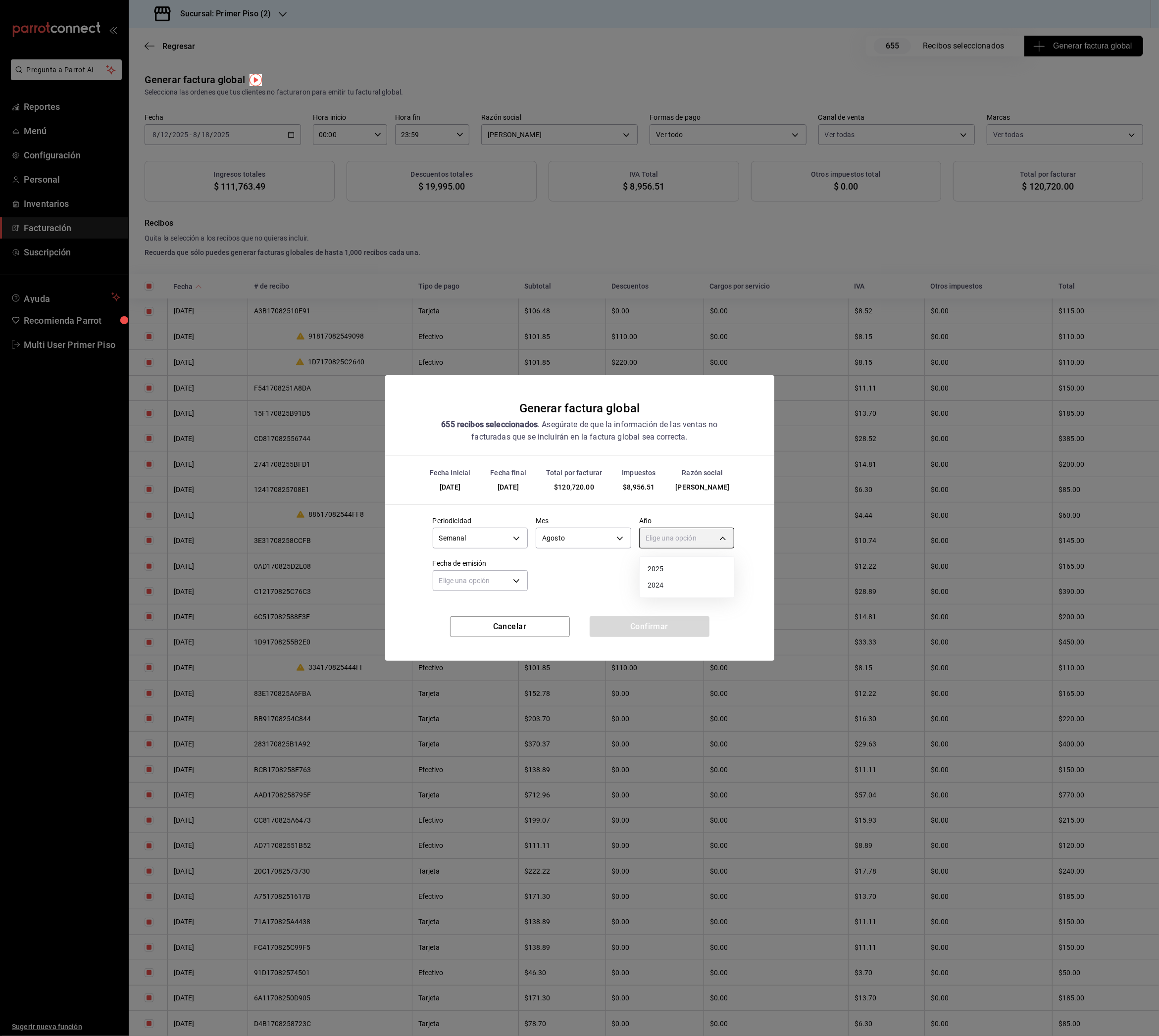
type input "2025"
click at [485, 580] on body "Pregunta a Parrot AI Reportes Menú Configuración Personal Inventarios Facturaci…" at bounding box center [579, 518] width 1159 height 1036
click at [465, 613] on li "Hoy" at bounding box center [481, 612] width 95 height 16
type input "[DATE]"
click at [624, 628] on button "Confirmar" at bounding box center [649, 626] width 120 height 21
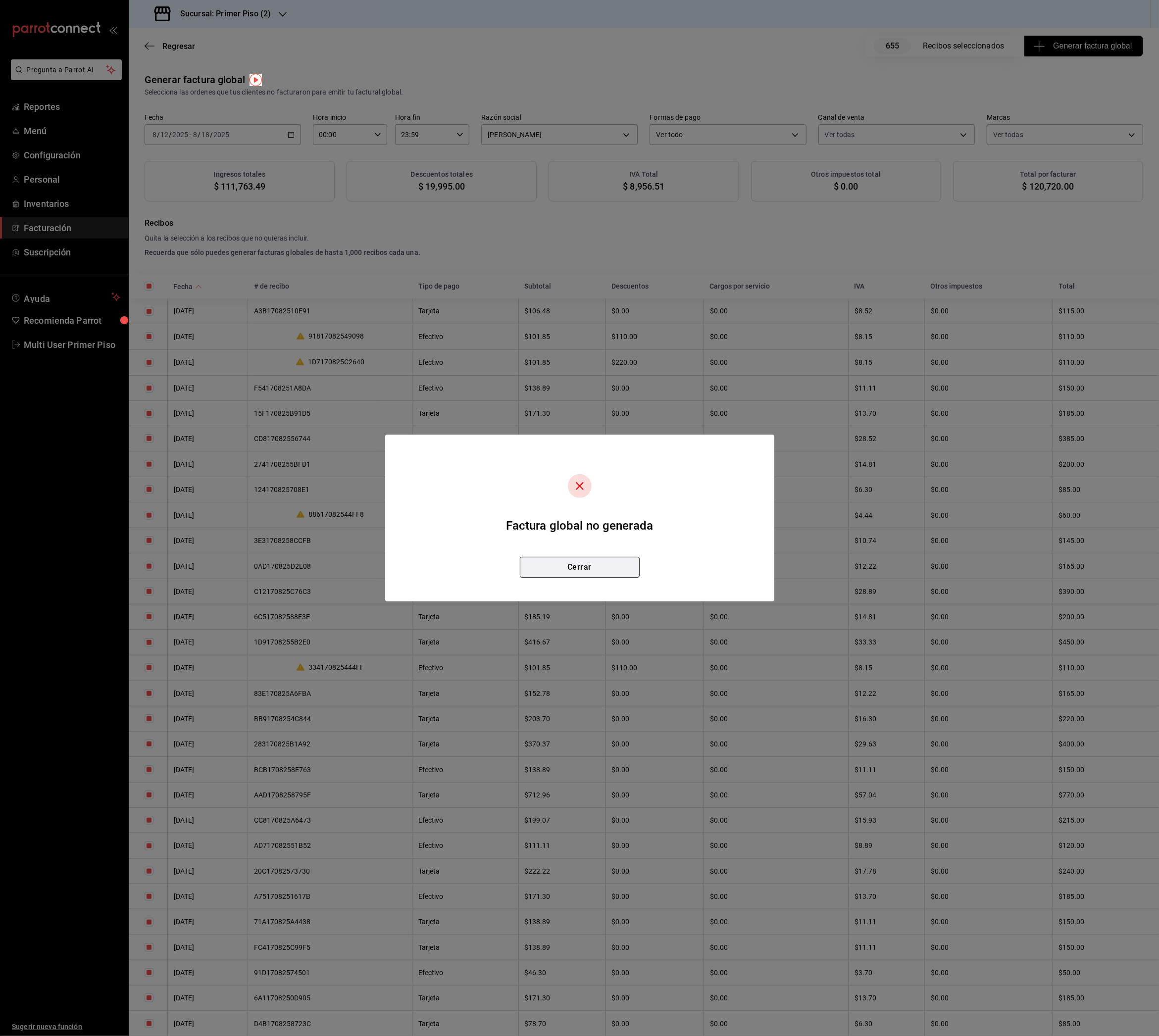
click at [585, 573] on button "Cerrar" at bounding box center [579, 567] width 120 height 21
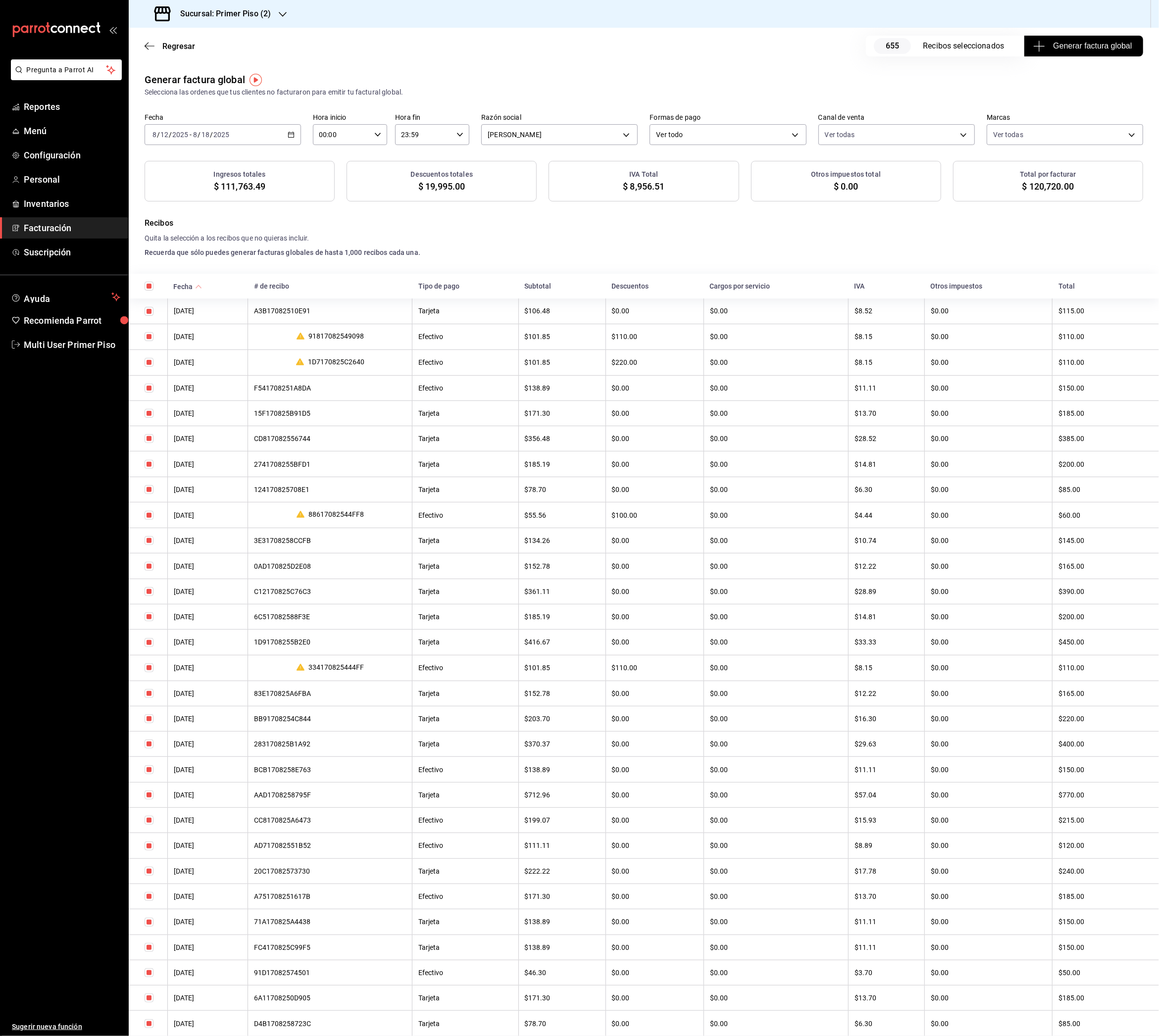
click at [227, 18] on h3 "Sucursal: Primer Piso (2)" at bounding box center [222, 13] width 99 height 12
click at [192, 89] on div "Primer Piso (3)" at bounding box center [203, 87] width 133 height 10
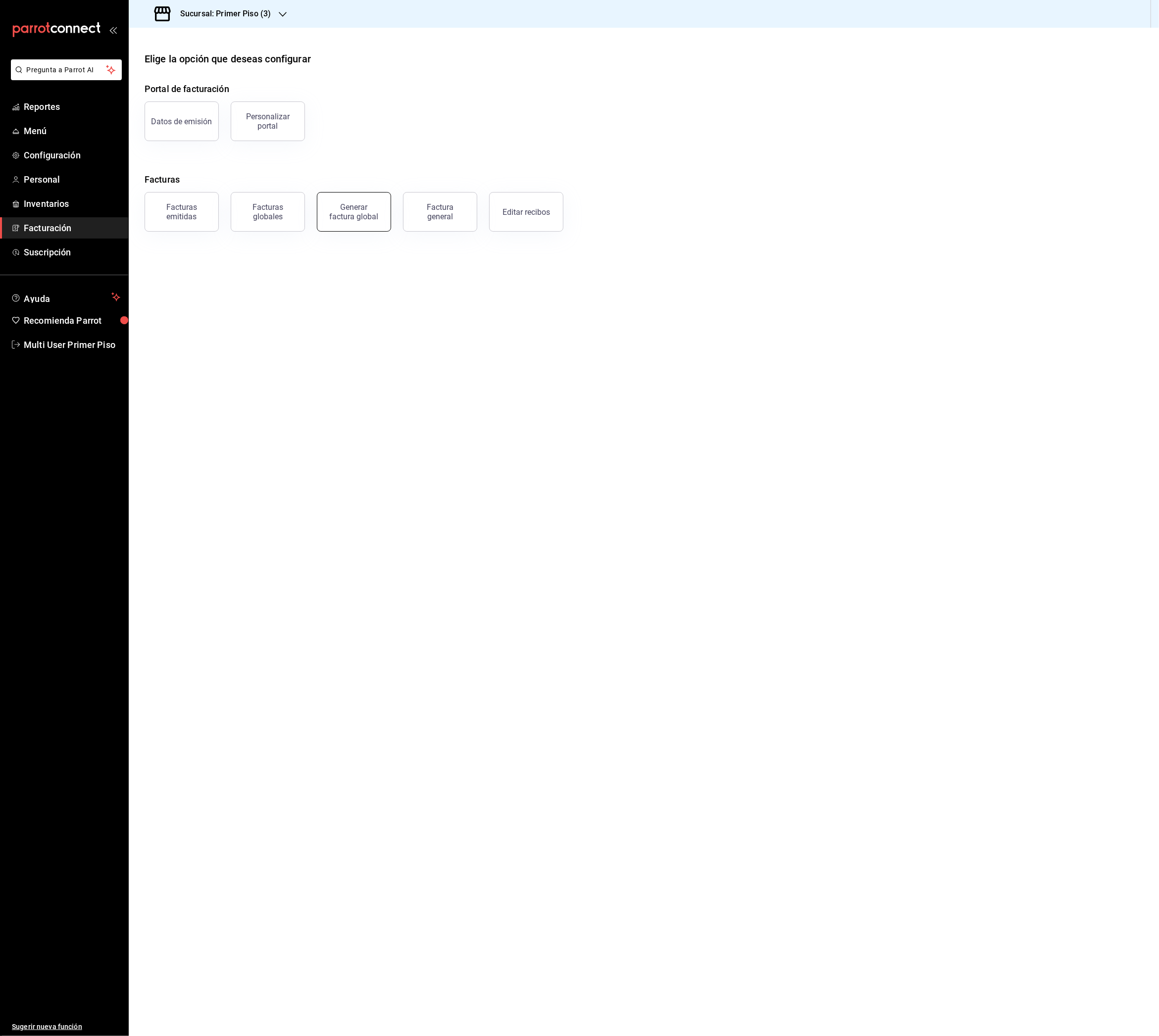
click at [361, 216] on div "Generar factura global" at bounding box center [354, 212] width 49 height 19
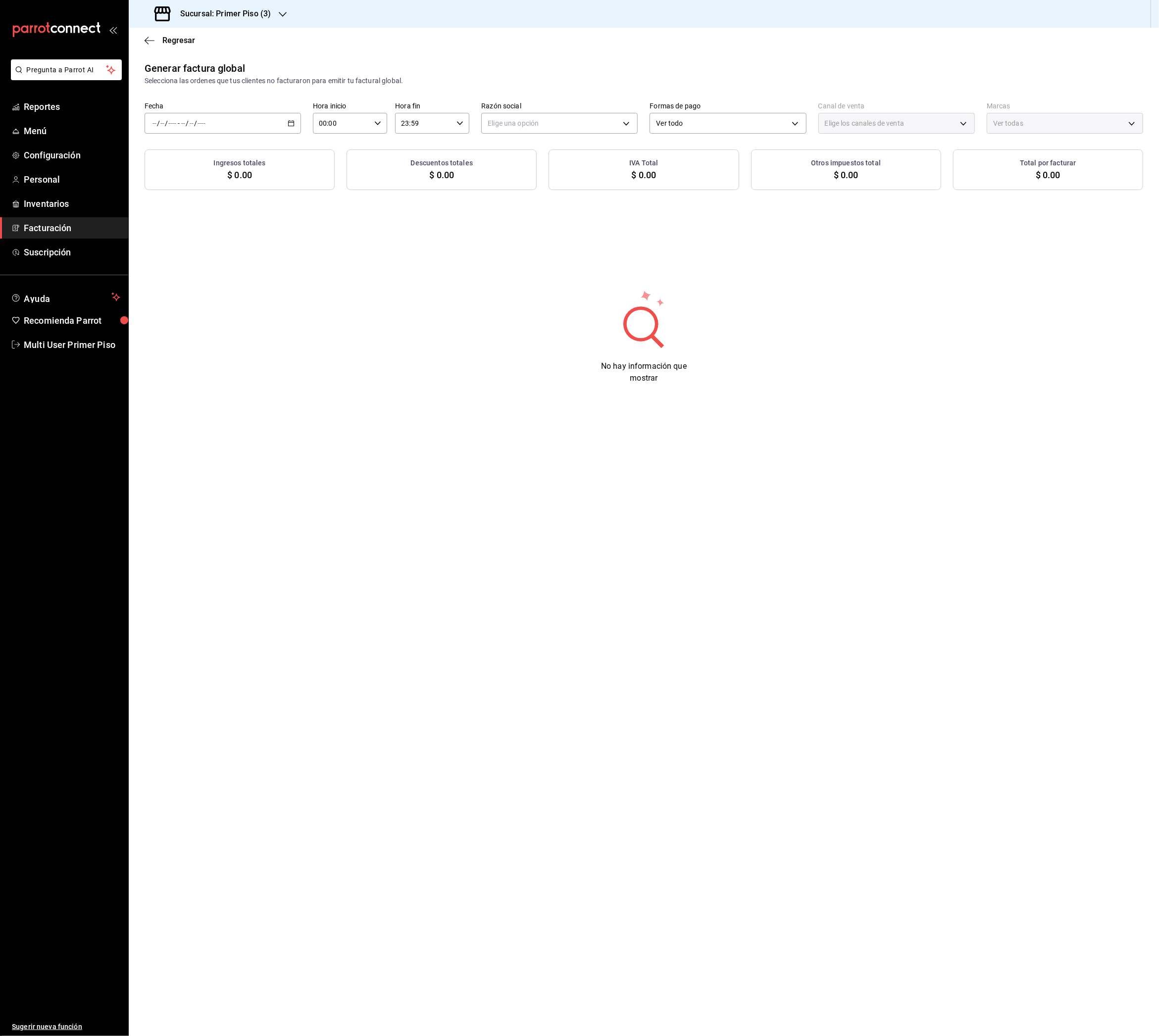
type input "PARROT,UBER_EATS,RAPPI,DIDI_FOOD,ONLINE"
click at [207, 154] on span "Rango de fechas" at bounding box center [191, 153] width 77 height 10
click at [277, 234] on abbr "12" at bounding box center [276, 232] width 7 height 7
click at [260, 255] on abbr "18" at bounding box center [259, 254] width 7 height 7
click at [502, 129] on body "Pregunta a Parrot AI Reportes Menú Configuración Personal Inventarios Facturaci…" at bounding box center [579, 518] width 1159 height 1036
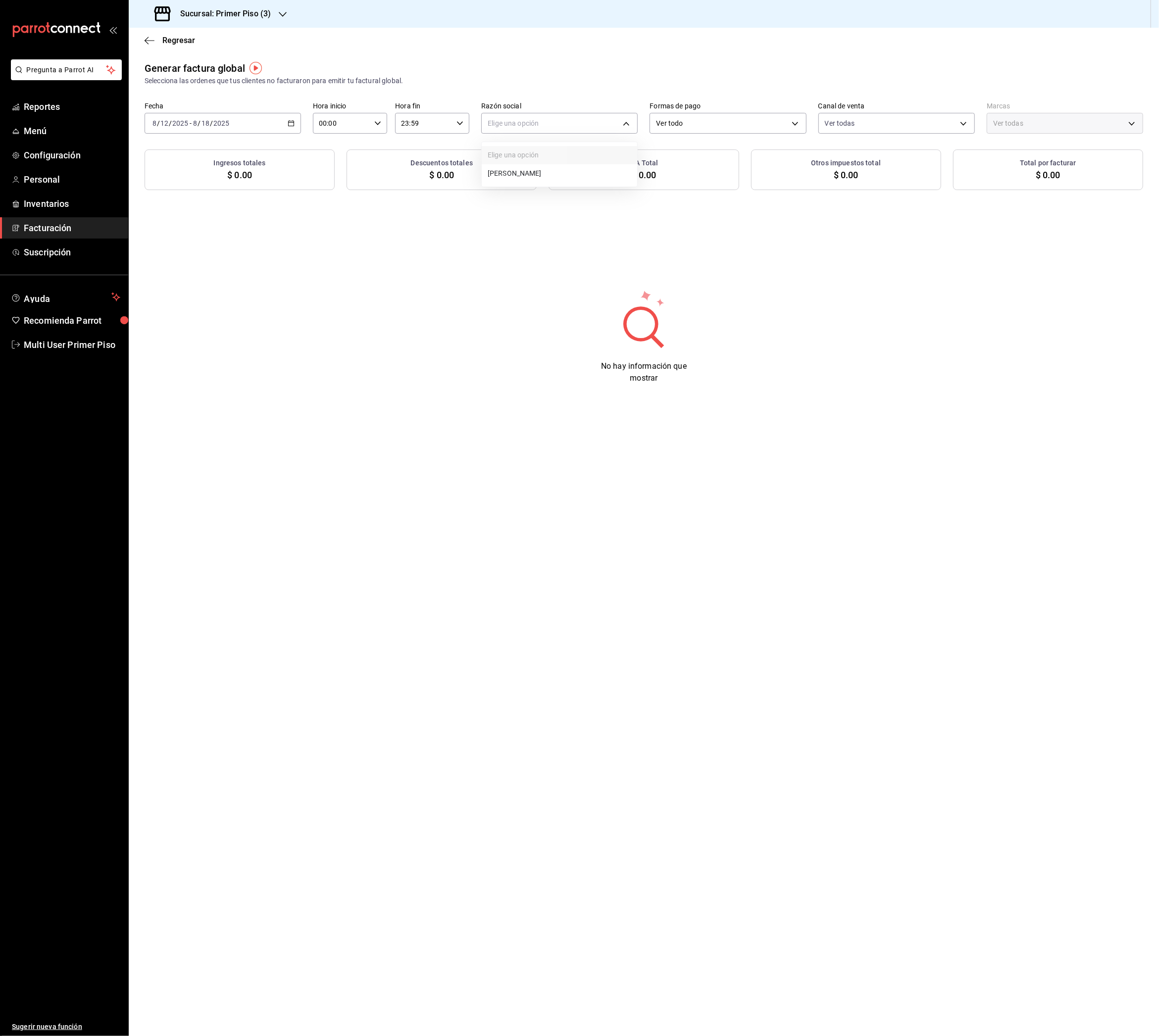
click at [503, 173] on li "[PERSON_NAME]" at bounding box center [559, 174] width 155 height 18
type input "3c2da9ab-f3b7-4592-a5e3-1e2629c380c2"
type input "cef3c2d9-2e36-426e-ae84-301042d9508a"
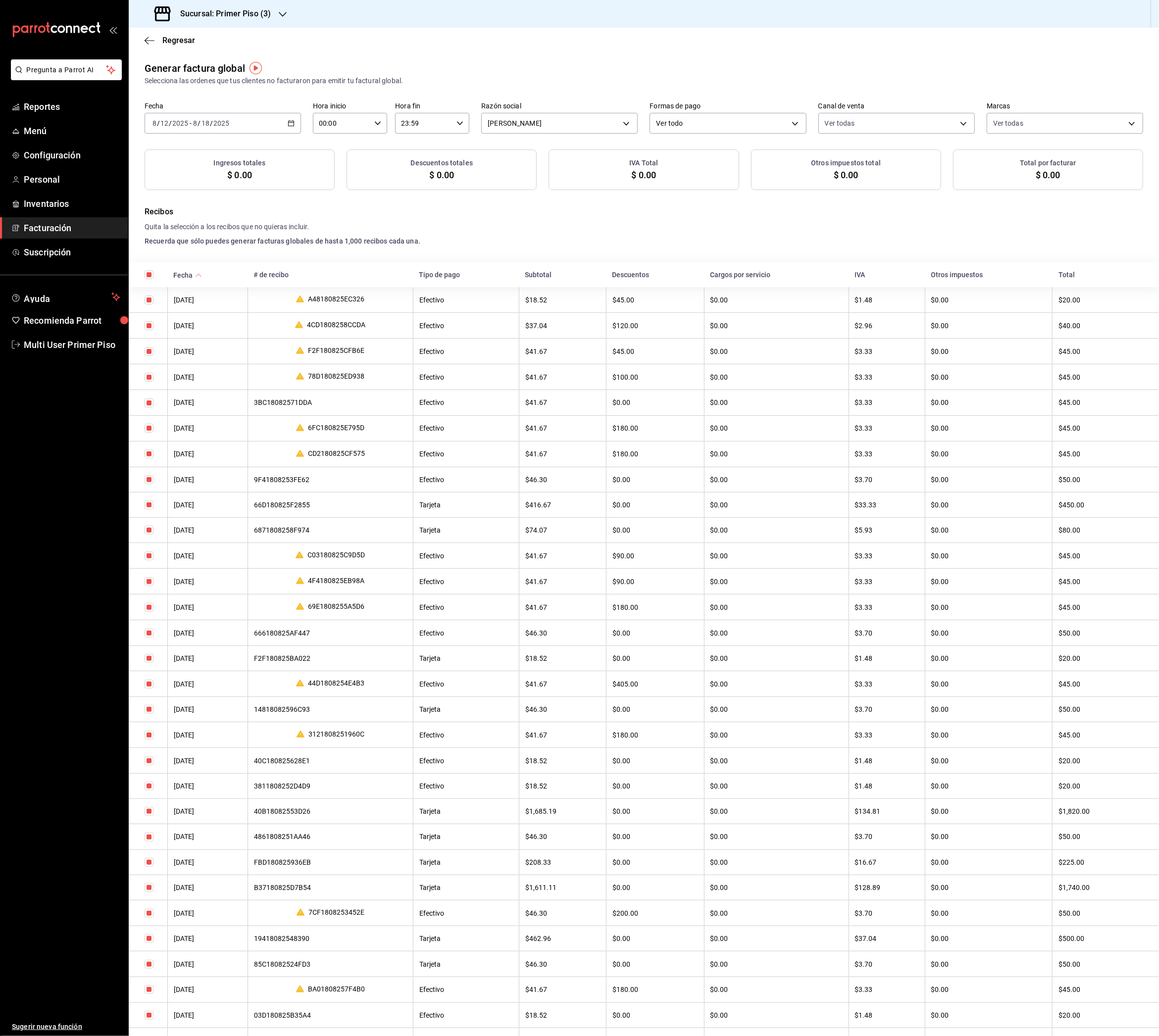
checkbox input "true"
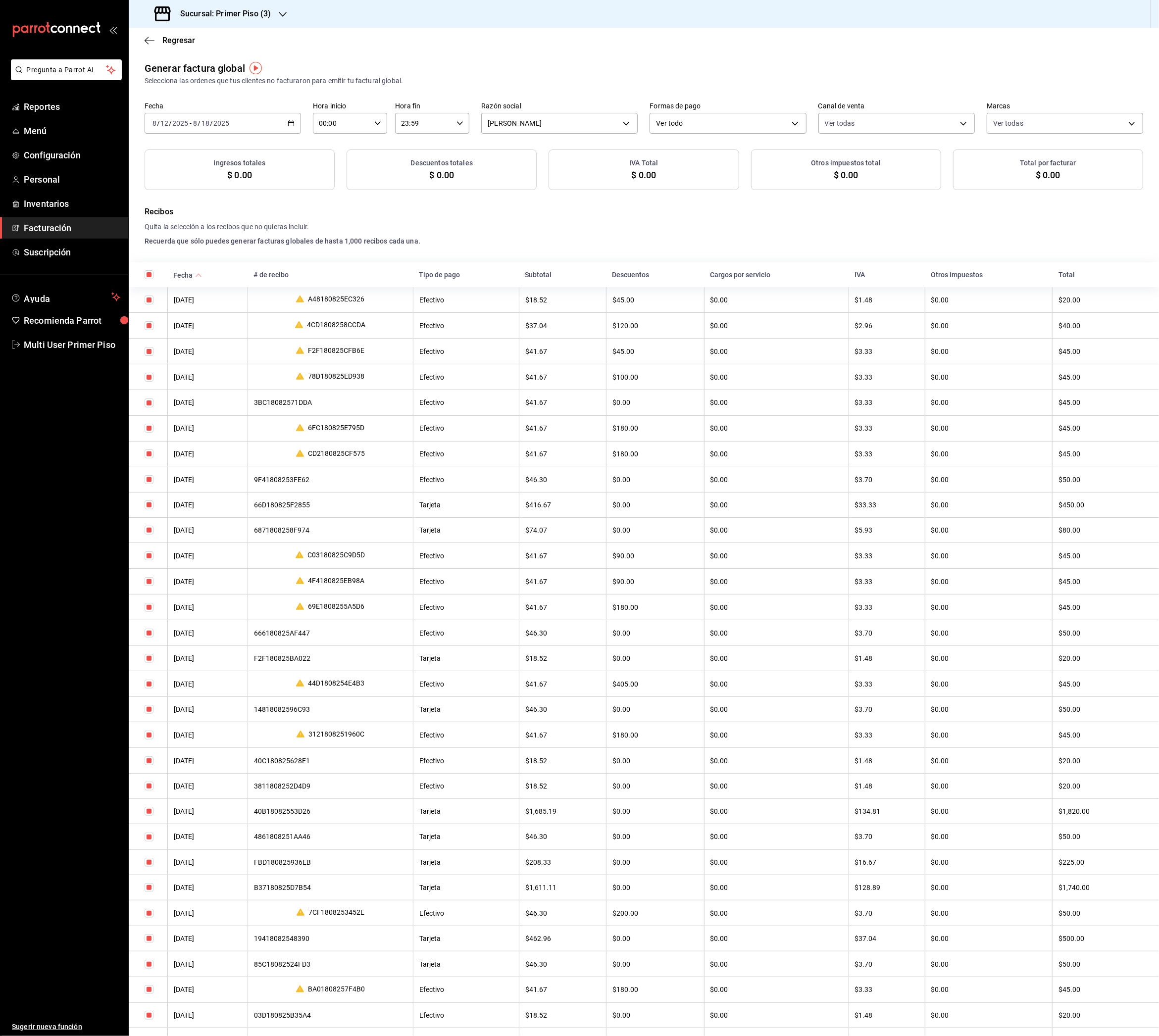
checkbox input "true"
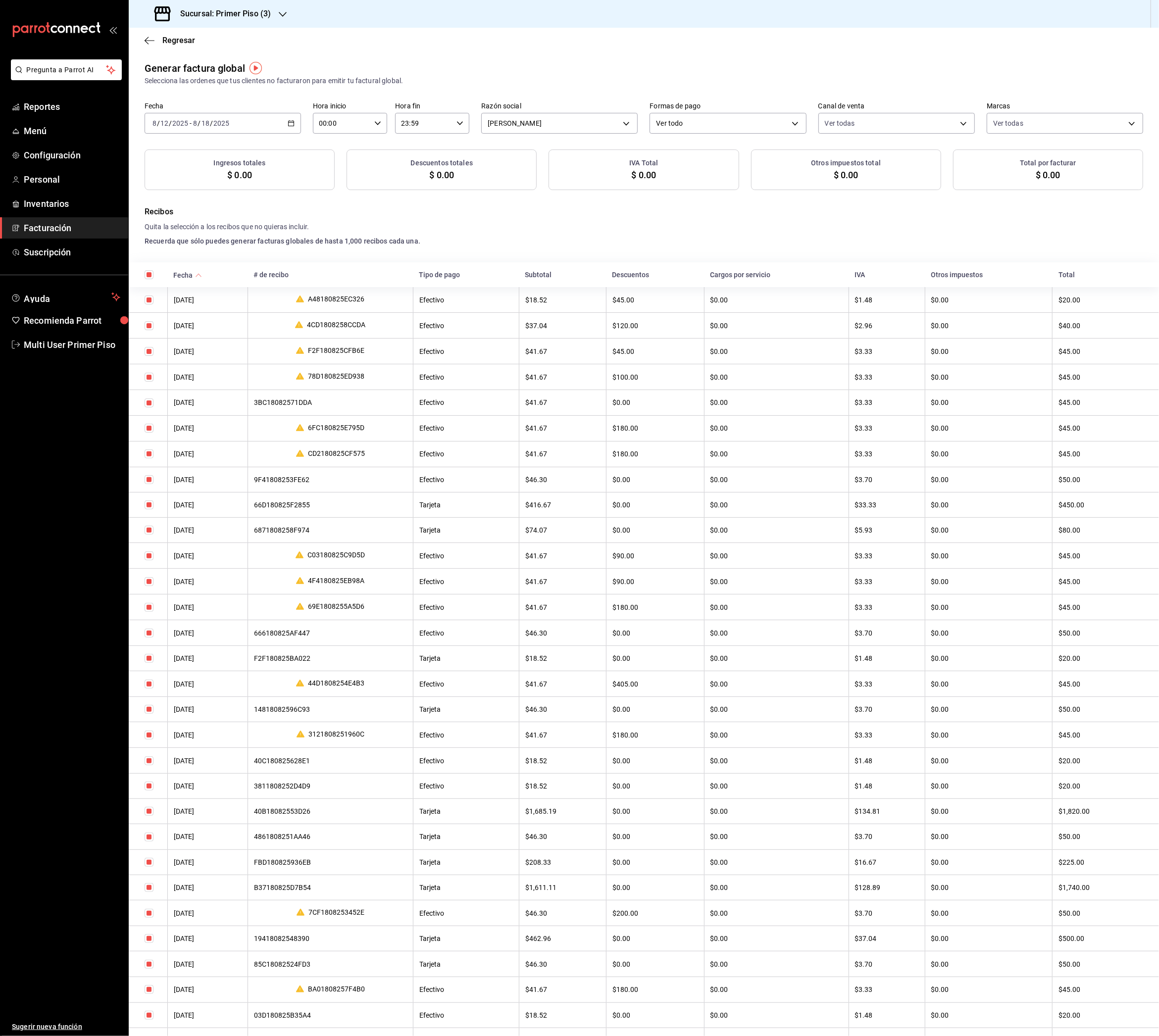
checkbox input "true"
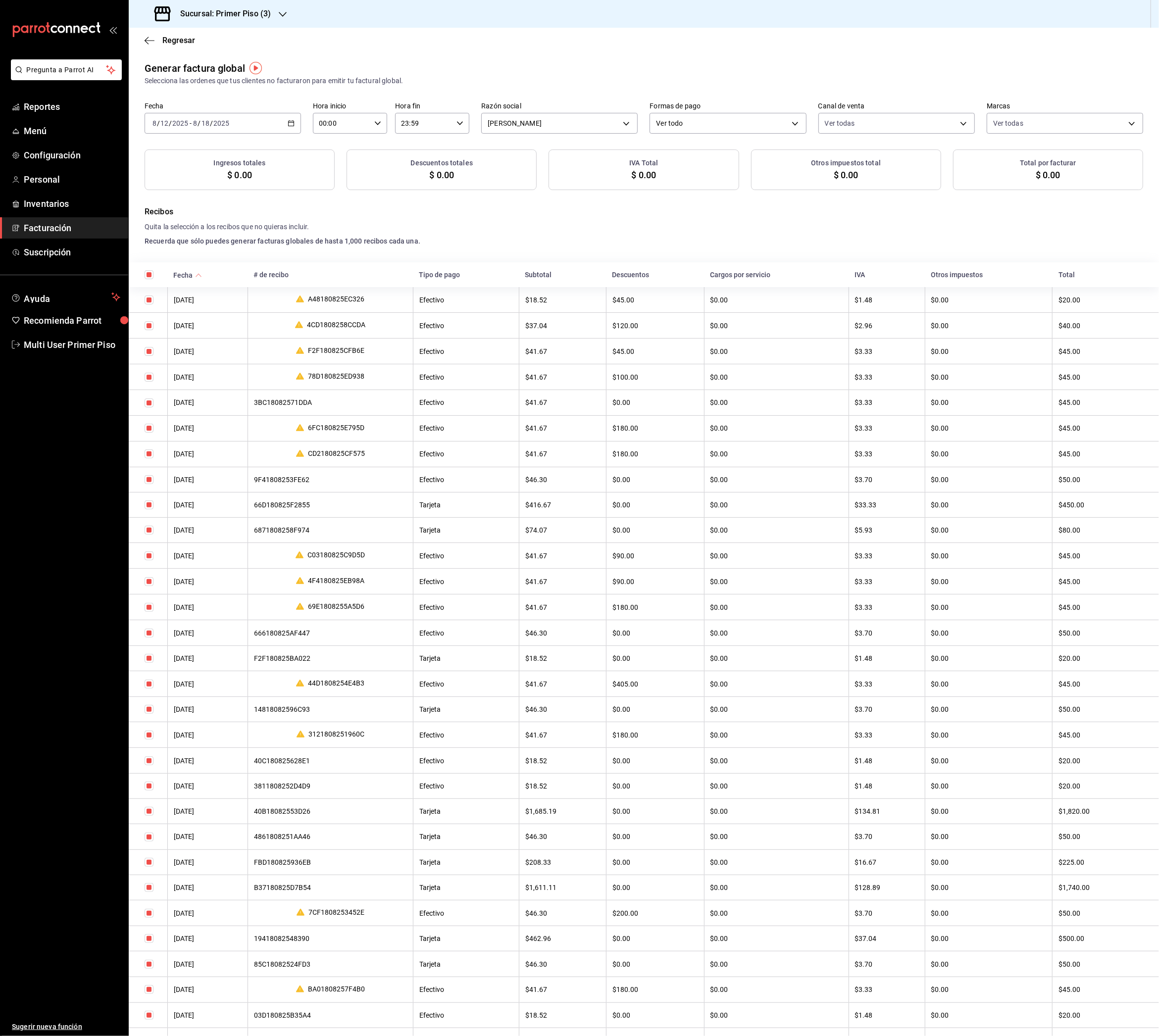
checkbox input "true"
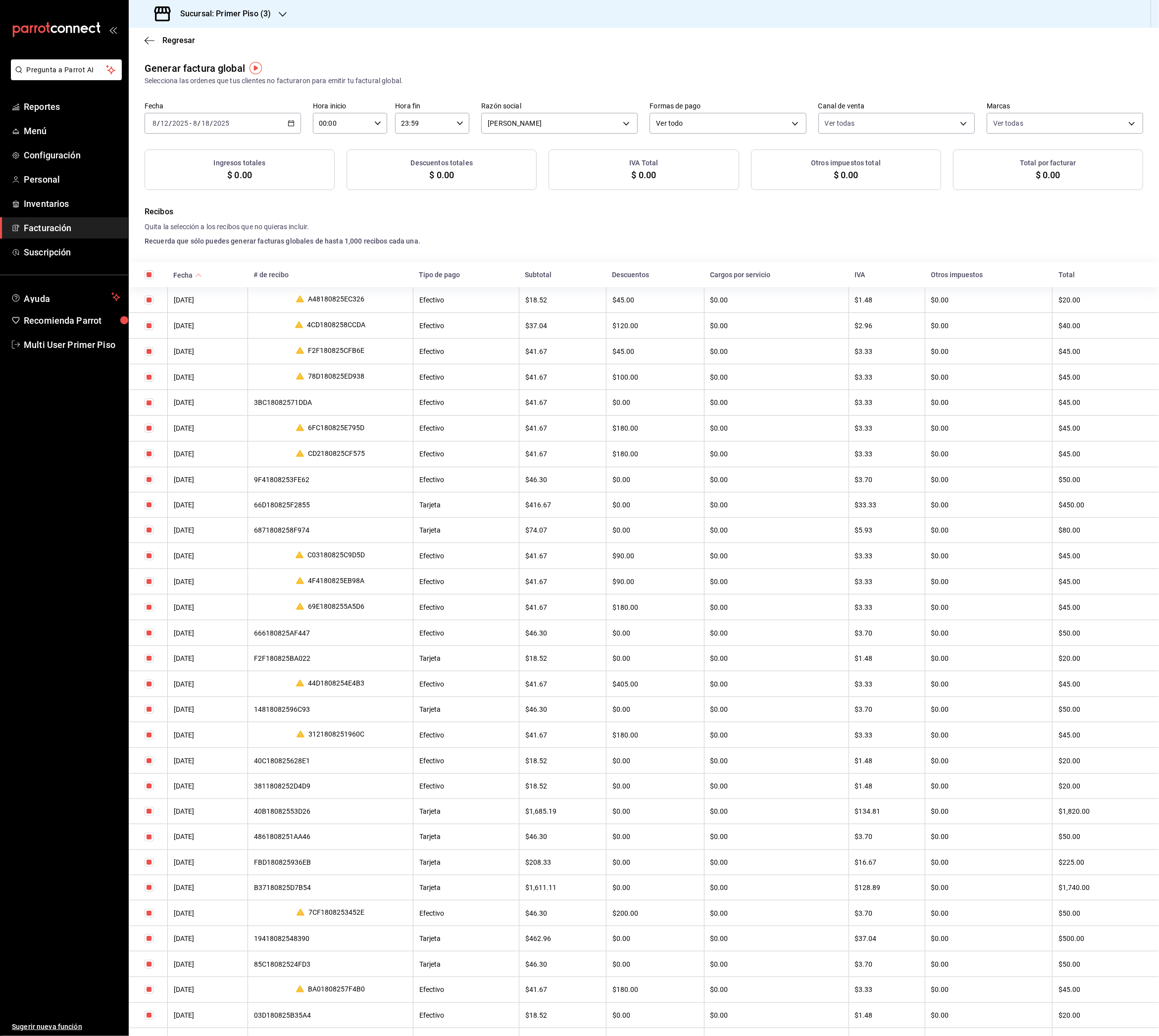
checkbox input "true"
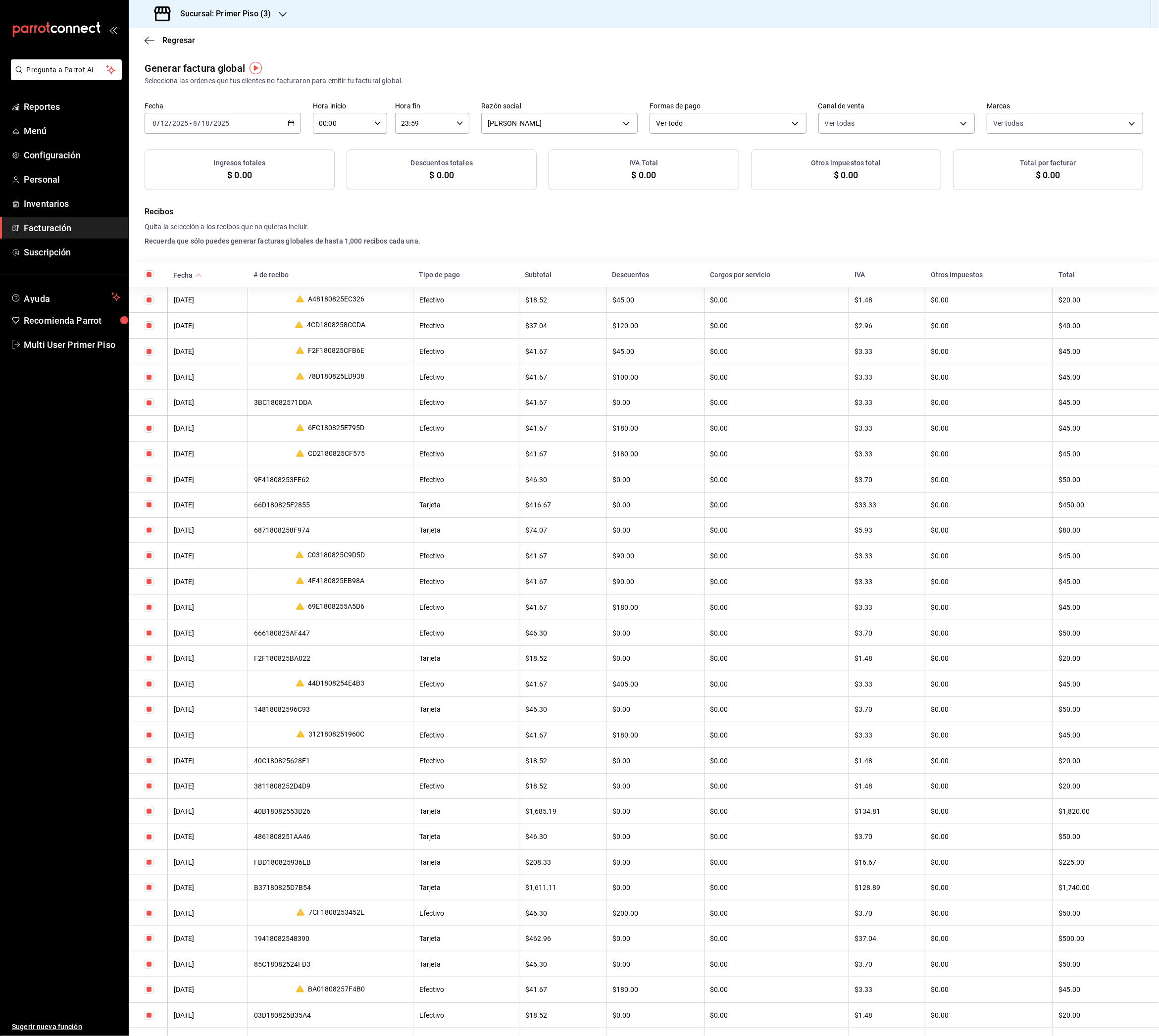
checkbox input "true"
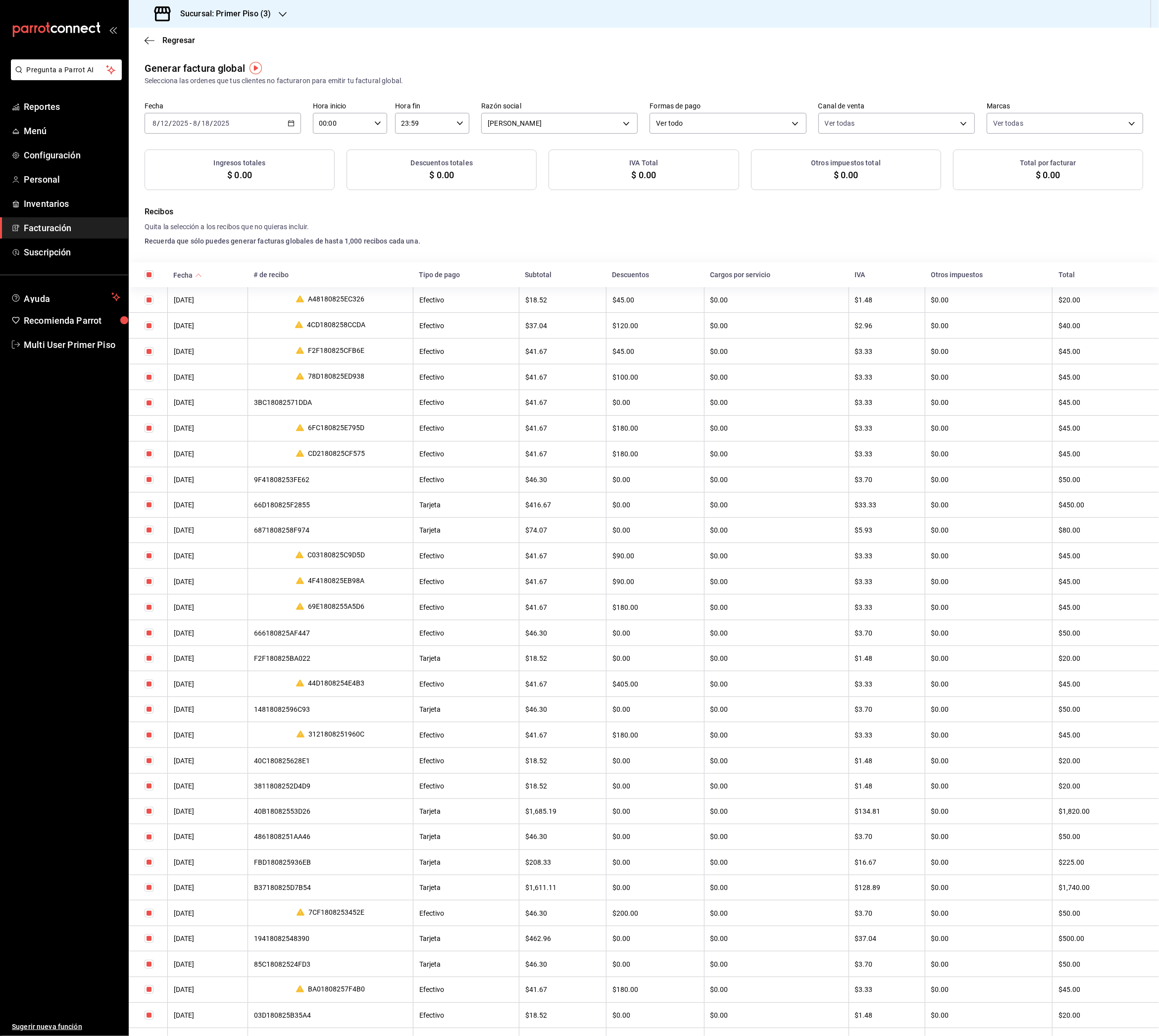
checkbox input "true"
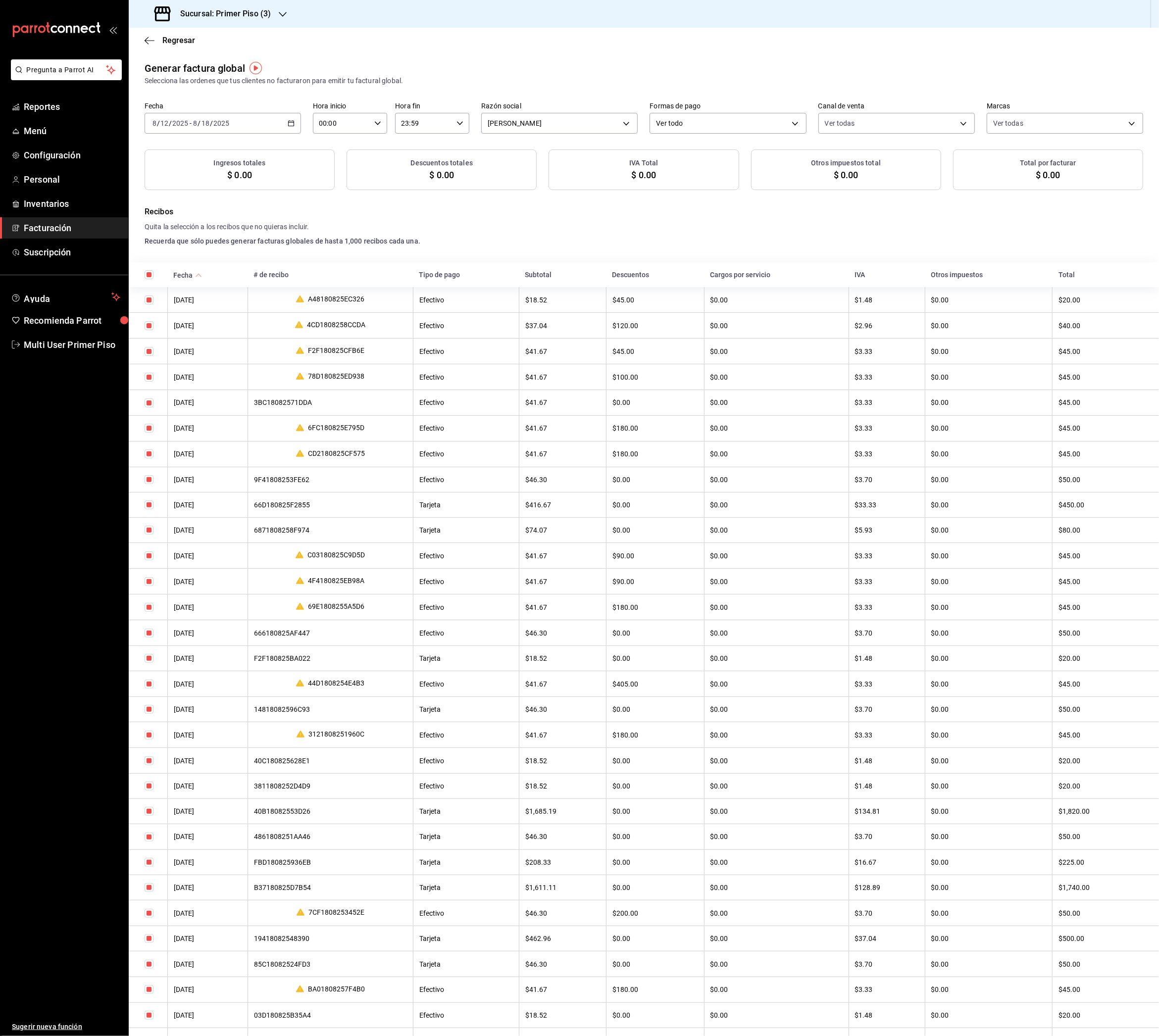
checkbox input "true"
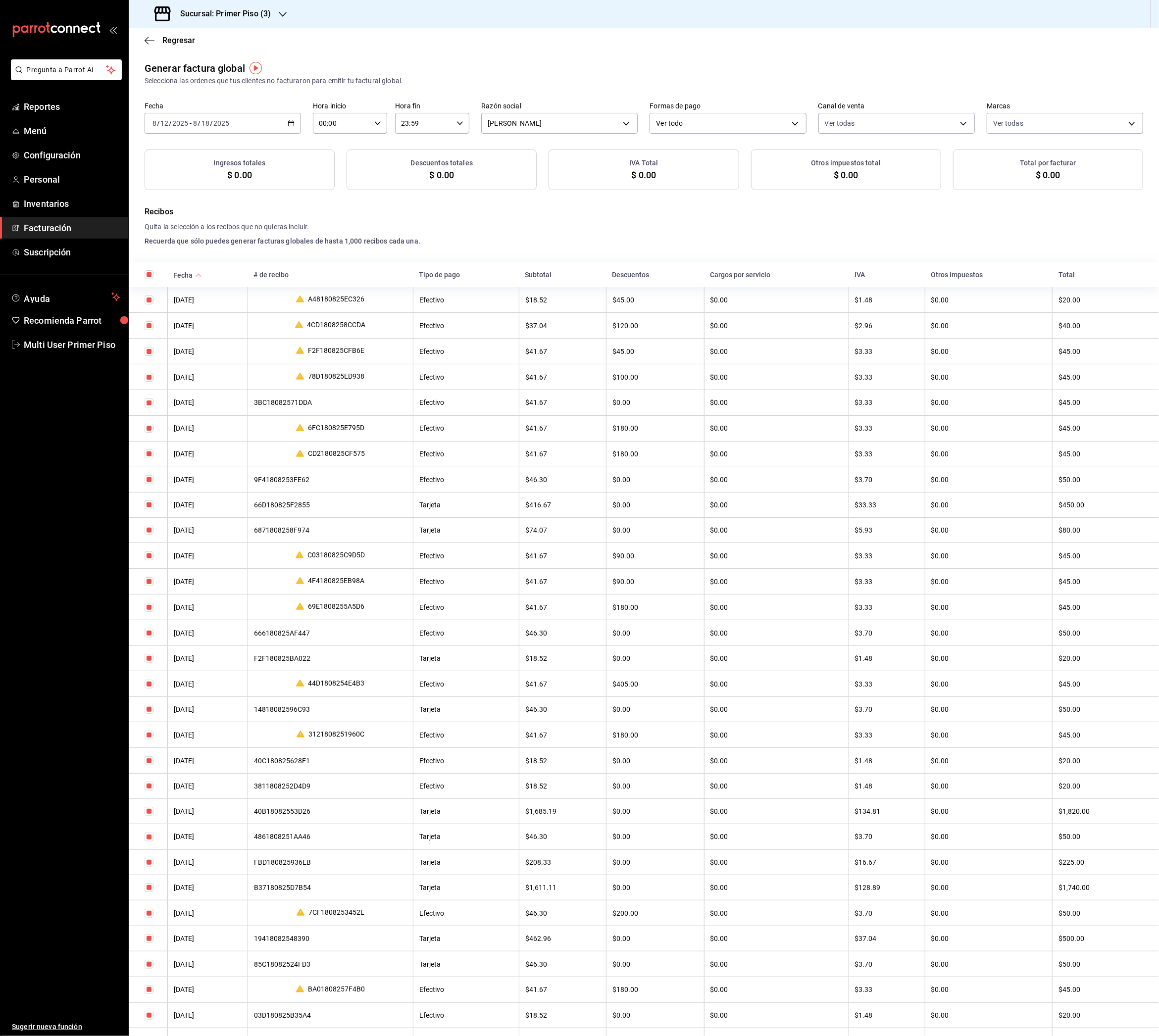
checkbox input "true"
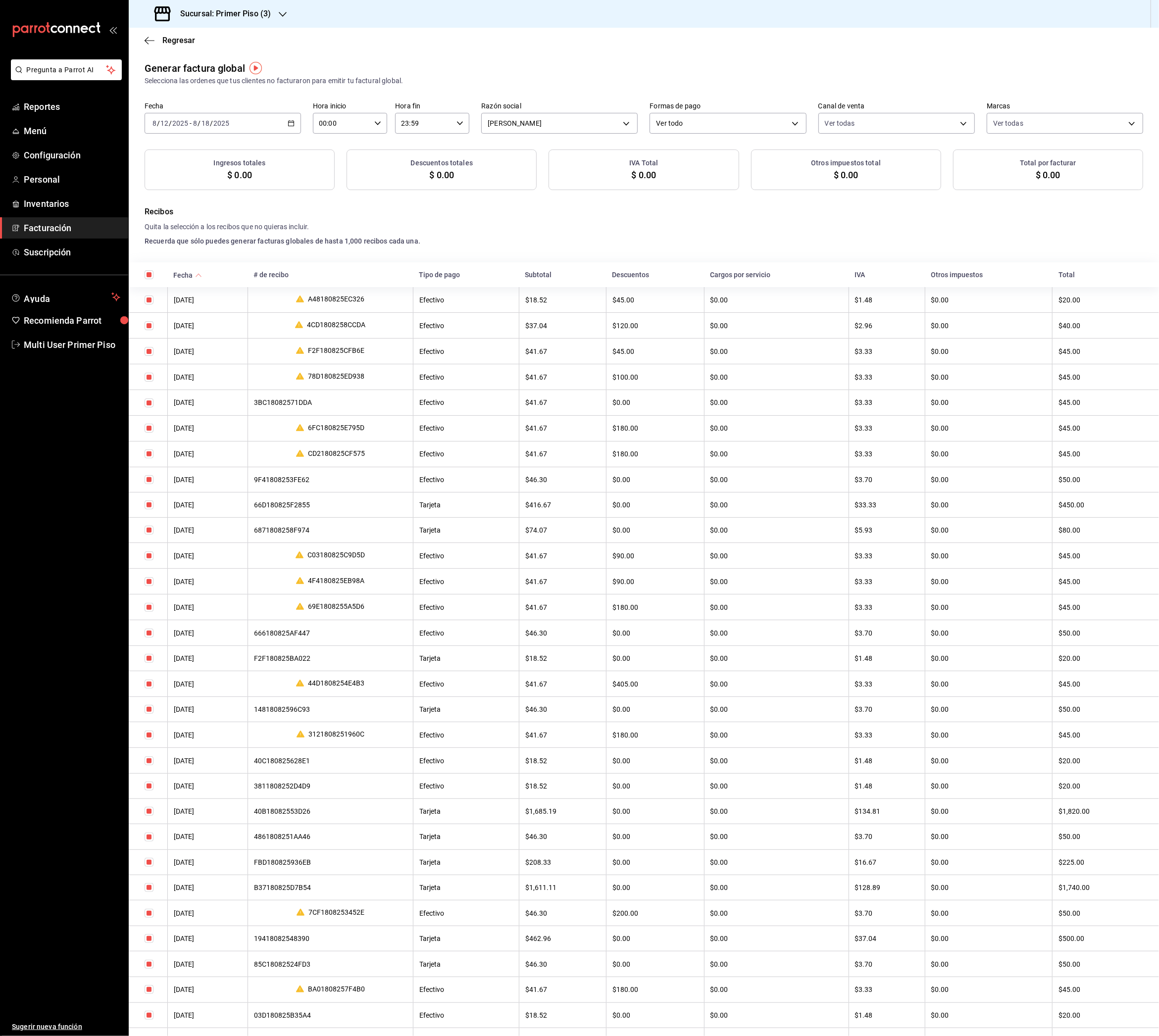
checkbox input "true"
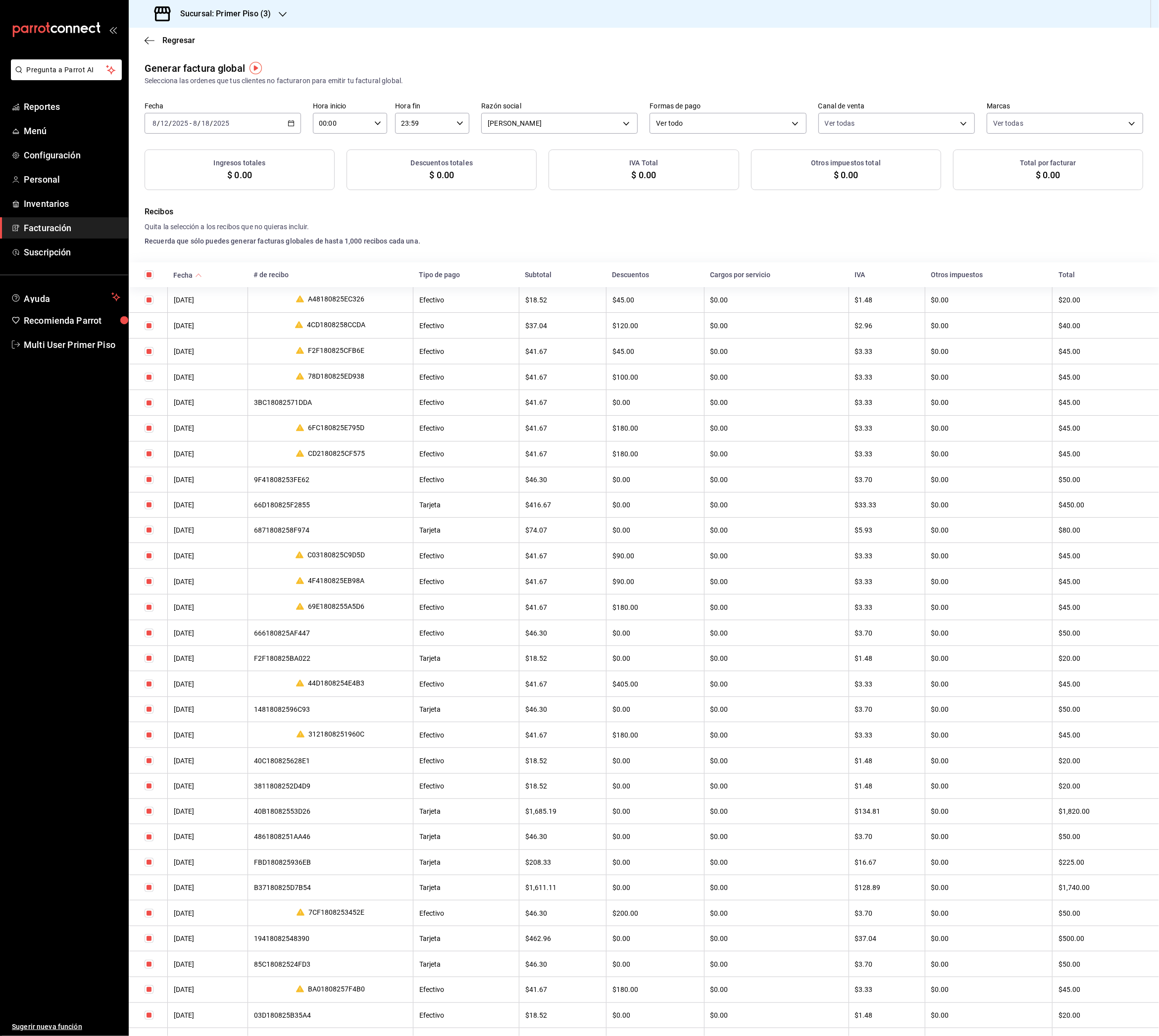
checkbox input "true"
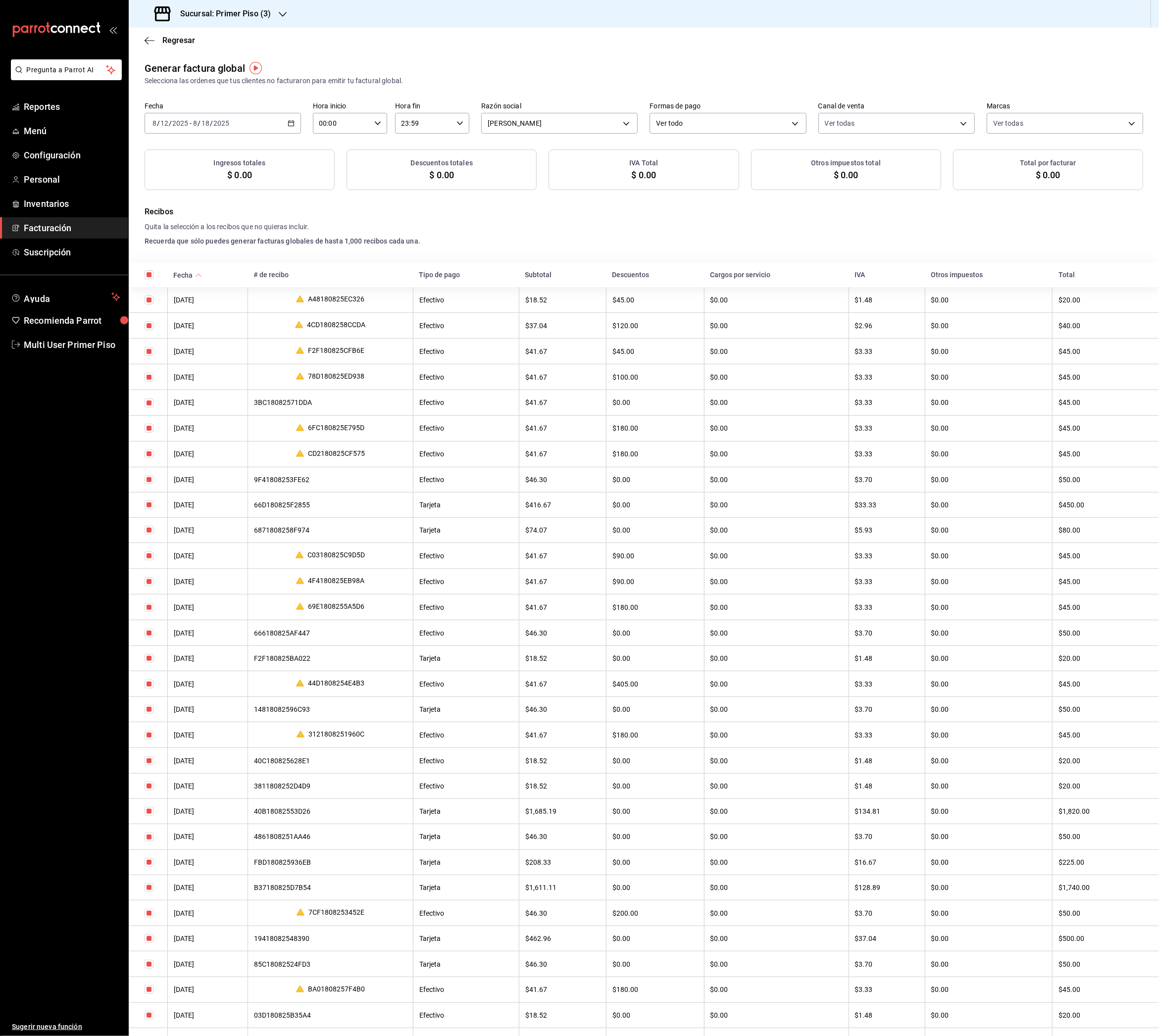
checkbox input "true"
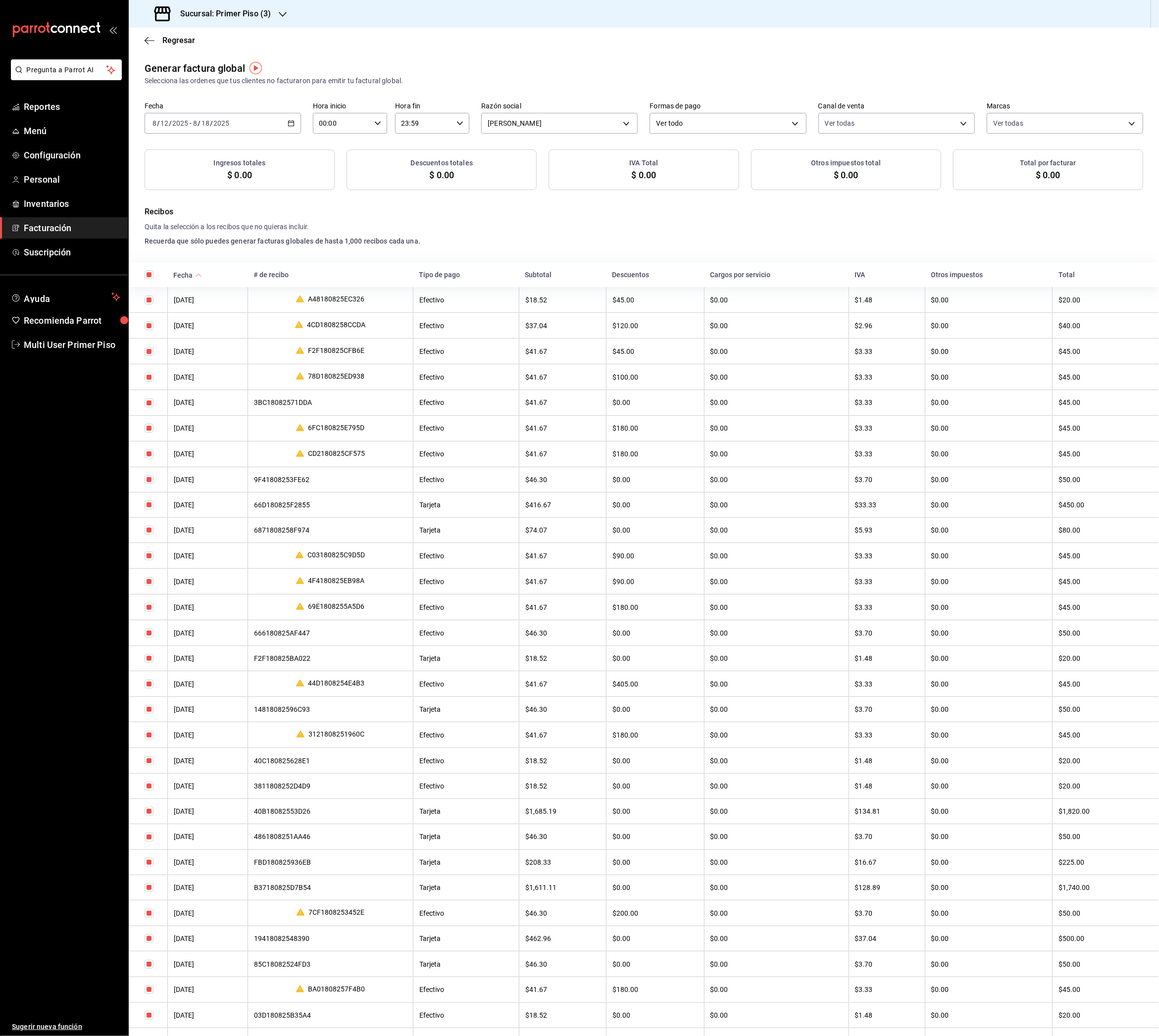
checkbox input "true"
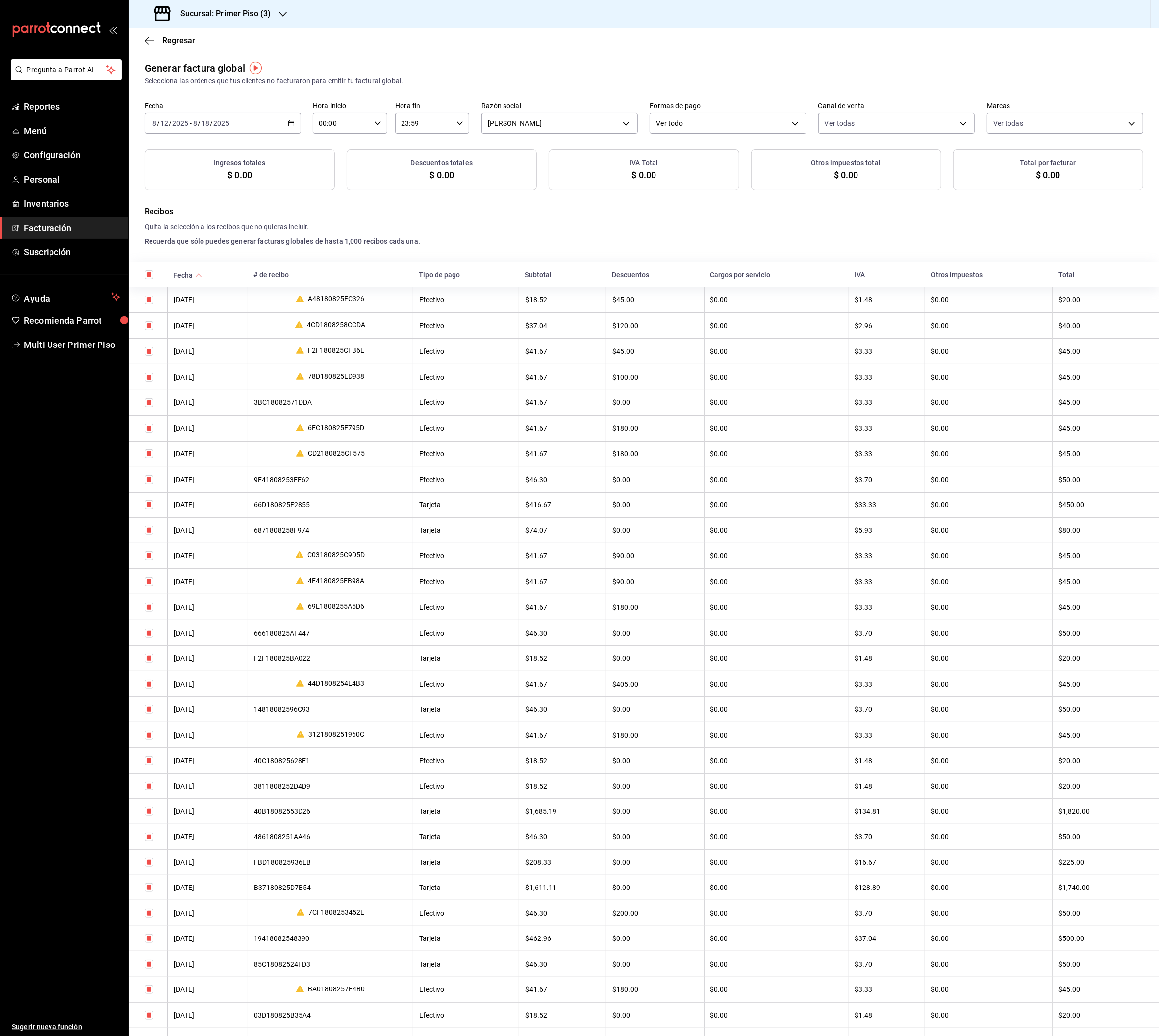
checkbox input "true"
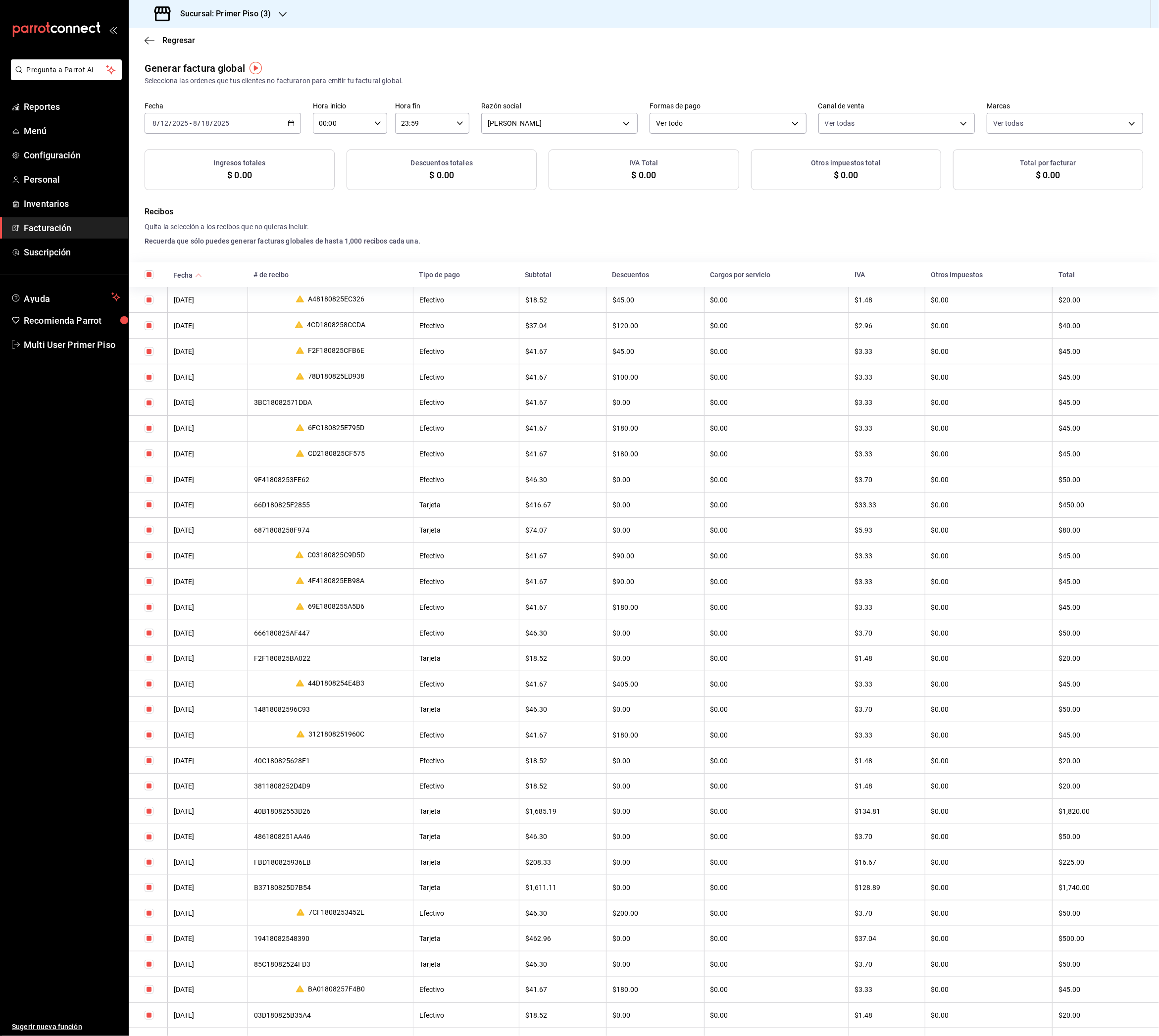
checkbox input "true"
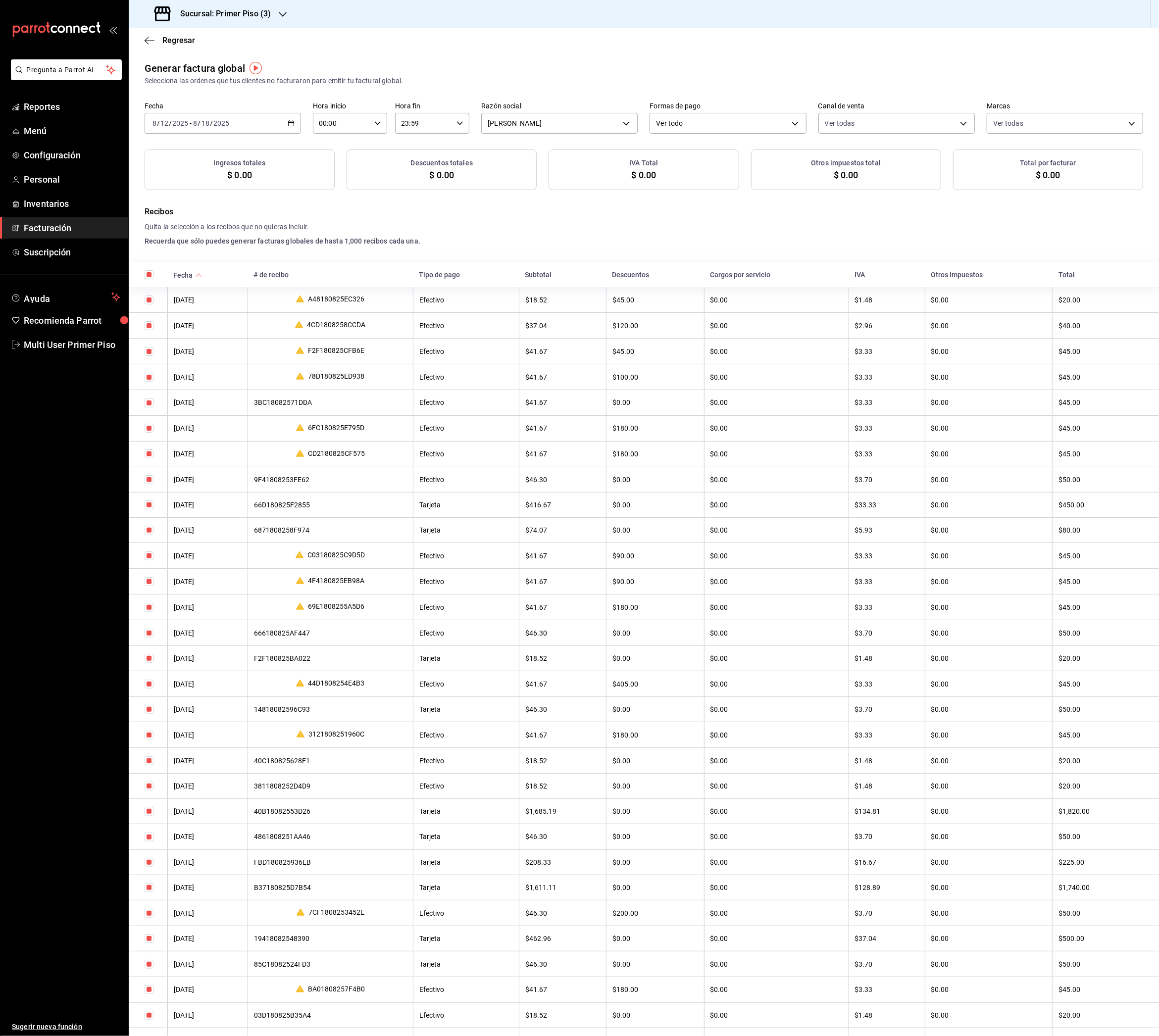
checkbox input "true"
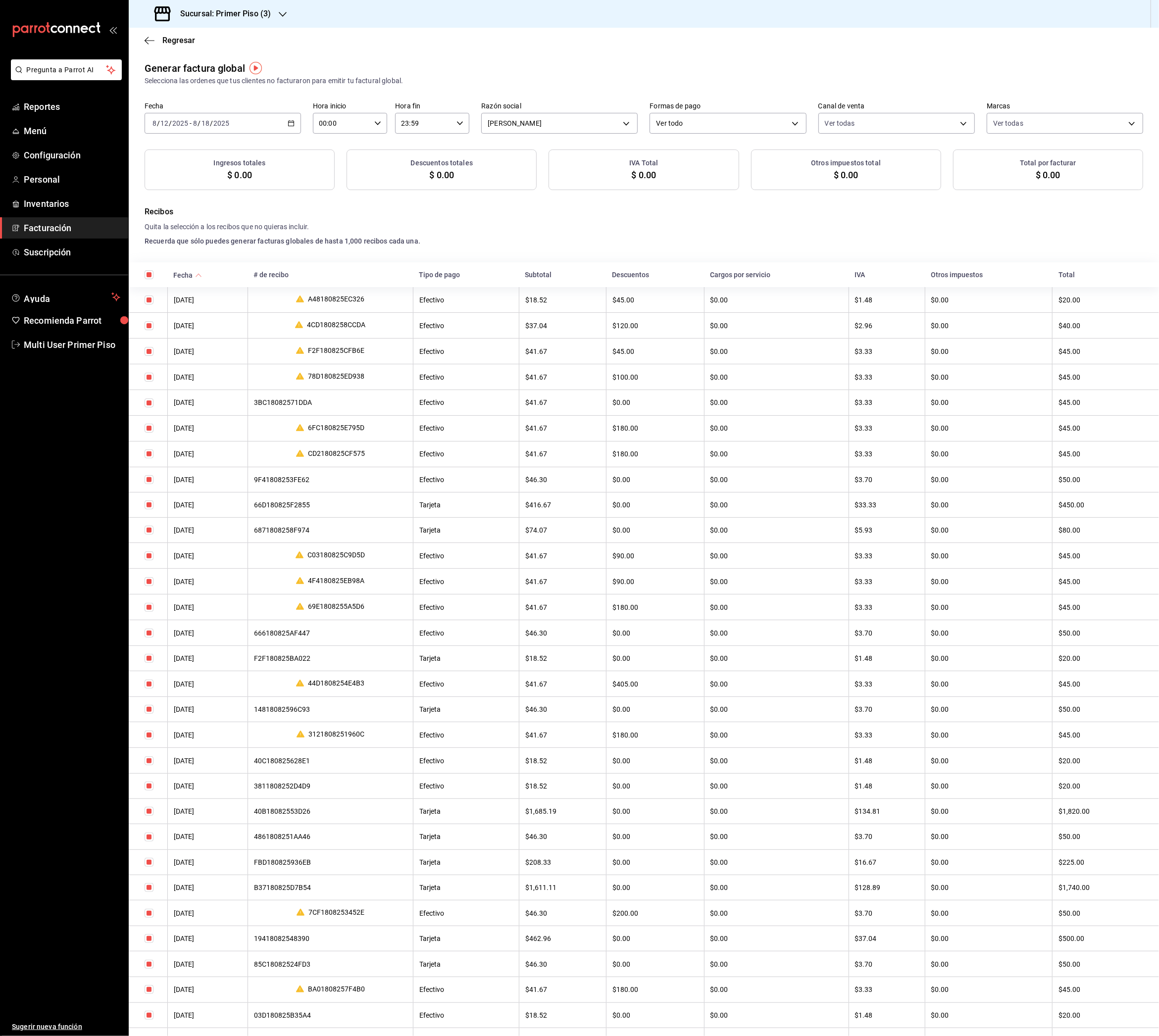
checkbox input "true"
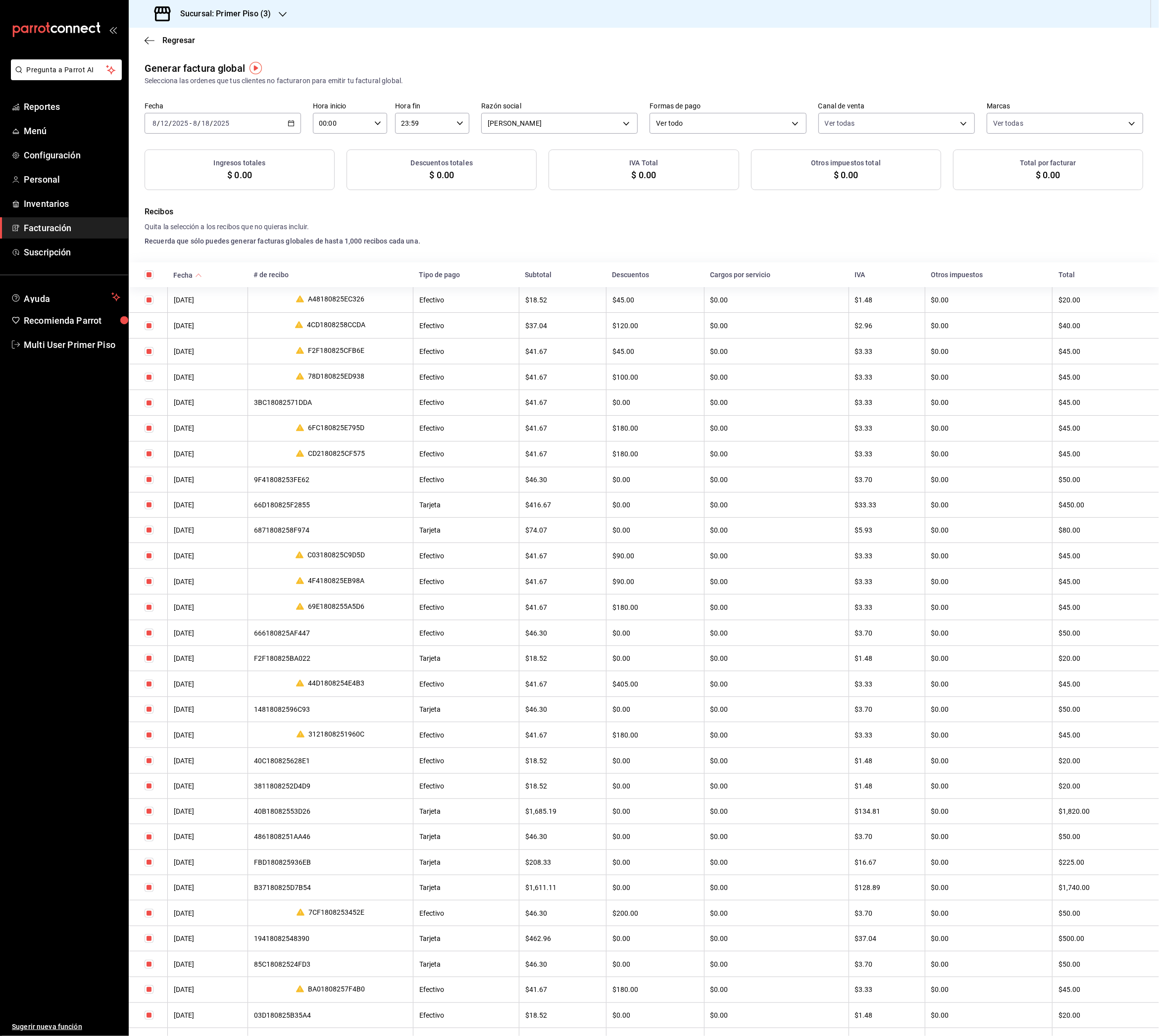
checkbox input "true"
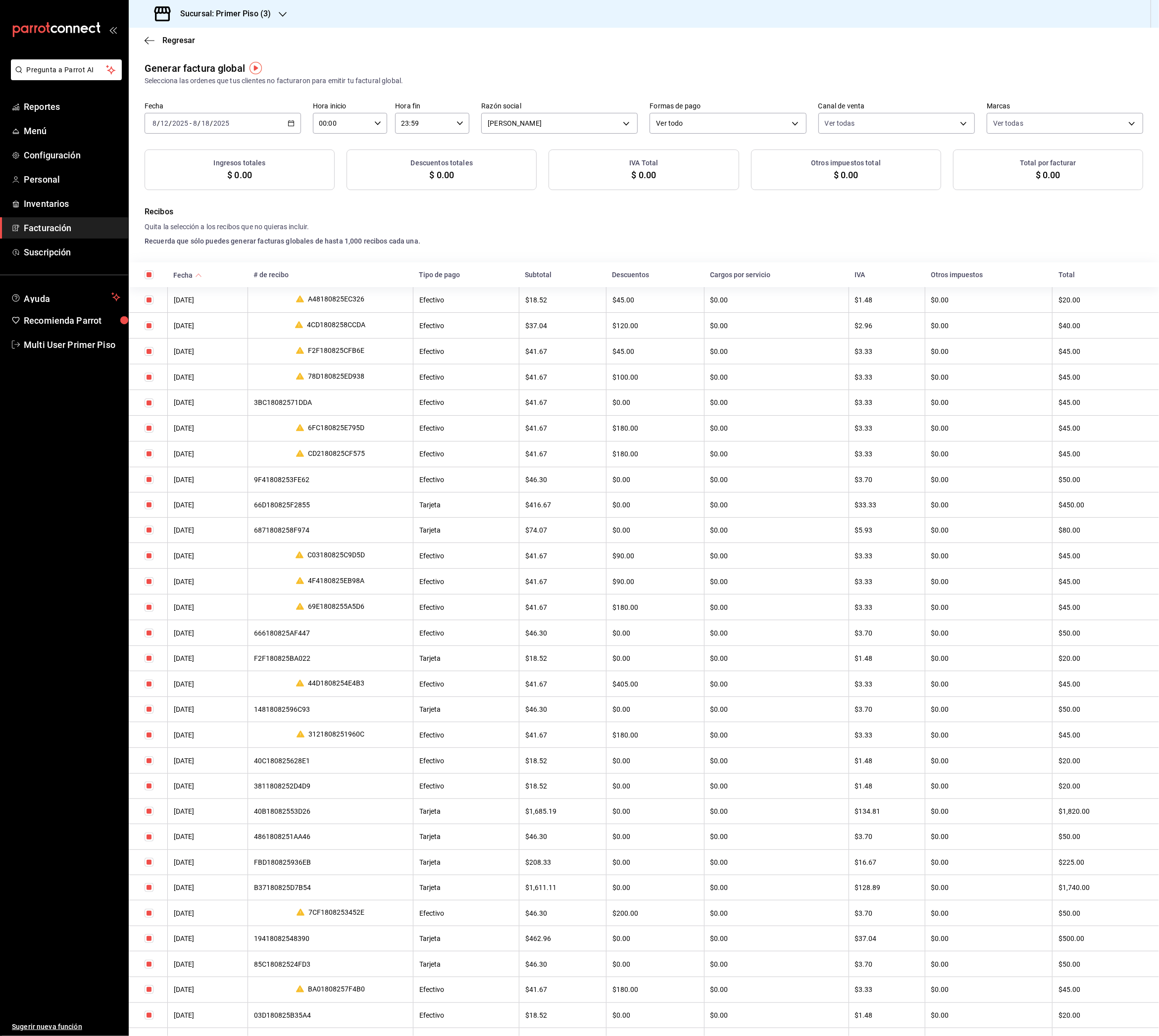
checkbox input "true"
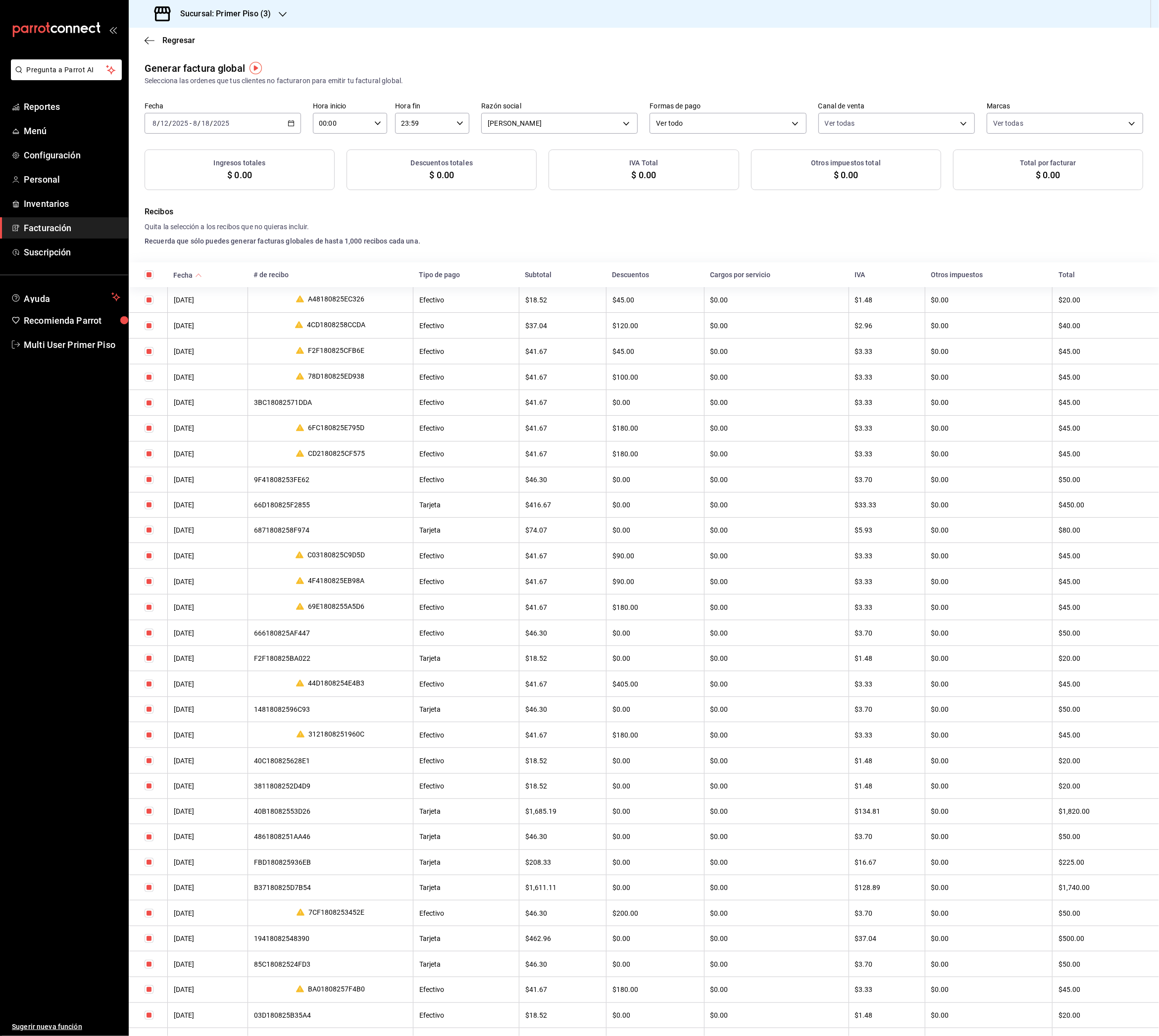
checkbox input "true"
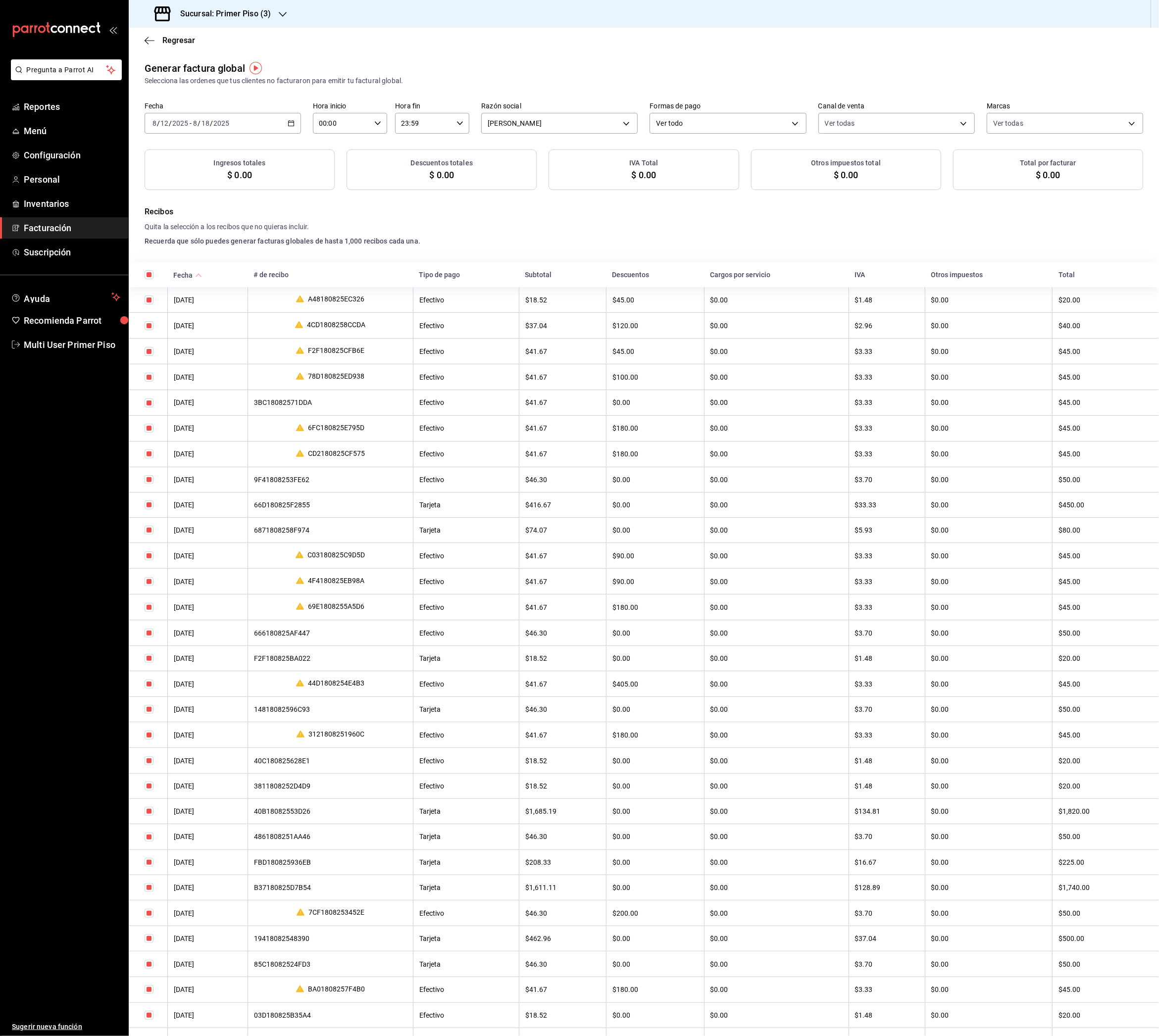
checkbox input "true"
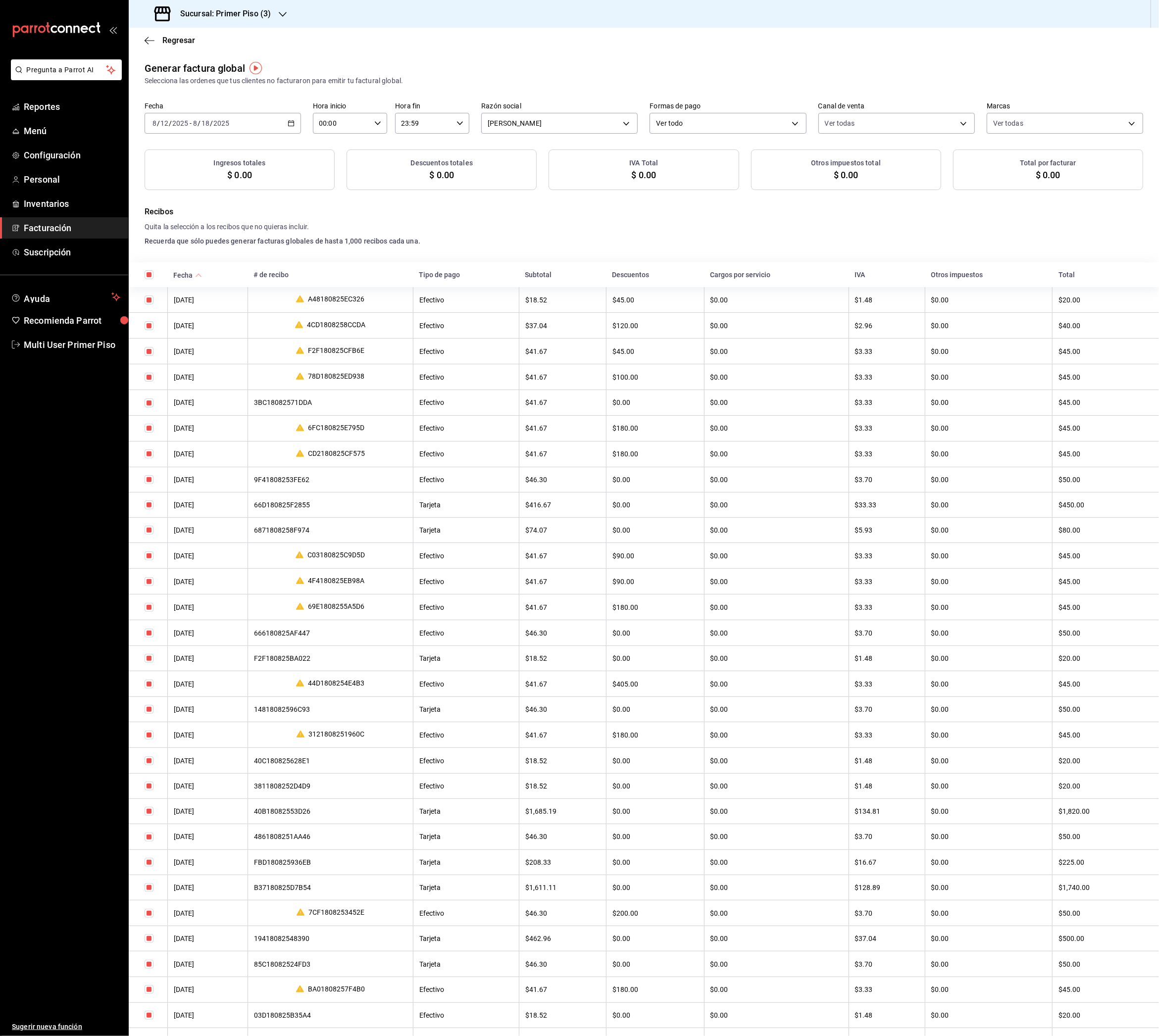
checkbox input "true"
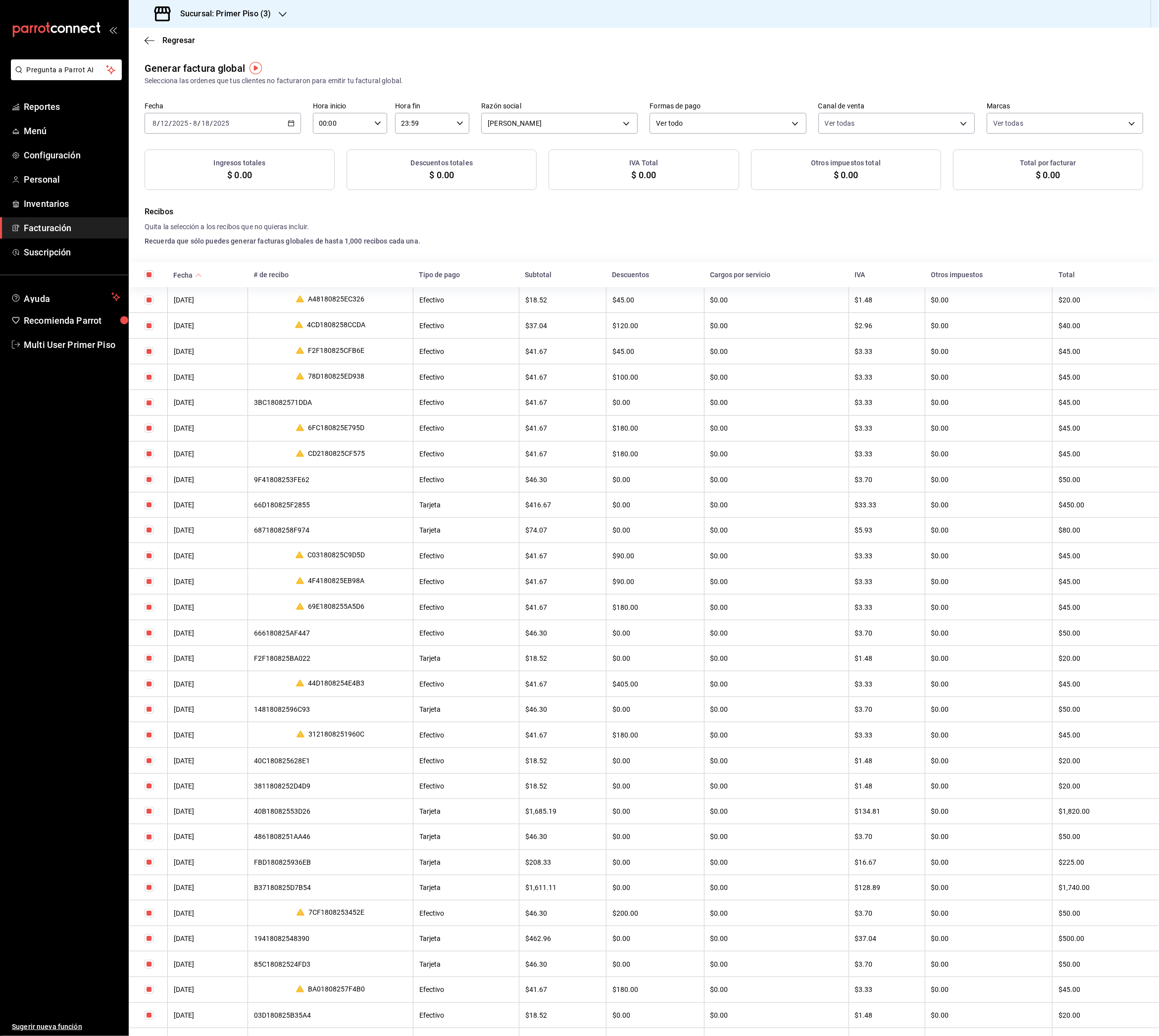
checkbox input "true"
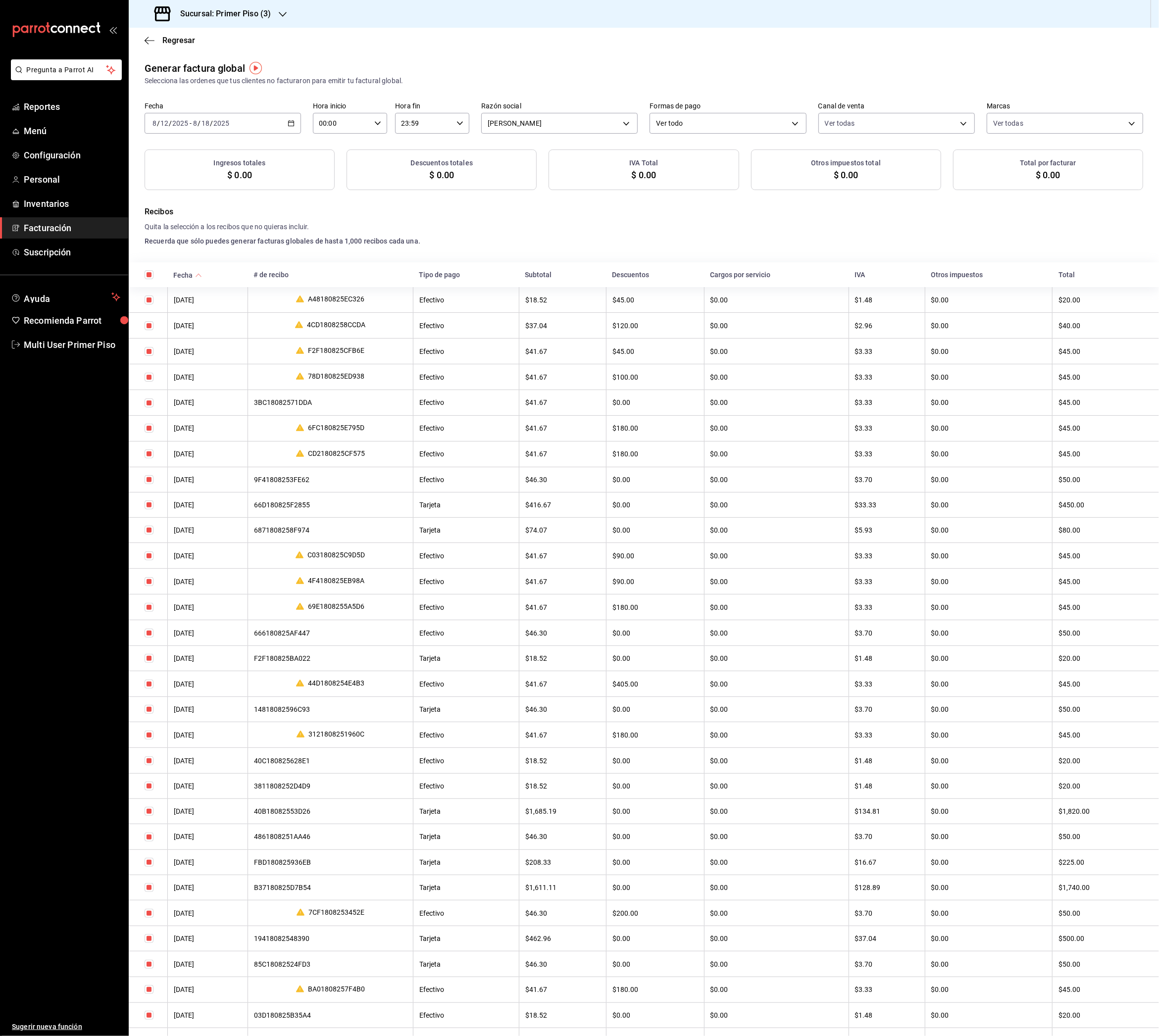
checkbox input "true"
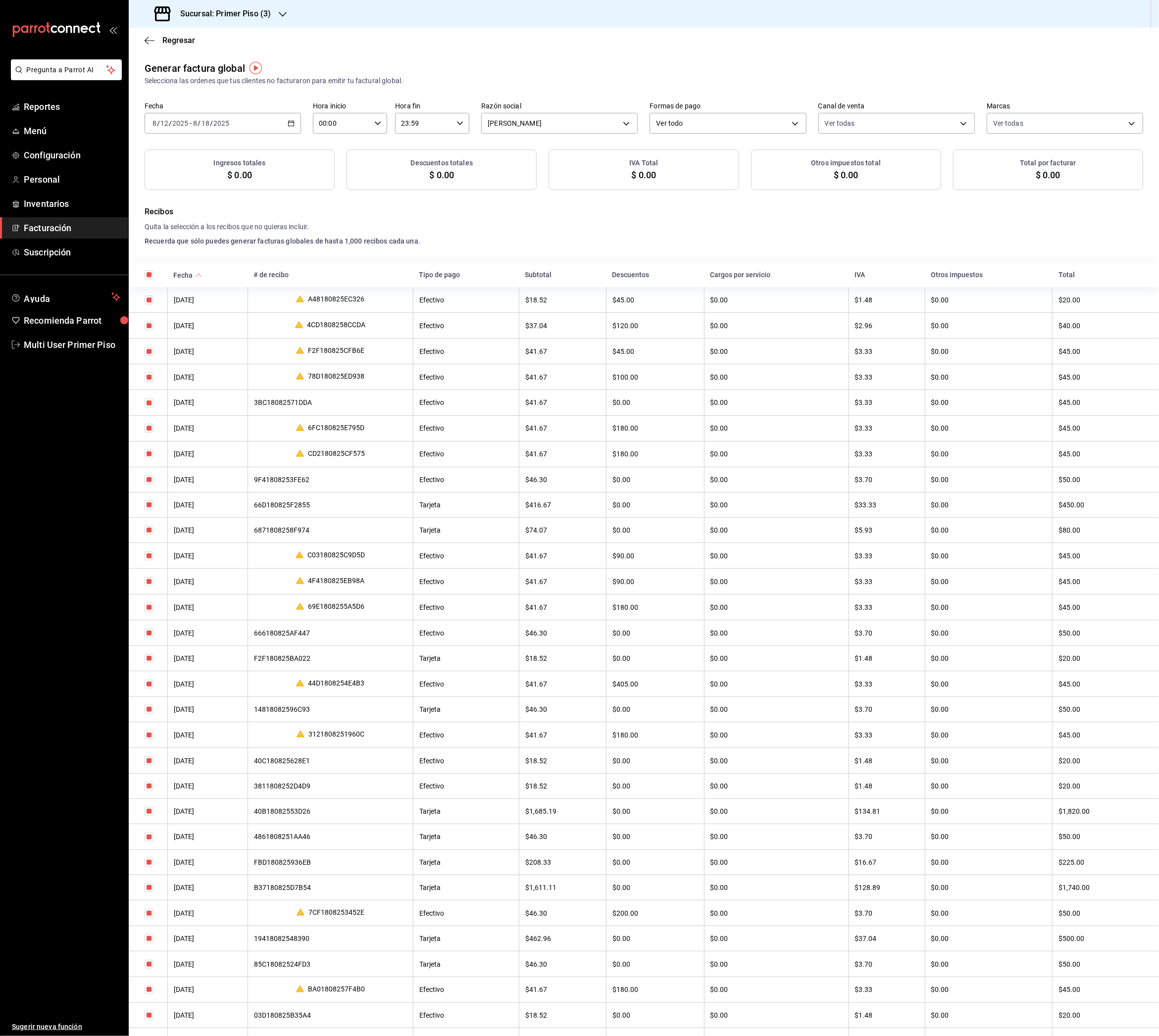
checkbox input "true"
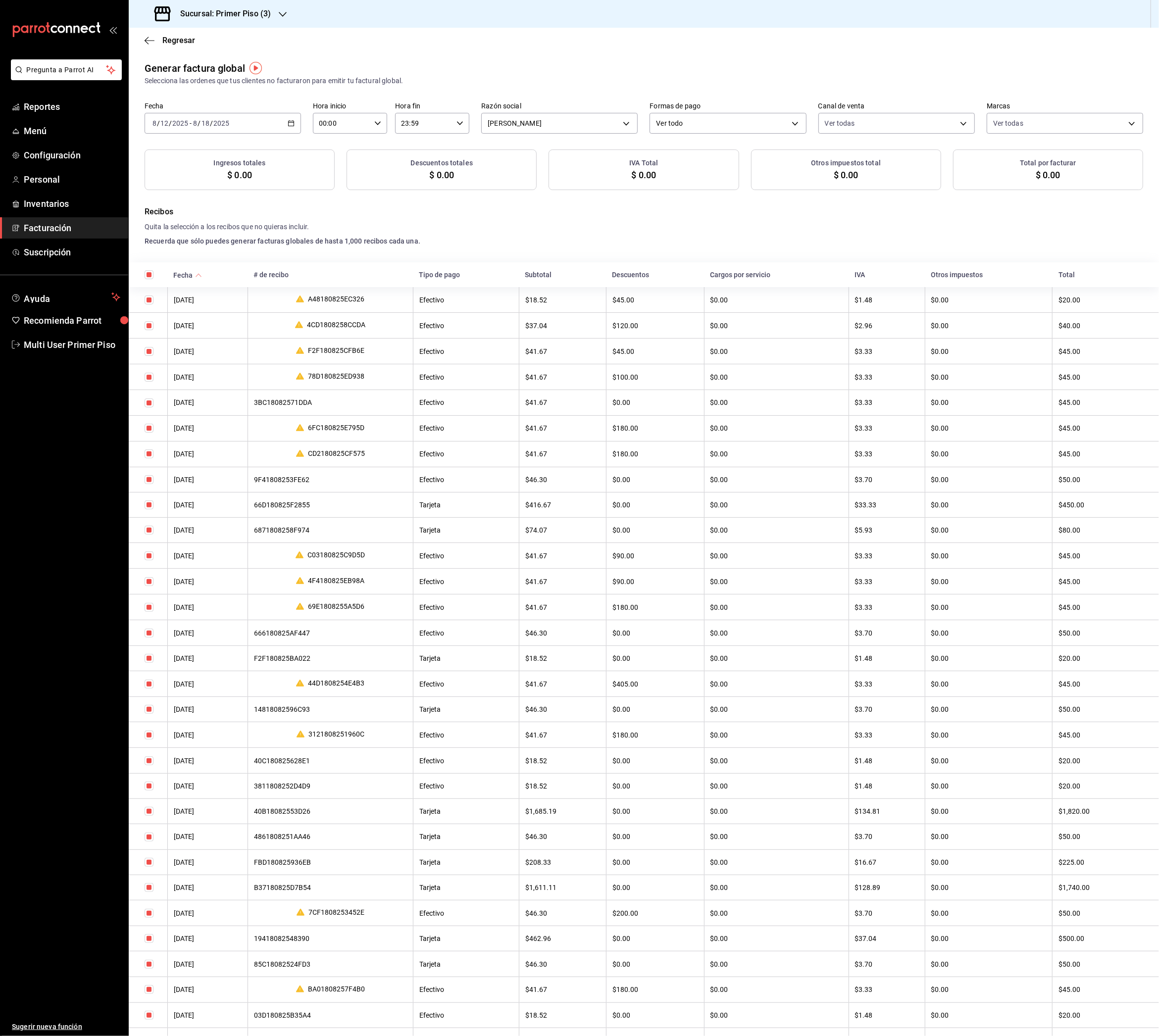
checkbox input "true"
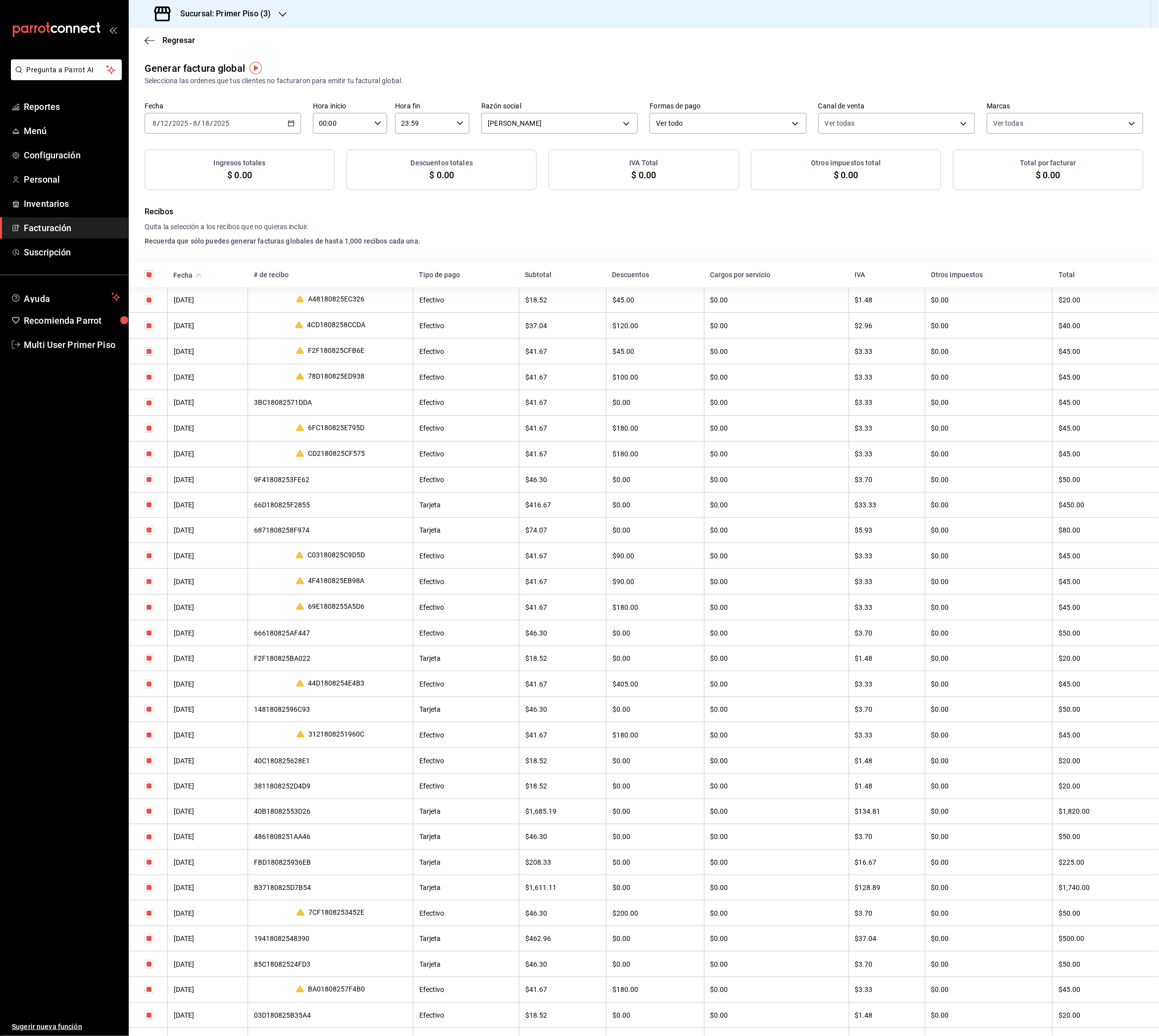
checkbox input "true"
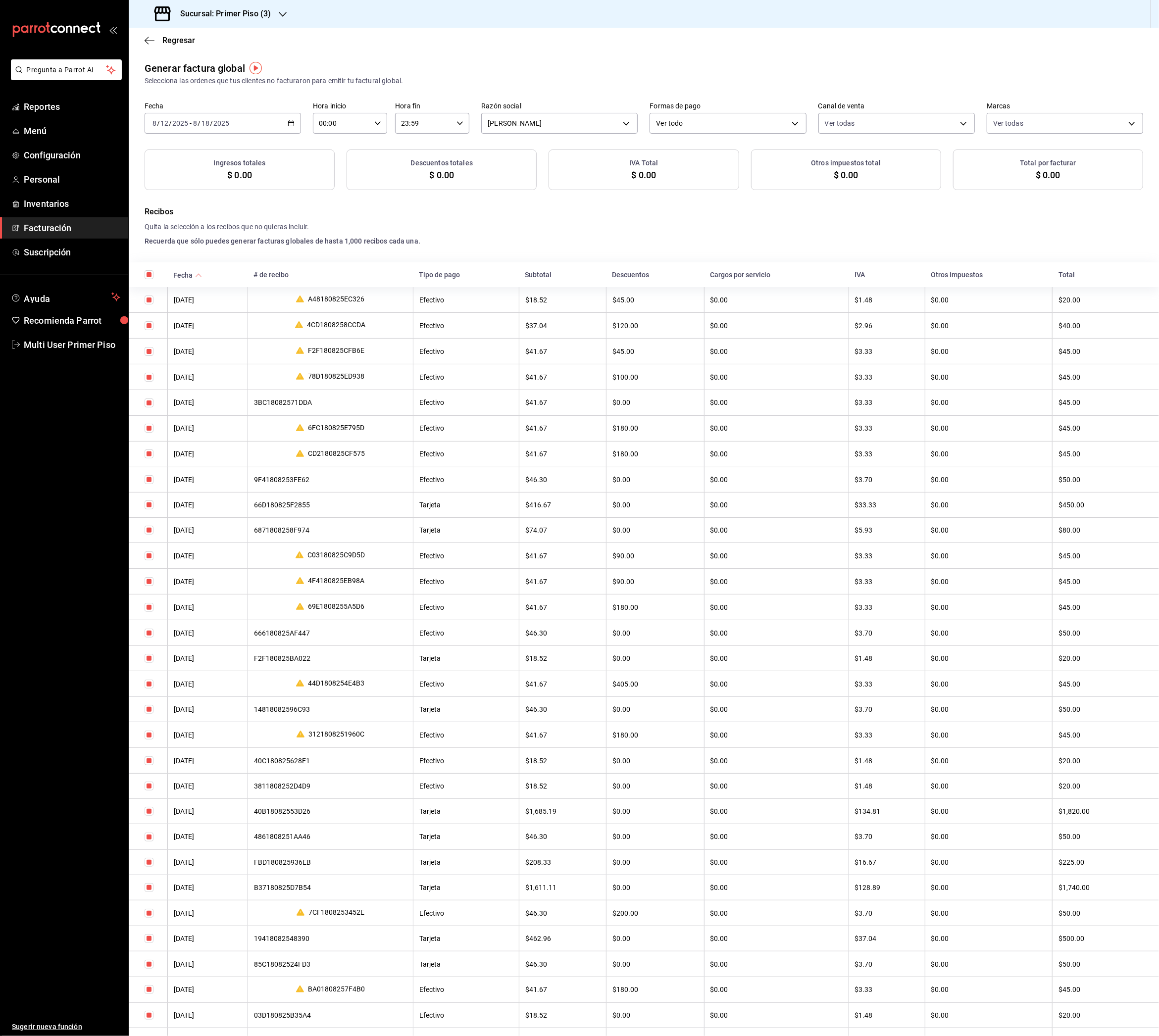
checkbox input "true"
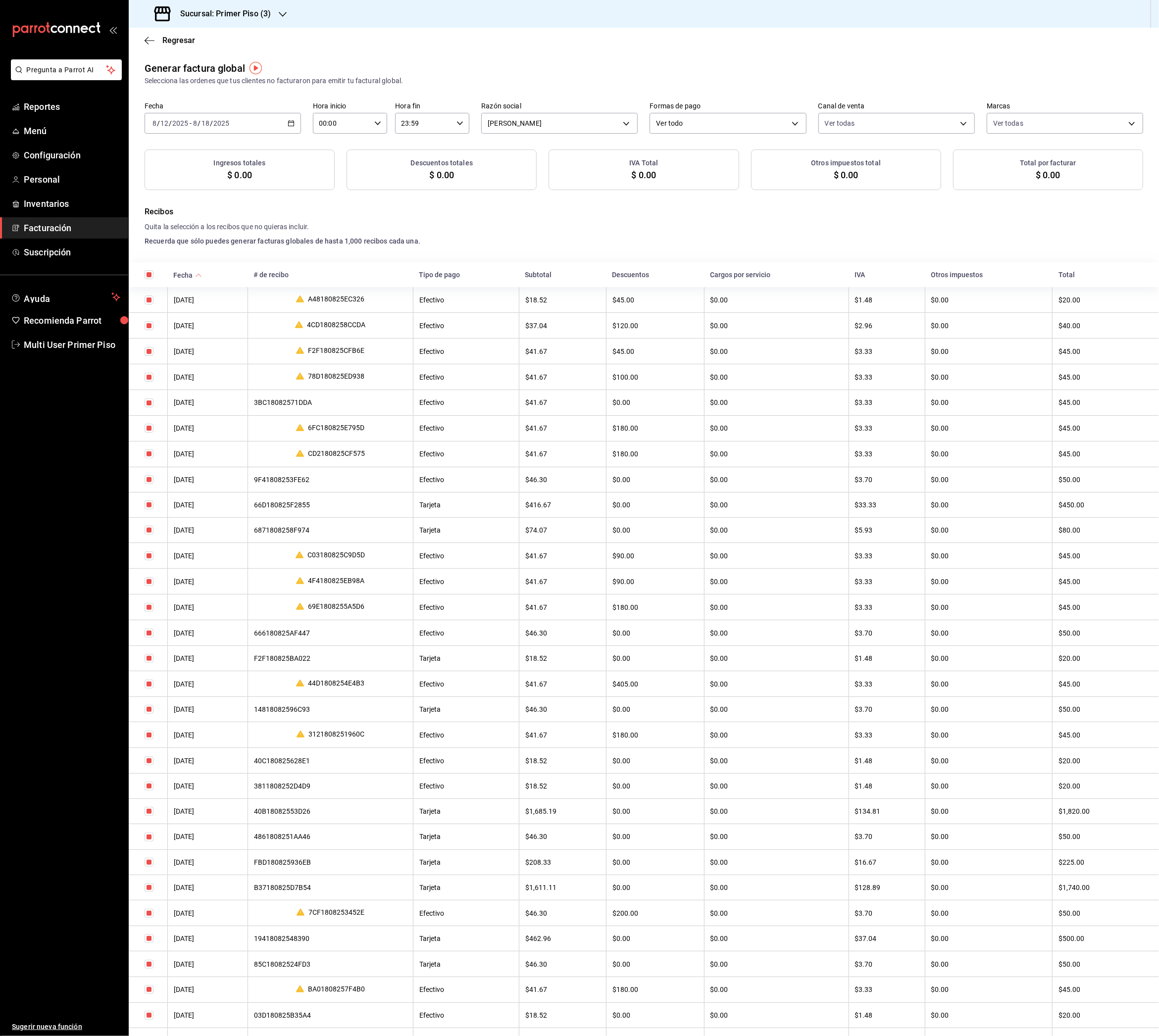
checkbox input "true"
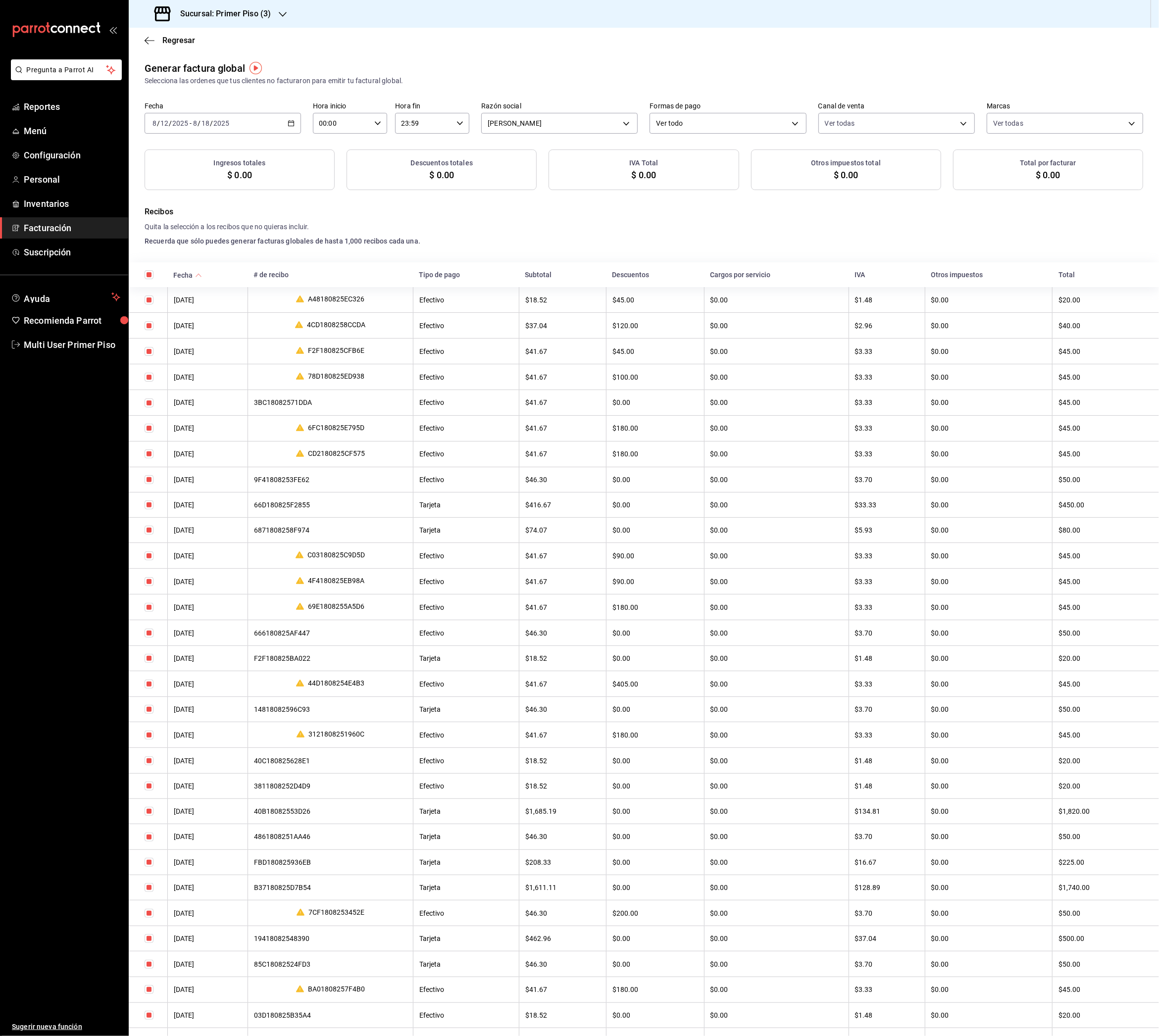
checkbox input "true"
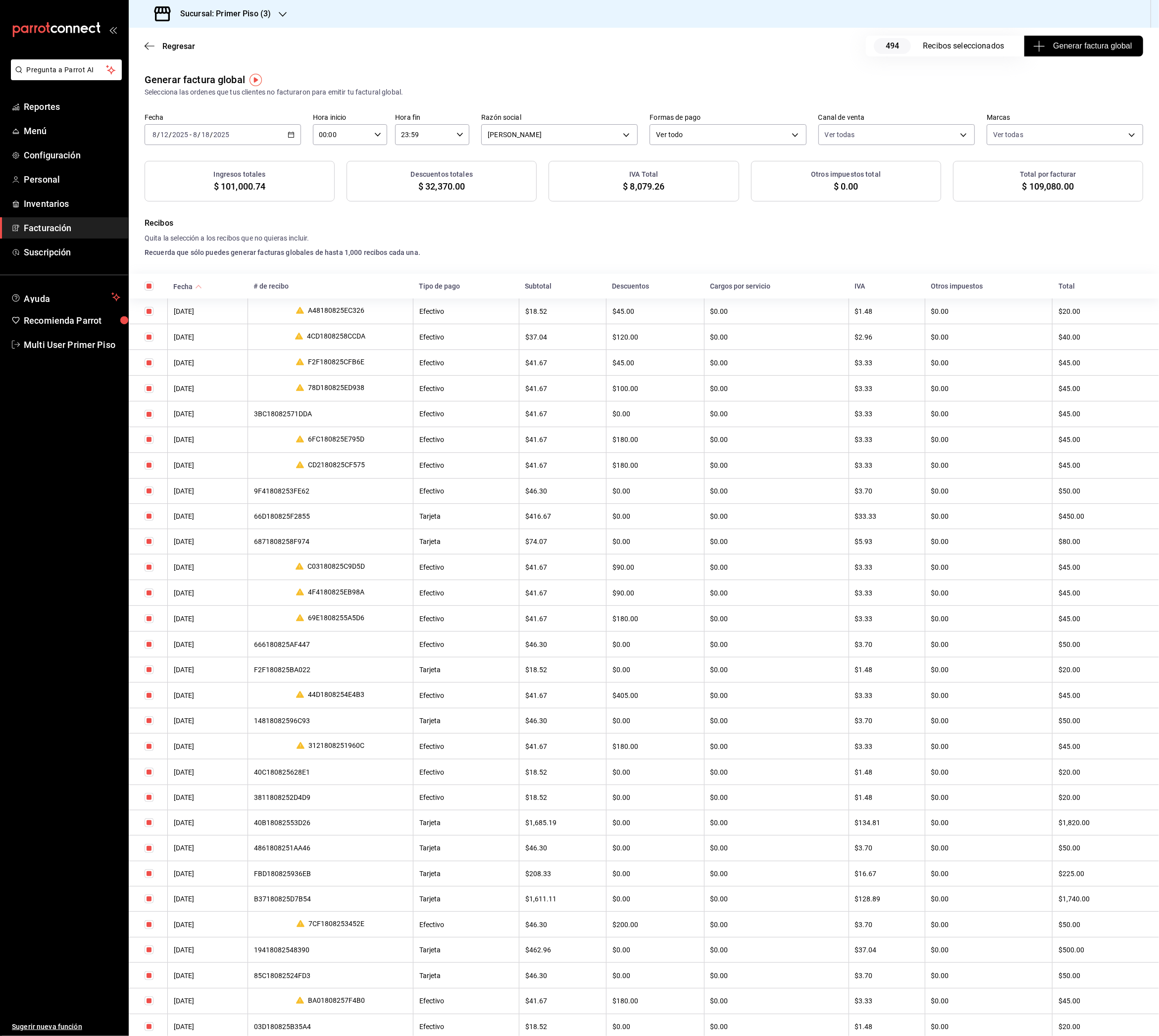
click at [1038, 48] on span "Generar factura global" at bounding box center [1083, 46] width 97 height 12
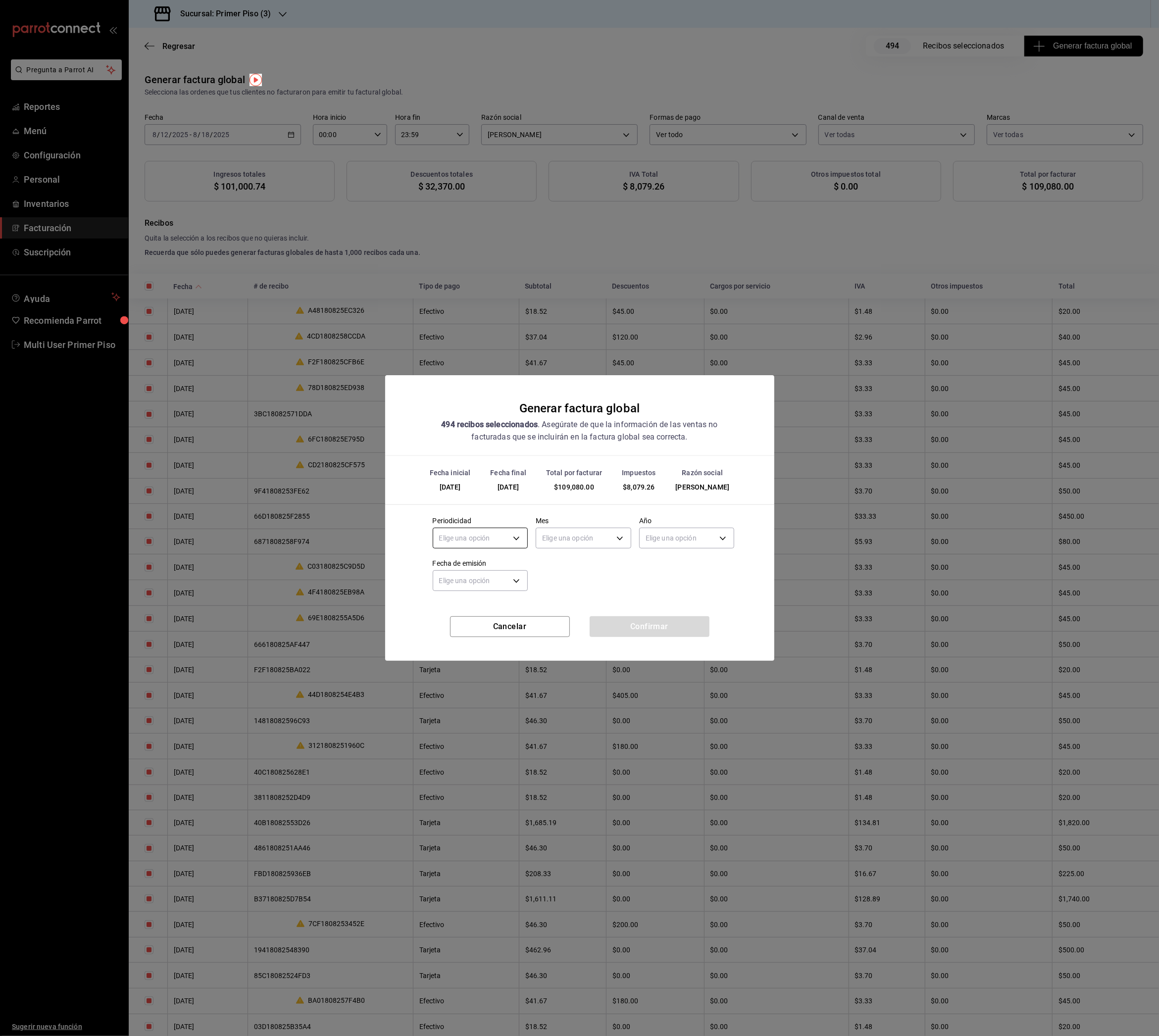
click at [488, 537] on body "Pregunta a Parrot AI Reportes Menú Configuración Personal Inventarios Facturaci…" at bounding box center [579, 518] width 1159 height 1036
click at [473, 579] on li "Semanal" at bounding box center [481, 585] width 95 height 16
click at [565, 538] on body "Pregunta a Parrot AI Reportes Menú Configuración Personal Inventarios Facturaci…" at bounding box center [579, 518] width 1159 height 1036
click at [563, 684] on li "Agosto" at bounding box center [583, 683] width 95 height 16
click at [666, 546] on body "Pregunta a Parrot AI Reportes Menú Configuración Personal Inventarios Facturaci…" at bounding box center [579, 518] width 1159 height 1036
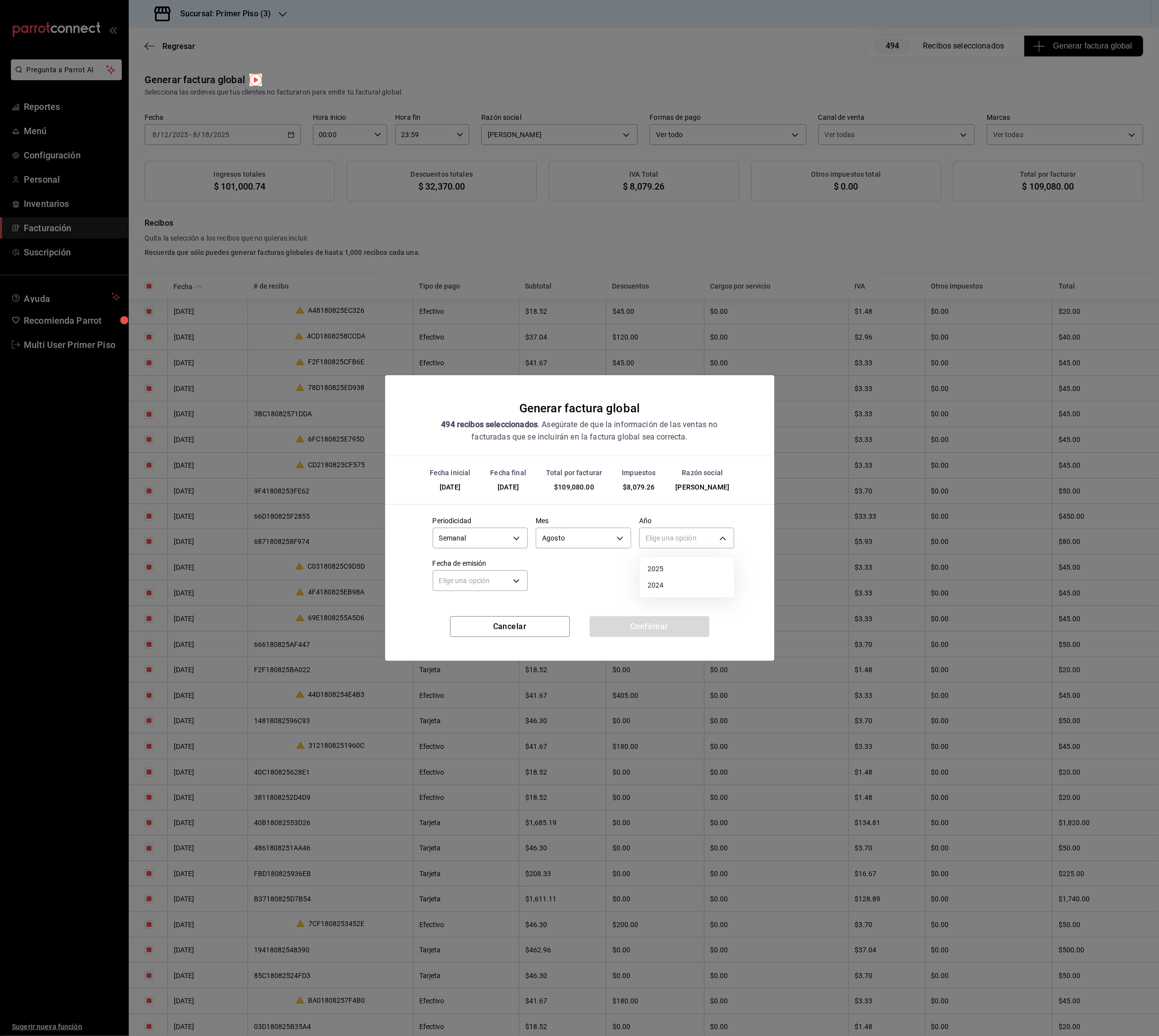
click at [660, 572] on li "2025" at bounding box center [687, 569] width 95 height 16
click at [513, 579] on body "Pregunta a Parrot AI Reportes Menú Configuración Personal Inventarios Facturaci…" at bounding box center [579, 518] width 1159 height 1036
click at [488, 608] on li "Hoy" at bounding box center [481, 612] width 95 height 16
click at [615, 628] on button "Confirmar" at bounding box center [649, 626] width 120 height 21
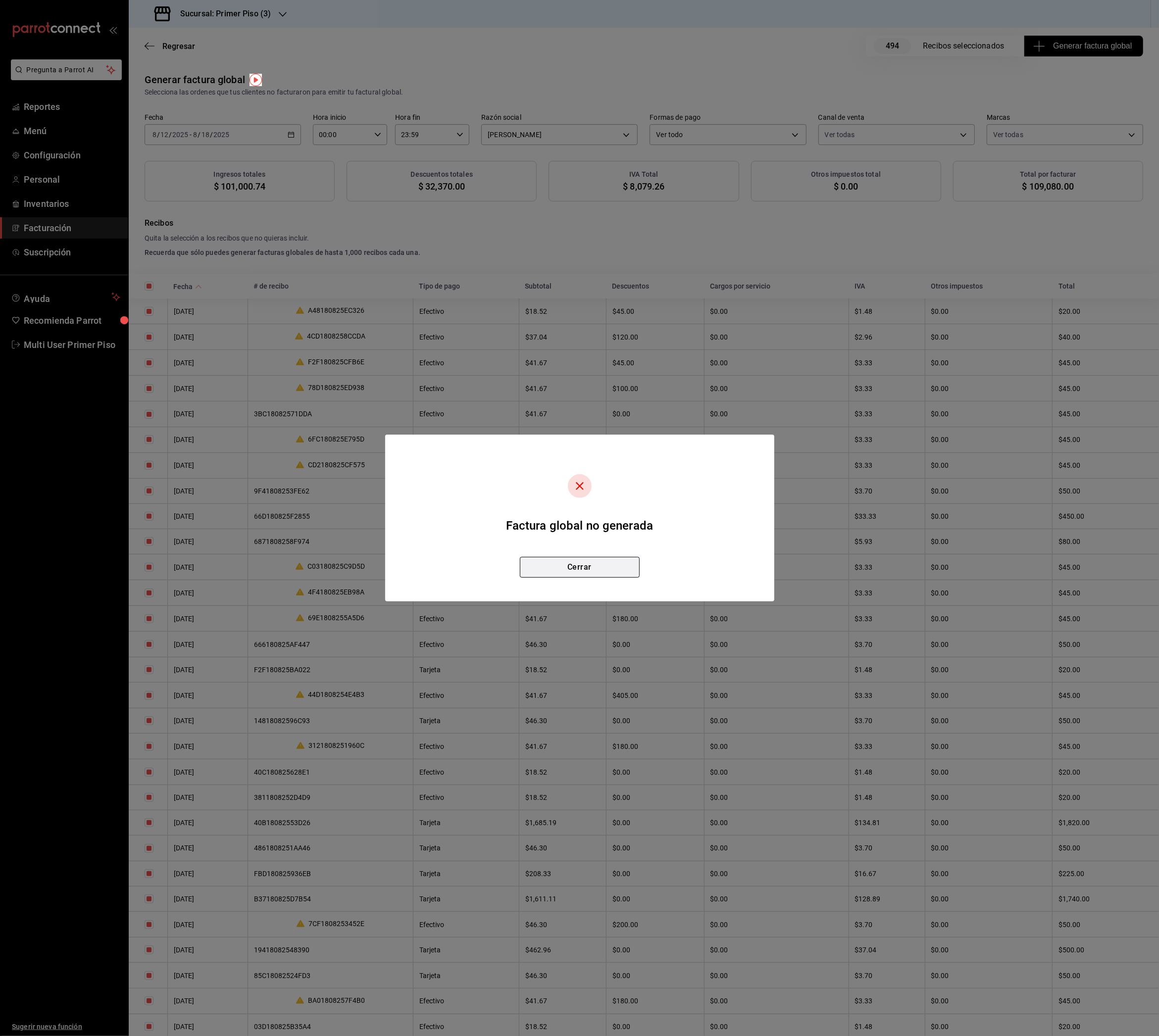
drag, startPoint x: 573, startPoint y: 567, endPoint x: 475, endPoint y: 317, distance: 268.5
click at [573, 566] on button "Cerrar" at bounding box center [579, 567] width 120 height 21
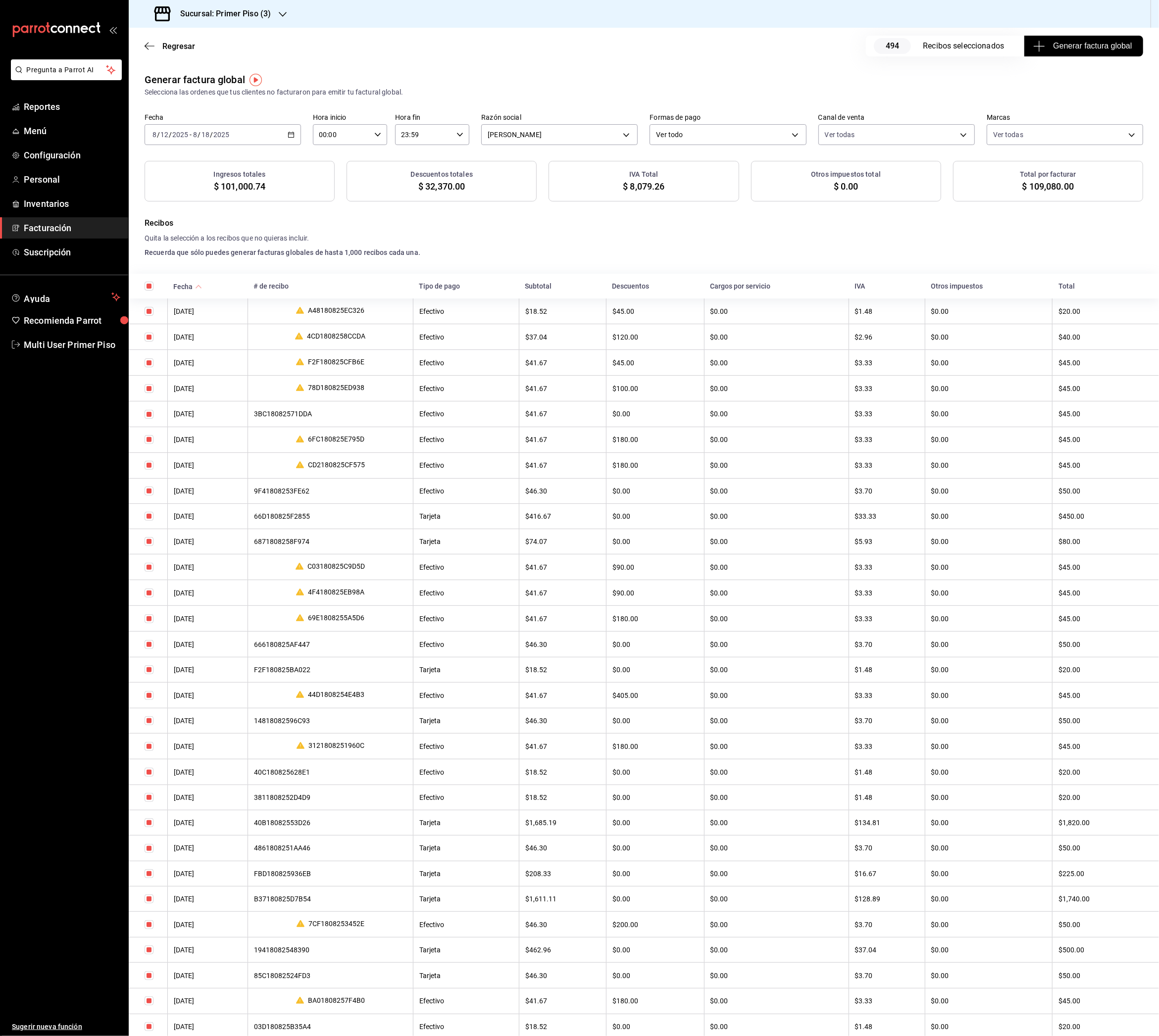
click at [257, 14] on h3 "Sucursal: Primer Piso (3)" at bounding box center [222, 13] width 99 height 12
click at [205, 155] on div "Primer Piso (4)" at bounding box center [203, 154] width 133 height 10
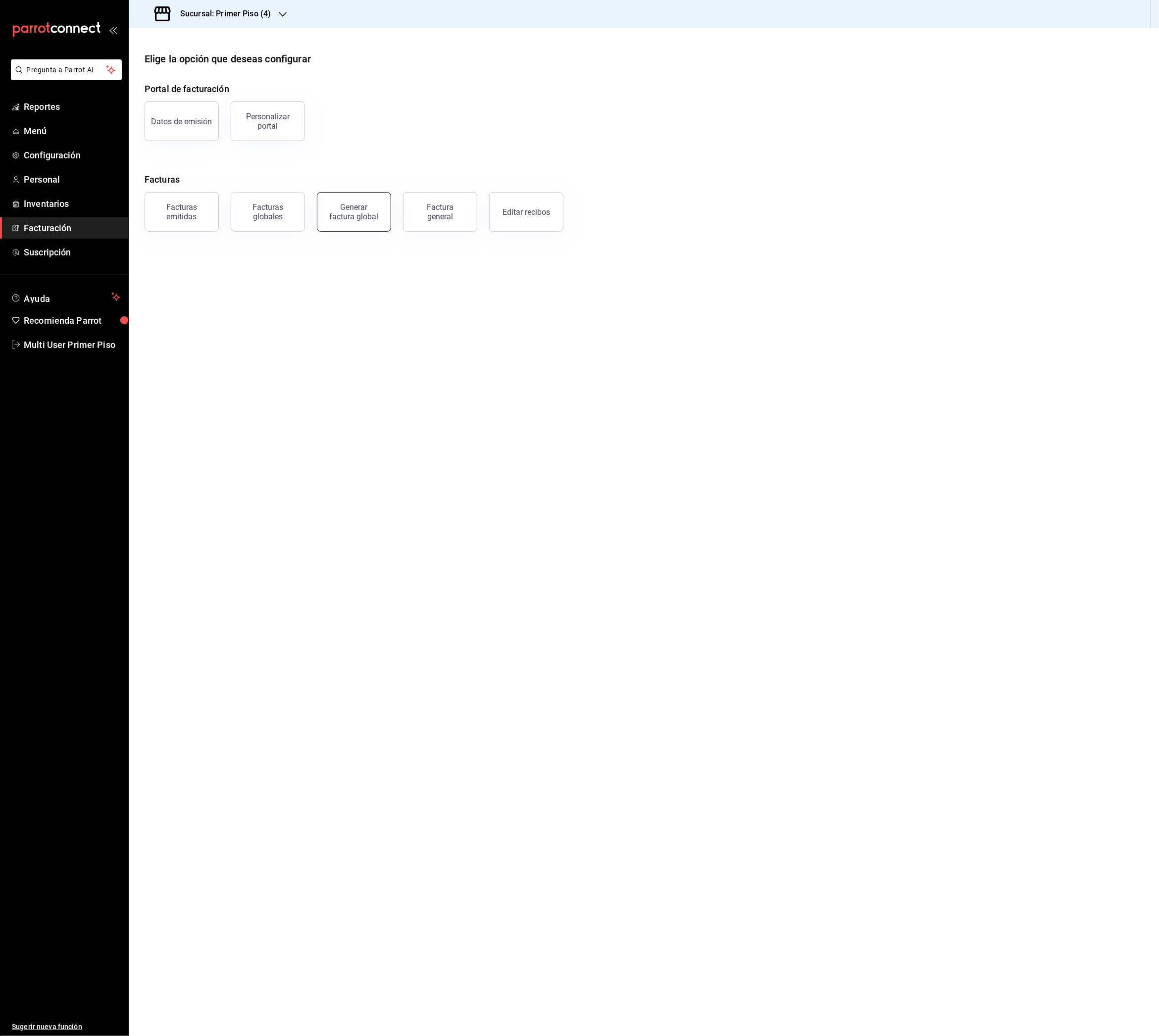
click at [344, 215] on div "Generar factura global" at bounding box center [354, 212] width 49 height 19
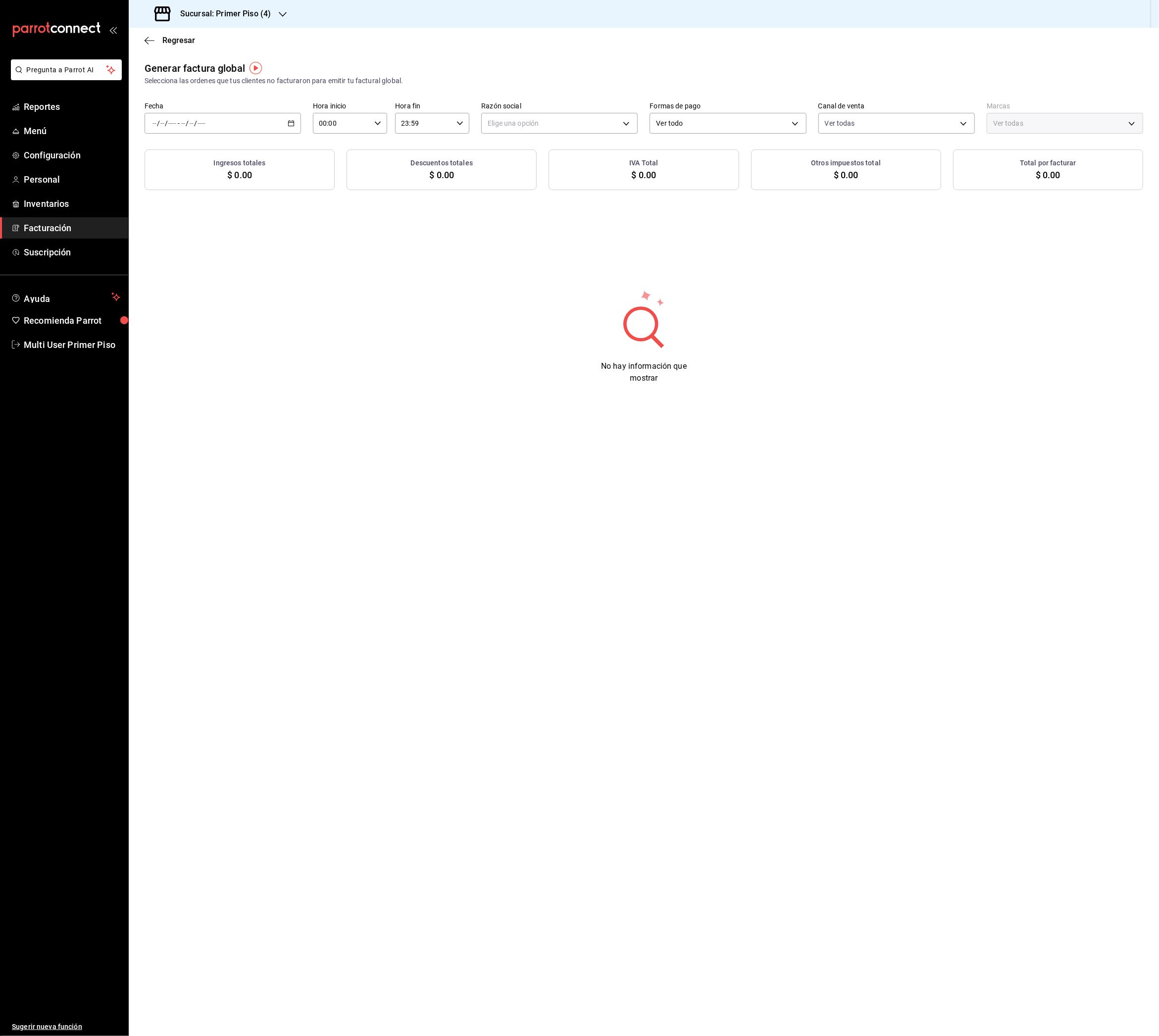
click at [287, 129] on div "/ / - / /" at bounding box center [223, 123] width 156 height 21
click at [212, 154] on span "Rango de fechas" at bounding box center [191, 153] width 77 height 10
click at [274, 231] on abbr "12" at bounding box center [276, 232] width 7 height 7
click at [256, 253] on abbr "18" at bounding box center [259, 254] width 7 height 7
click at [533, 126] on body "Pregunta a Parrot AI Reportes Menú Configuración Personal Inventarios Facturaci…" at bounding box center [579, 518] width 1159 height 1036
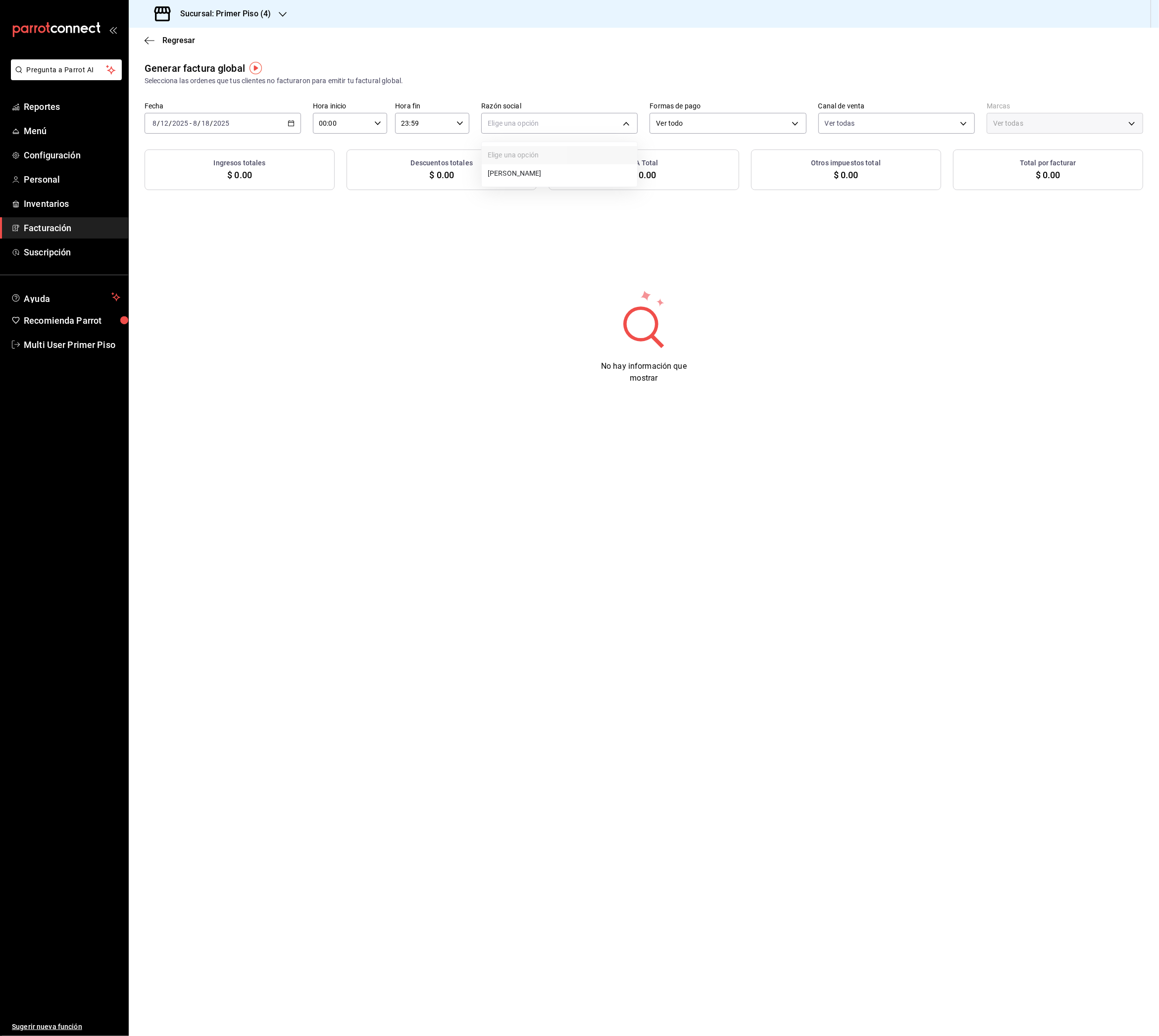
click at [525, 173] on li "[PERSON_NAME]" at bounding box center [559, 174] width 155 height 18
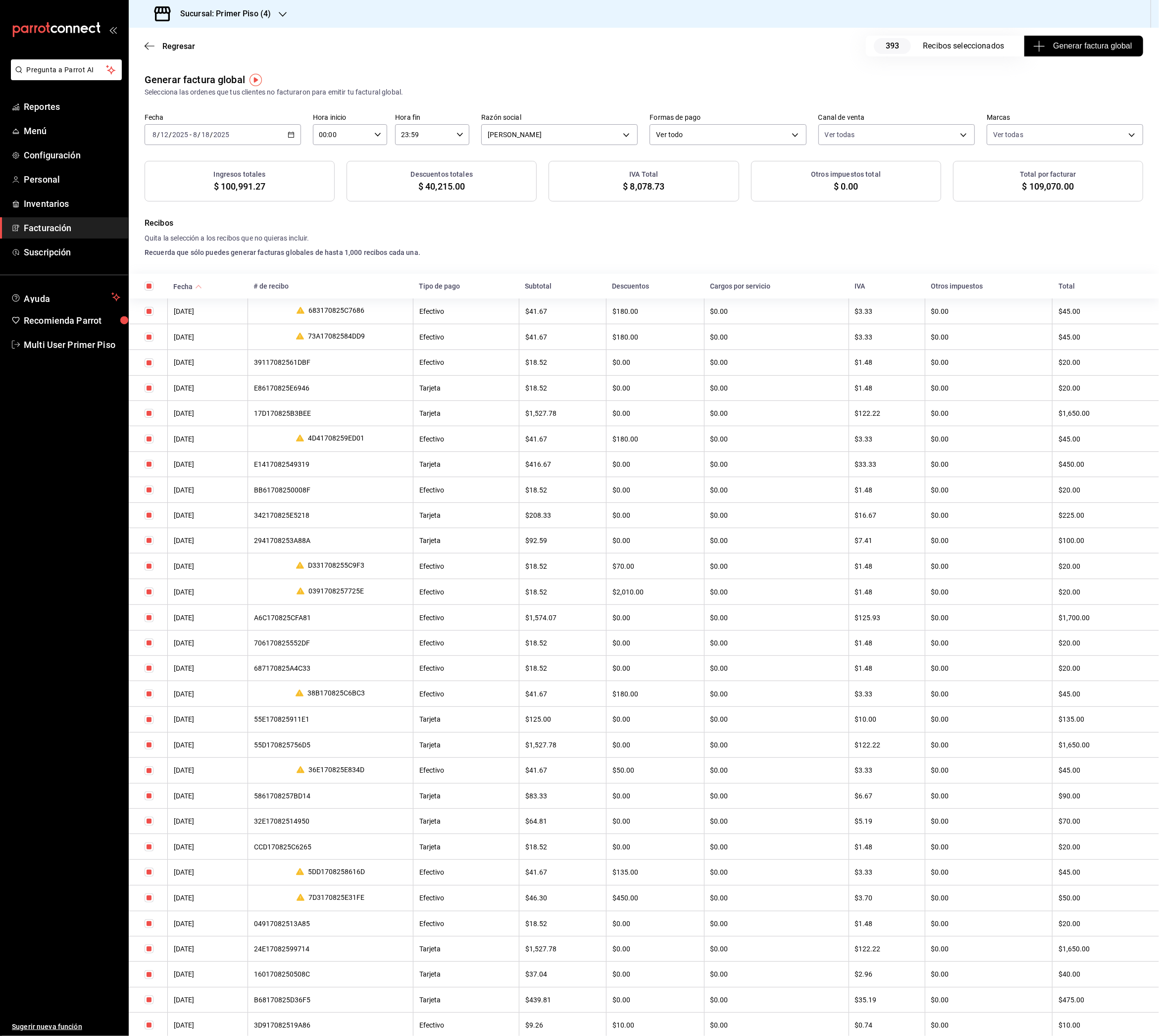
click at [1072, 49] on span "Generar factura global" at bounding box center [1083, 46] width 97 height 12
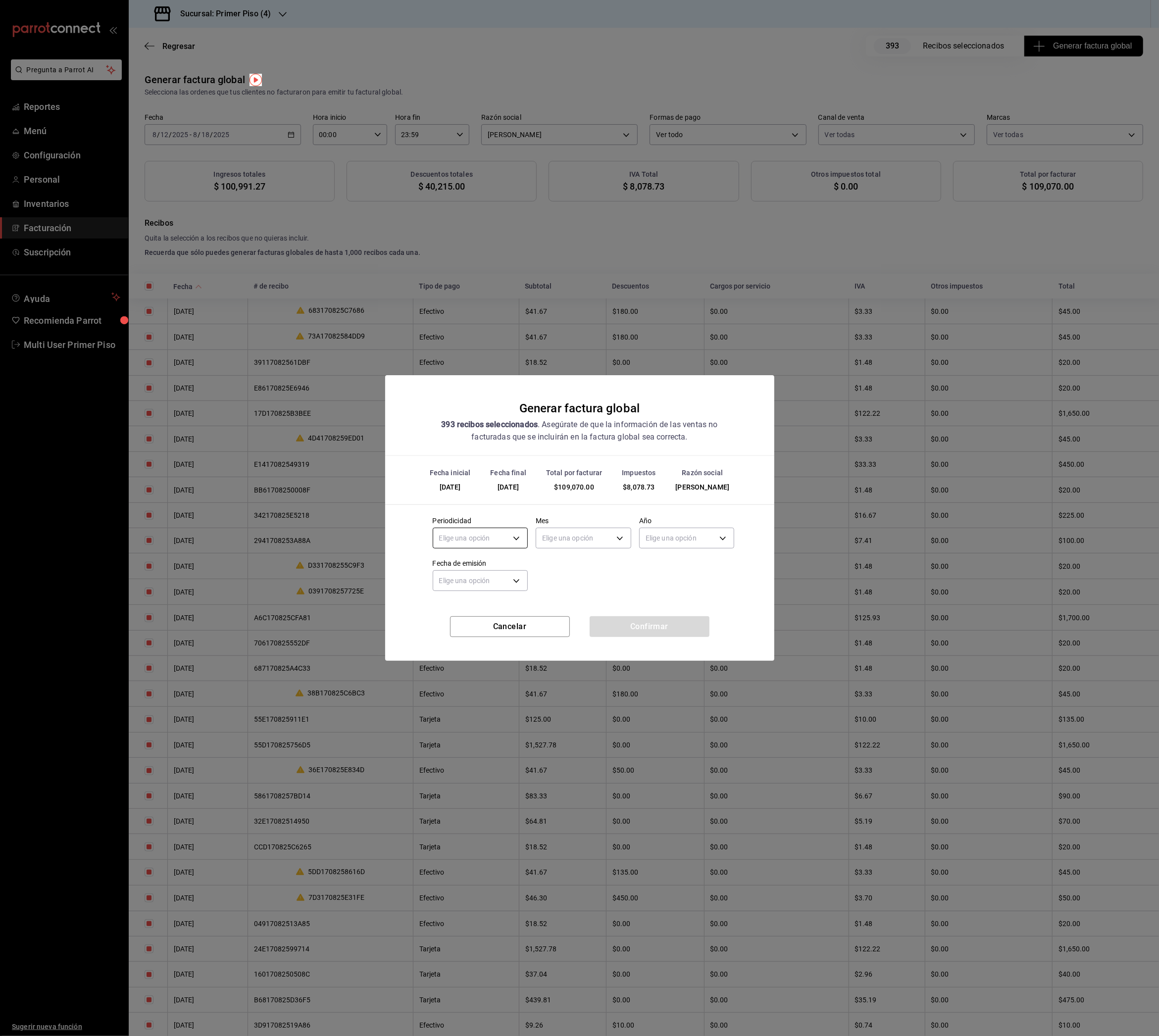
click at [467, 536] on body "Pregunta a Parrot AI Reportes Menú Configuración Personal Inventarios Facturaci…" at bounding box center [579, 518] width 1159 height 1036
click at [468, 585] on li "Semanal" at bounding box center [481, 585] width 95 height 16
click at [560, 543] on body "Pregunta a Parrot AI Reportes Menú Configuración Personal Inventarios Facturaci…" at bounding box center [579, 518] width 1159 height 1036
click at [557, 681] on li "Agosto" at bounding box center [583, 683] width 95 height 16
click at [674, 539] on body "Pregunta a Parrot AI Reportes Menú Configuración Personal Inventarios Facturaci…" at bounding box center [579, 518] width 1159 height 1036
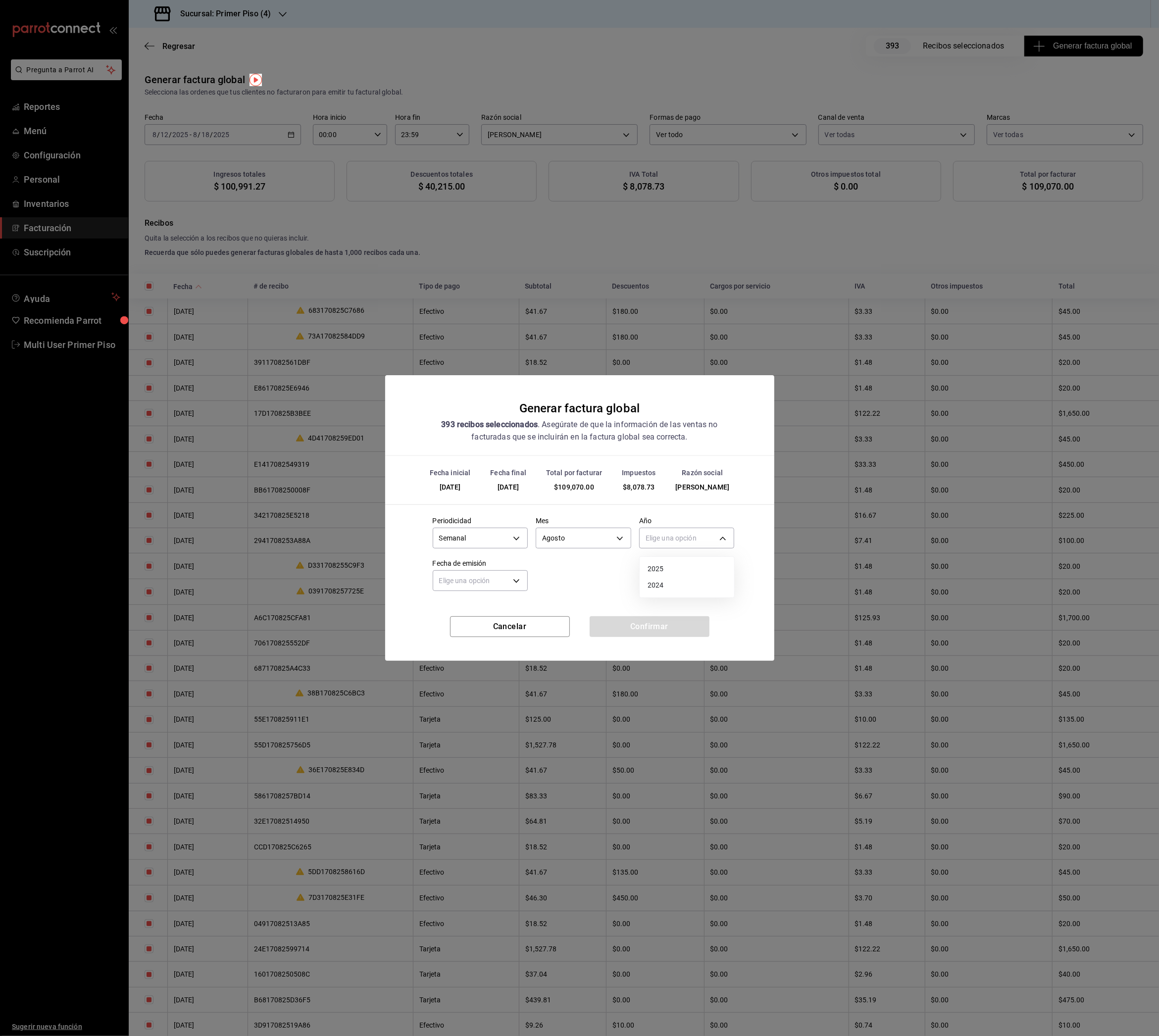
click at [670, 565] on li "2025" at bounding box center [687, 569] width 95 height 16
click at [511, 586] on body "Pregunta a Parrot AI Reportes Menú Configuración Personal Inventarios Facturaci…" at bounding box center [579, 518] width 1159 height 1036
click at [473, 614] on li "Hoy" at bounding box center [481, 612] width 95 height 16
click at [631, 627] on button "Confirmar" at bounding box center [649, 626] width 120 height 21
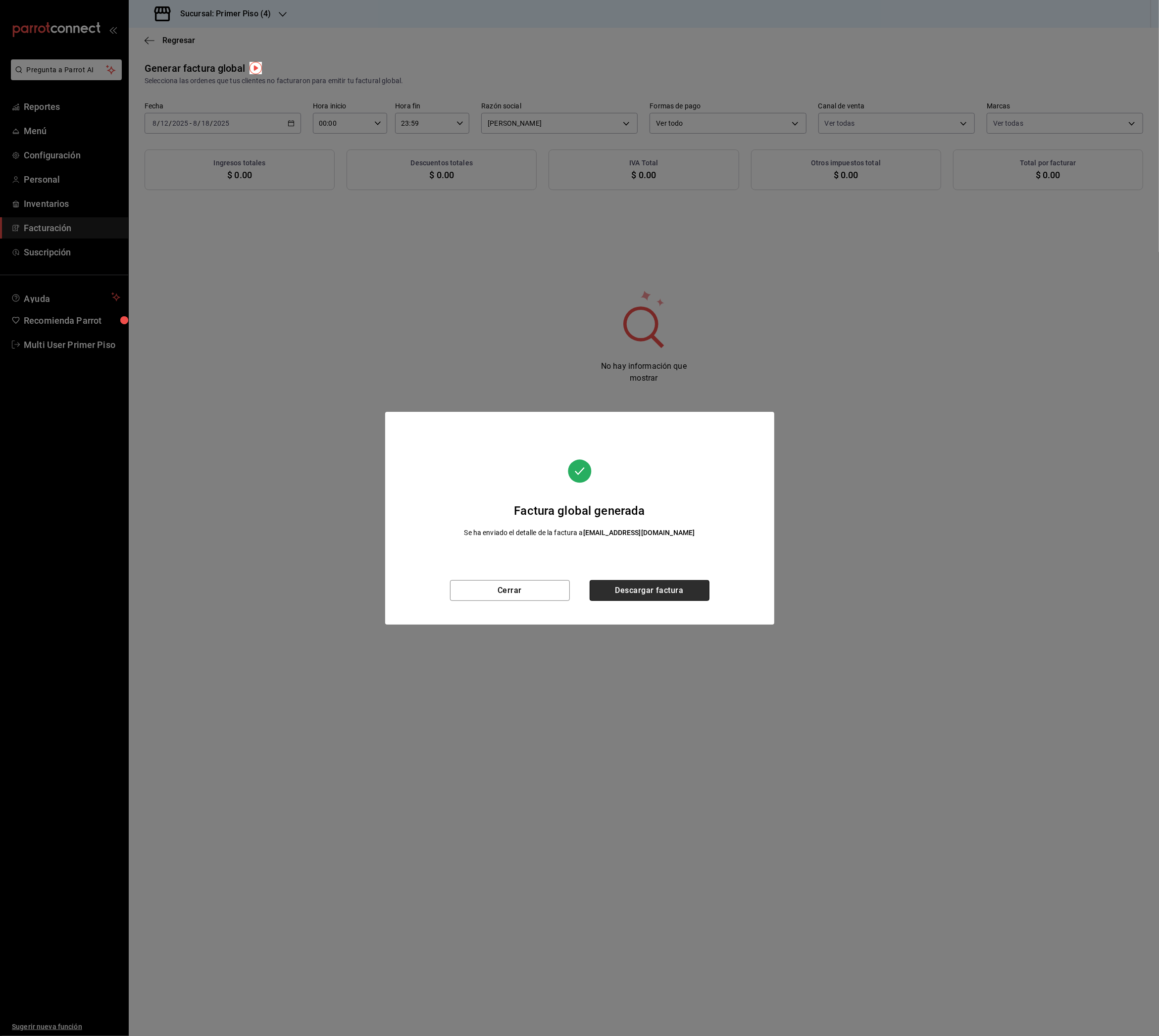
click at [633, 585] on button "Descargar factura" at bounding box center [649, 590] width 120 height 21
click at [539, 586] on button "Cerrar" at bounding box center [510, 590] width 120 height 21
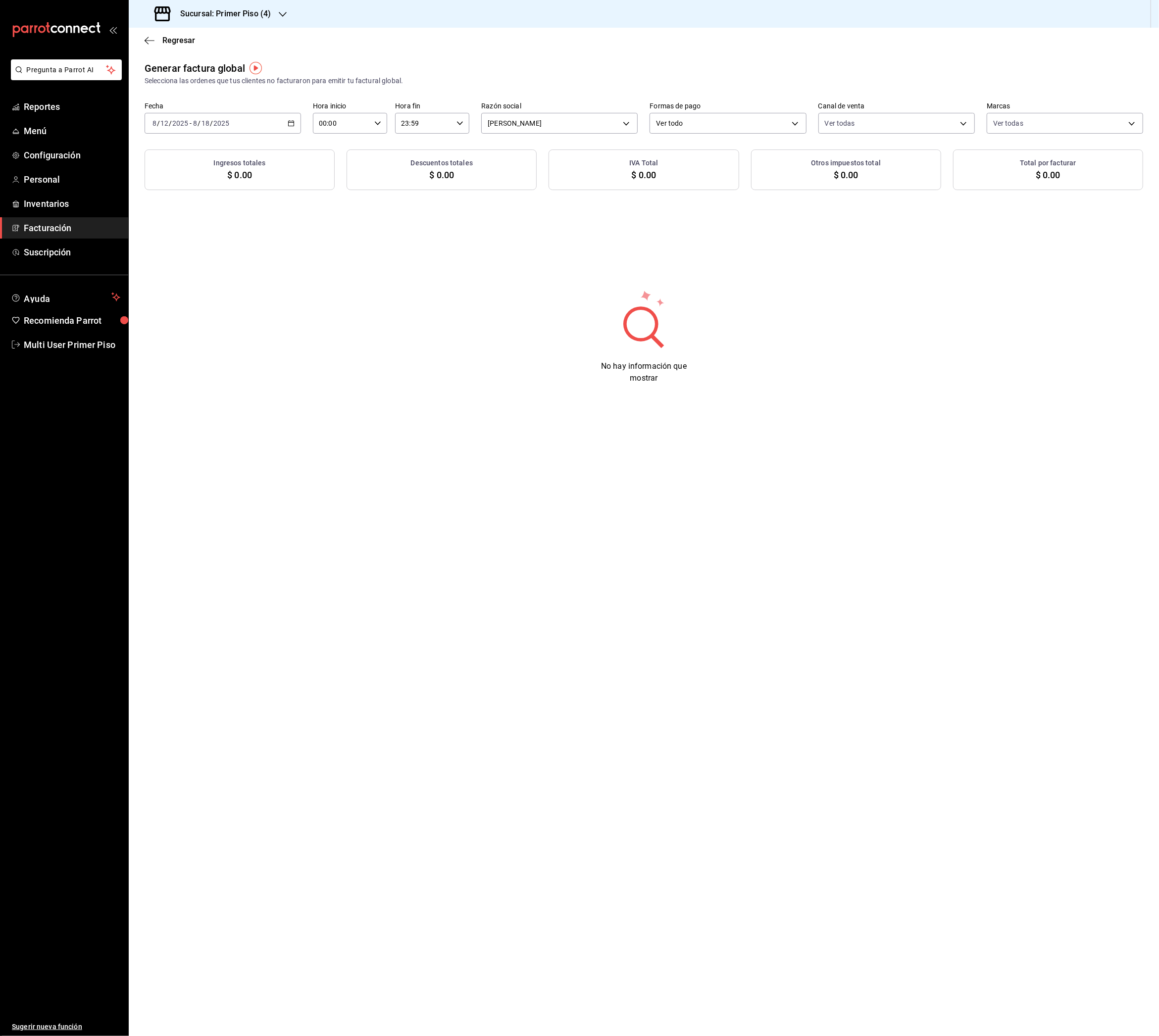
click at [255, 17] on h3 "Sucursal: Primer Piso (4)" at bounding box center [222, 13] width 99 height 12
click at [206, 116] on div "Primer Piso (5)" at bounding box center [203, 109] width 149 height 22
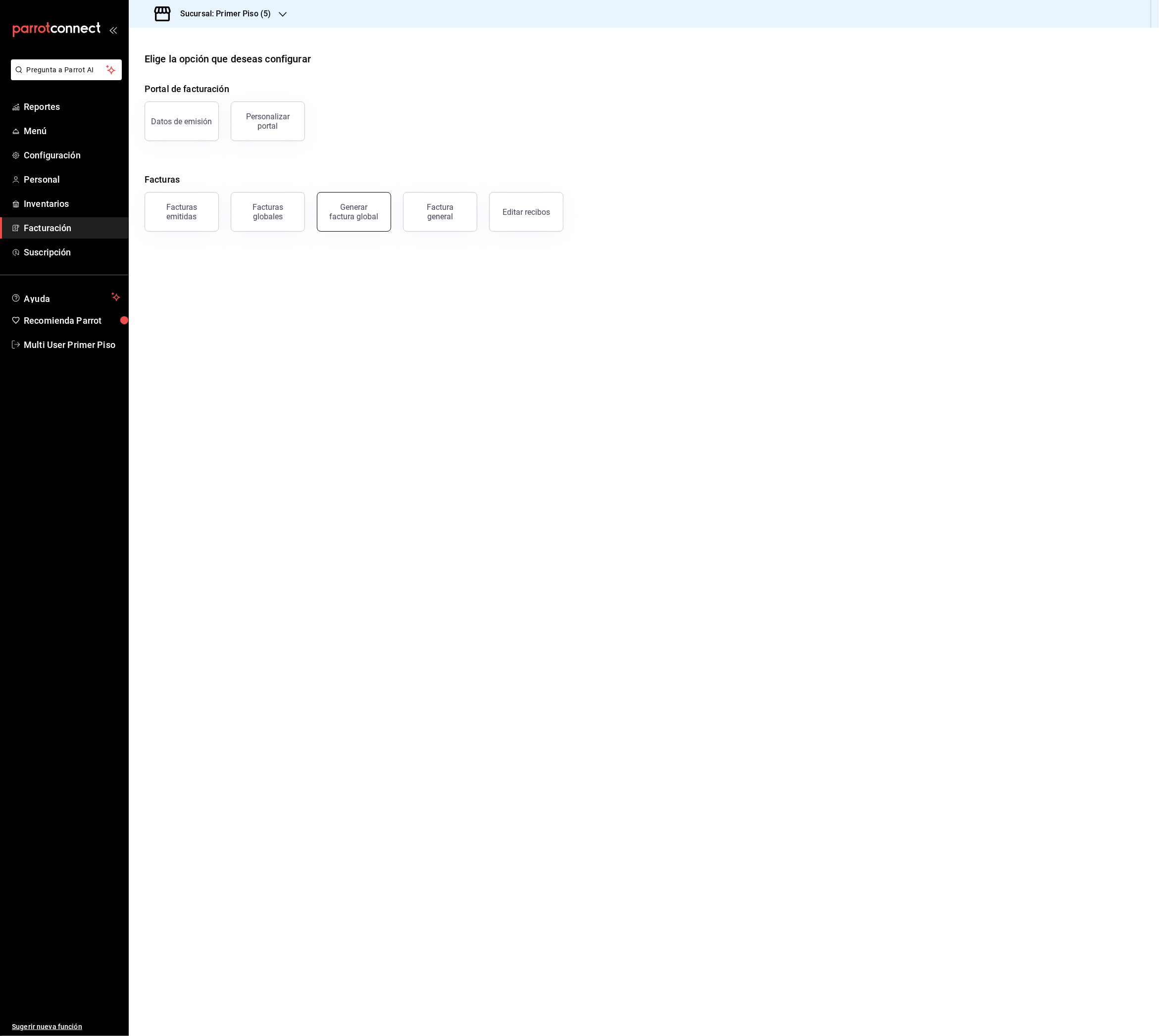
click at [363, 220] on button "Generar factura global" at bounding box center [354, 212] width 74 height 40
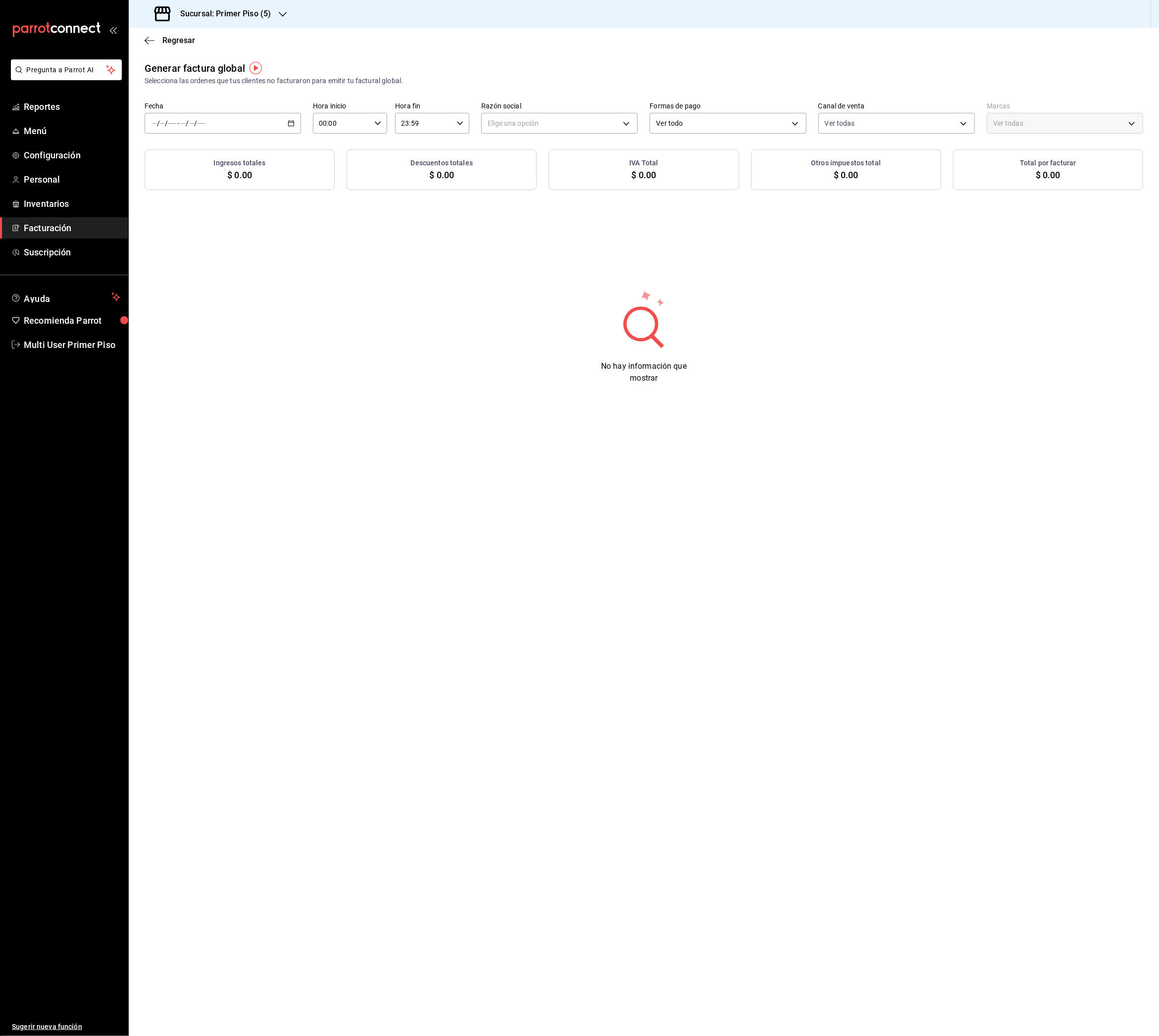
click at [294, 125] on icon "button" at bounding box center [291, 123] width 7 height 7
click at [214, 152] on span "Rango de fechas" at bounding box center [191, 153] width 77 height 10
click at [281, 235] on button "12" at bounding box center [276, 232] width 17 height 18
click at [258, 253] on abbr "18" at bounding box center [259, 254] width 7 height 7
click at [509, 126] on body "Pregunta a Parrot AI Reportes Menú Configuración Personal Inventarios Facturaci…" at bounding box center [579, 518] width 1159 height 1036
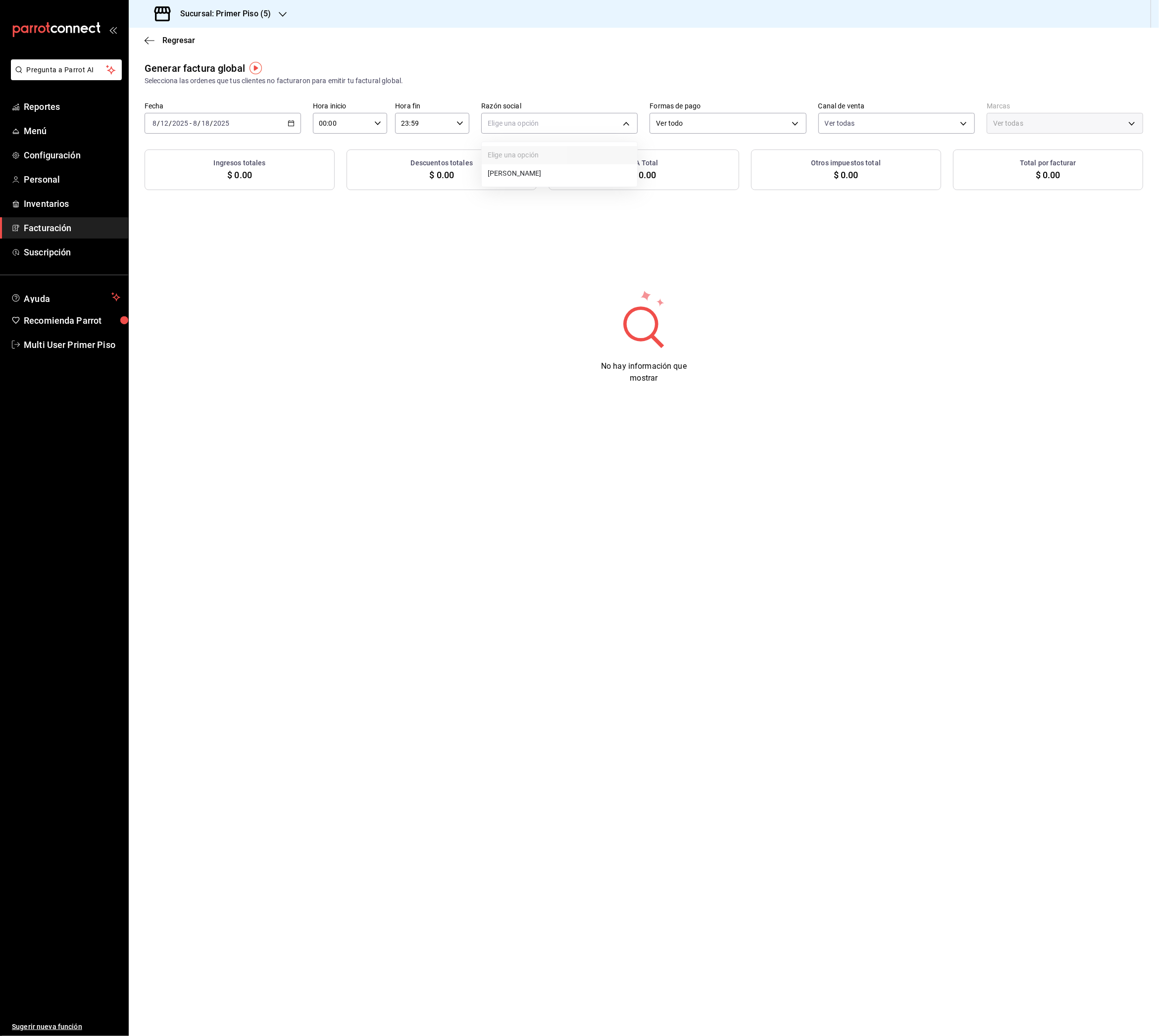
click at [512, 172] on li "[PERSON_NAME]" at bounding box center [559, 174] width 155 height 18
click at [285, 120] on div "2025-08-12 8 / 12 / 2025 - 2025-08-18 8 / 18 / 2025" at bounding box center [223, 123] width 156 height 21
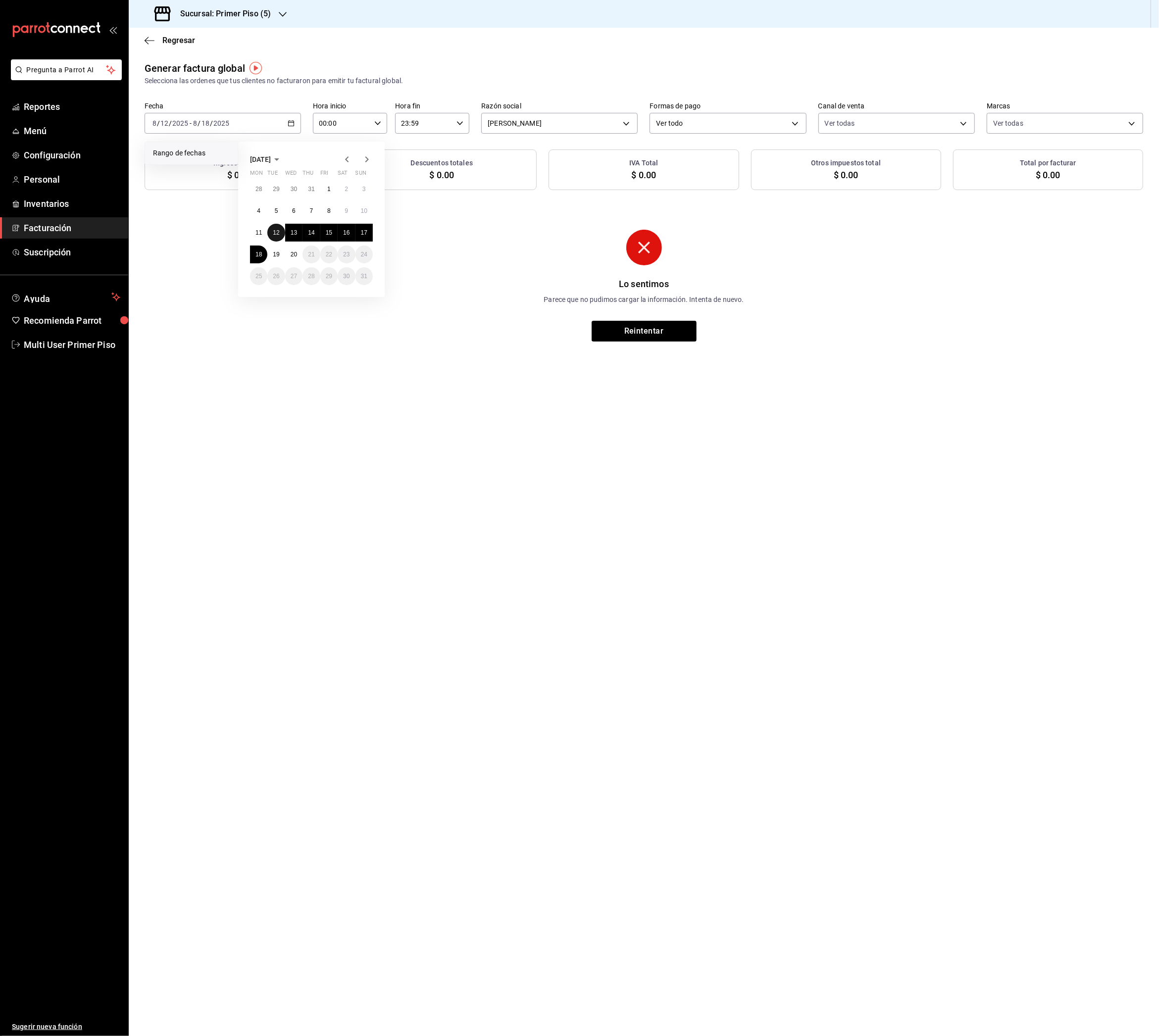
click at [275, 233] on abbr "12" at bounding box center [276, 232] width 7 height 7
click at [262, 253] on button "18" at bounding box center [259, 254] width 17 height 18
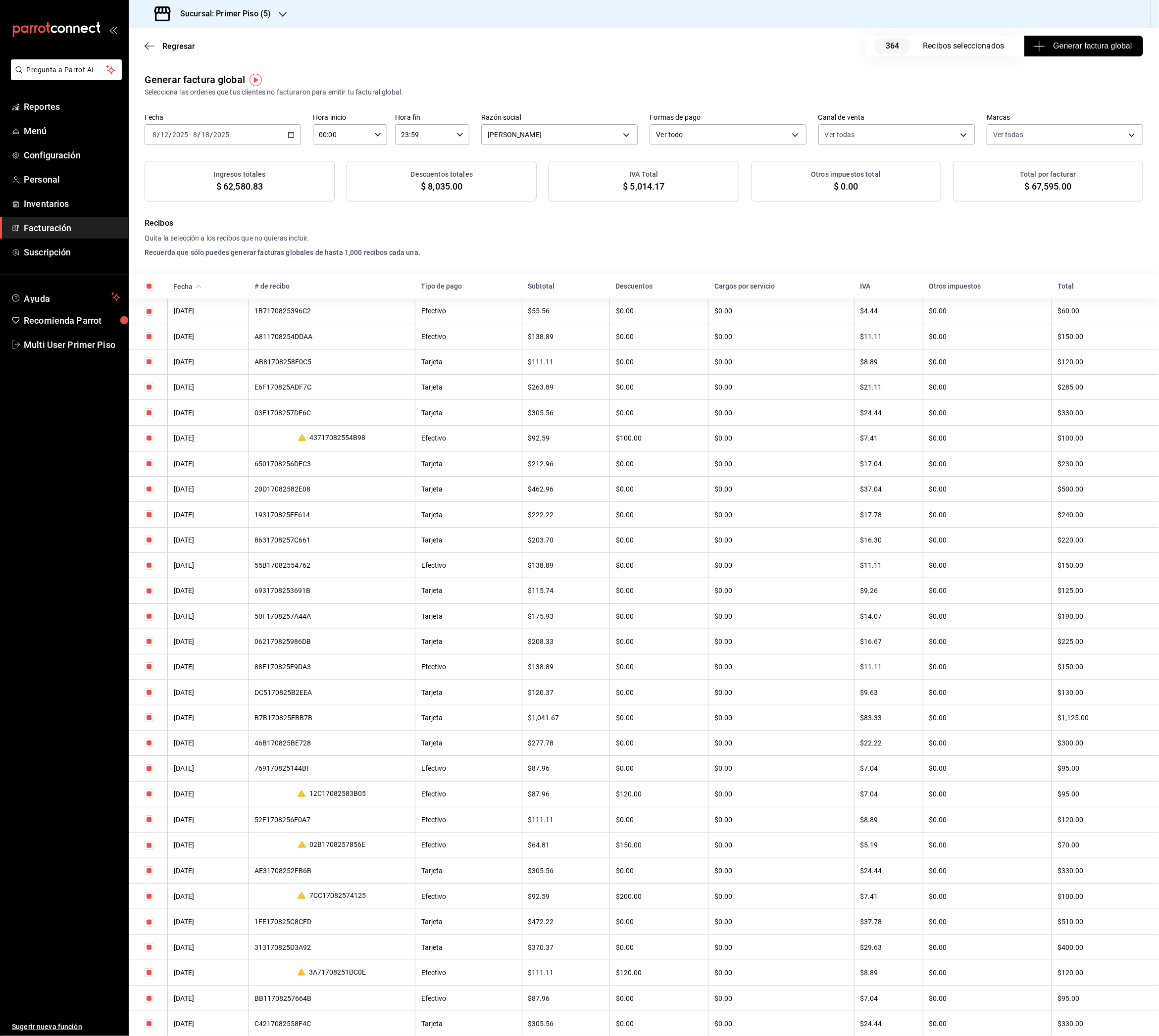
click at [1042, 48] on span "Generar factura global" at bounding box center [1083, 46] width 97 height 12
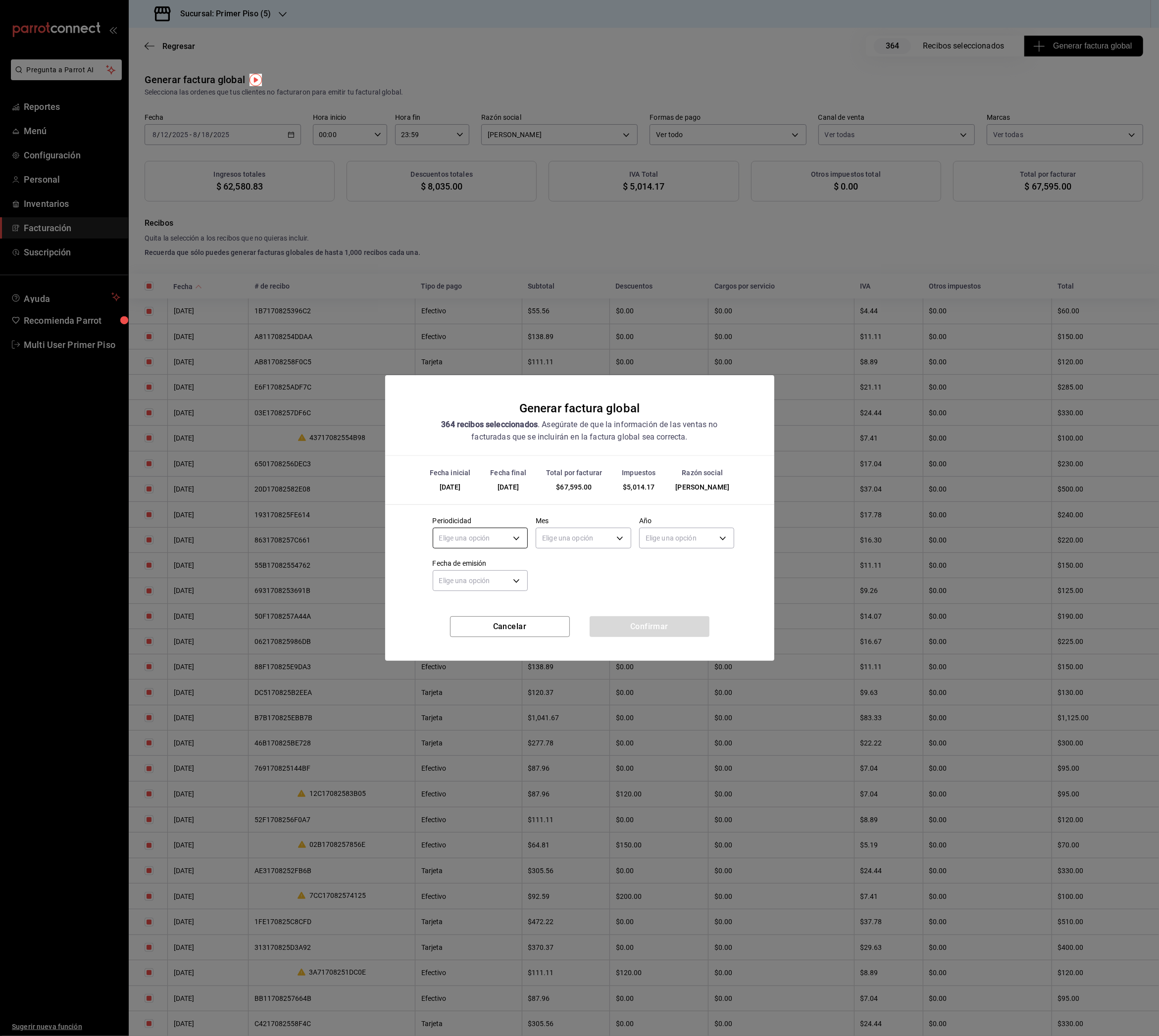
click at [506, 534] on body "Pregunta a Parrot AI Reportes Menú Configuración Personal Inventarios Facturaci…" at bounding box center [579, 518] width 1159 height 1036
click at [477, 586] on li "Semanal" at bounding box center [481, 585] width 95 height 16
click at [568, 534] on body "Pregunta a Parrot AI Reportes Menú Configuración Personal Inventarios Facturaci…" at bounding box center [579, 518] width 1159 height 1036
click at [571, 684] on li "Agosto" at bounding box center [583, 683] width 95 height 16
click at [672, 533] on body "Pregunta a Parrot AI Reportes Menú Configuración Personal Inventarios Facturaci…" at bounding box center [579, 518] width 1159 height 1036
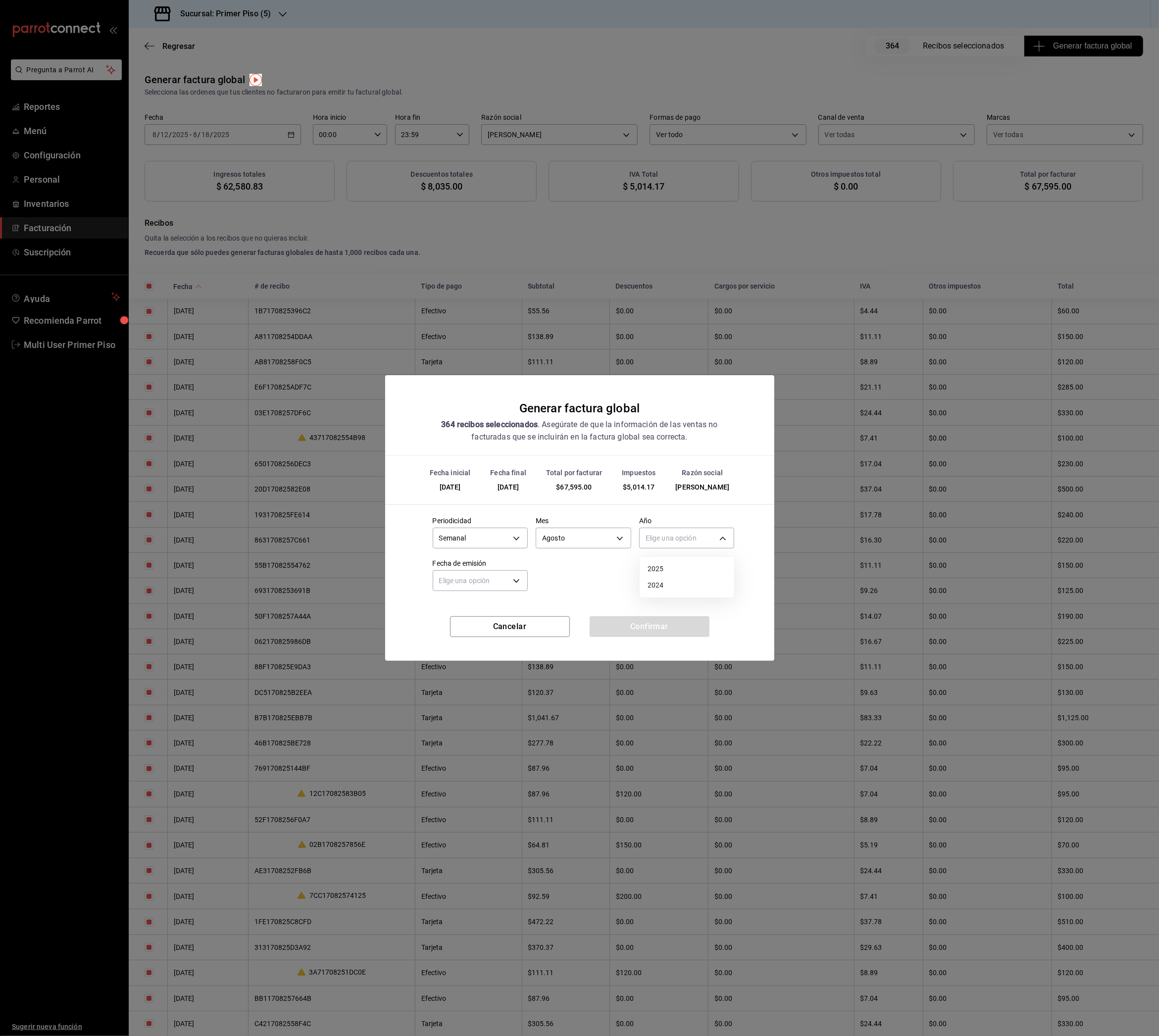
click at [668, 565] on li "2025" at bounding box center [687, 569] width 95 height 16
click at [516, 582] on body "Pregunta a Parrot AI Reportes Menú Configuración Personal Inventarios Facturaci…" at bounding box center [579, 518] width 1159 height 1036
click at [485, 612] on li "Hoy" at bounding box center [481, 612] width 95 height 16
click at [600, 627] on button "Confirmar" at bounding box center [649, 626] width 120 height 21
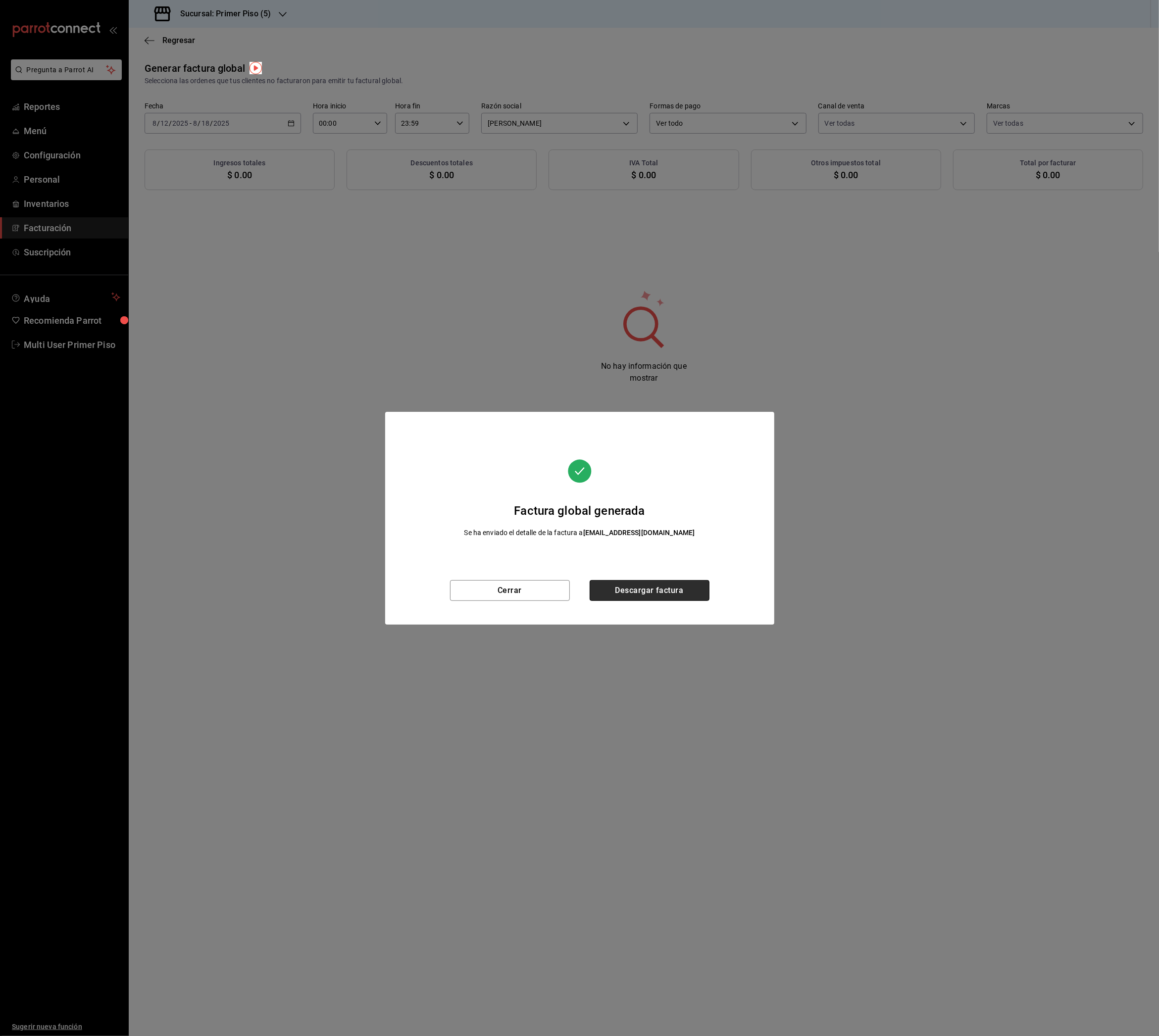
click at [632, 590] on button "Descargar factura" at bounding box center [649, 590] width 120 height 21
click at [541, 588] on button "Cerrar" at bounding box center [510, 590] width 120 height 21
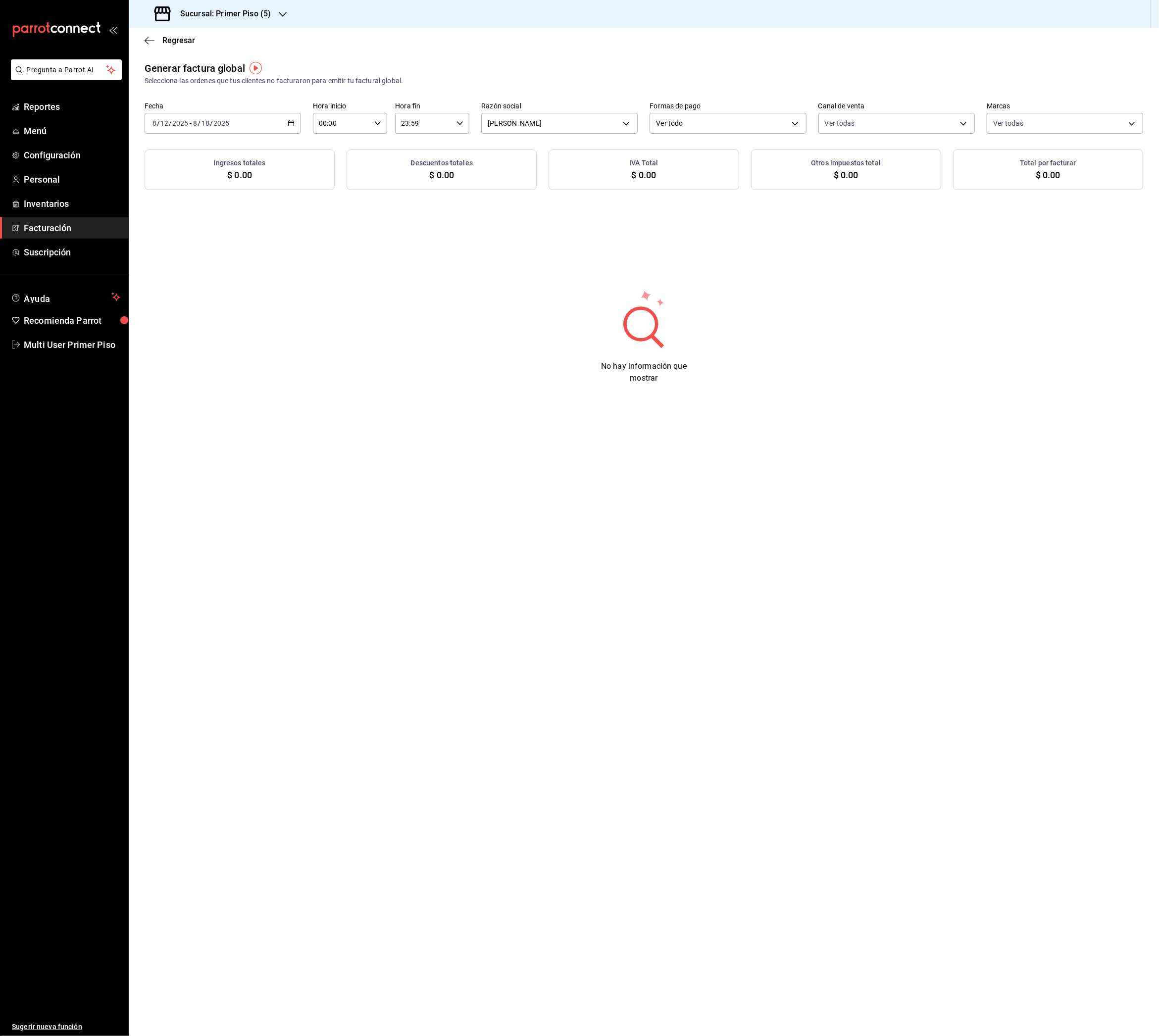
click at [235, 21] on div "Sucursal: Primer Piso (5)" at bounding box center [214, 14] width 154 height 28
click at [209, 134] on div "Primer Piso (6)" at bounding box center [203, 132] width 133 height 10
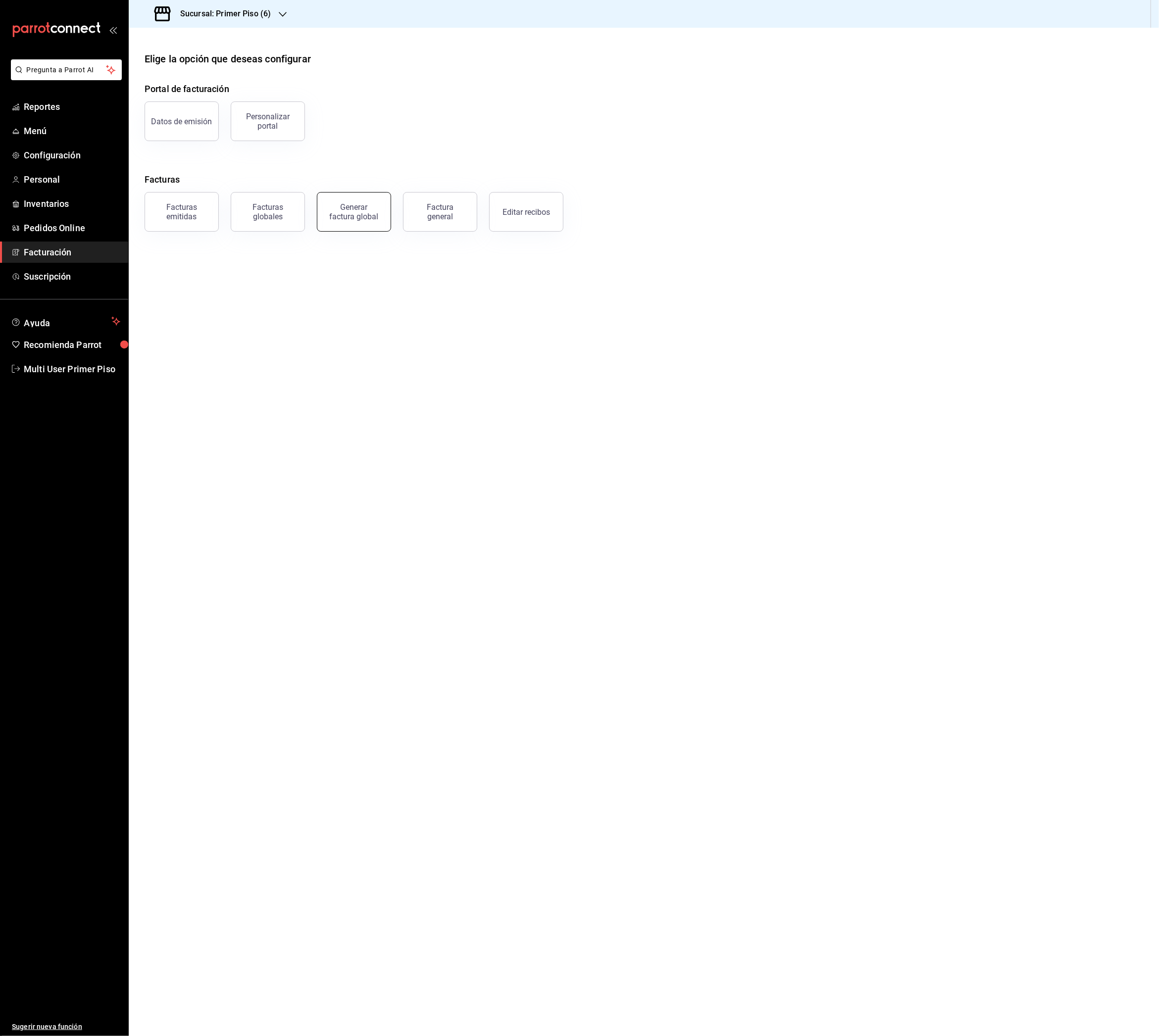
click at [353, 216] on div "Generar factura global" at bounding box center [354, 212] width 49 height 19
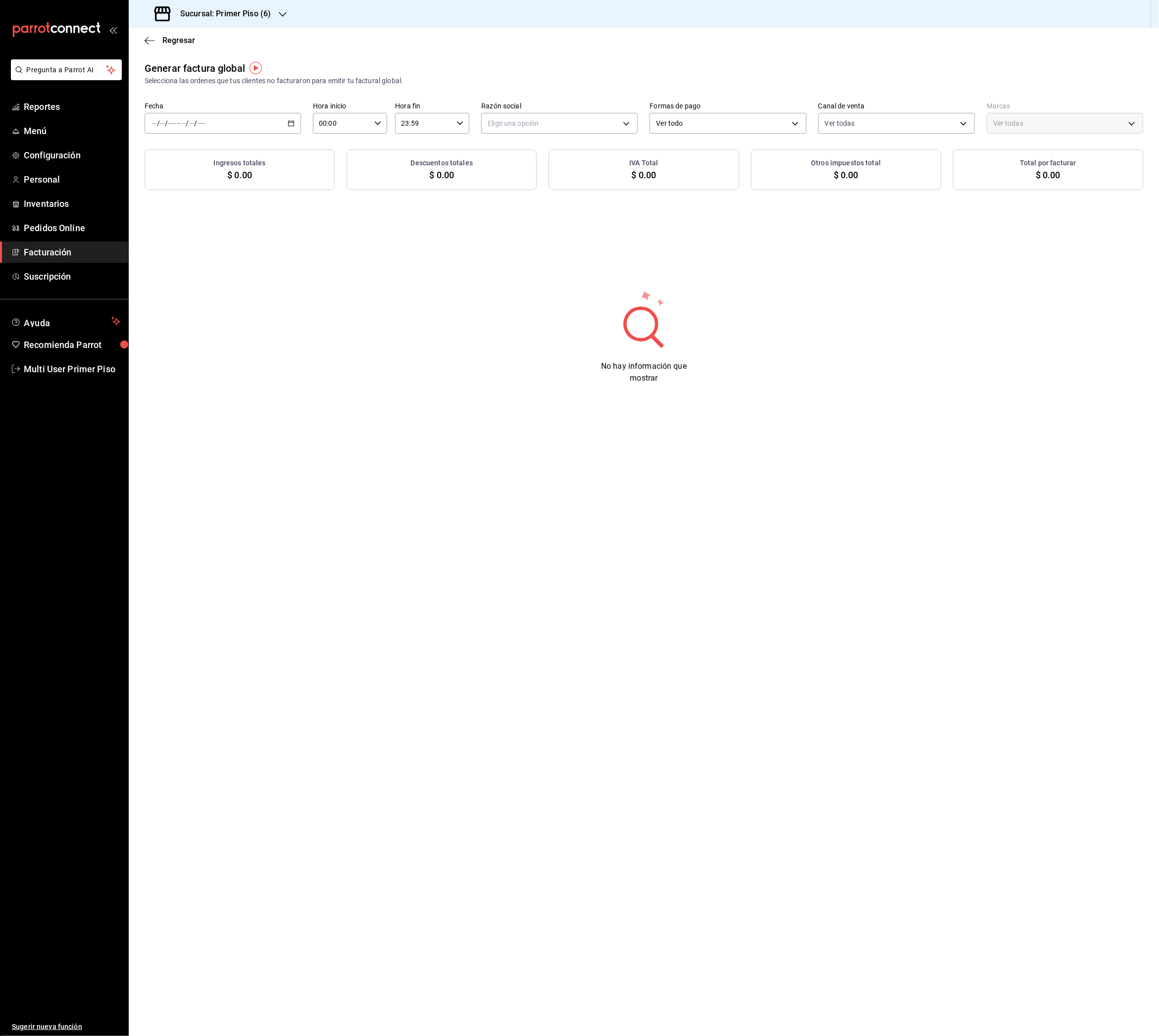
click at [286, 124] on div "/ / - / /" at bounding box center [223, 123] width 156 height 21
click at [189, 155] on span "Rango de fechas" at bounding box center [191, 153] width 77 height 10
click at [279, 236] on button "12" at bounding box center [276, 232] width 17 height 18
drag, startPoint x: 263, startPoint y: 250, endPoint x: 271, endPoint y: 248, distance: 8.2
click at [263, 250] on button "18" at bounding box center [259, 254] width 17 height 18
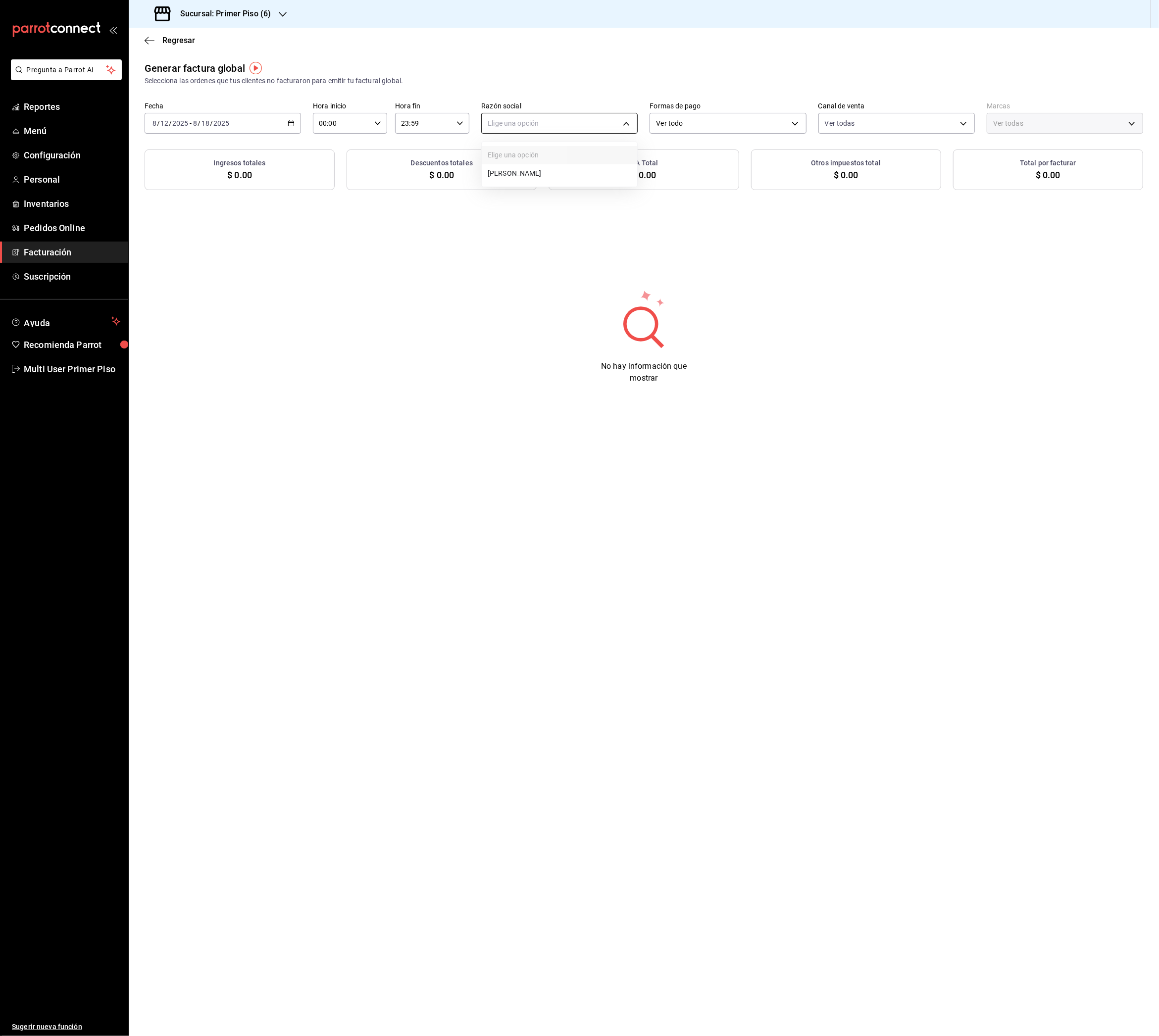
click at [510, 127] on body "Pregunta a Parrot AI Reportes Menú Configuración Personal Inventarios Pedidos O…" at bounding box center [579, 518] width 1159 height 1036
click at [510, 174] on li "[PERSON_NAME]" at bounding box center [559, 174] width 155 height 18
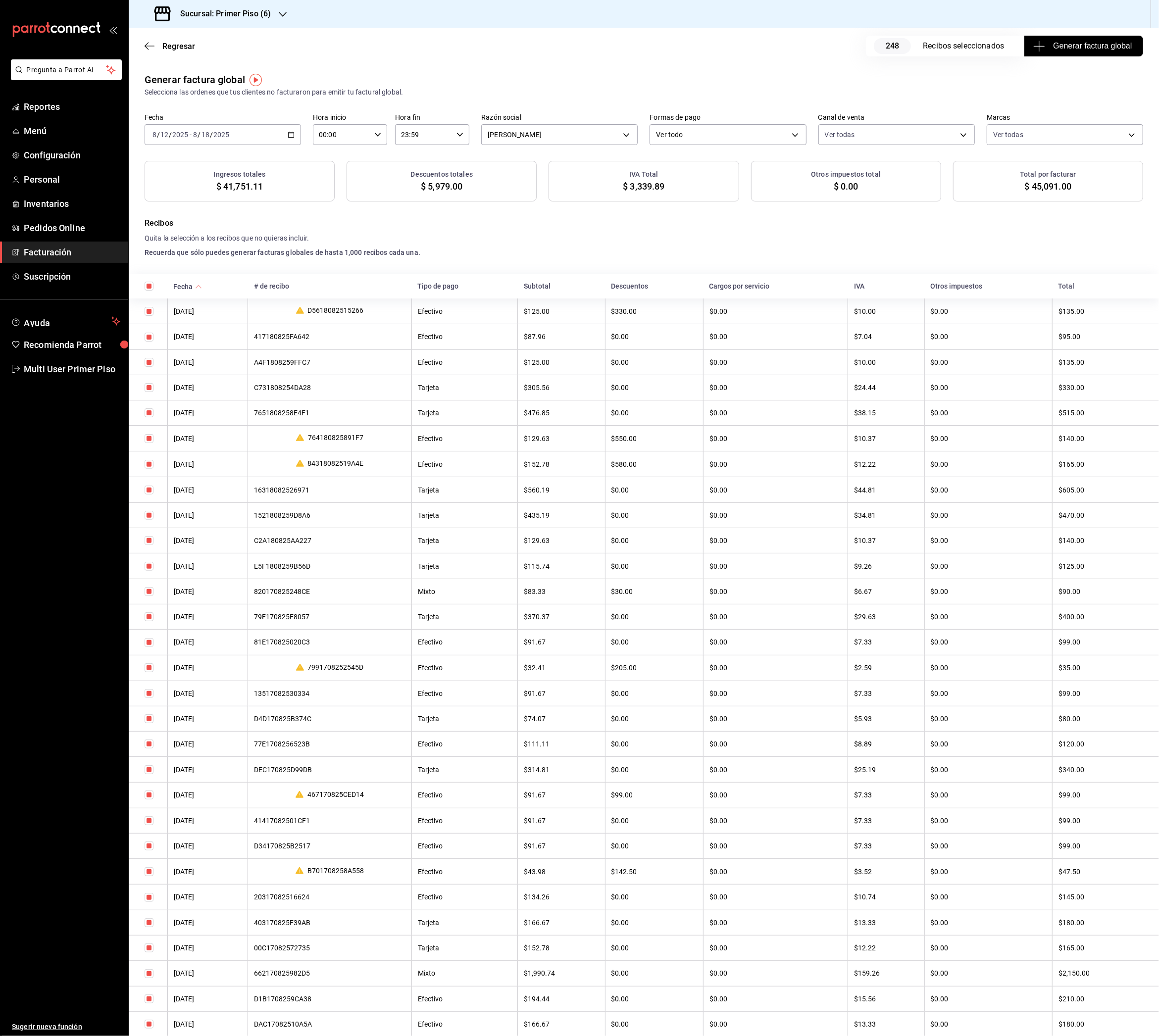
click at [1065, 57] on div "Regresar 248 Recibos seleccionados Generar factura global" at bounding box center [643, 46] width 1031 height 36
click at [1058, 48] on span "Generar factura global" at bounding box center [1083, 46] width 97 height 12
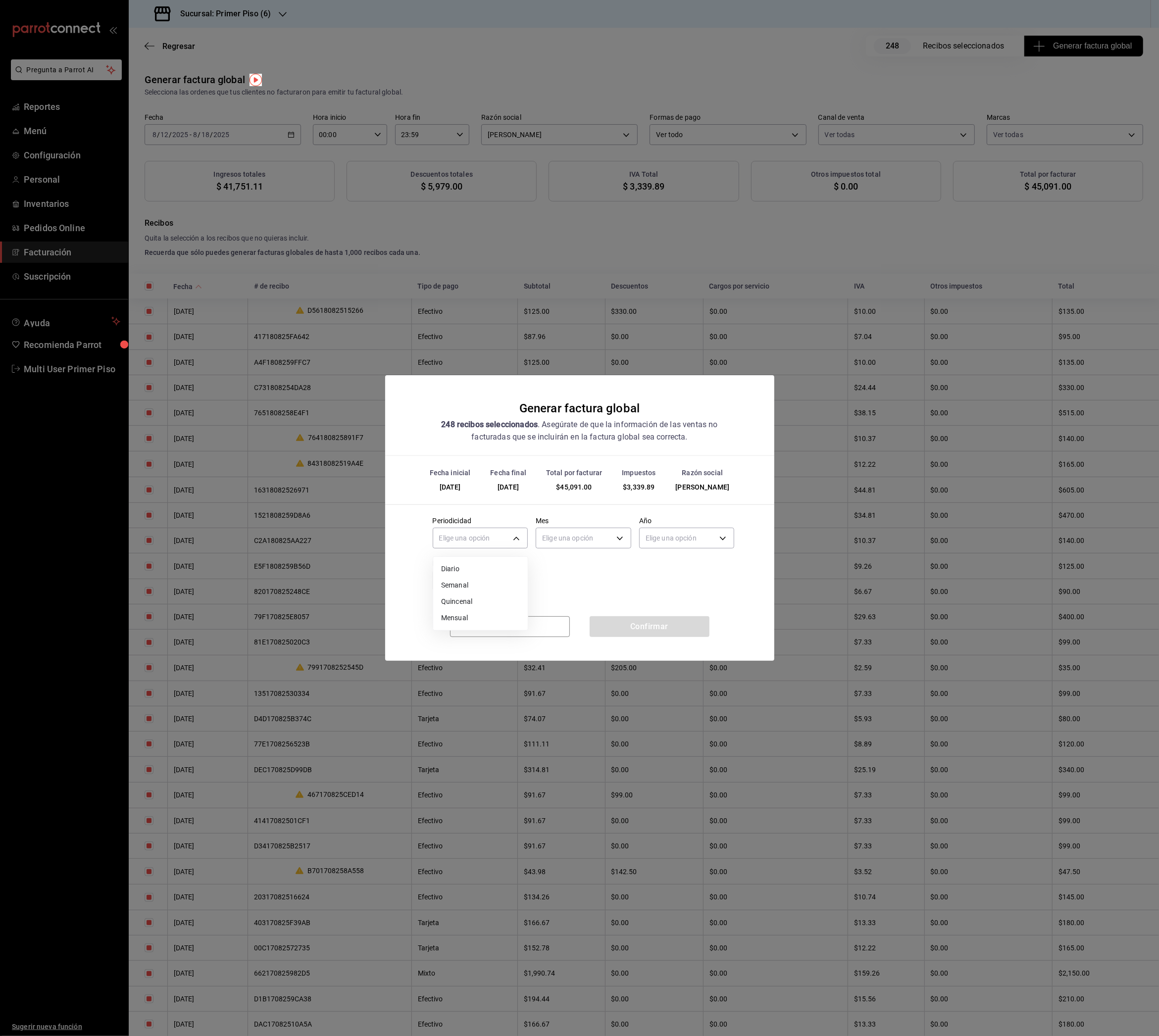
click at [492, 537] on body "Pregunta a Parrot AI Reportes Menú Configuración Personal Inventarios Pedidos O…" at bounding box center [579, 518] width 1159 height 1036
click at [473, 584] on li "Semanal" at bounding box center [481, 585] width 95 height 16
type input "WEEKLY"
click at [575, 541] on body "Pregunta a Parrot AI Reportes Menú Configuración Personal Inventarios Pedidos O…" at bounding box center [579, 518] width 1159 height 1036
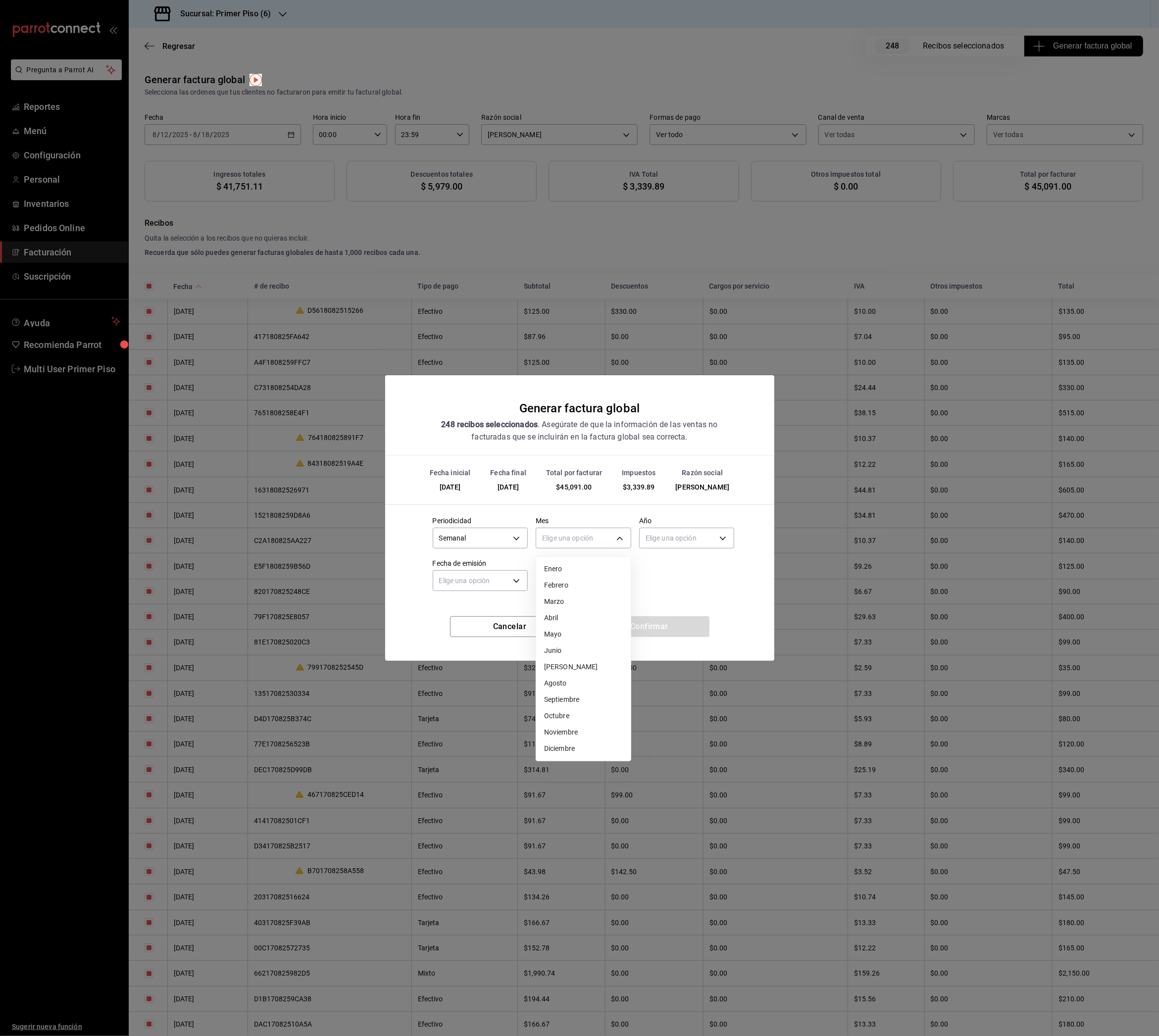
click at [567, 680] on li "Agosto" at bounding box center [583, 683] width 95 height 16
type input "8"
click at [678, 529] on body "Pregunta a Parrot AI Reportes Menú Configuración Personal Inventarios Pedidos O…" at bounding box center [579, 518] width 1159 height 1036
click at [660, 568] on li "2025" at bounding box center [687, 569] width 95 height 16
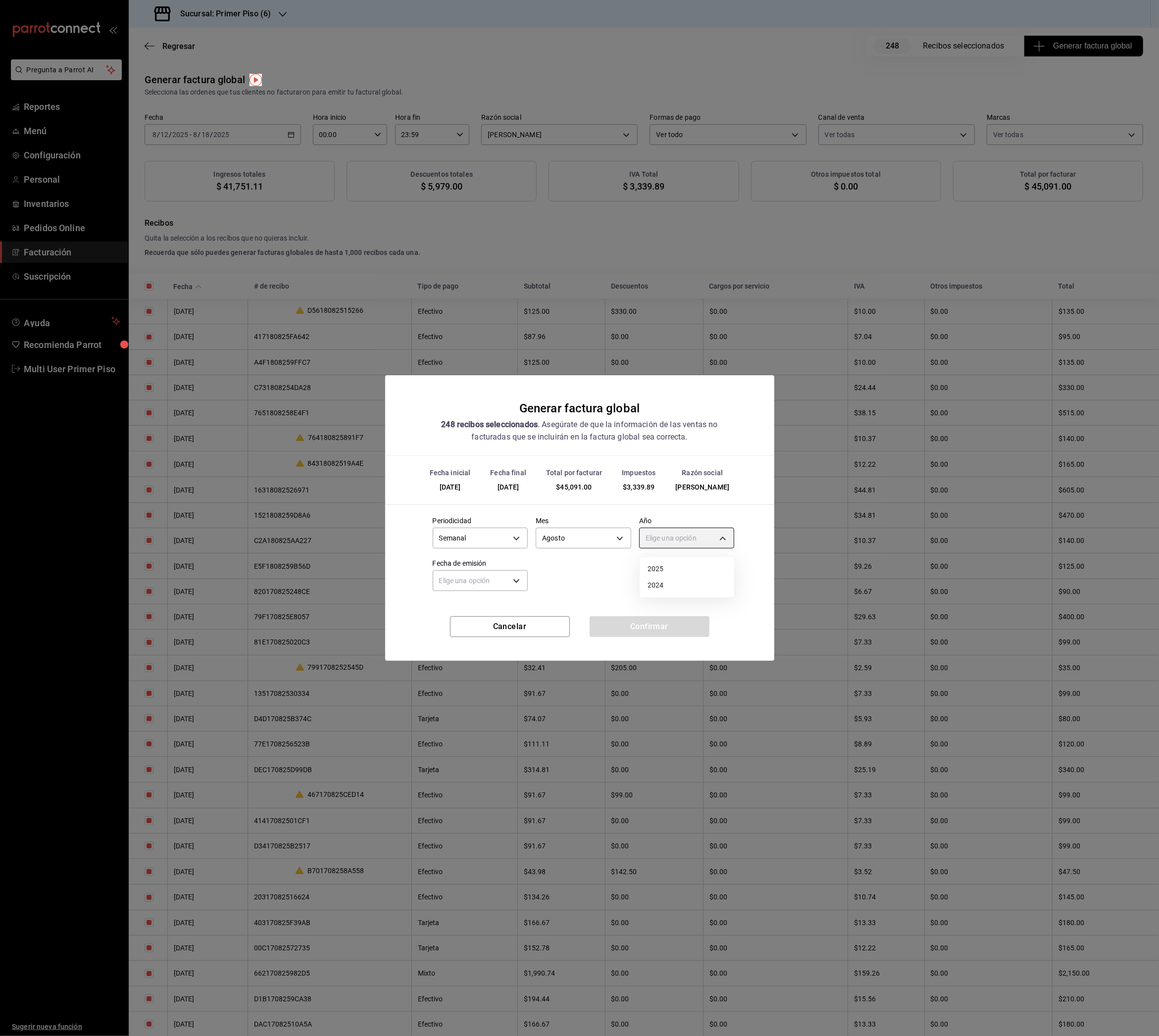
type input "2025"
click at [474, 584] on body "Pregunta a Parrot AI Reportes Menú Configuración Personal Inventarios Pedidos O…" at bounding box center [579, 518] width 1159 height 1036
click at [464, 614] on li "Hoy" at bounding box center [481, 612] width 95 height 16
type input "[DATE]"
click at [601, 615] on div "Fecha inicial [DATE] Fecha final [DATE] Total por facturar $45,091.00 Impuestos…" at bounding box center [579, 536] width 389 height 160
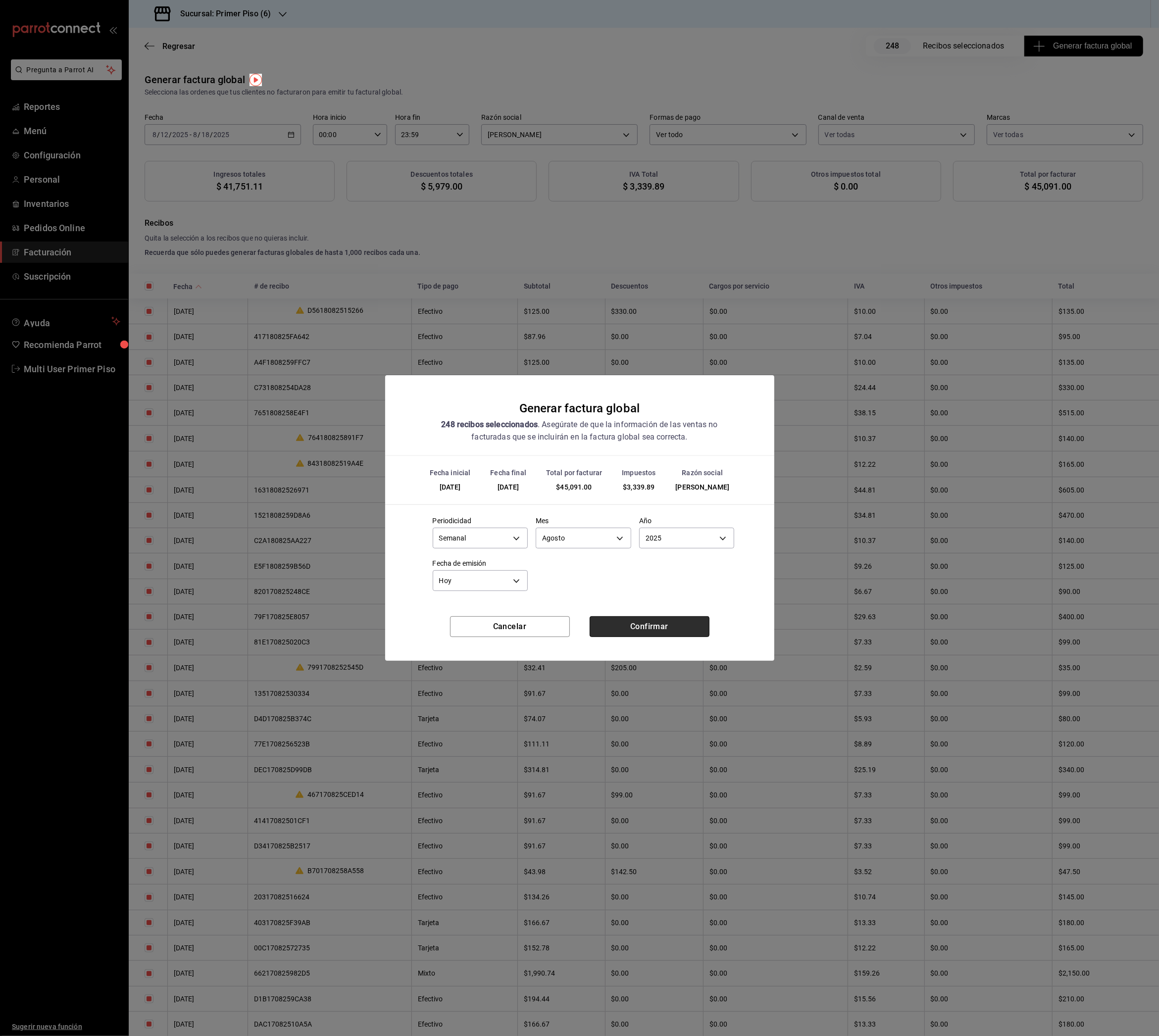
click at [608, 627] on button "Confirmar" at bounding box center [649, 626] width 120 height 21
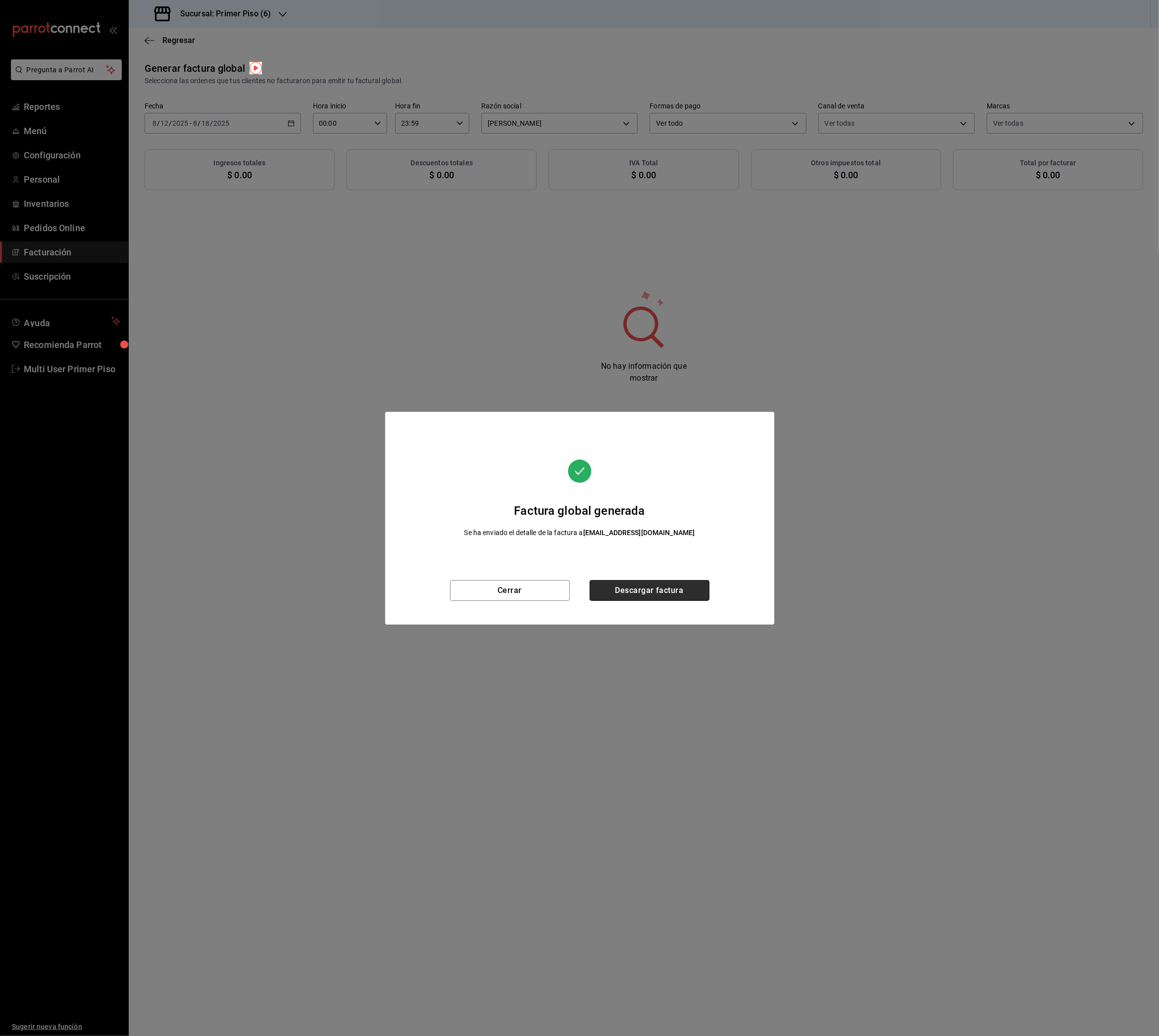
click at [676, 586] on button "Descargar factura" at bounding box center [649, 590] width 120 height 21
click at [483, 587] on button "Cerrar" at bounding box center [510, 590] width 120 height 21
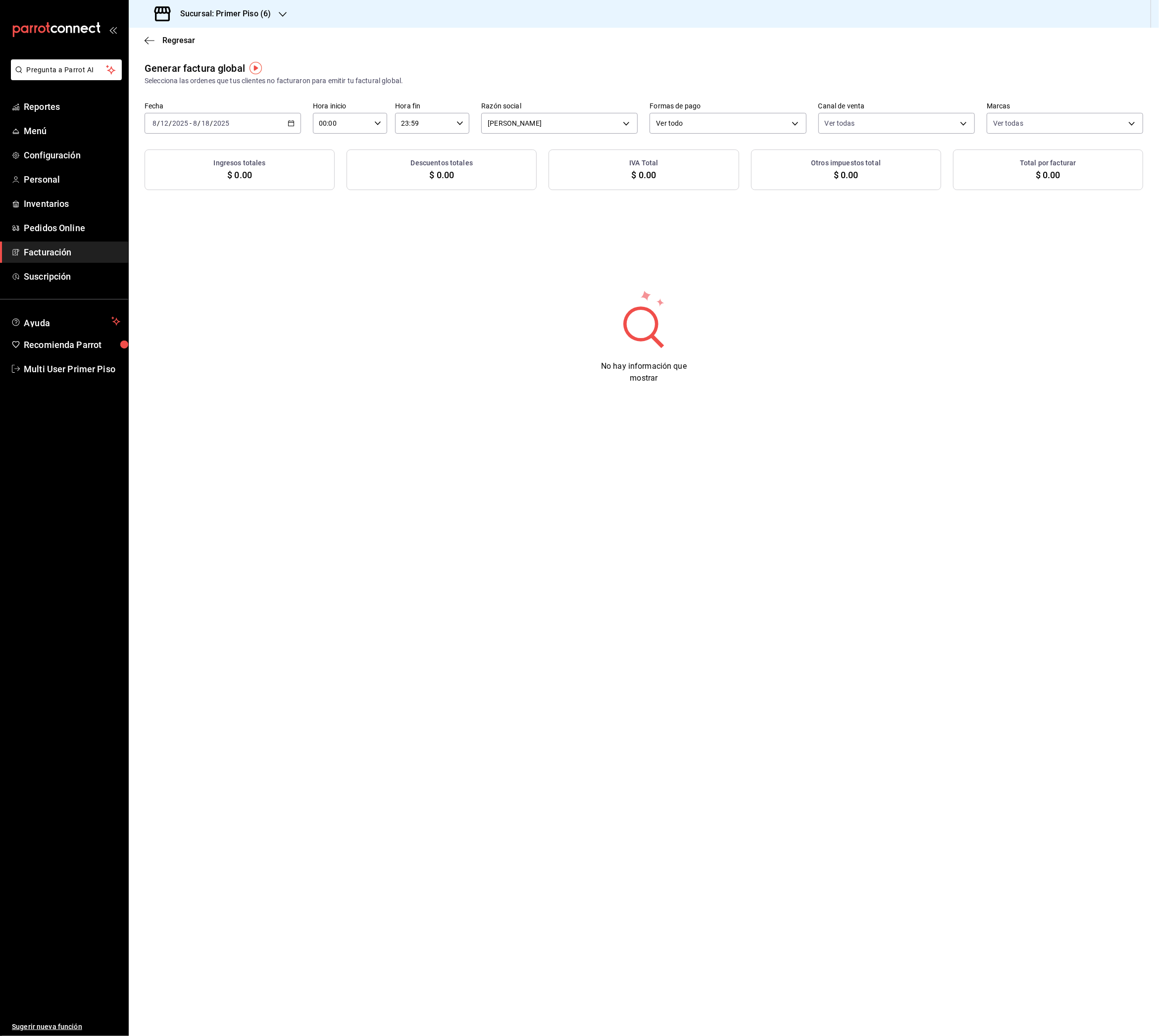
click at [258, 15] on h3 "Sucursal: Primer Piso (6)" at bounding box center [222, 13] width 99 height 12
click at [215, 178] on div "Primer Piso (7)" at bounding box center [203, 176] width 133 height 10
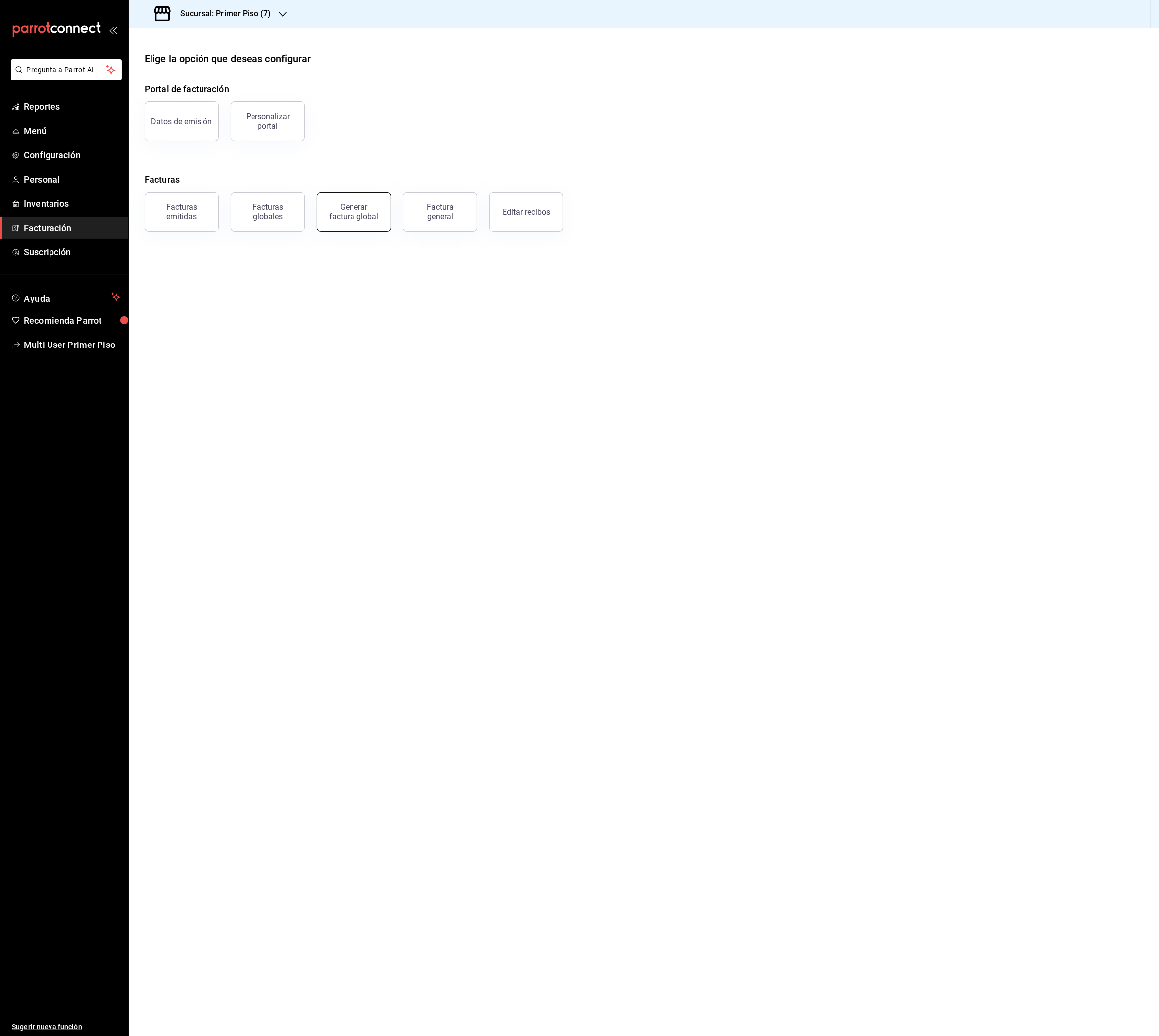
click at [373, 212] on div "Generar factura global" at bounding box center [354, 212] width 49 height 19
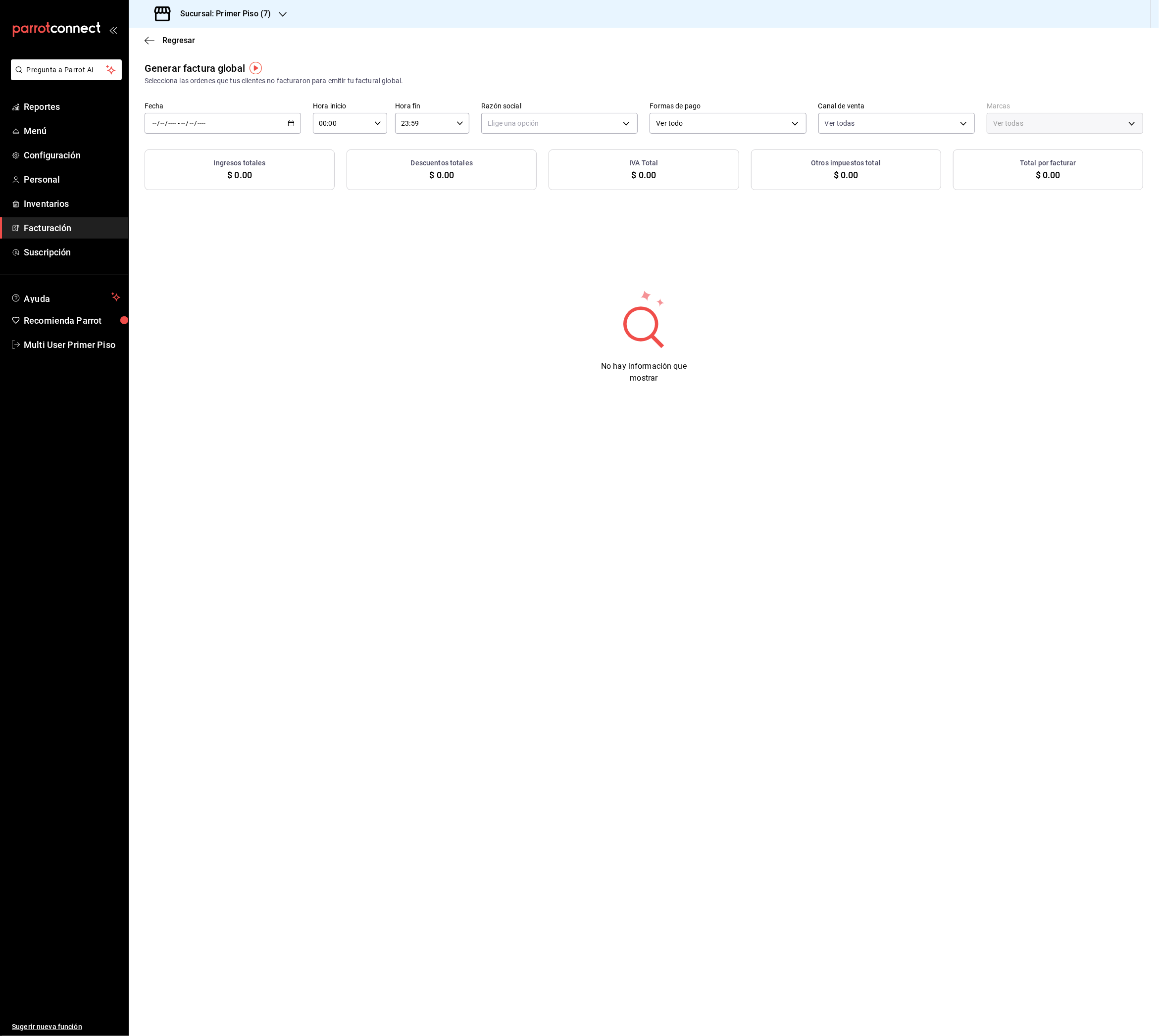
click at [295, 125] on div "/ / - / /" at bounding box center [223, 123] width 156 height 21
click at [208, 153] on span "Rango de fechas" at bounding box center [191, 153] width 77 height 10
click at [280, 233] on button "12" at bounding box center [276, 232] width 17 height 18
click at [257, 251] on abbr "18" at bounding box center [259, 254] width 7 height 7
click at [510, 118] on body "Pregunta a Parrot AI Reportes Menú Configuración Personal Inventarios Facturaci…" at bounding box center [579, 518] width 1159 height 1036
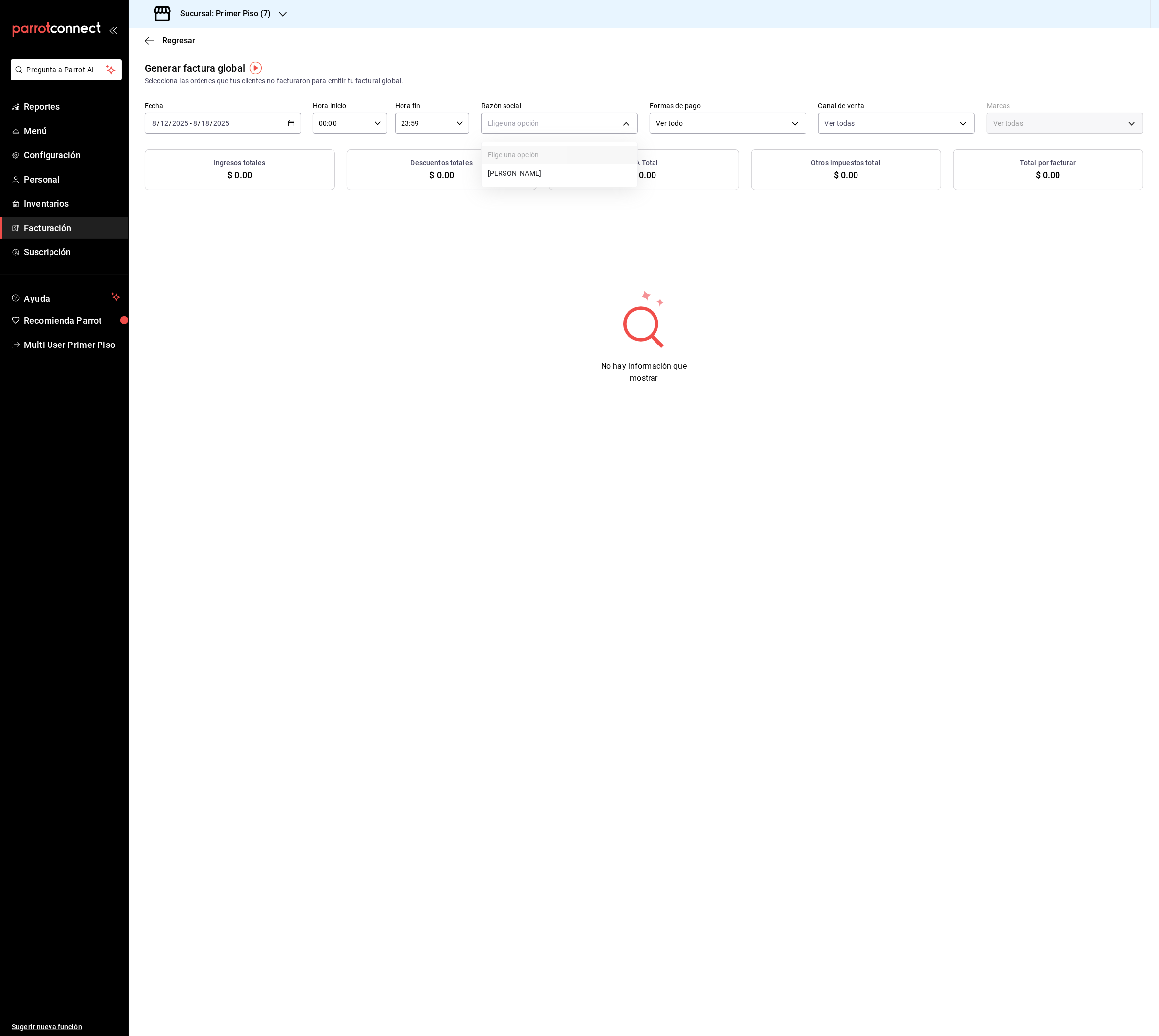
click at [514, 174] on li "[PERSON_NAME]" at bounding box center [559, 174] width 155 height 18
type input "b9c2f5cd-06cd-4ddf-a56b-22abe6955784"
type input "9565b89b-a450-4507-85cf-9040617597db"
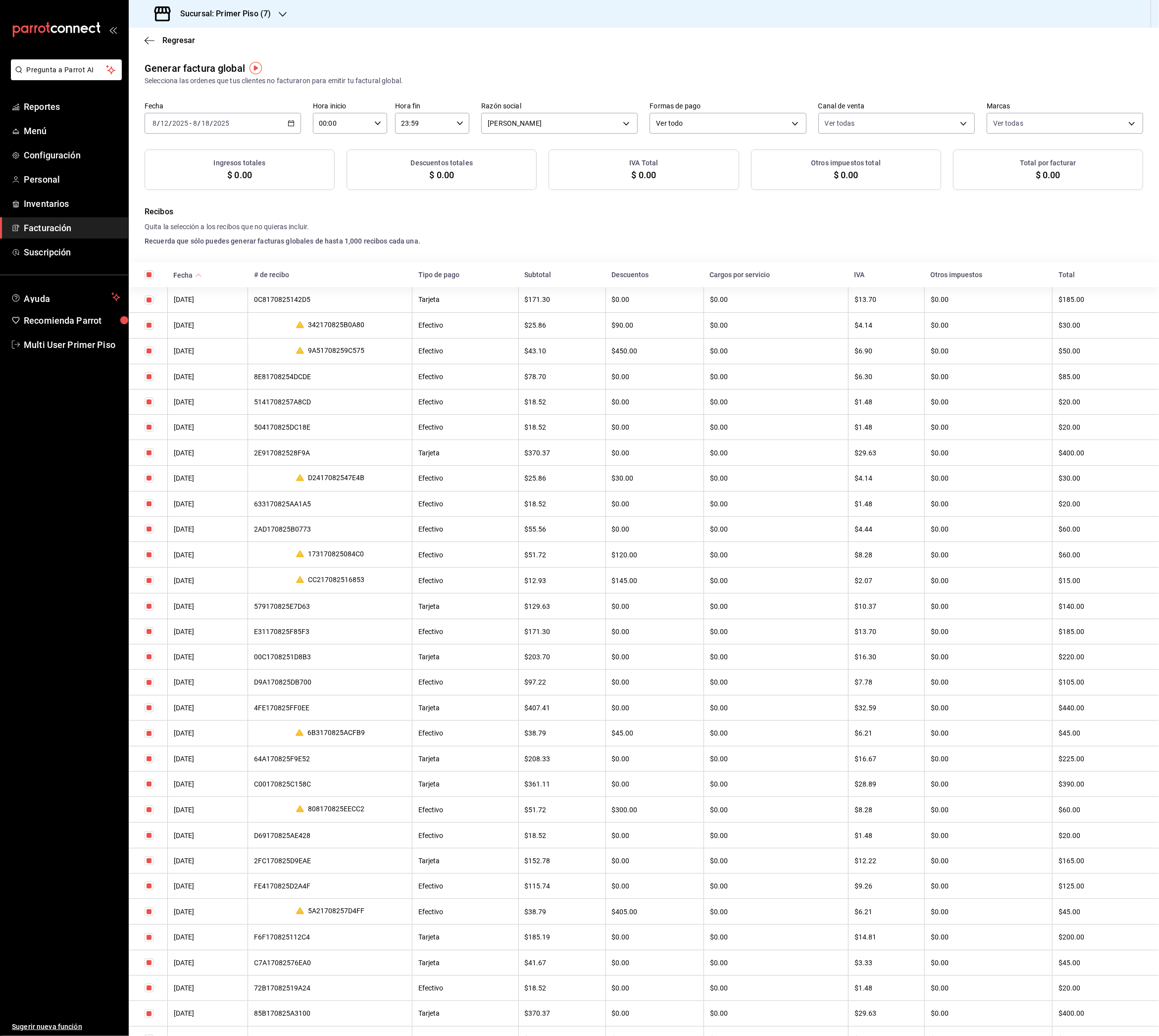
checkbox input "true"
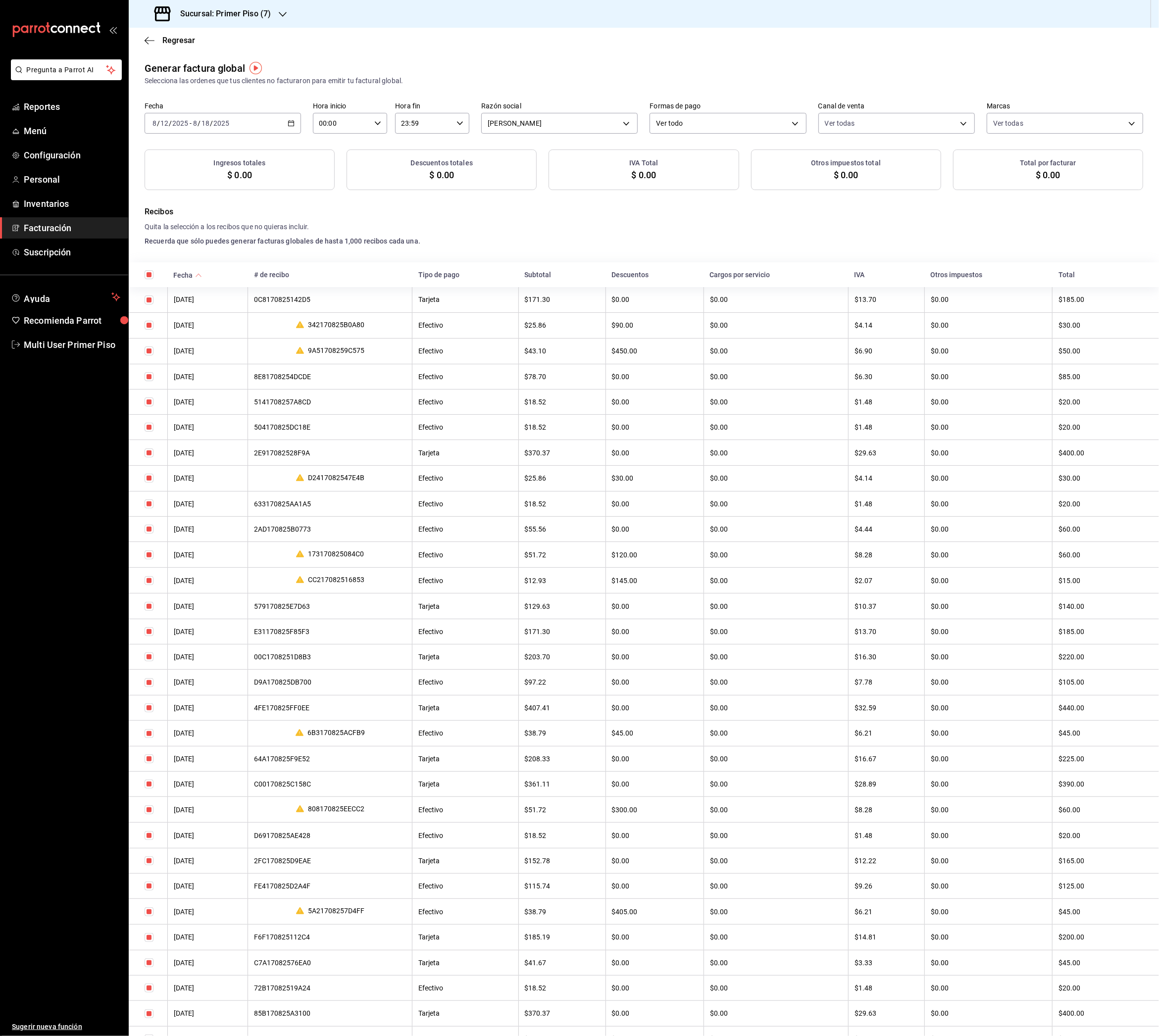
checkbox input "true"
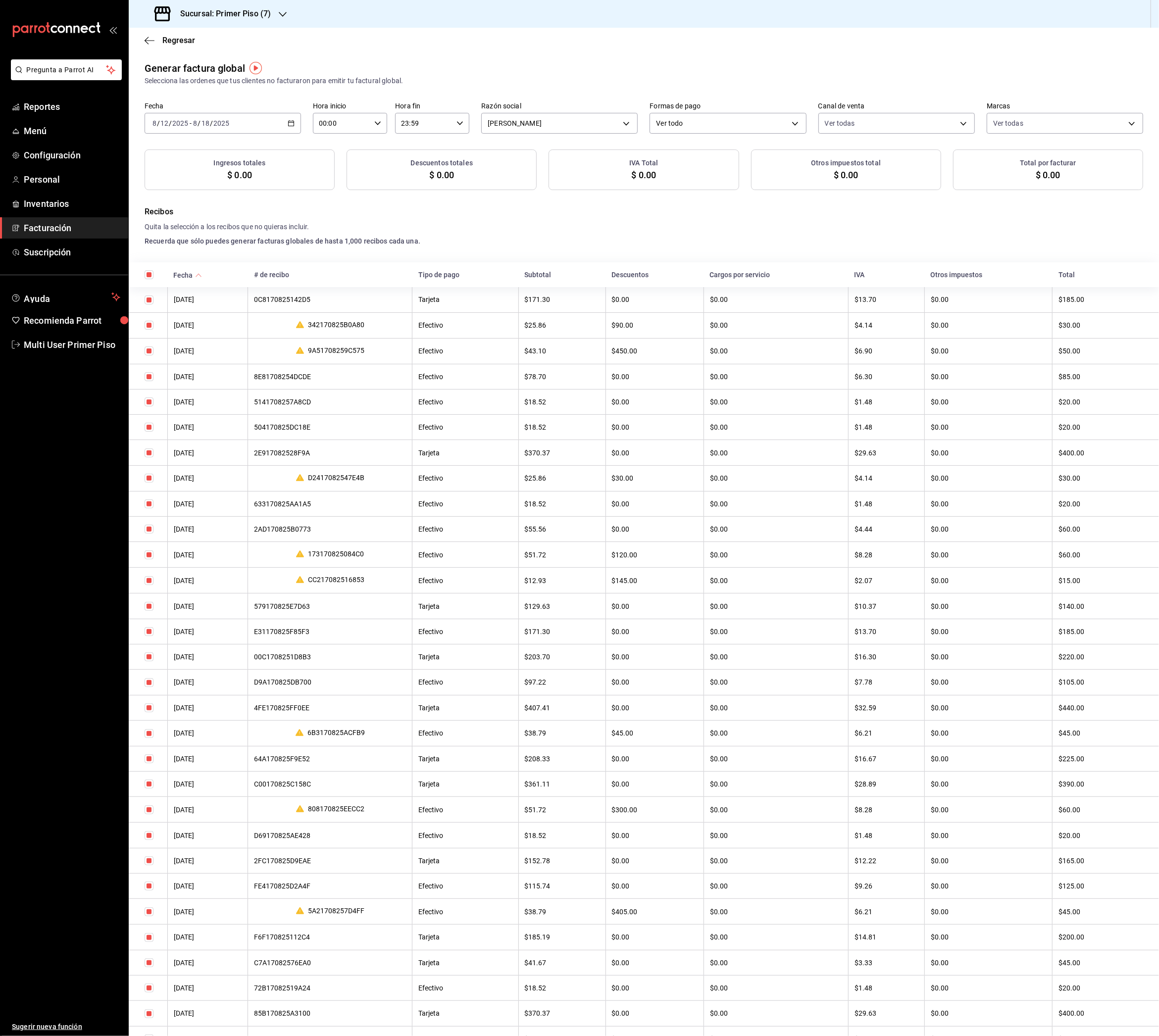
checkbox input "true"
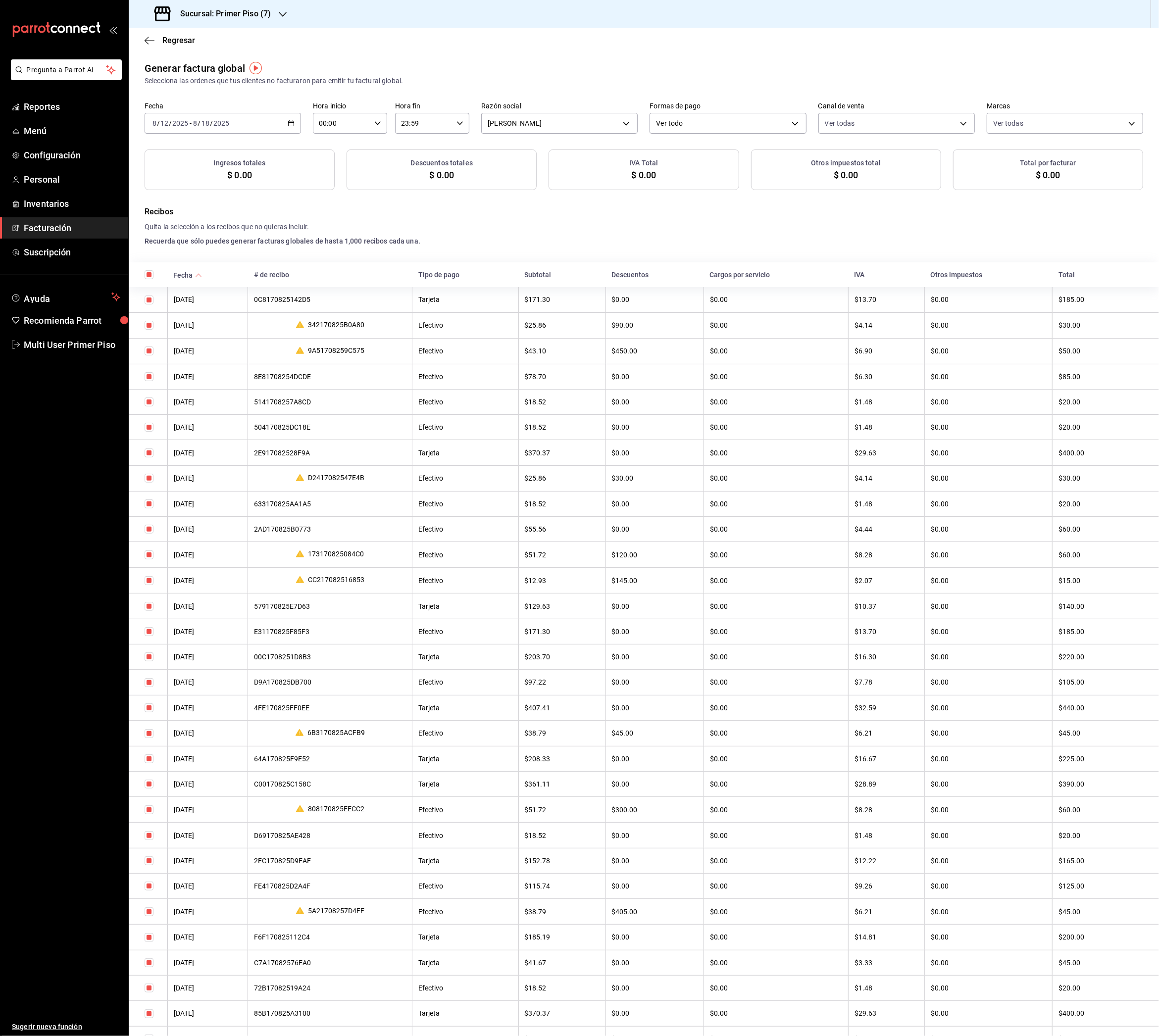
checkbox input "true"
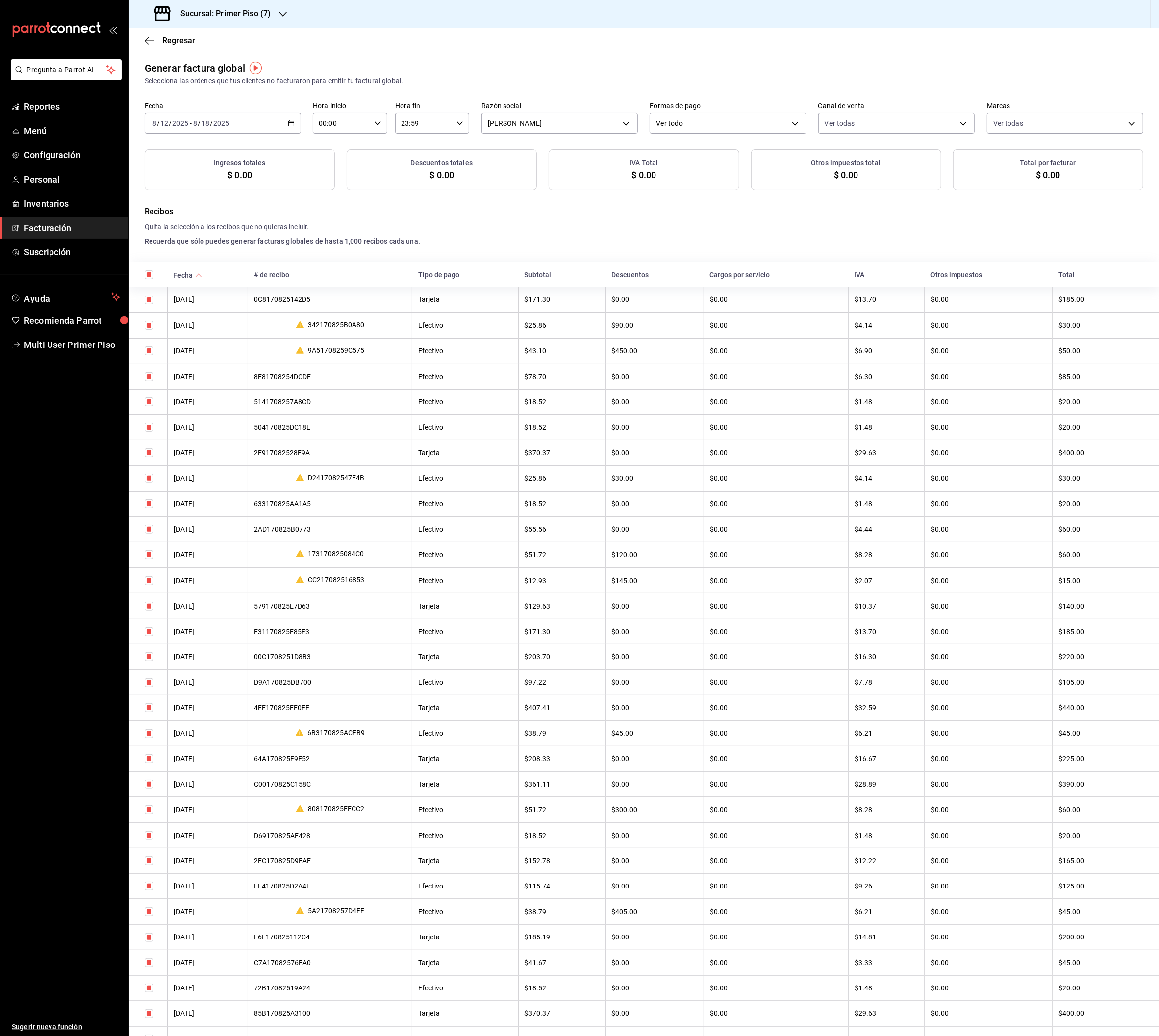
checkbox input "true"
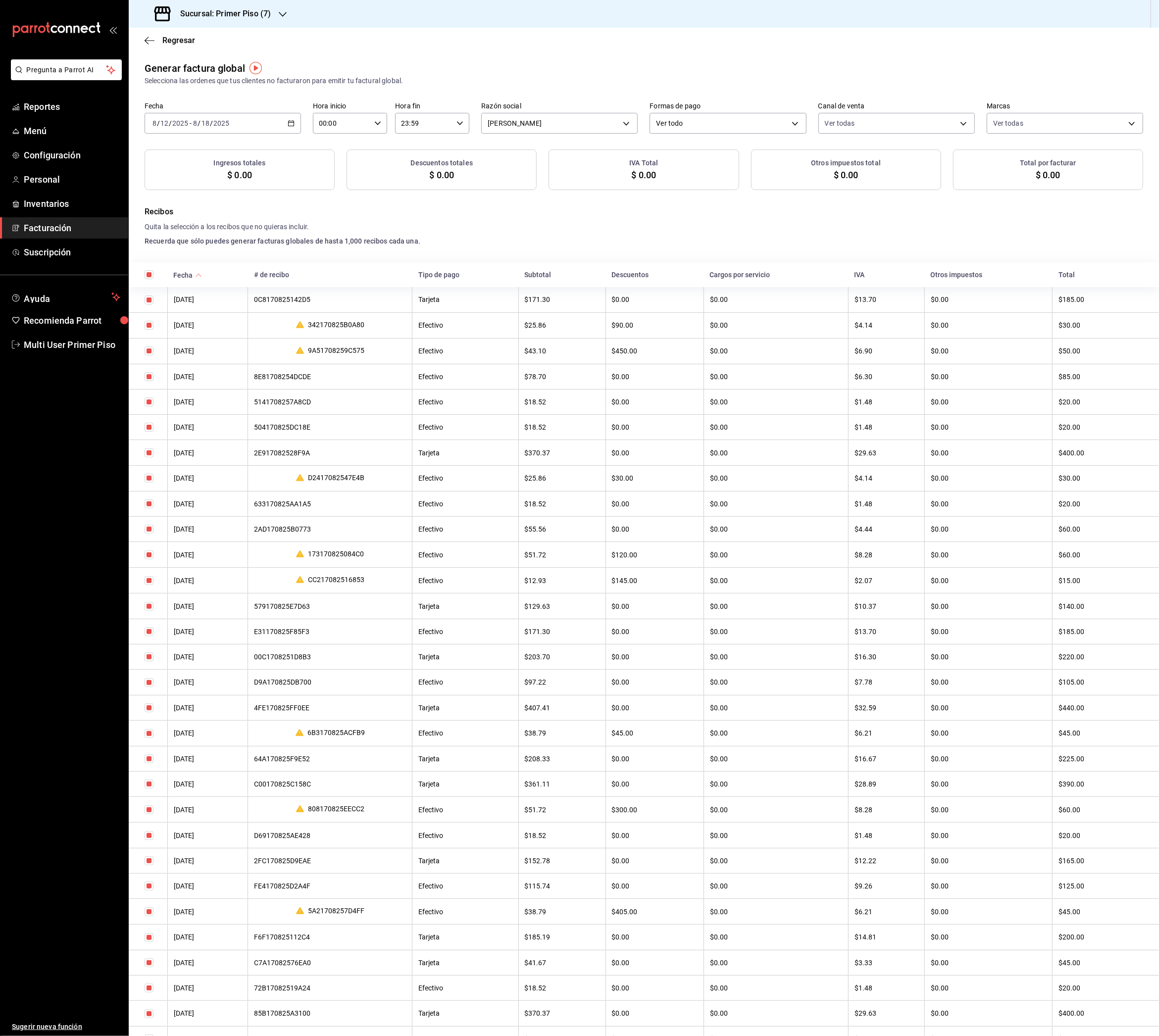
checkbox input "true"
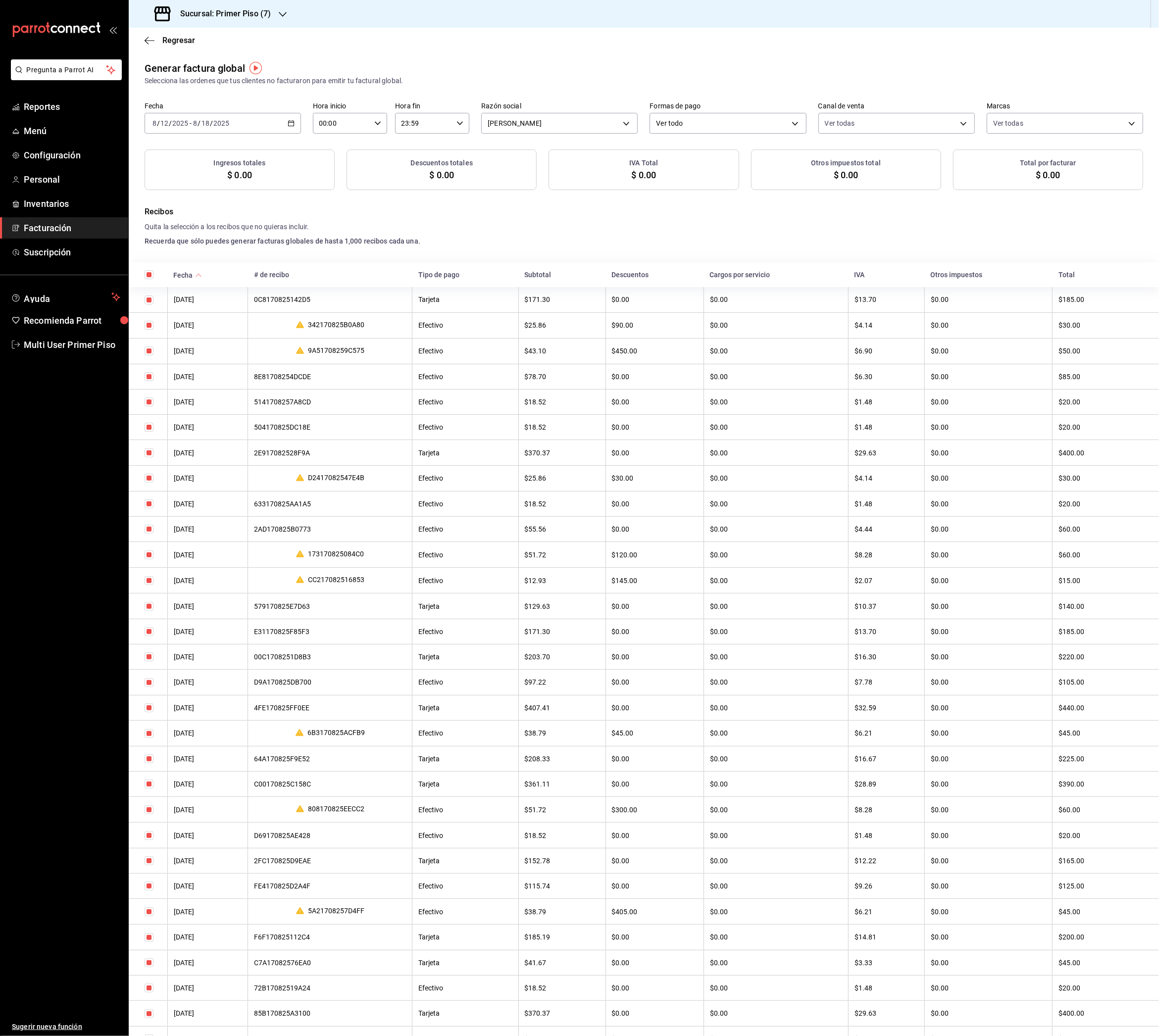
checkbox input "true"
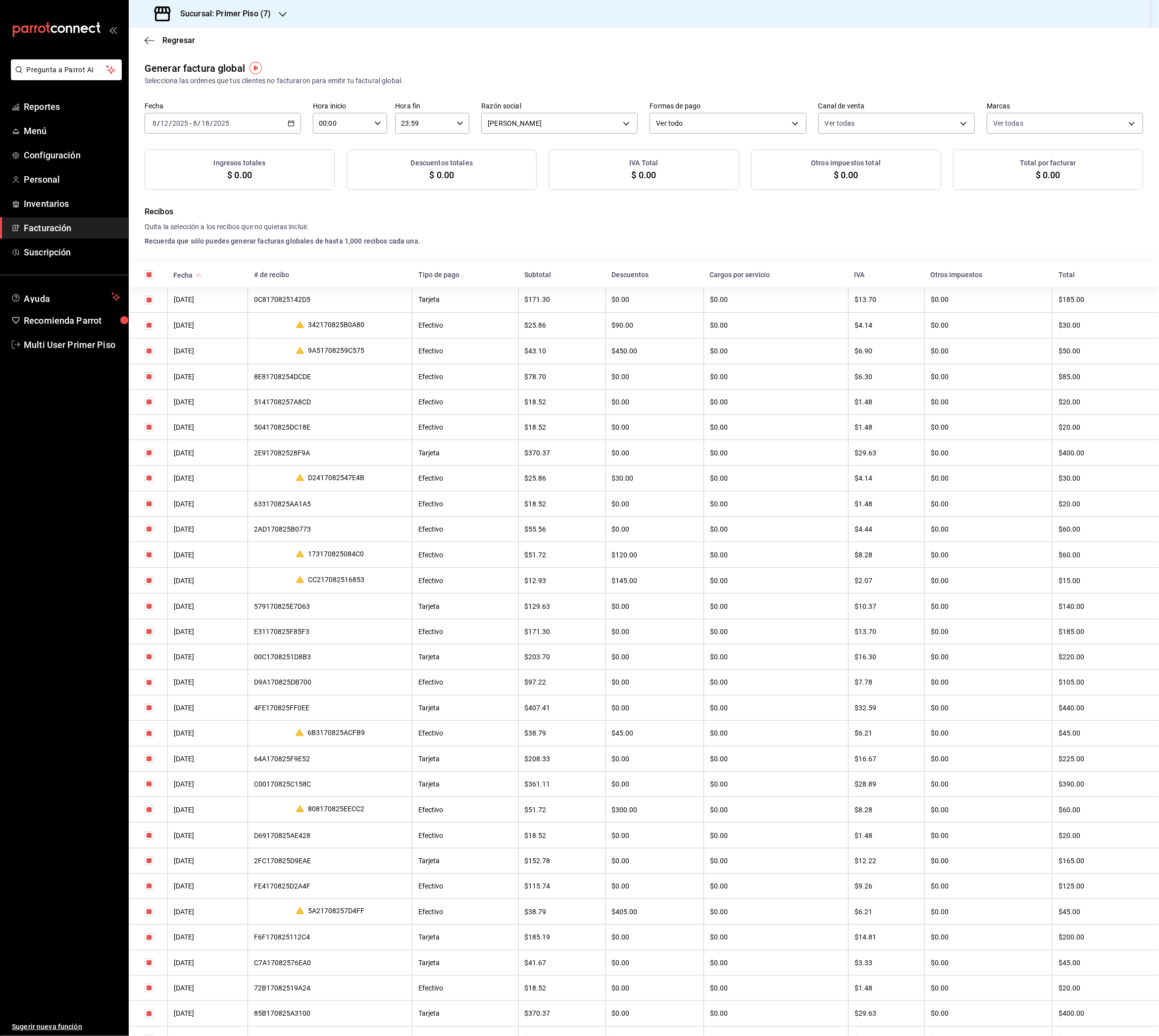
checkbox input "true"
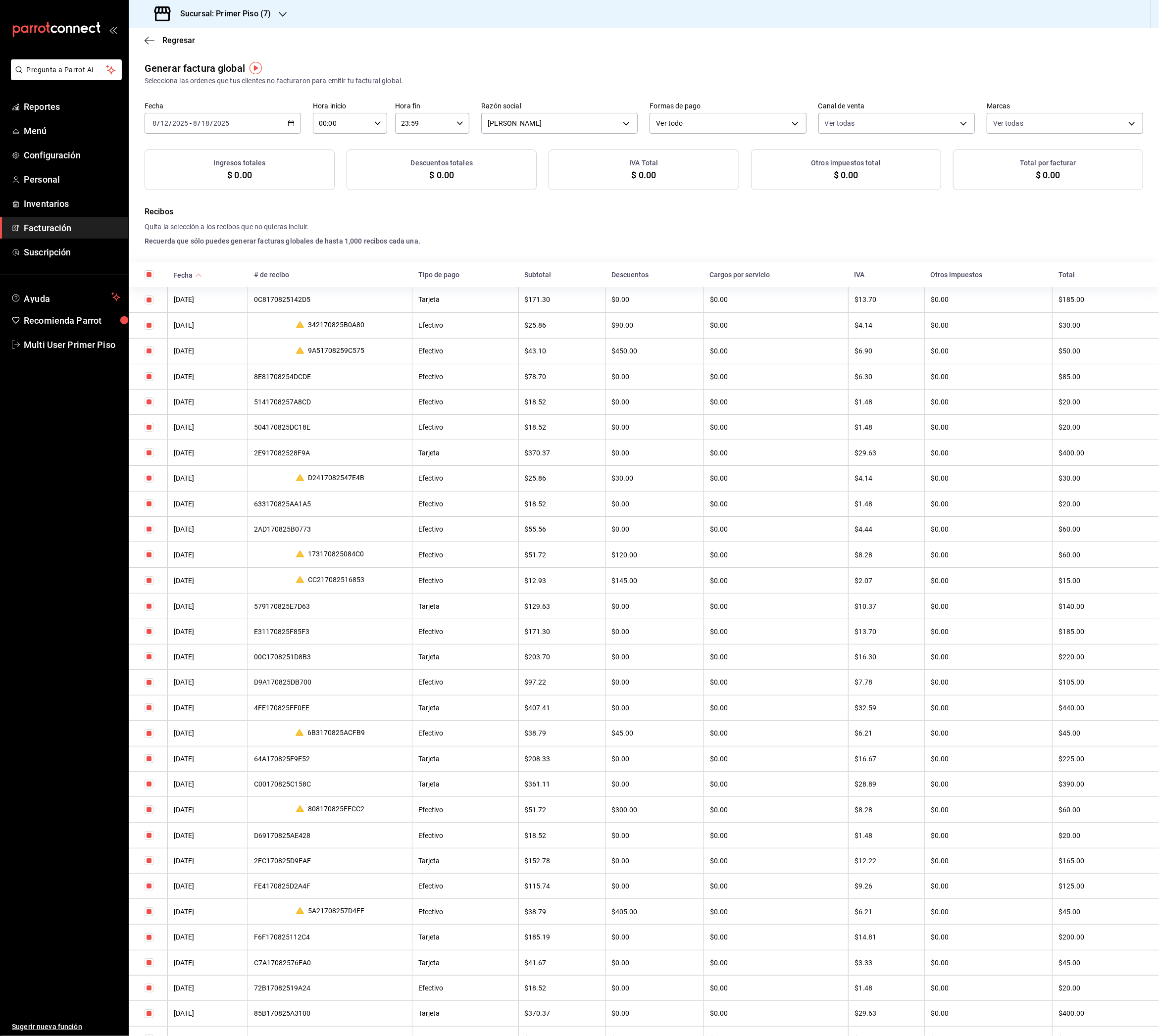
checkbox input "true"
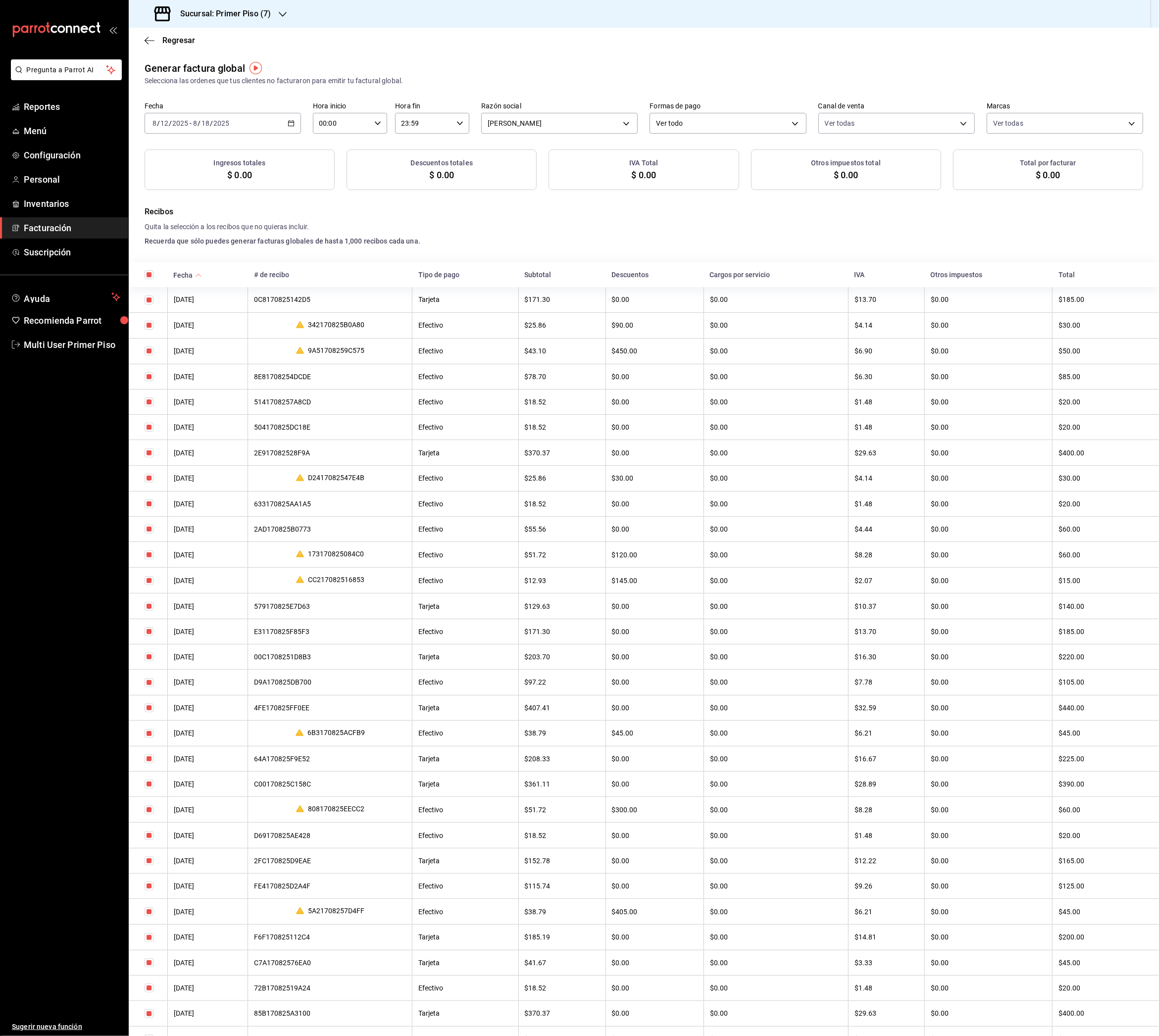
checkbox input "true"
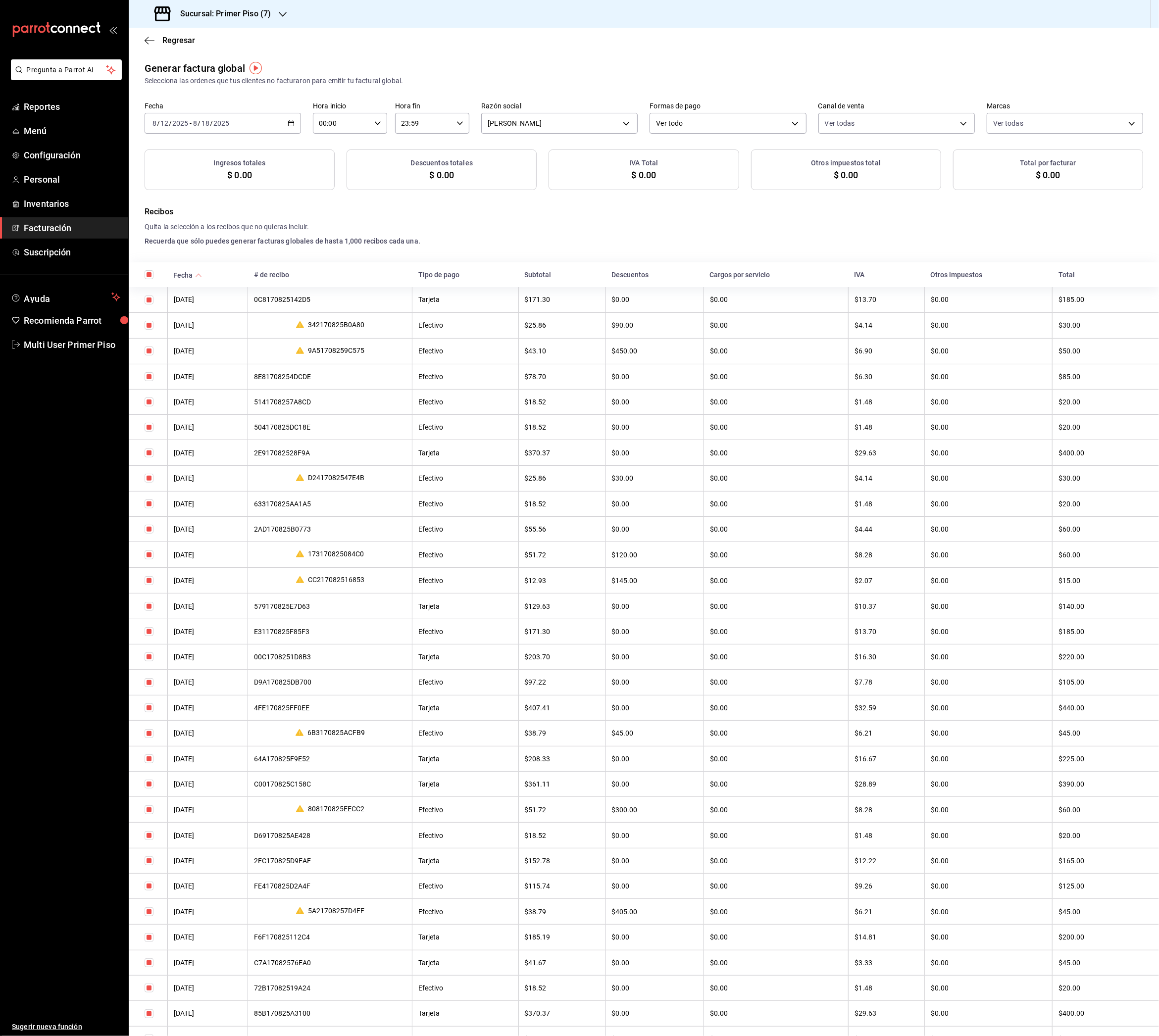
checkbox input "true"
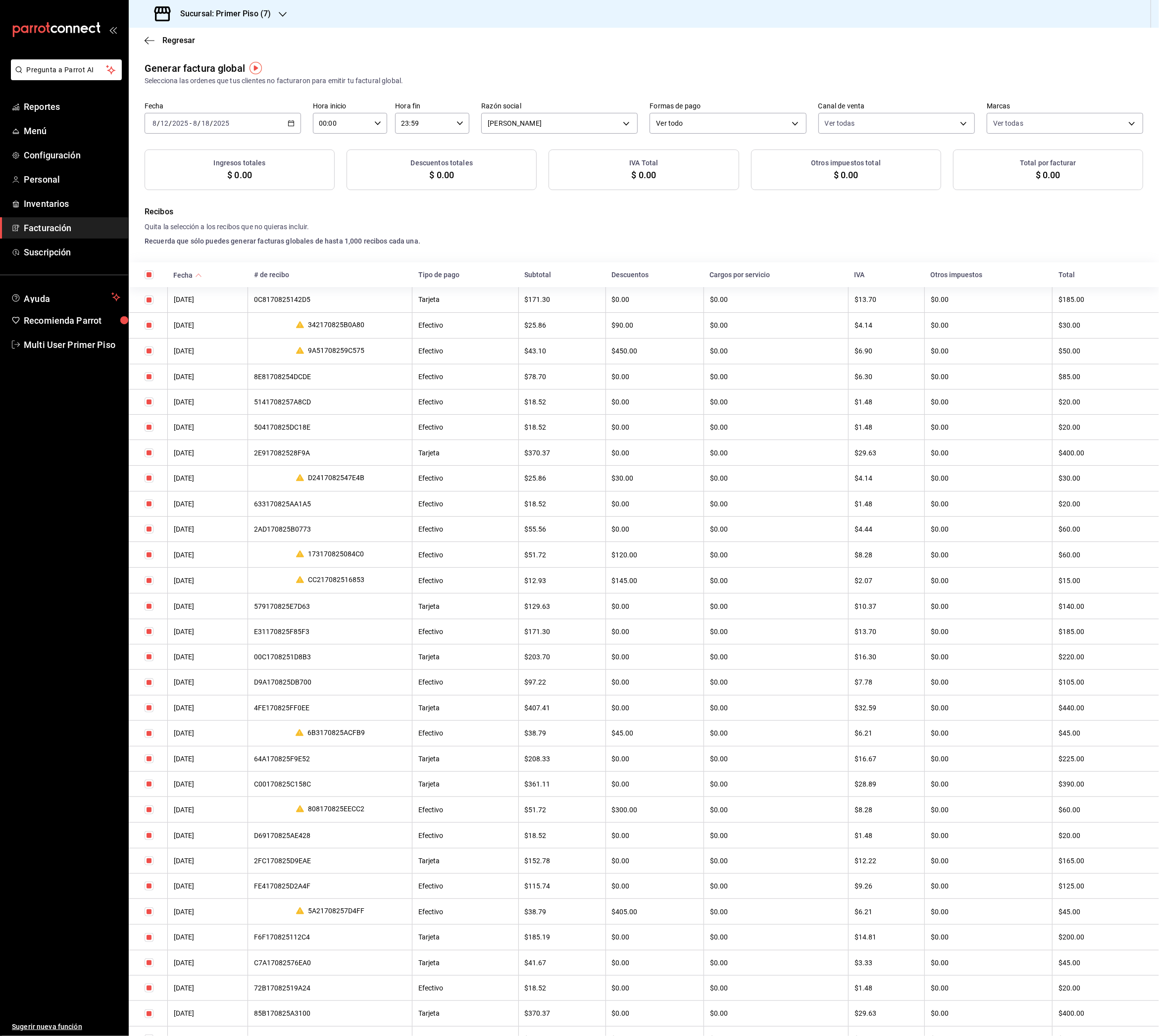
checkbox input "true"
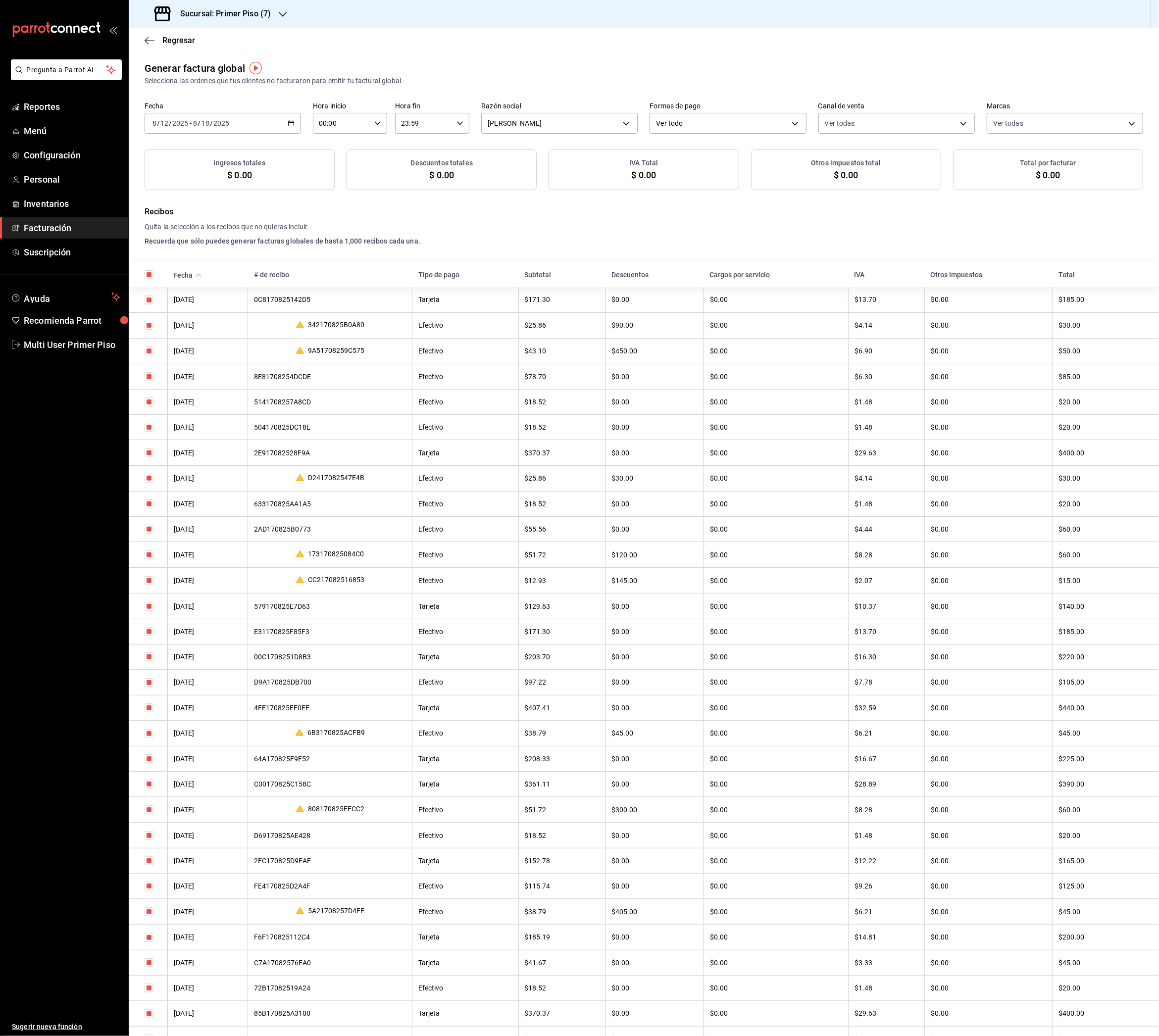
checkbox input "true"
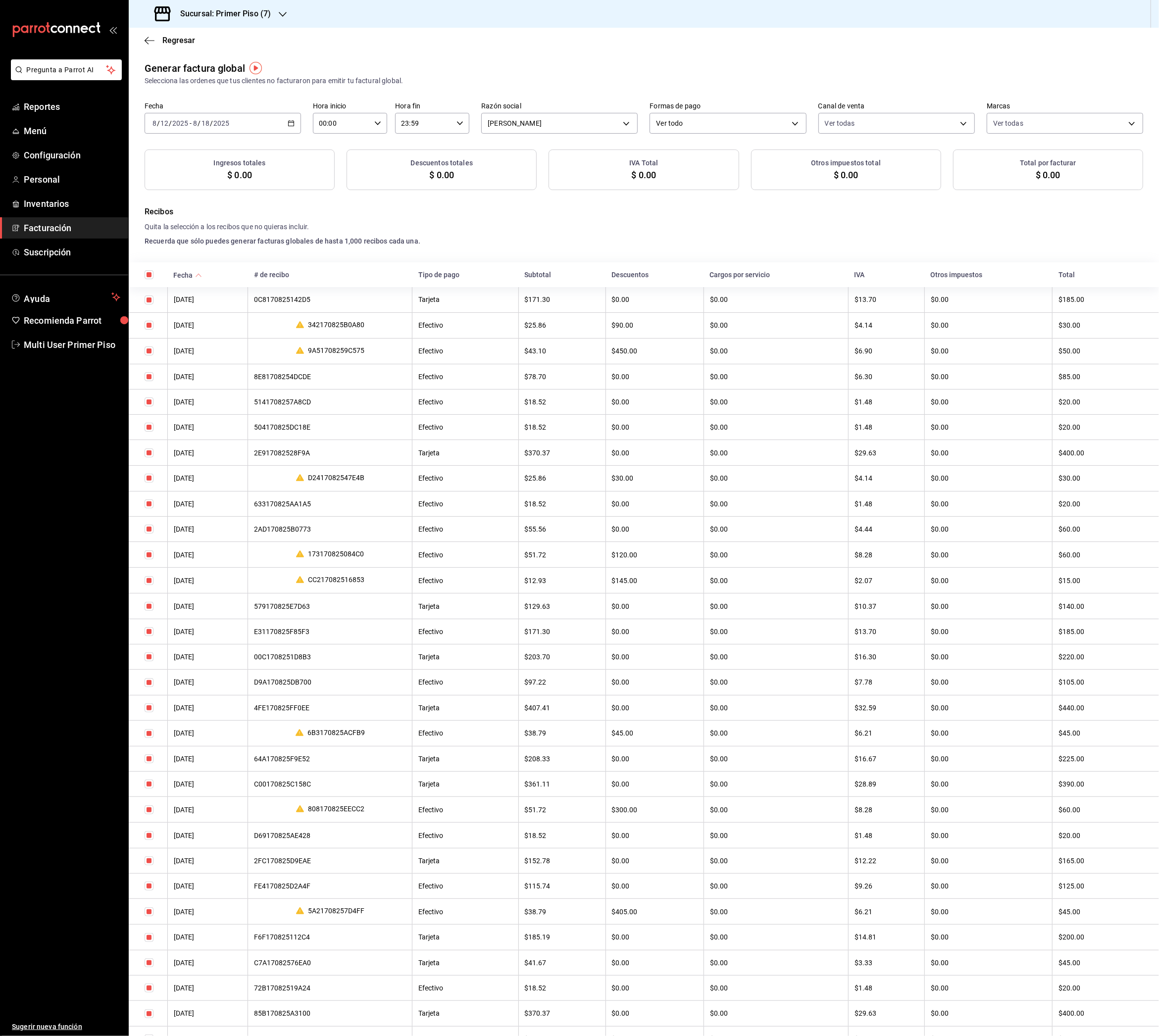
checkbox input "true"
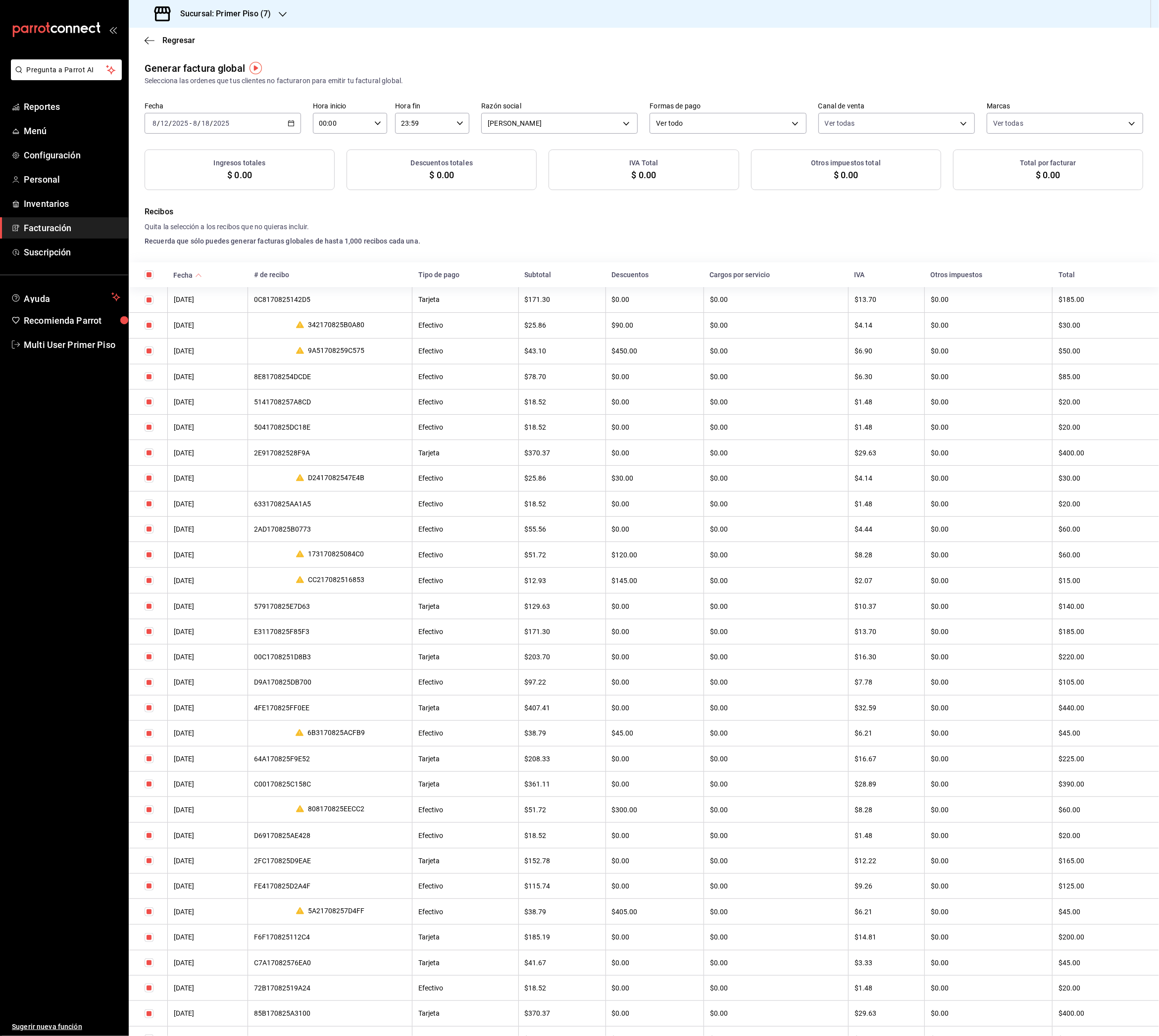
checkbox input "true"
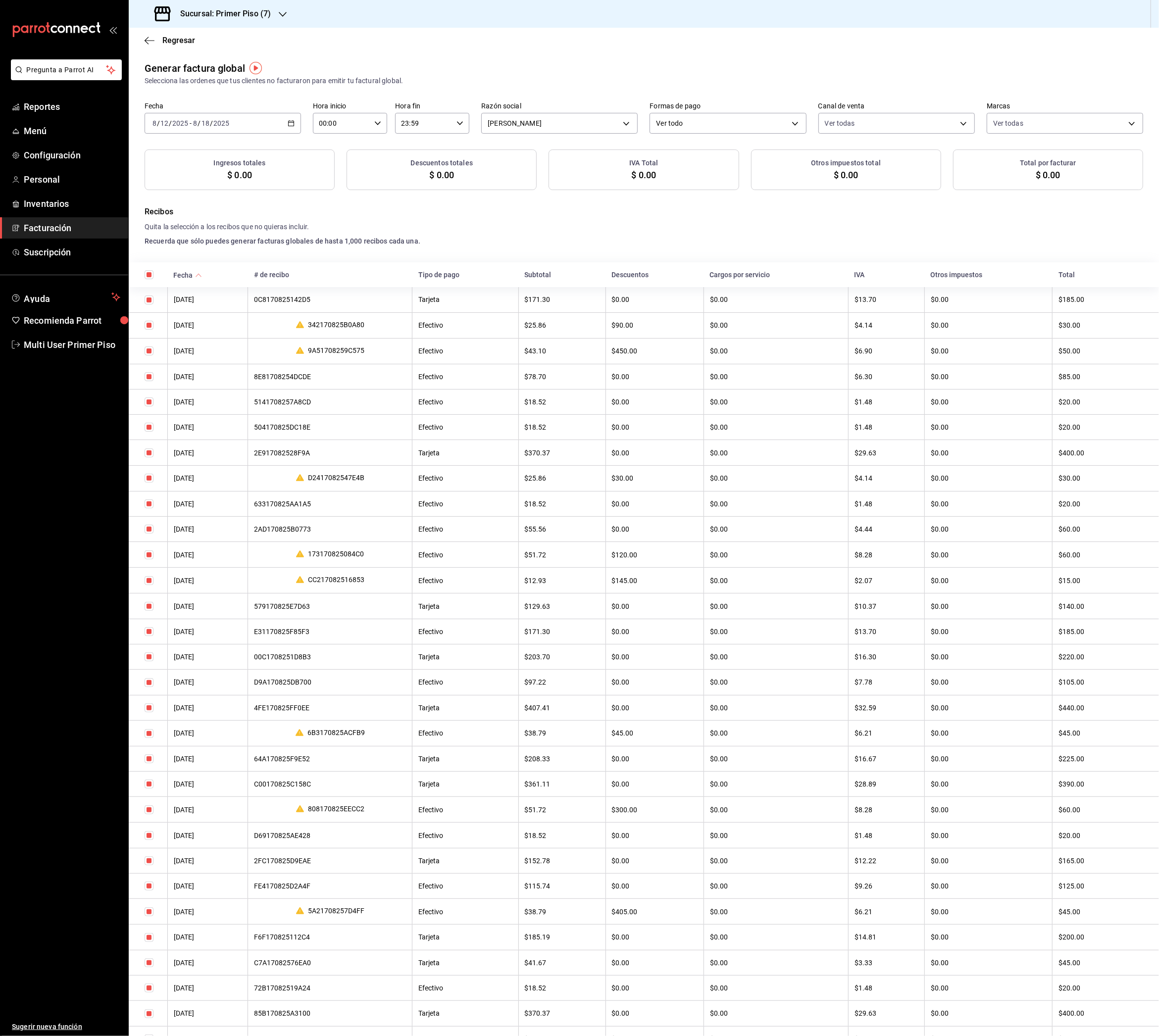
checkbox input "true"
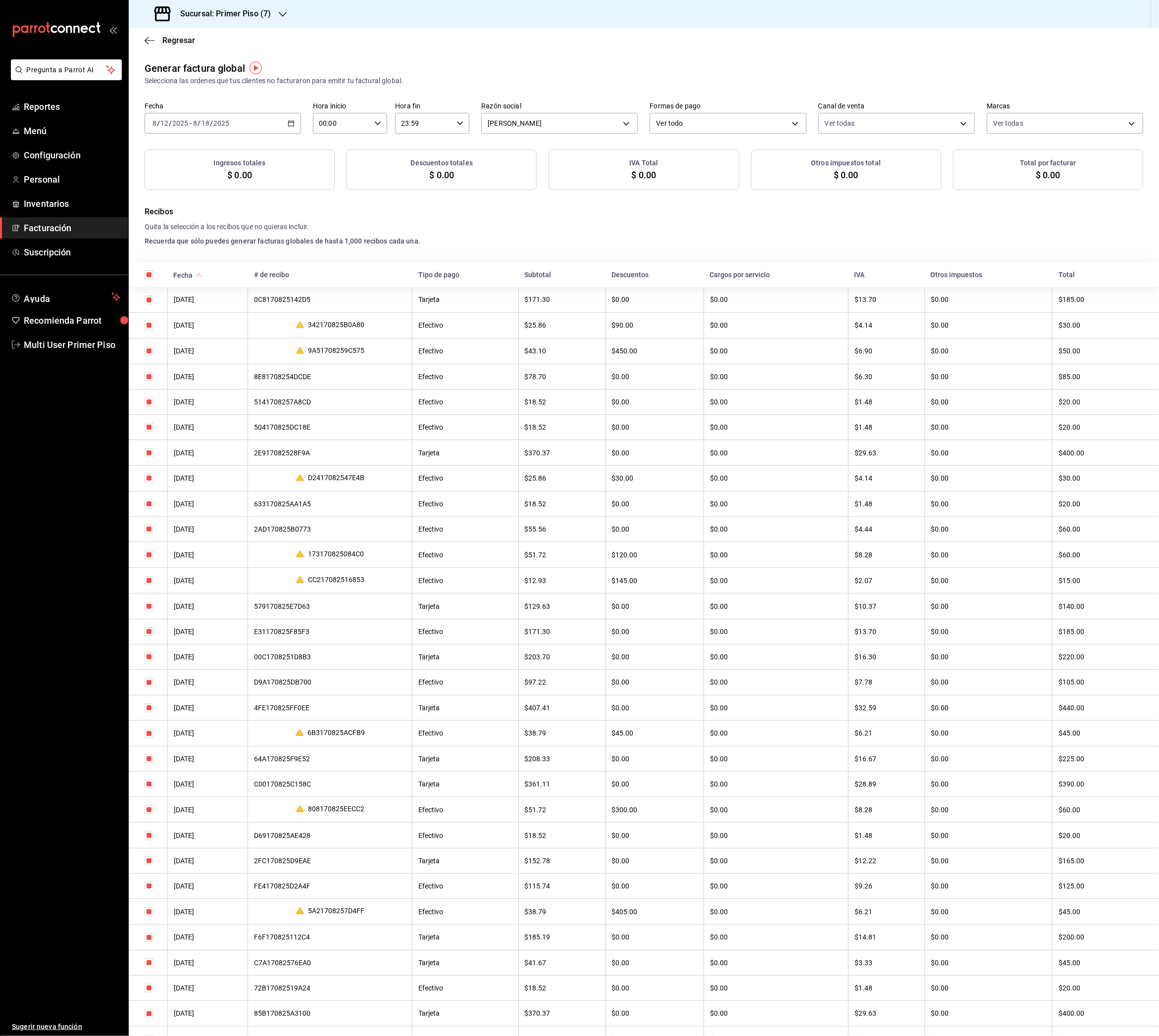
checkbox input "true"
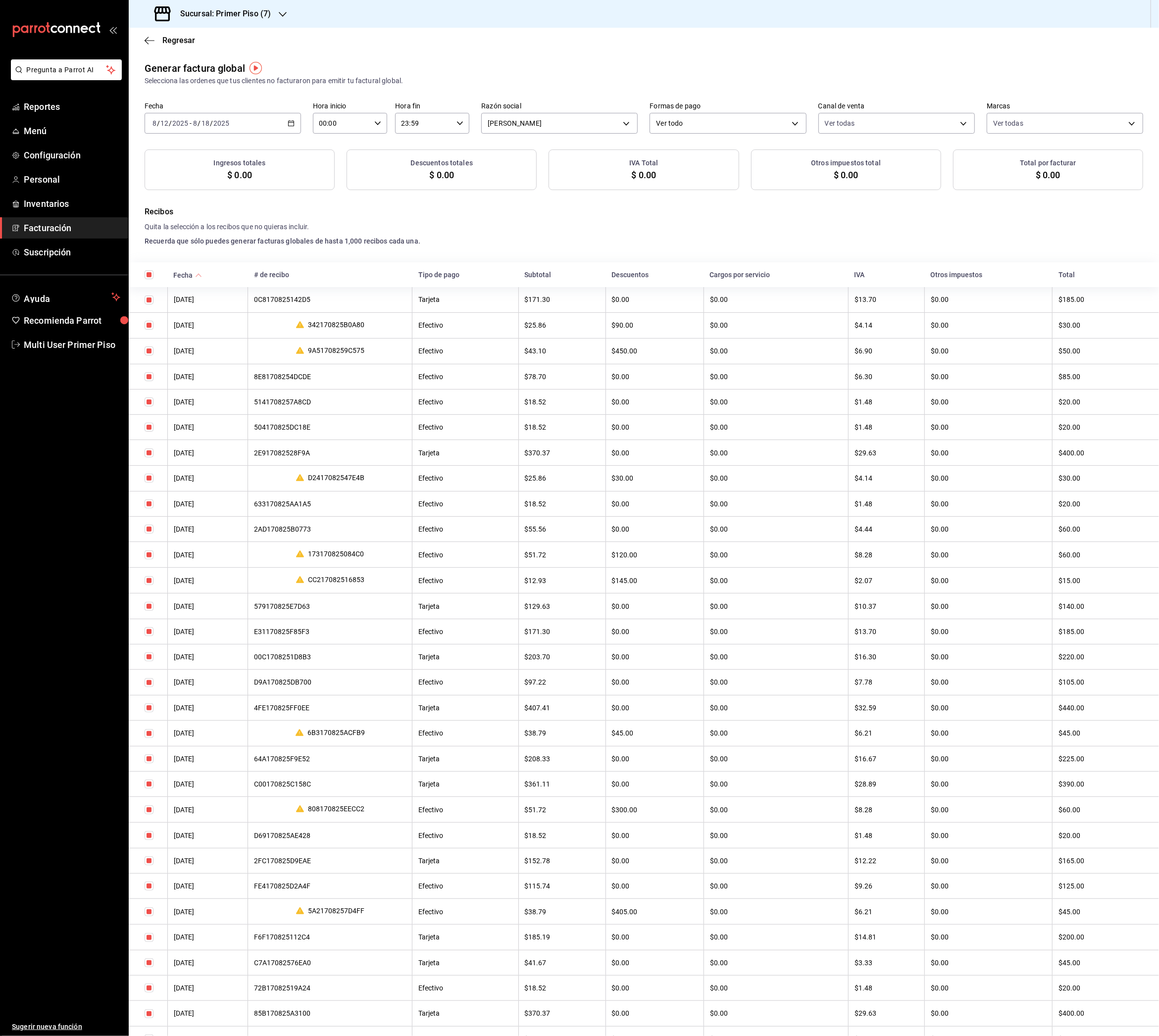
checkbox input "true"
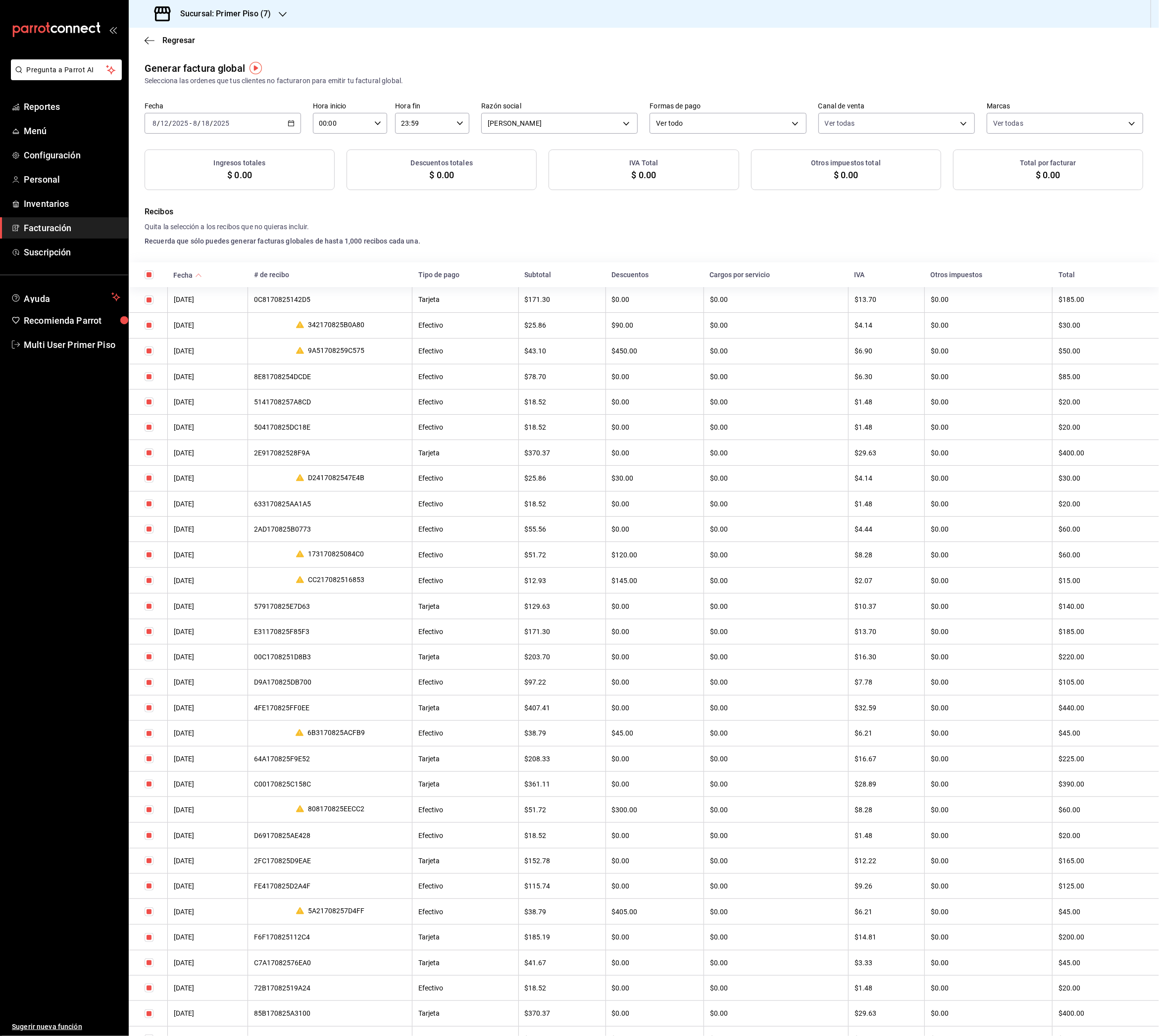
checkbox input "true"
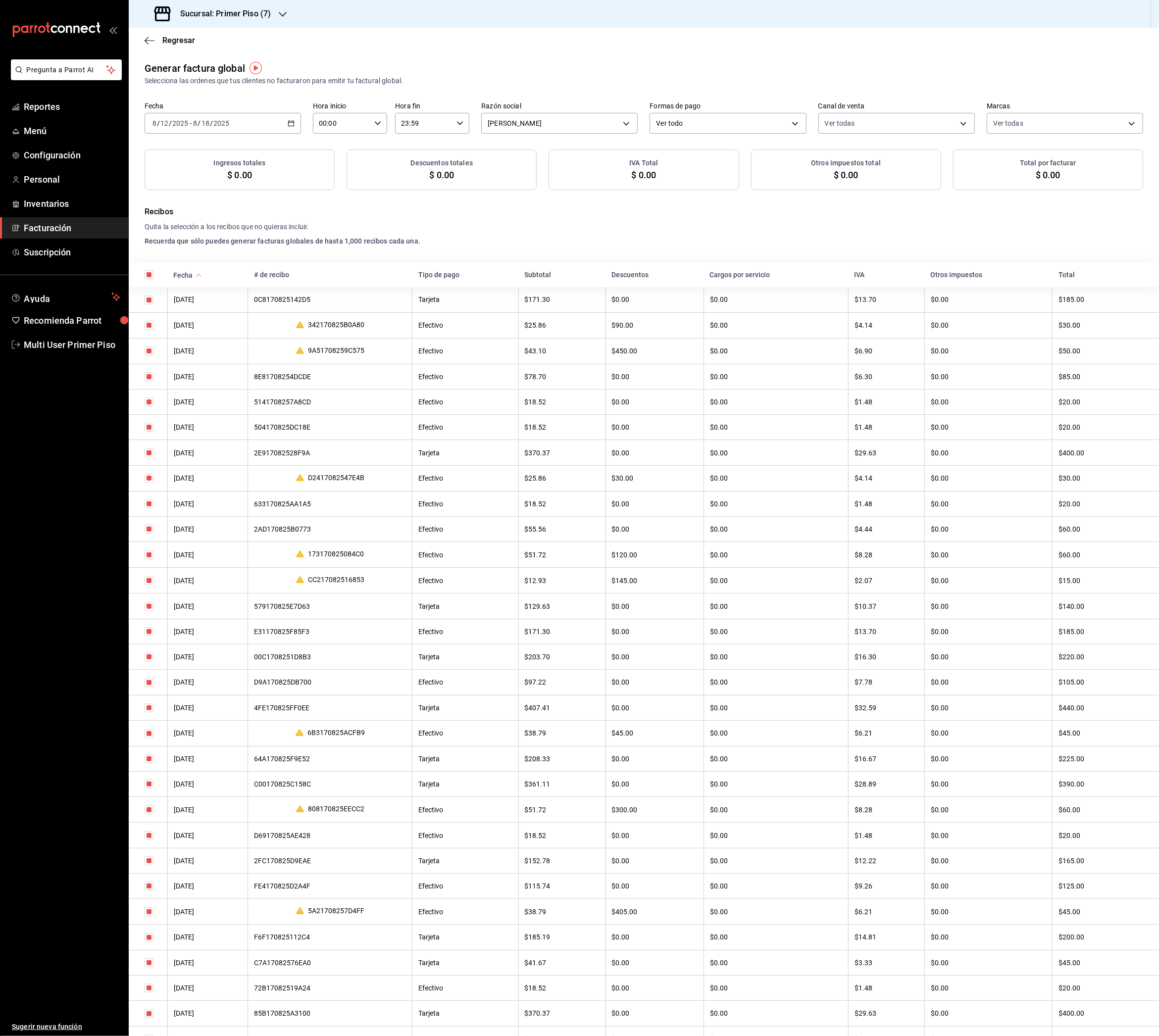
checkbox input "true"
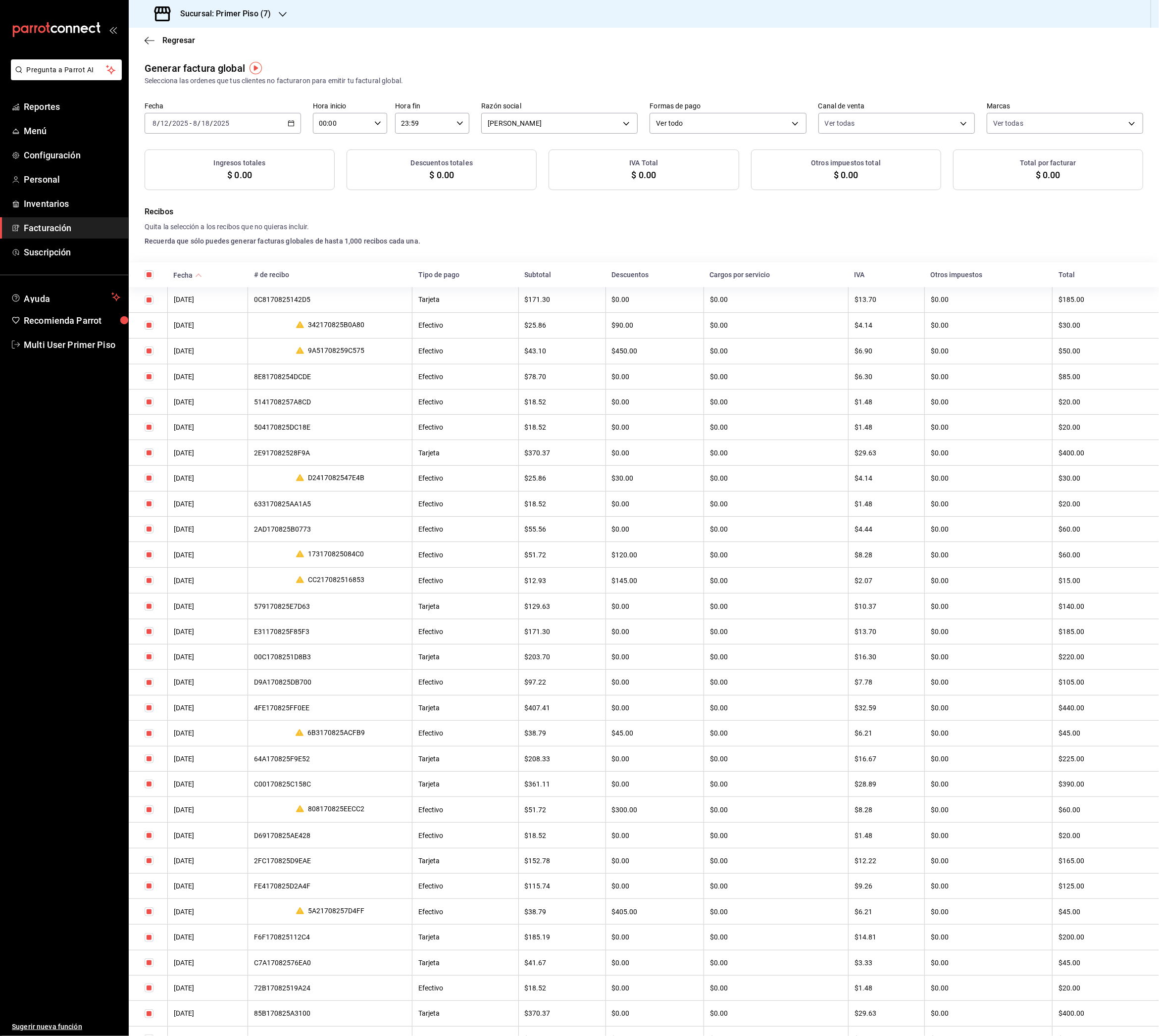
checkbox input "true"
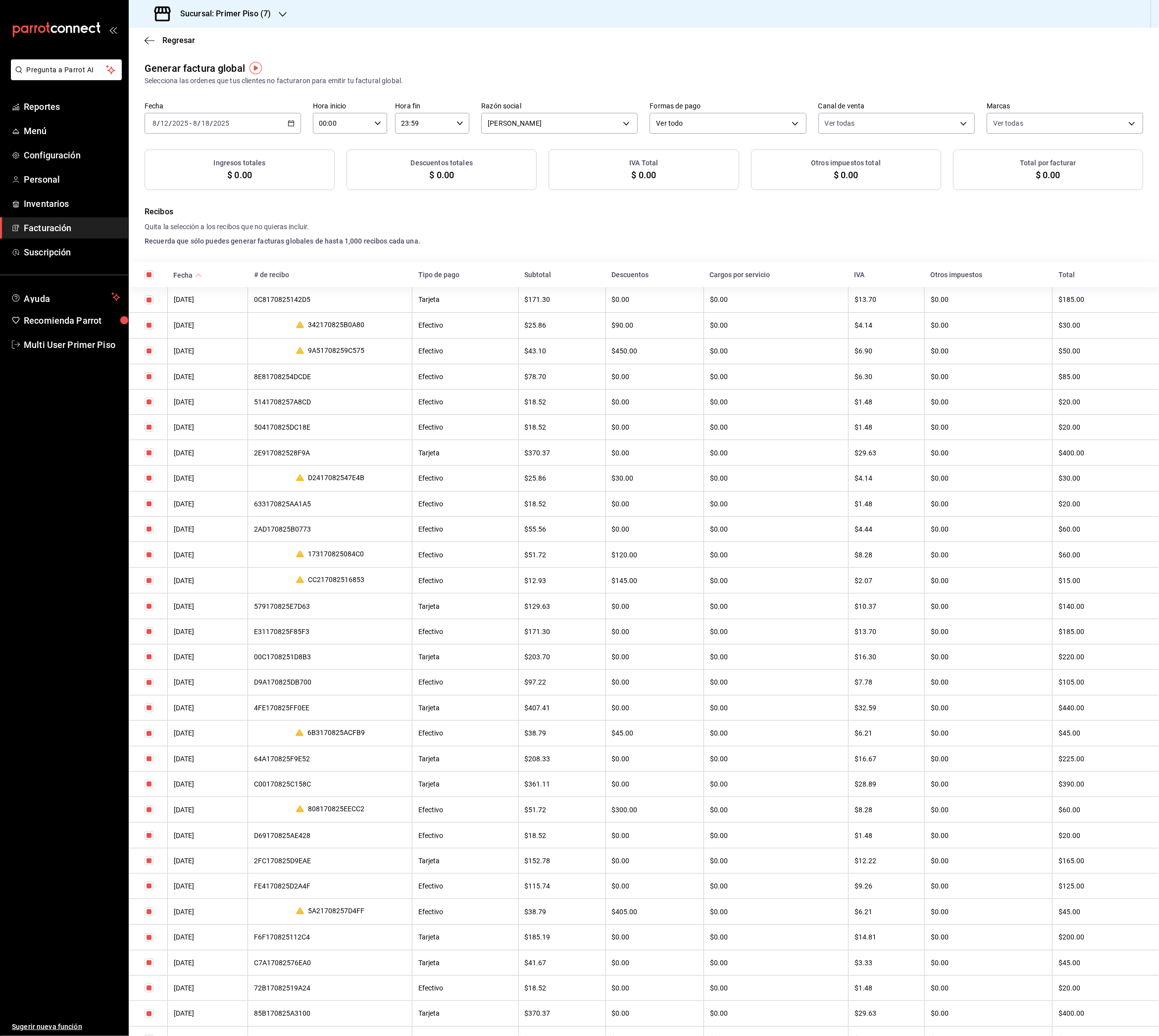
checkbox input "true"
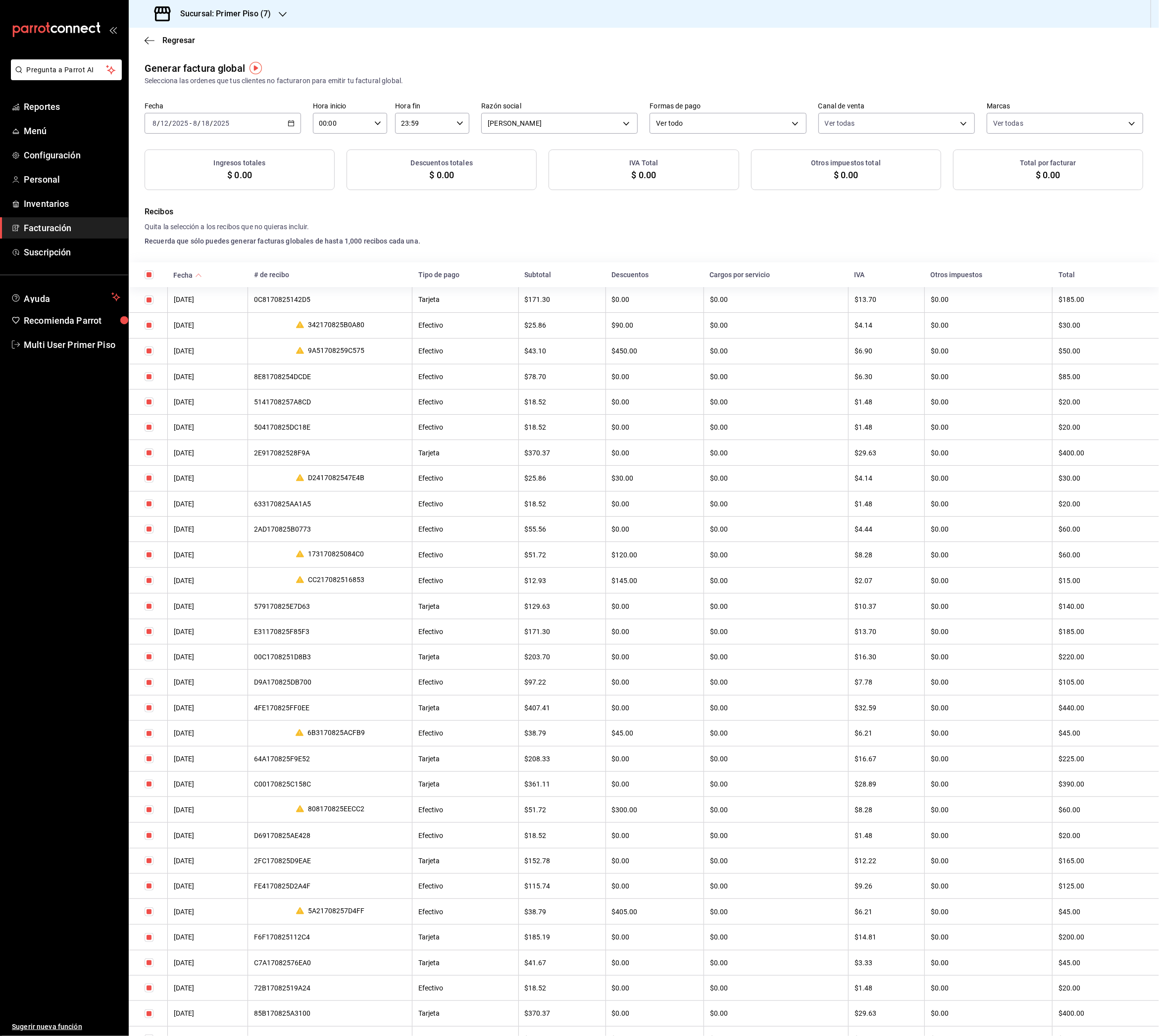
checkbox input "true"
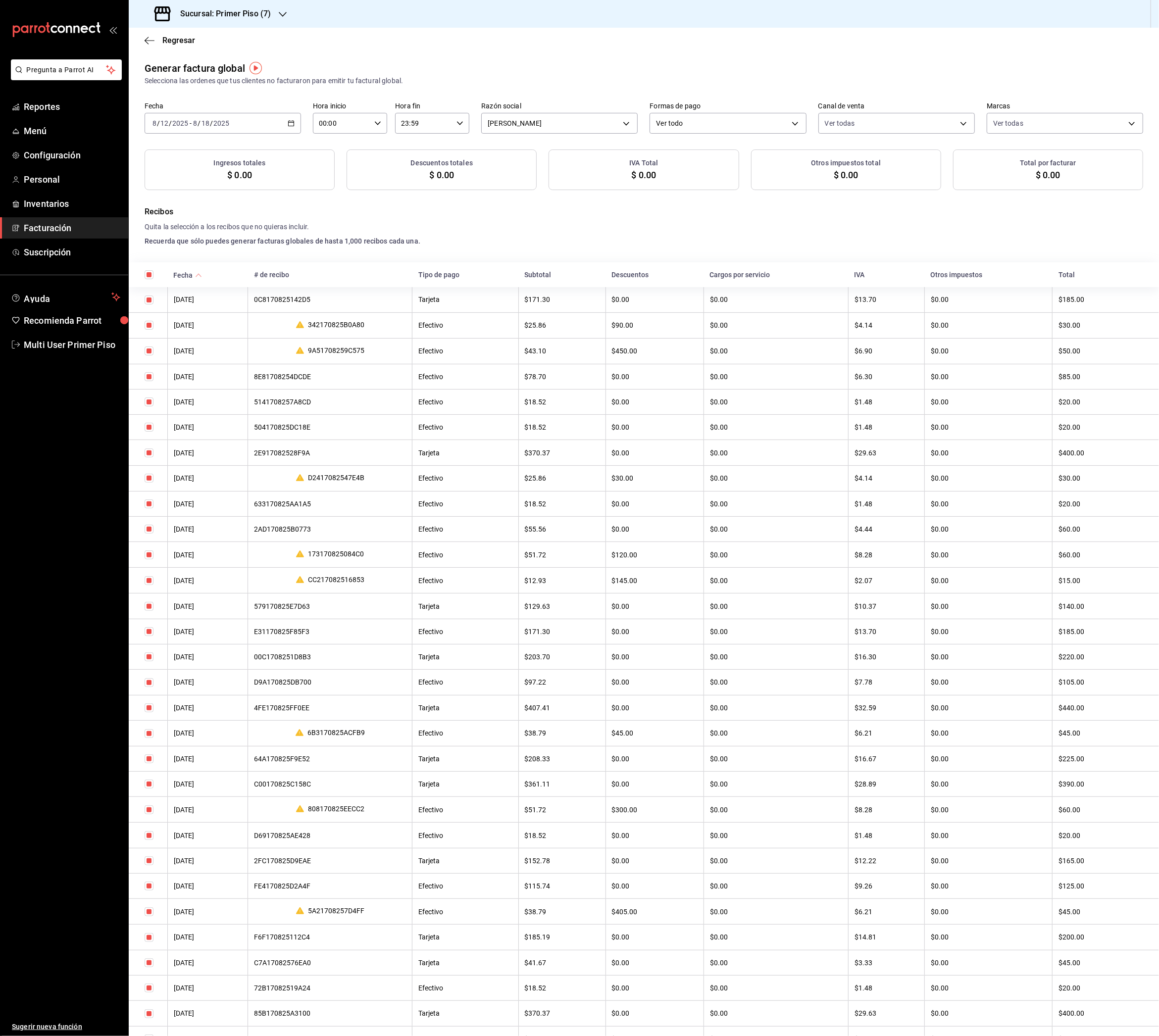
checkbox input "true"
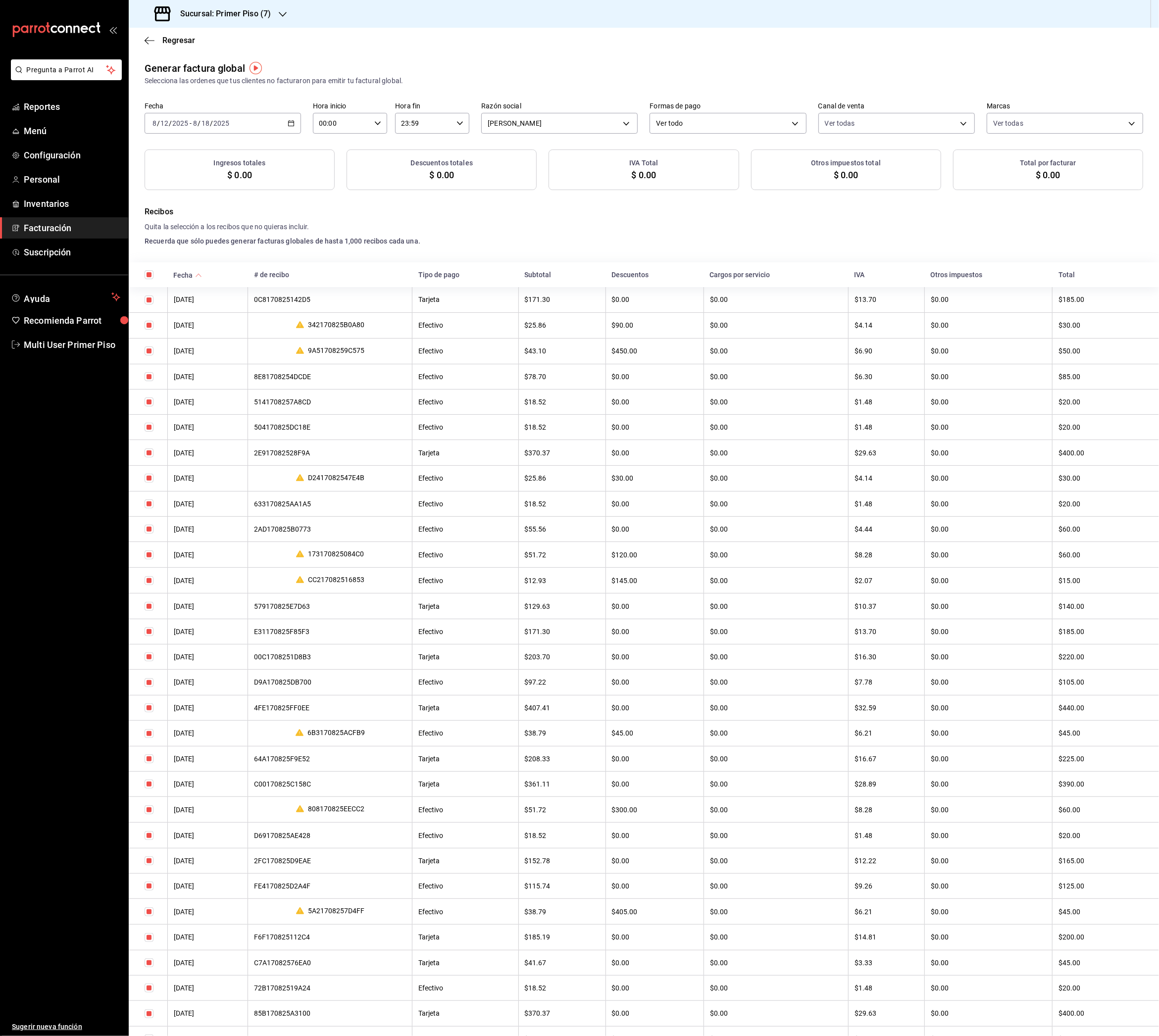
checkbox input "true"
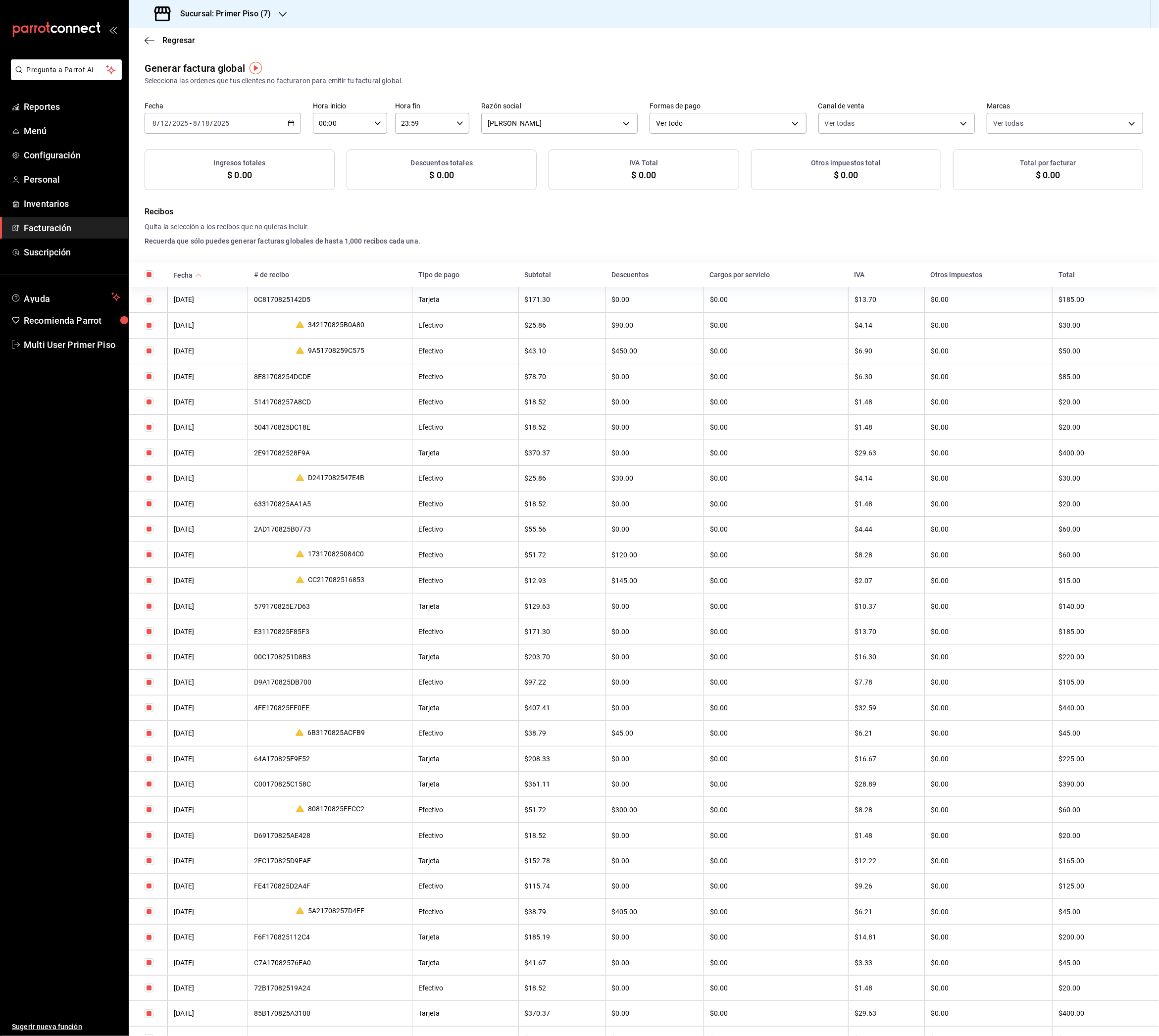
checkbox input "true"
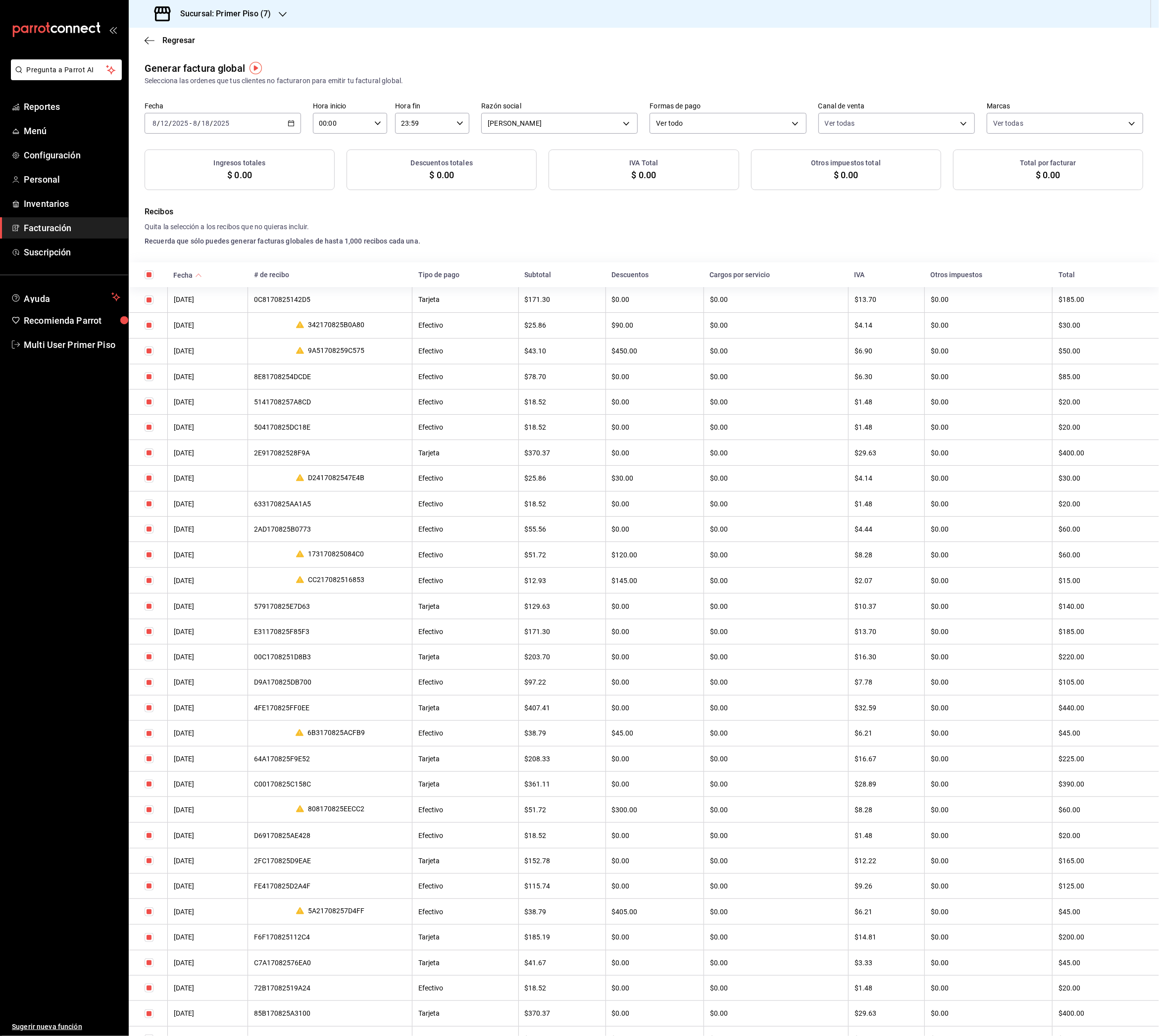
checkbox input "true"
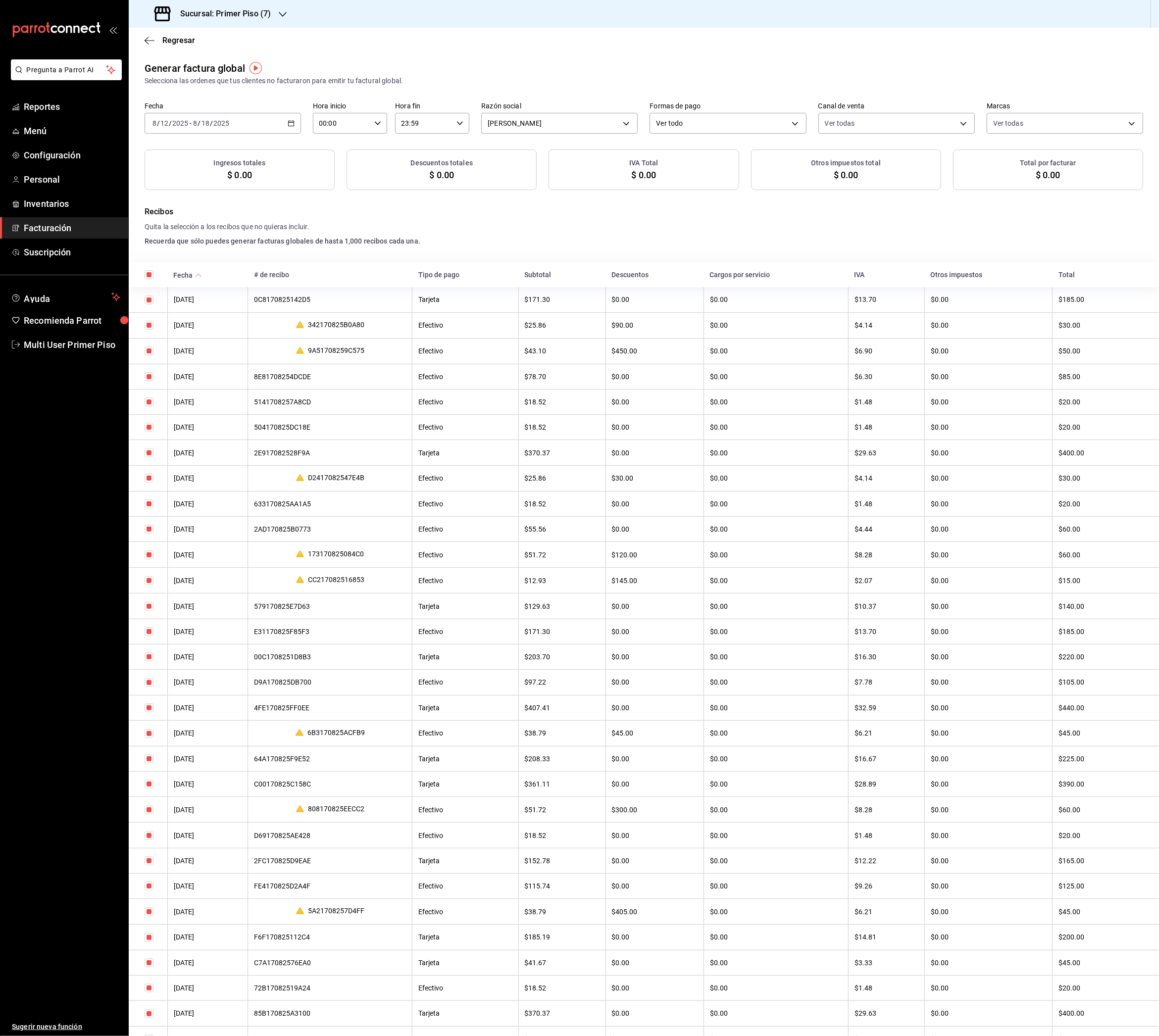
checkbox input "true"
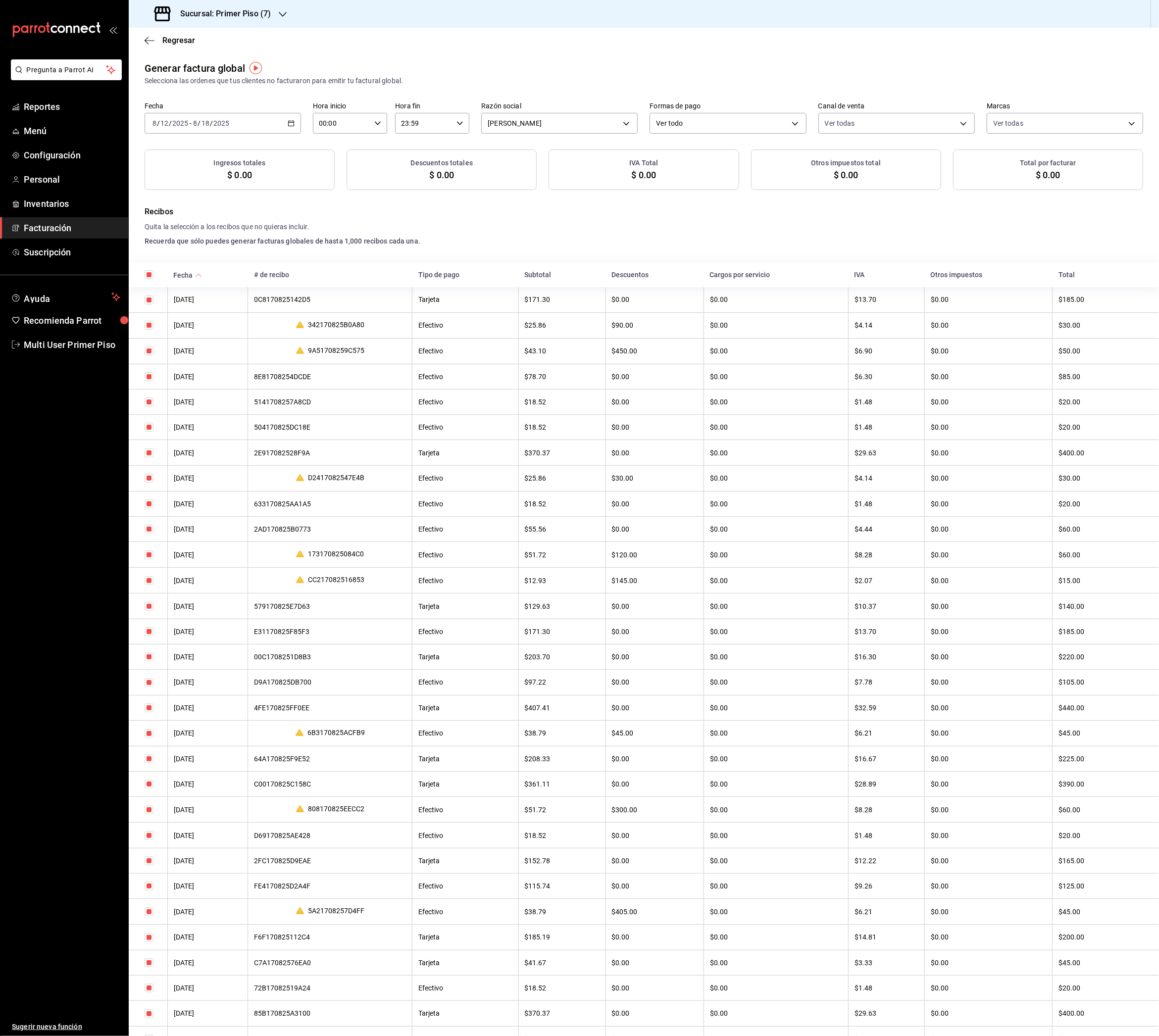
checkbox input "true"
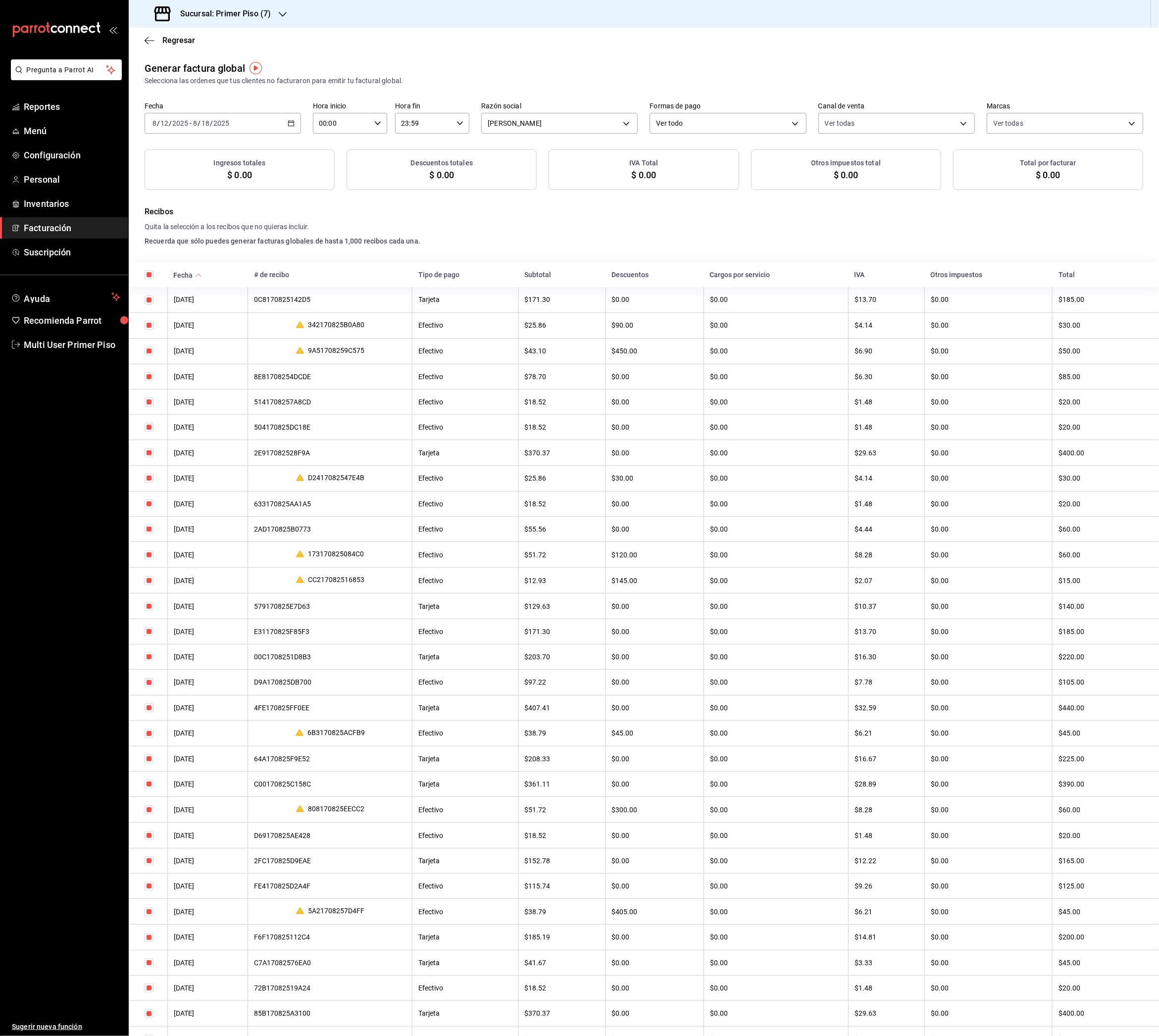
checkbox input "true"
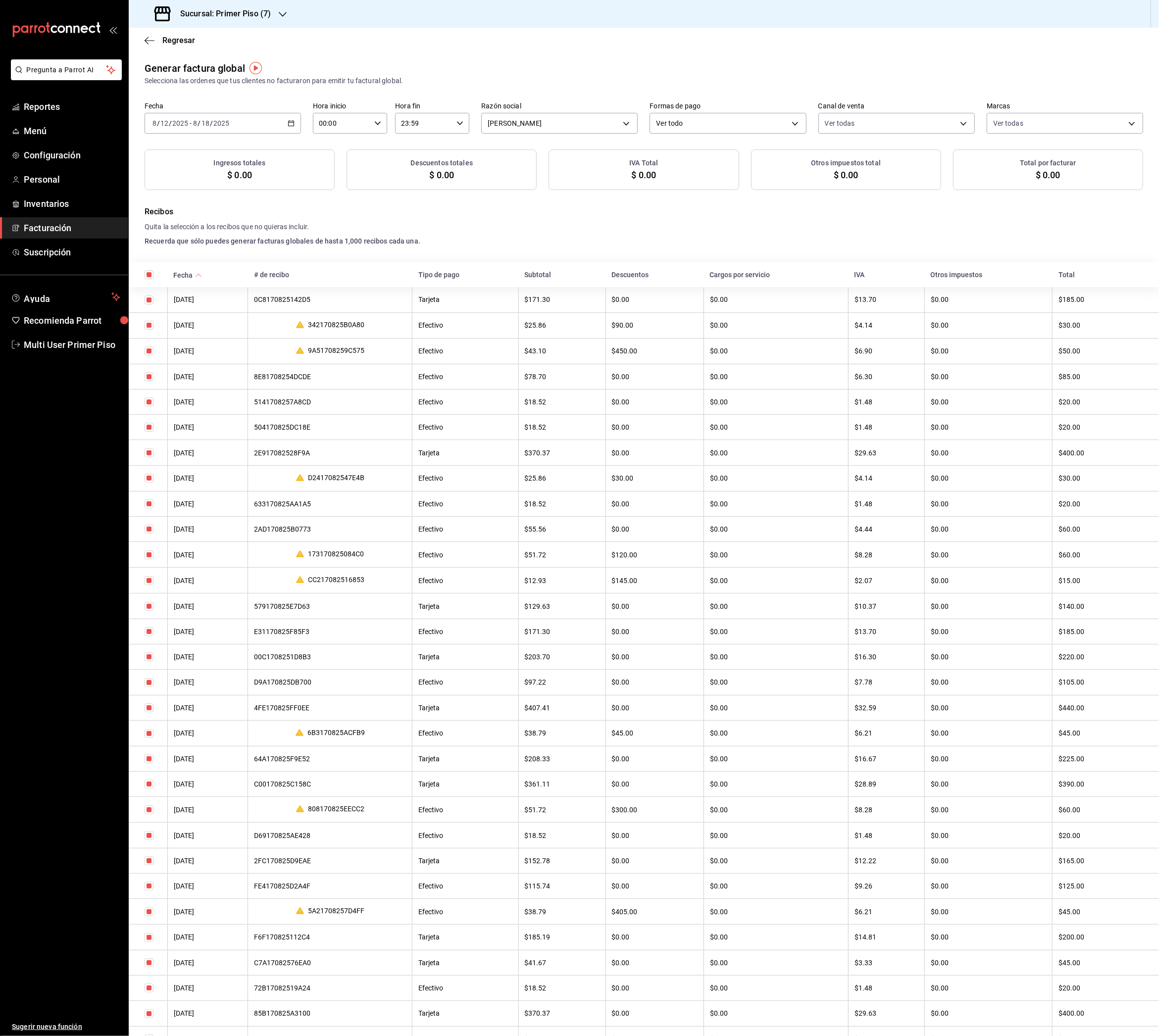
checkbox input "true"
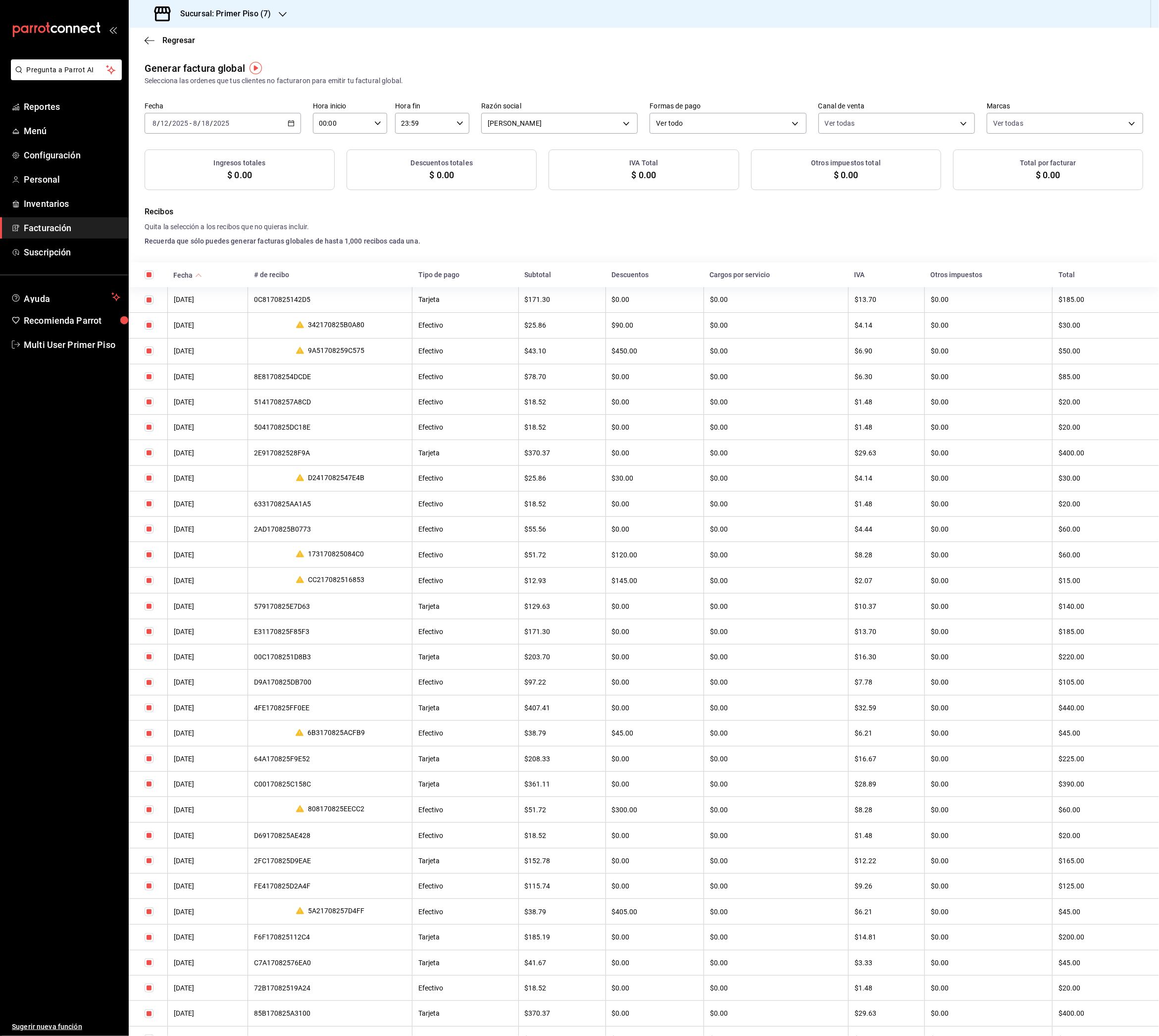
checkbox input "true"
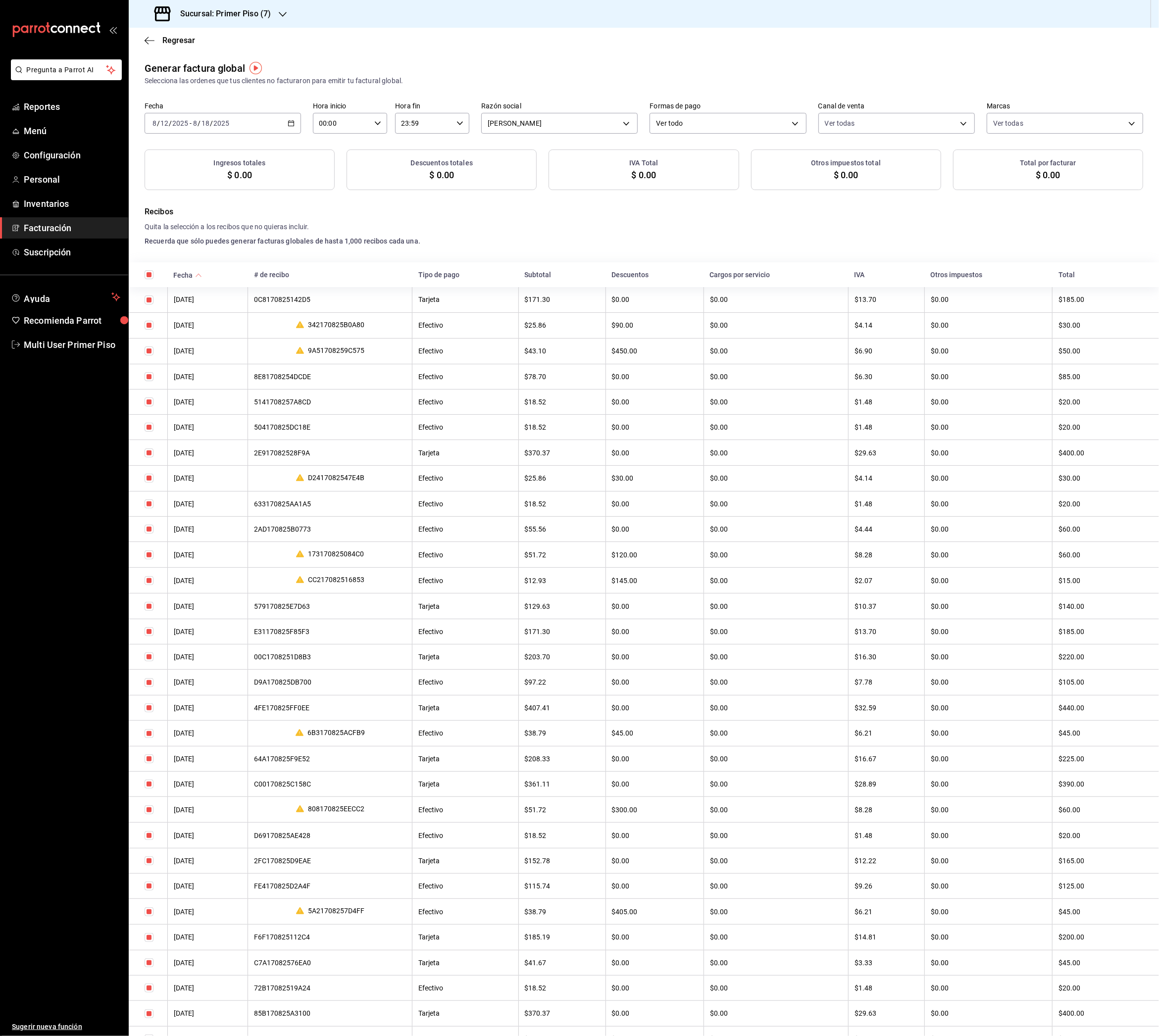
checkbox input "true"
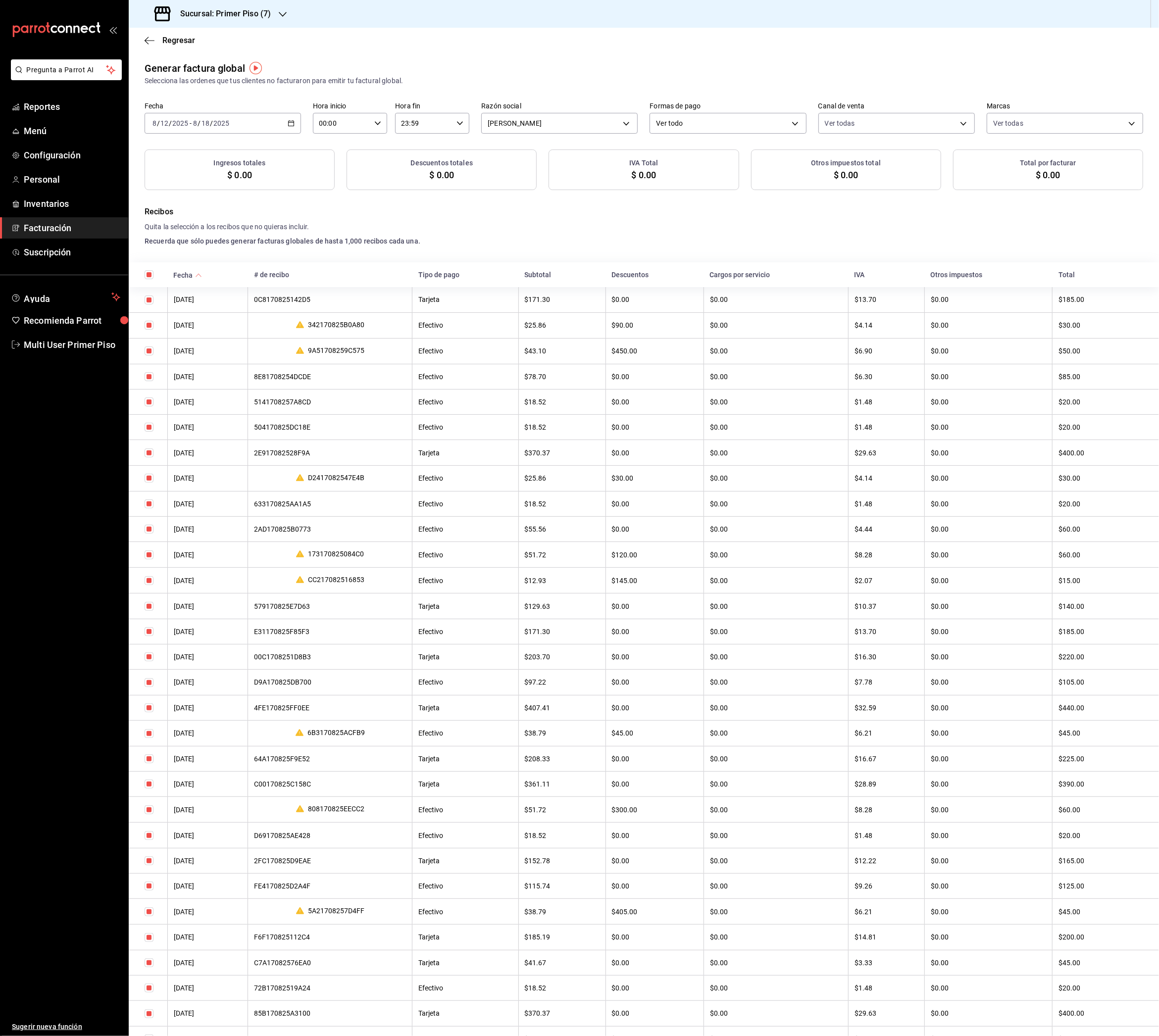
checkbox input "true"
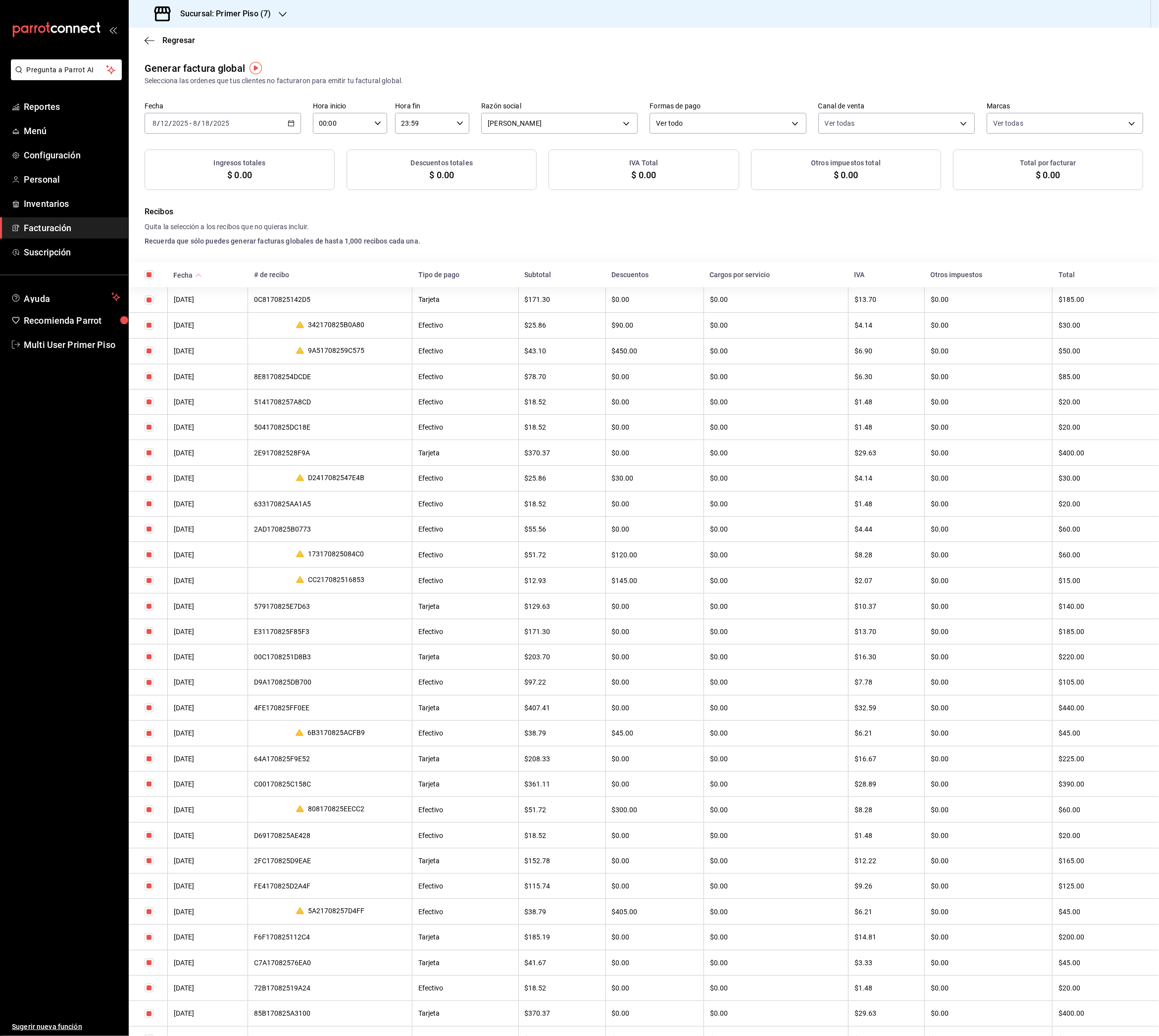
checkbox input "true"
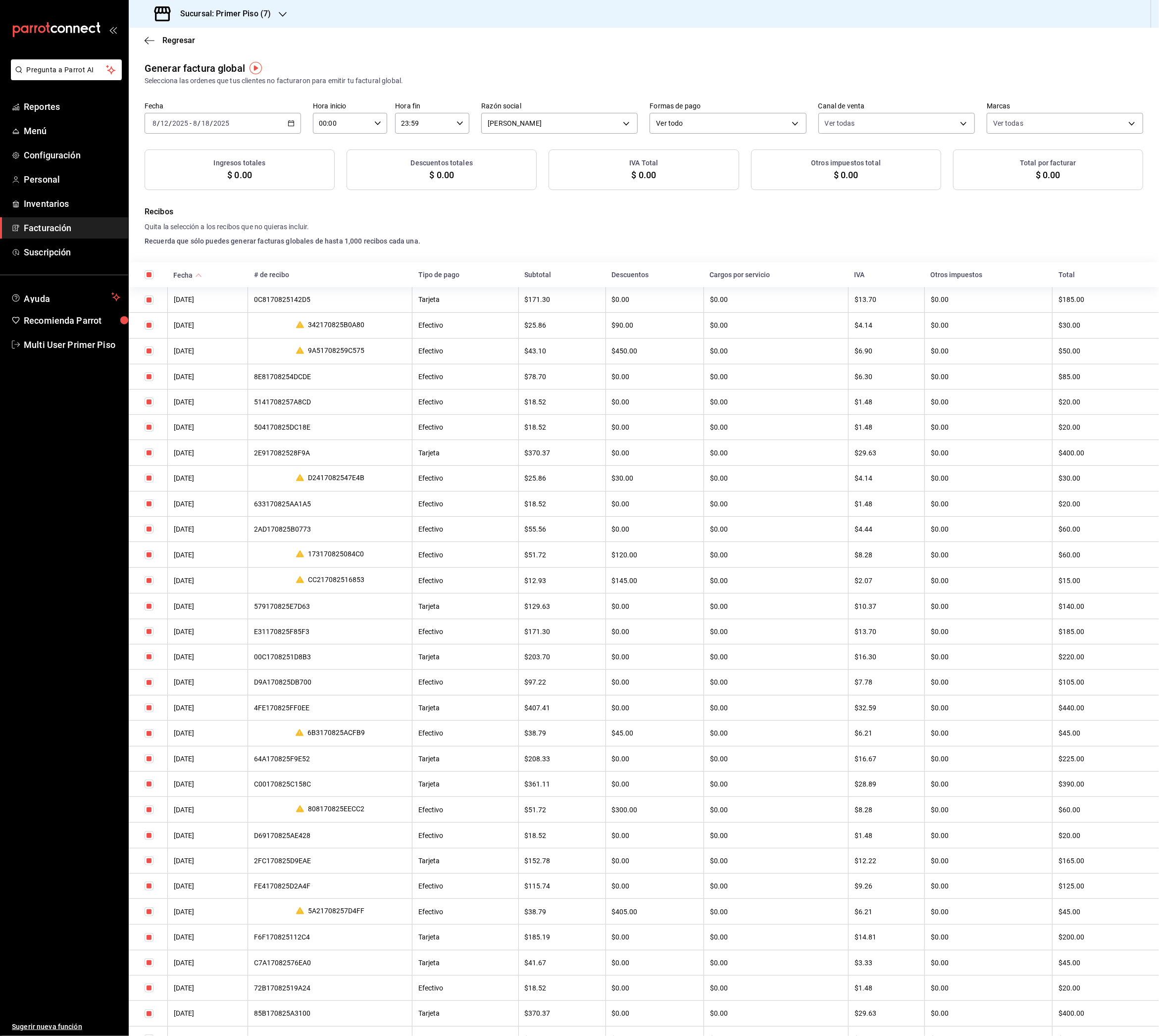
checkbox input "true"
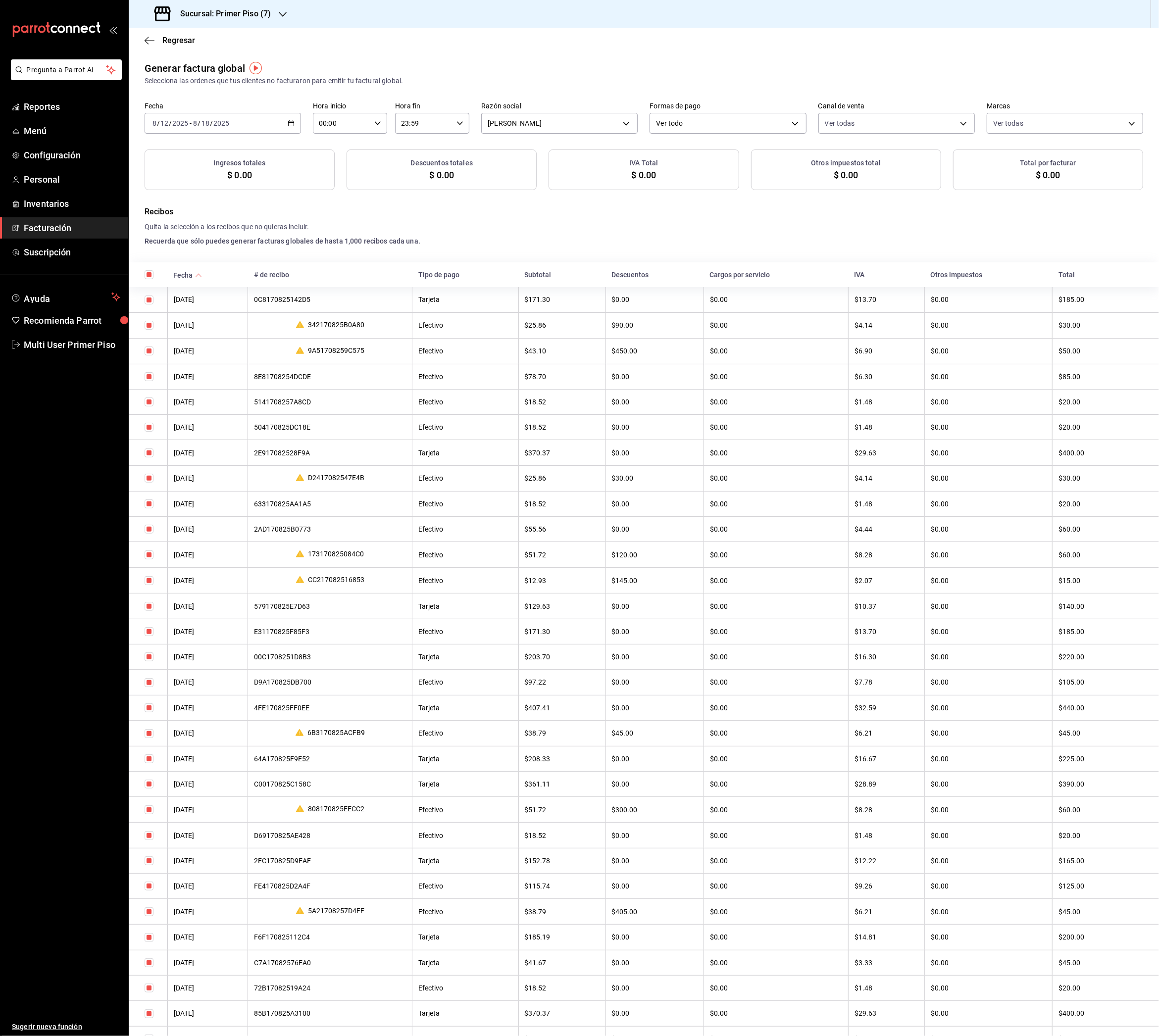
checkbox input "true"
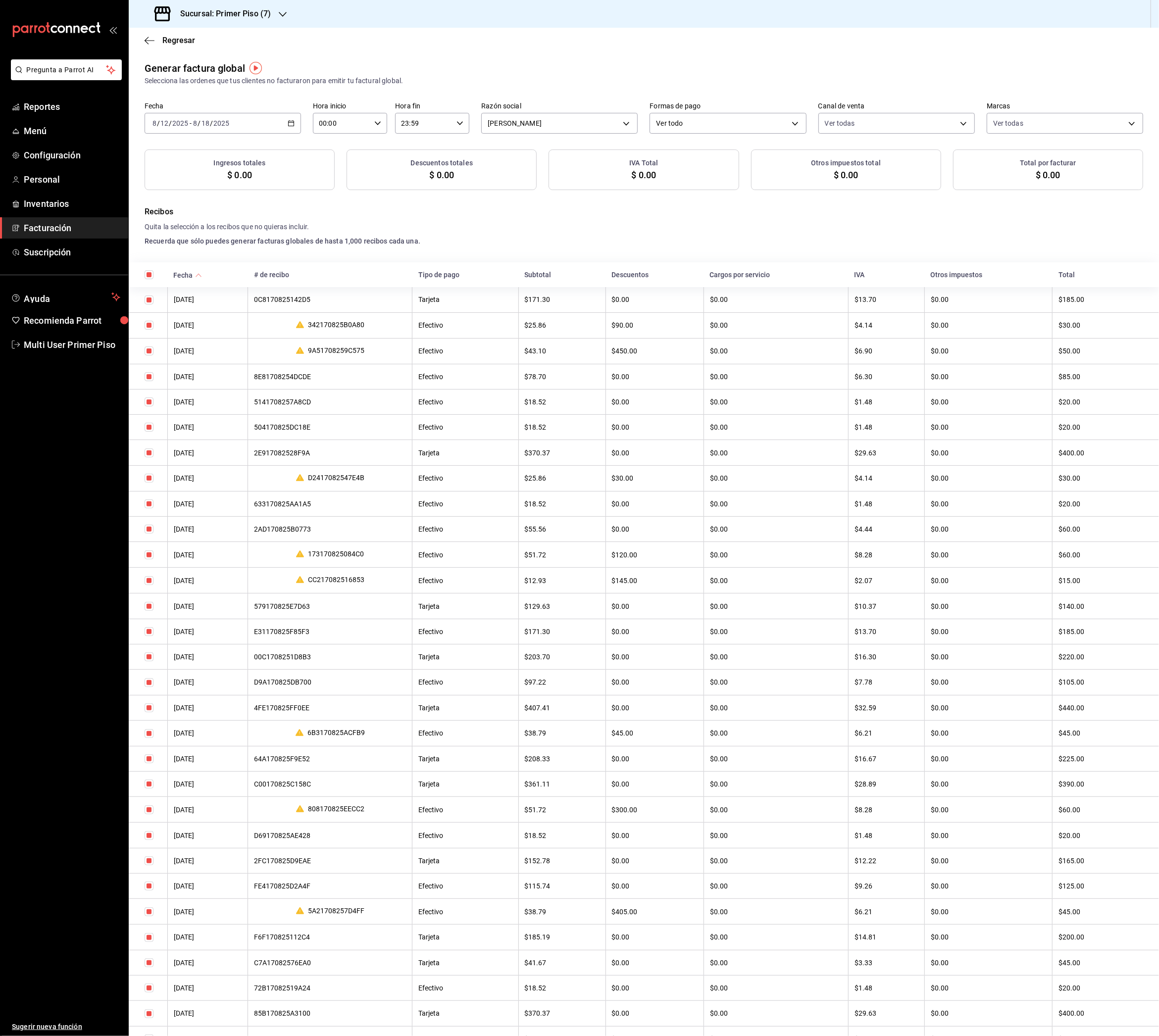
checkbox input "true"
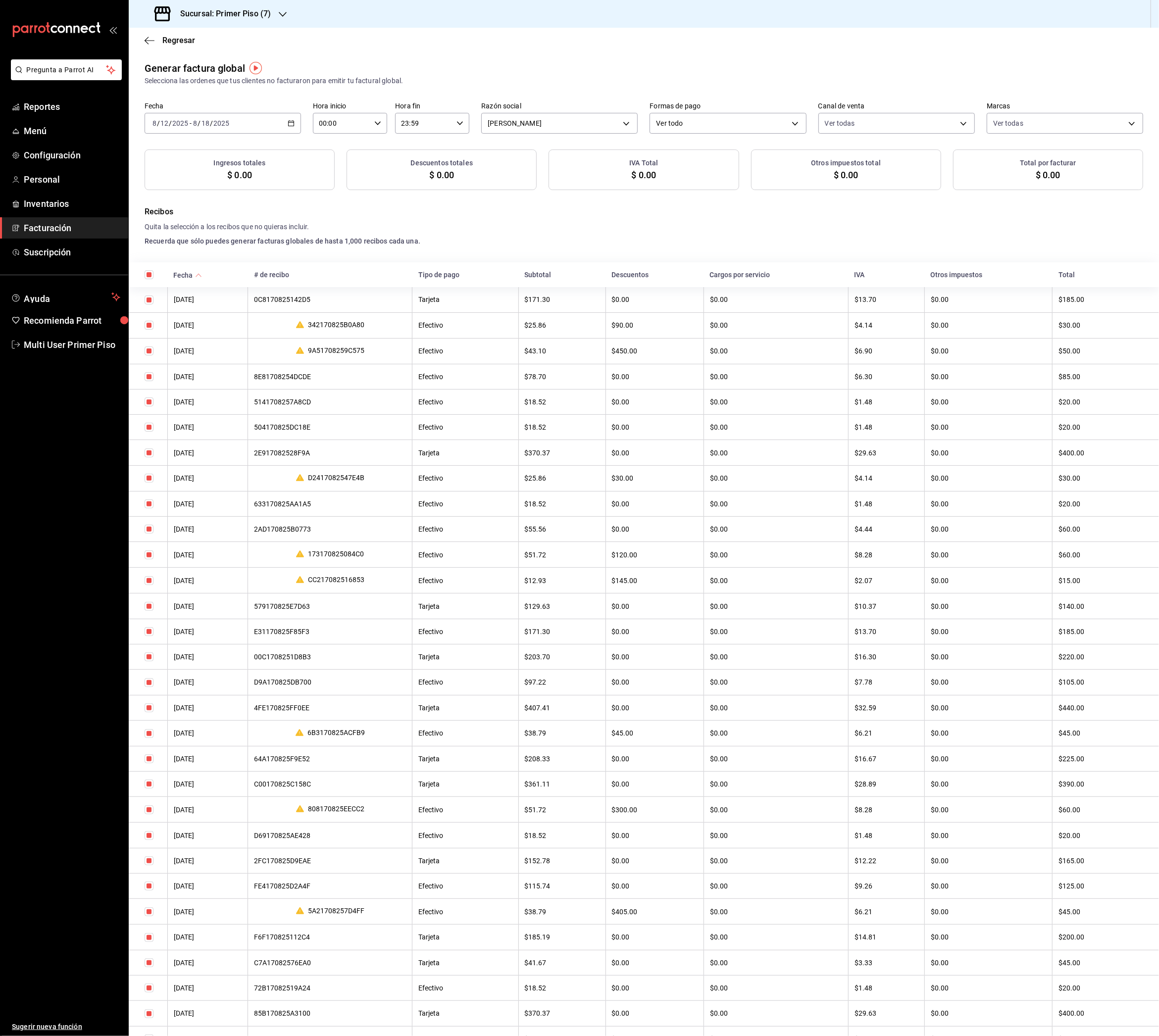
checkbox input "true"
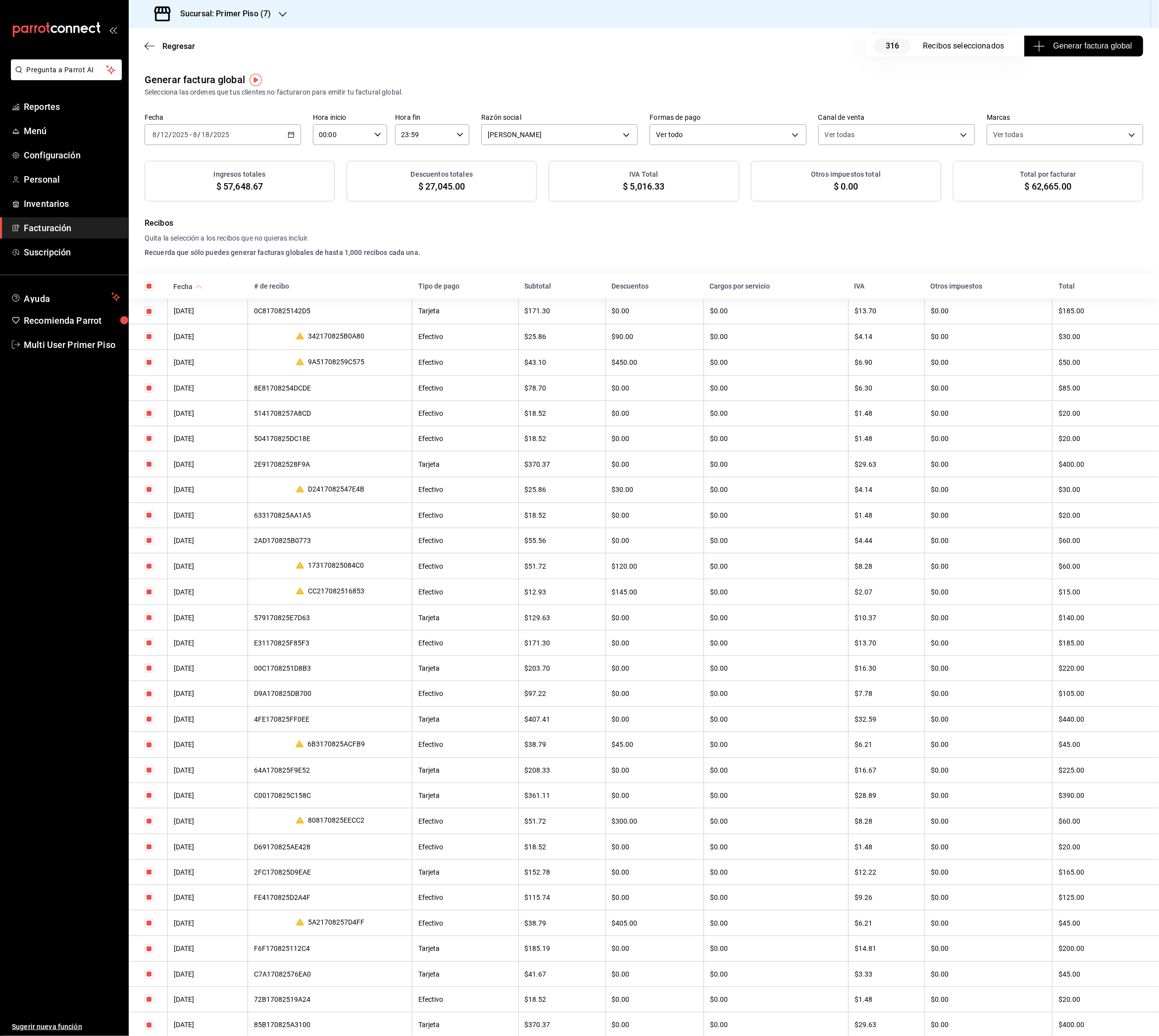
click at [1060, 51] on span "Generar factura global" at bounding box center [1083, 46] width 97 height 12
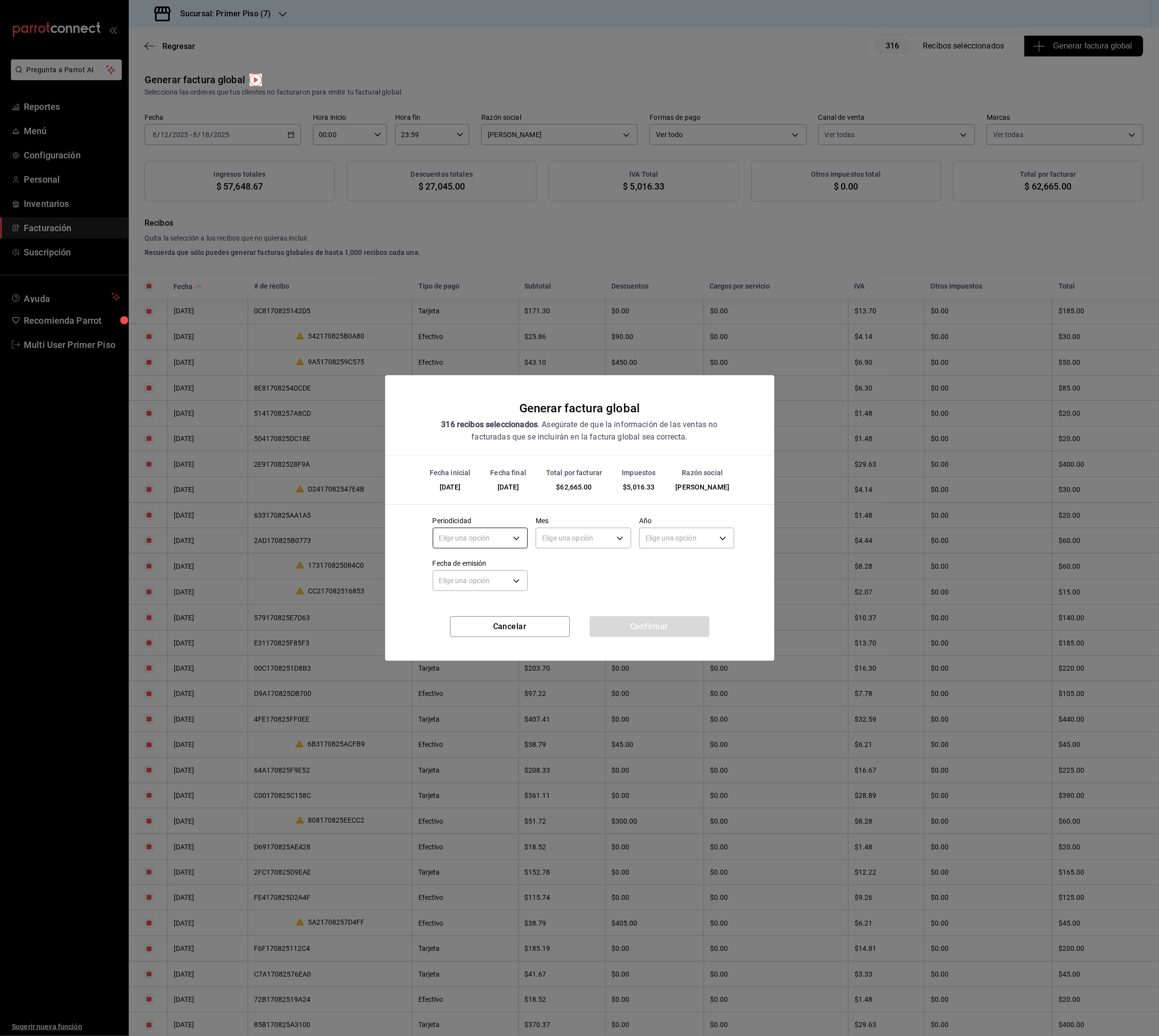
click at [508, 544] on body "Pregunta a Parrot AI Reportes Menú Configuración Personal Inventarios Facturaci…" at bounding box center [579, 518] width 1159 height 1036
click at [470, 584] on li "Semanal" at bounding box center [481, 585] width 95 height 16
click at [588, 538] on body "Pregunta a Parrot AI Reportes Menú Configuración Personal Inventarios Facturaci…" at bounding box center [579, 518] width 1159 height 1036
click at [566, 687] on li "Agosto" at bounding box center [583, 683] width 95 height 16
click at [660, 540] on body "Pregunta a Parrot AI Reportes Menú Configuración Personal Inventarios Facturaci…" at bounding box center [579, 518] width 1159 height 1036
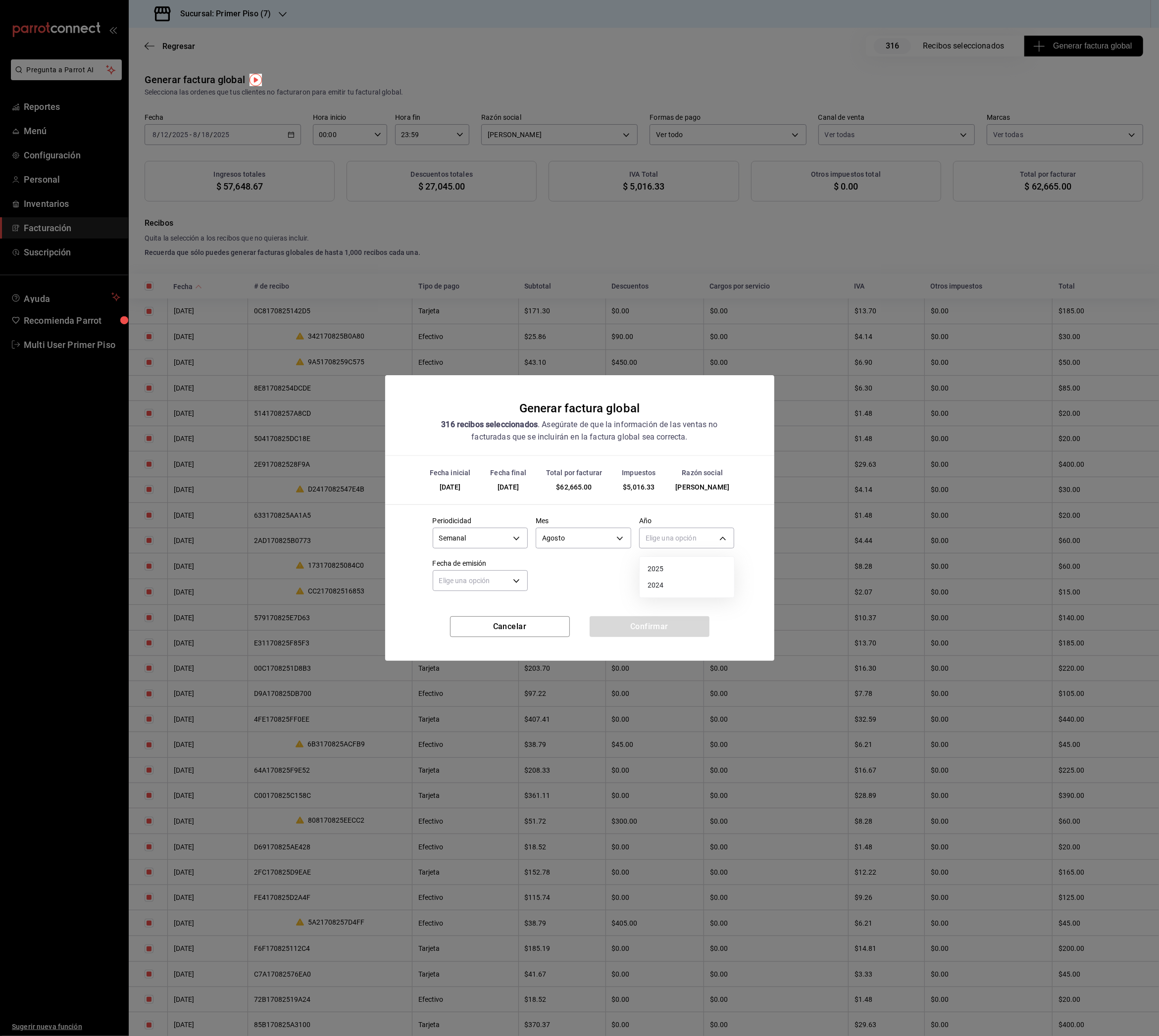
click at [654, 567] on li "2025" at bounding box center [687, 569] width 95 height 16
click at [509, 580] on body "Pregunta a Parrot AI Reportes Menú Configuración Personal Inventarios Facturaci…" at bounding box center [579, 518] width 1159 height 1036
click at [458, 610] on li "Hoy" at bounding box center [481, 612] width 95 height 16
click at [619, 620] on button "Confirmar" at bounding box center [649, 626] width 120 height 21
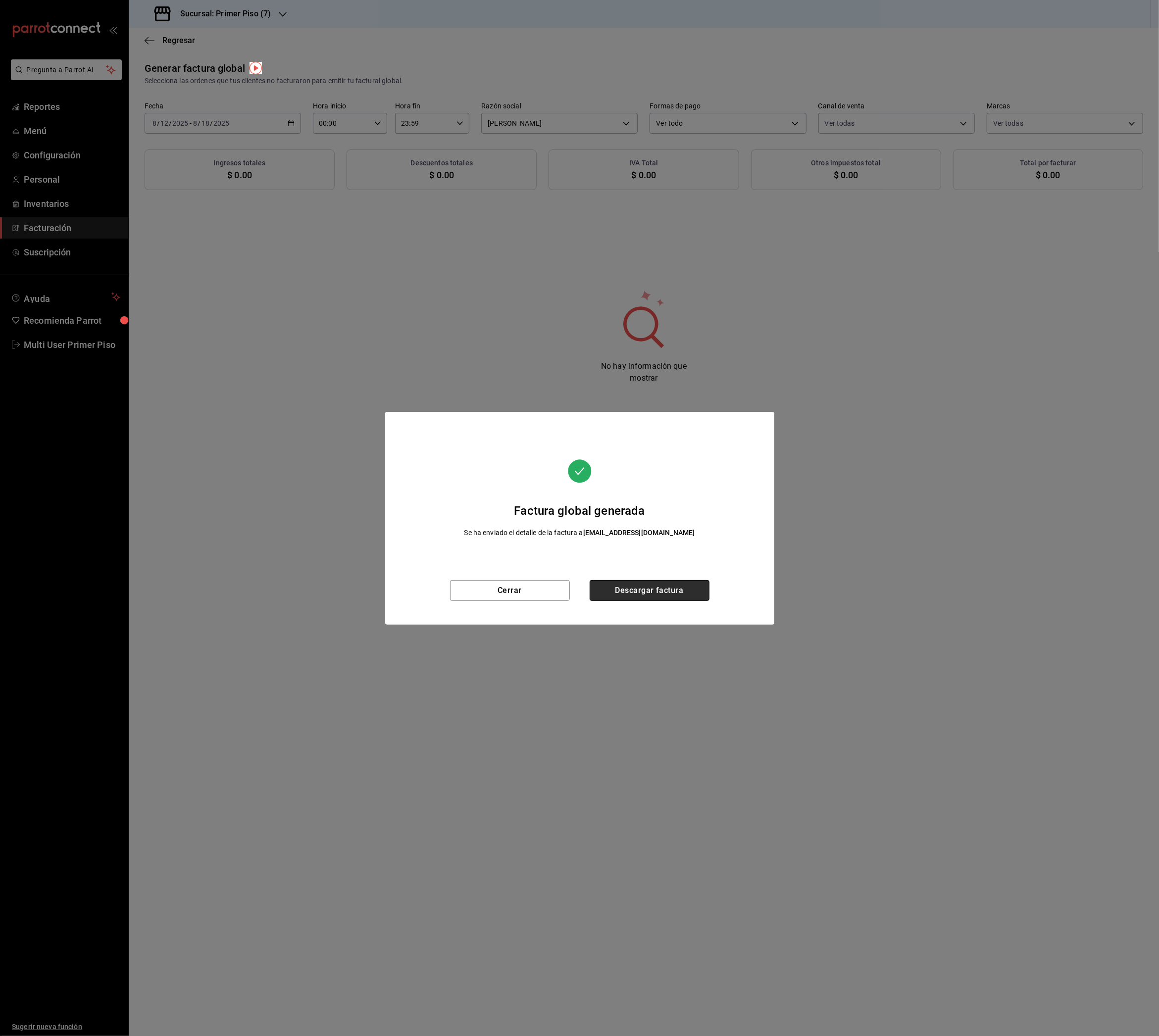
click at [696, 594] on button "Descargar factura" at bounding box center [649, 590] width 120 height 21
click at [508, 588] on button "Cerrar" at bounding box center [510, 590] width 120 height 21
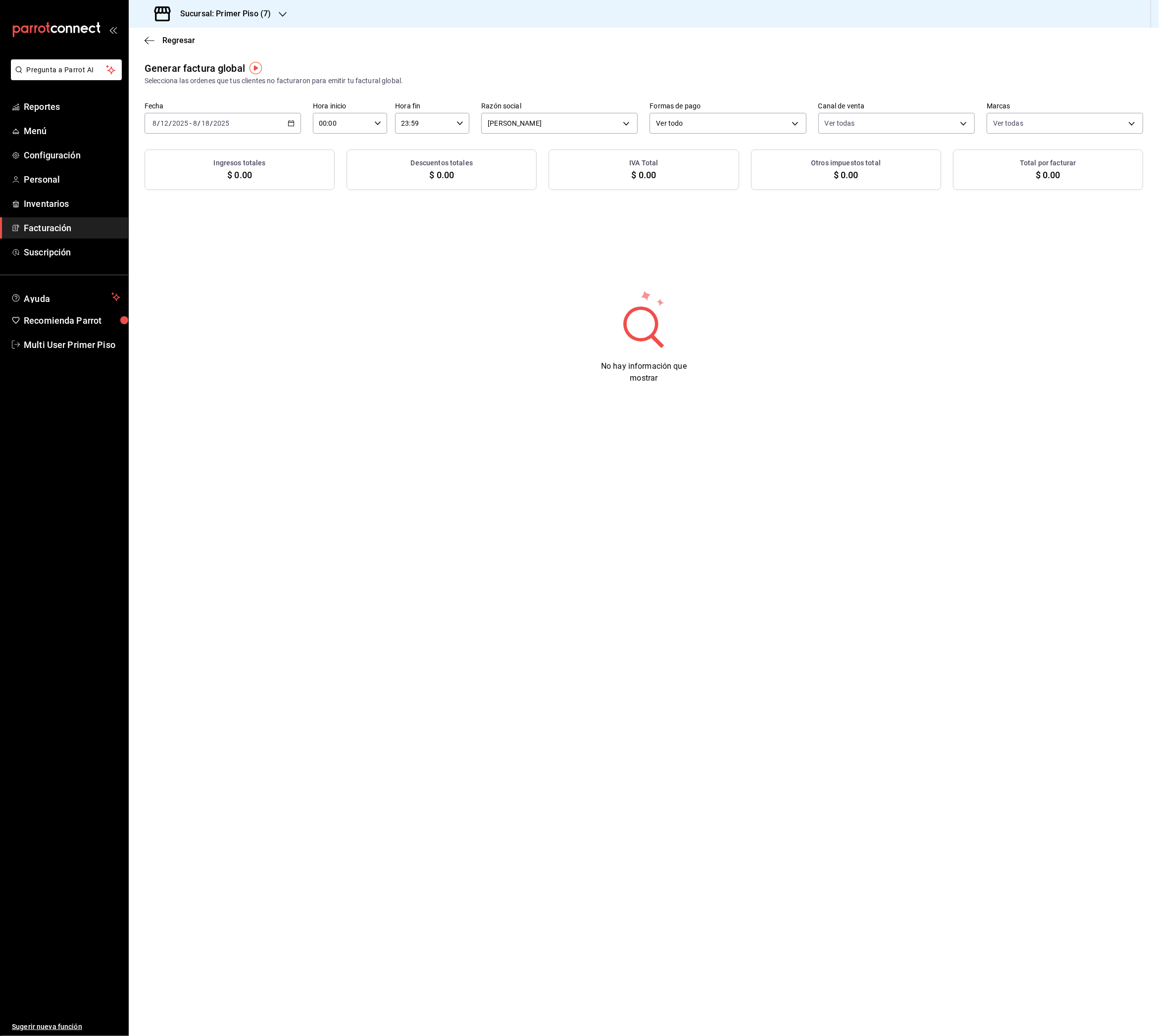
click at [247, 15] on h3 "Sucursal: Primer Piso (7)" at bounding box center [222, 13] width 99 height 12
click at [363, 346] on div at bounding box center [579, 518] width 1159 height 1036
click at [252, 12] on h3 "Sucursal: Primer Piso (7)" at bounding box center [222, 13] width 99 height 12
click at [182, 69] on span "Primer Piso (2)" at bounding box center [160, 65] width 47 height 10
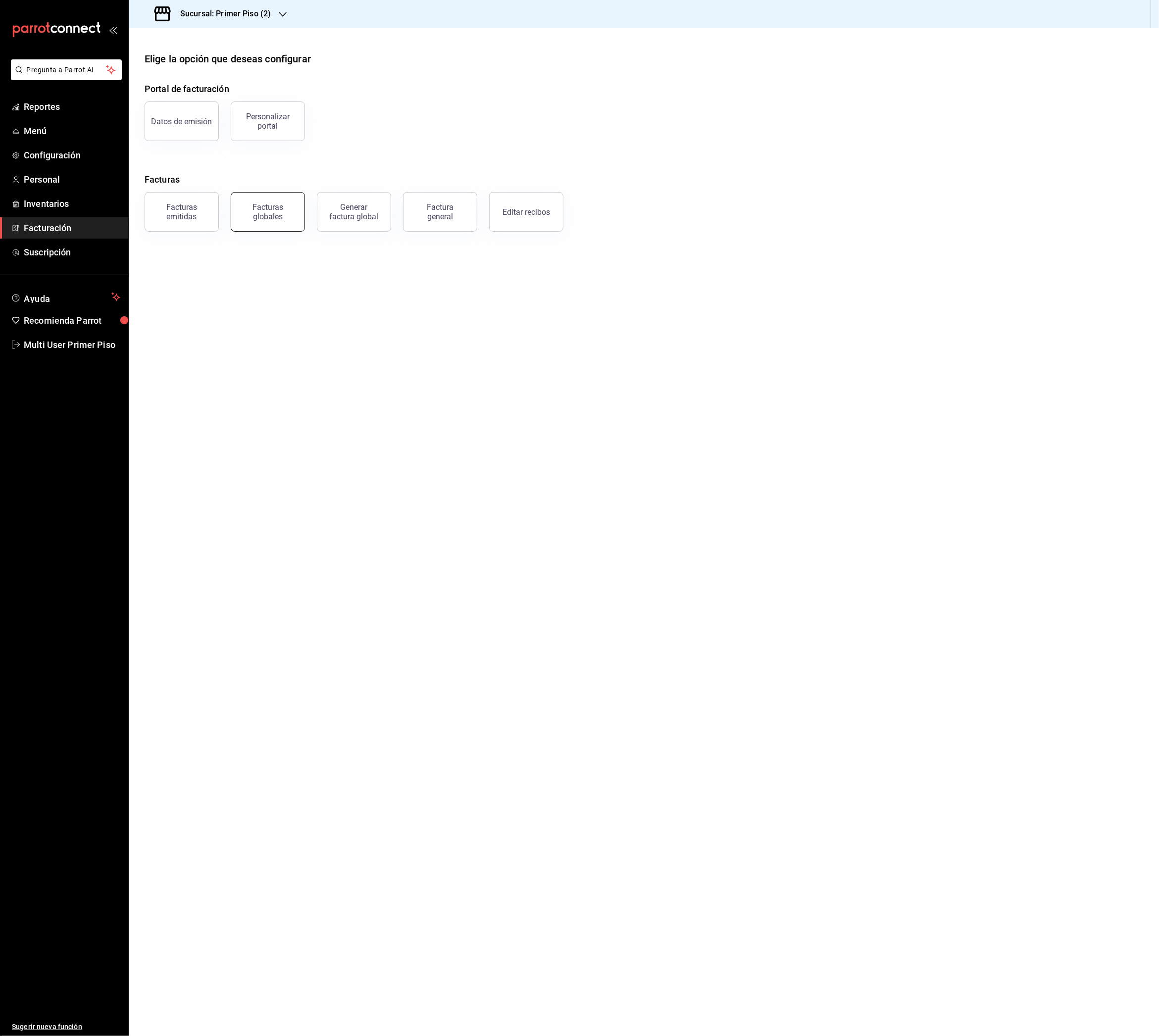
click at [280, 215] on div "Facturas globales" at bounding box center [267, 212] width 61 height 19
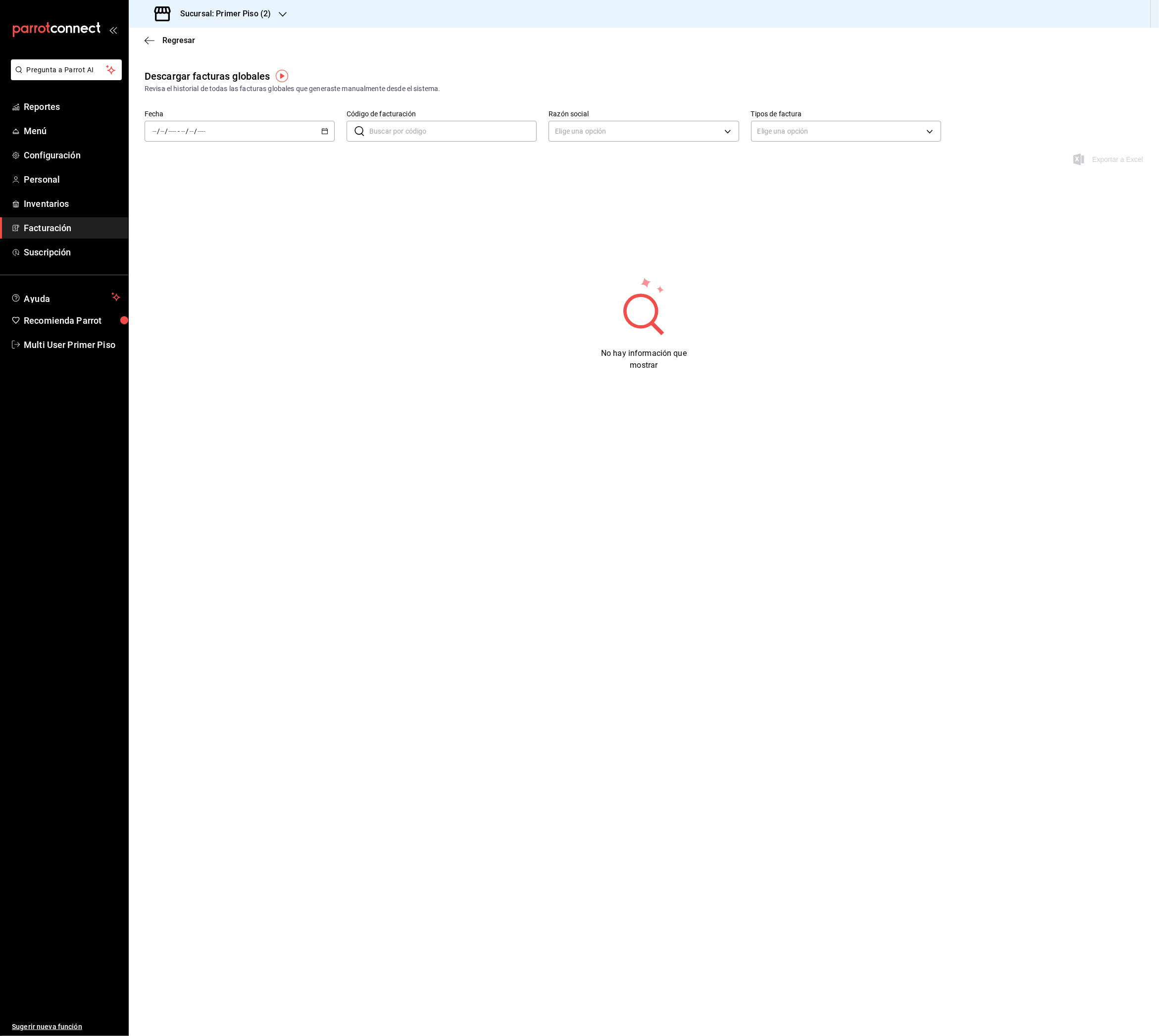
click at [247, 128] on div "/ / - / /" at bounding box center [240, 131] width 190 height 21
click at [206, 160] on span "Hoy" at bounding box center [191, 161] width 77 height 10
click at [1134, 248] on icon "button" at bounding box center [1138, 246] width 10 height 10
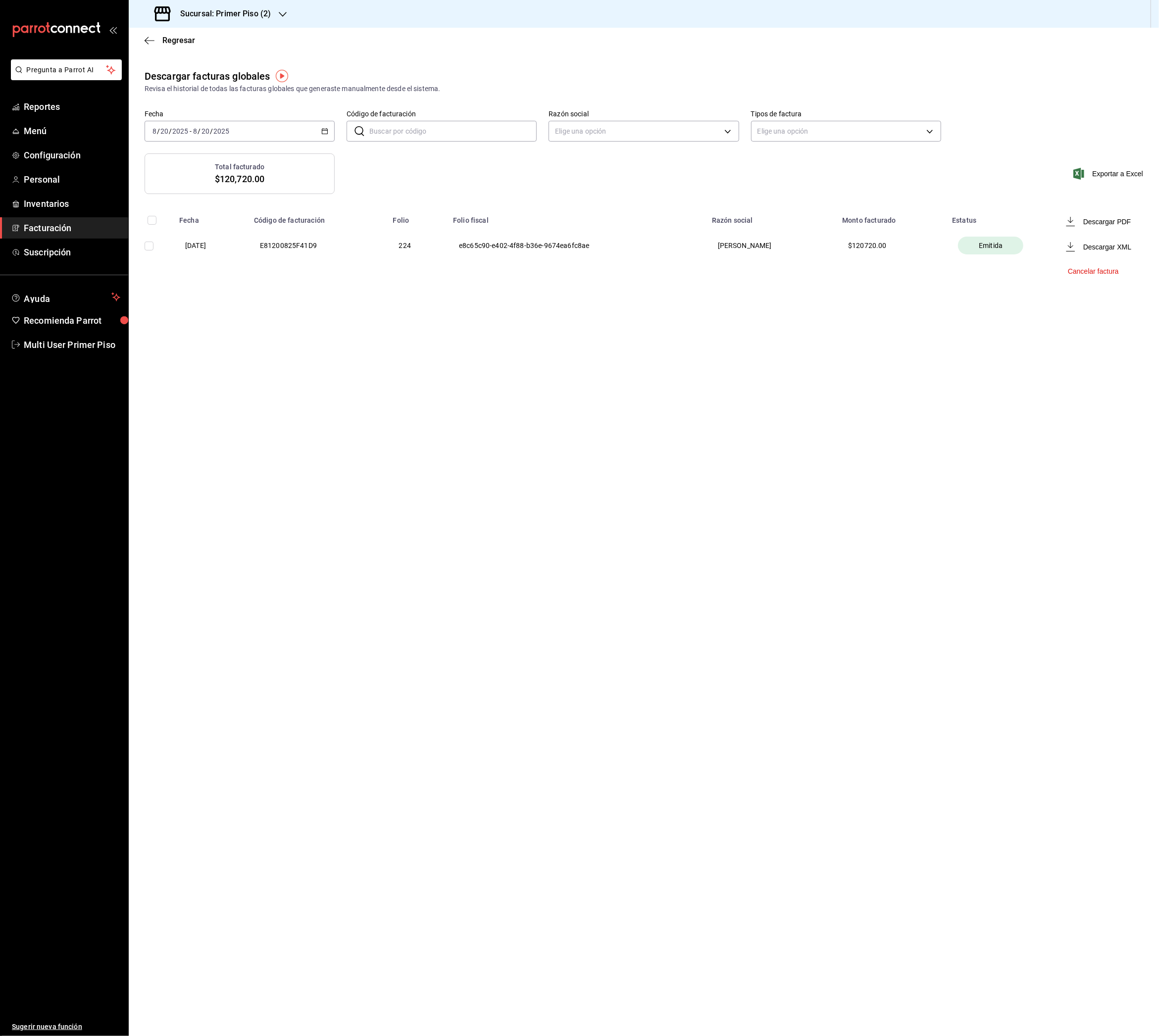
click at [1109, 228] on li "Descargar PDF" at bounding box center [1100, 221] width 87 height 25
click at [256, 15] on h3 "Sucursal: Primer Piso (2)" at bounding box center [222, 13] width 99 height 12
click at [206, 87] on div "Primer Piso (3)" at bounding box center [203, 87] width 133 height 10
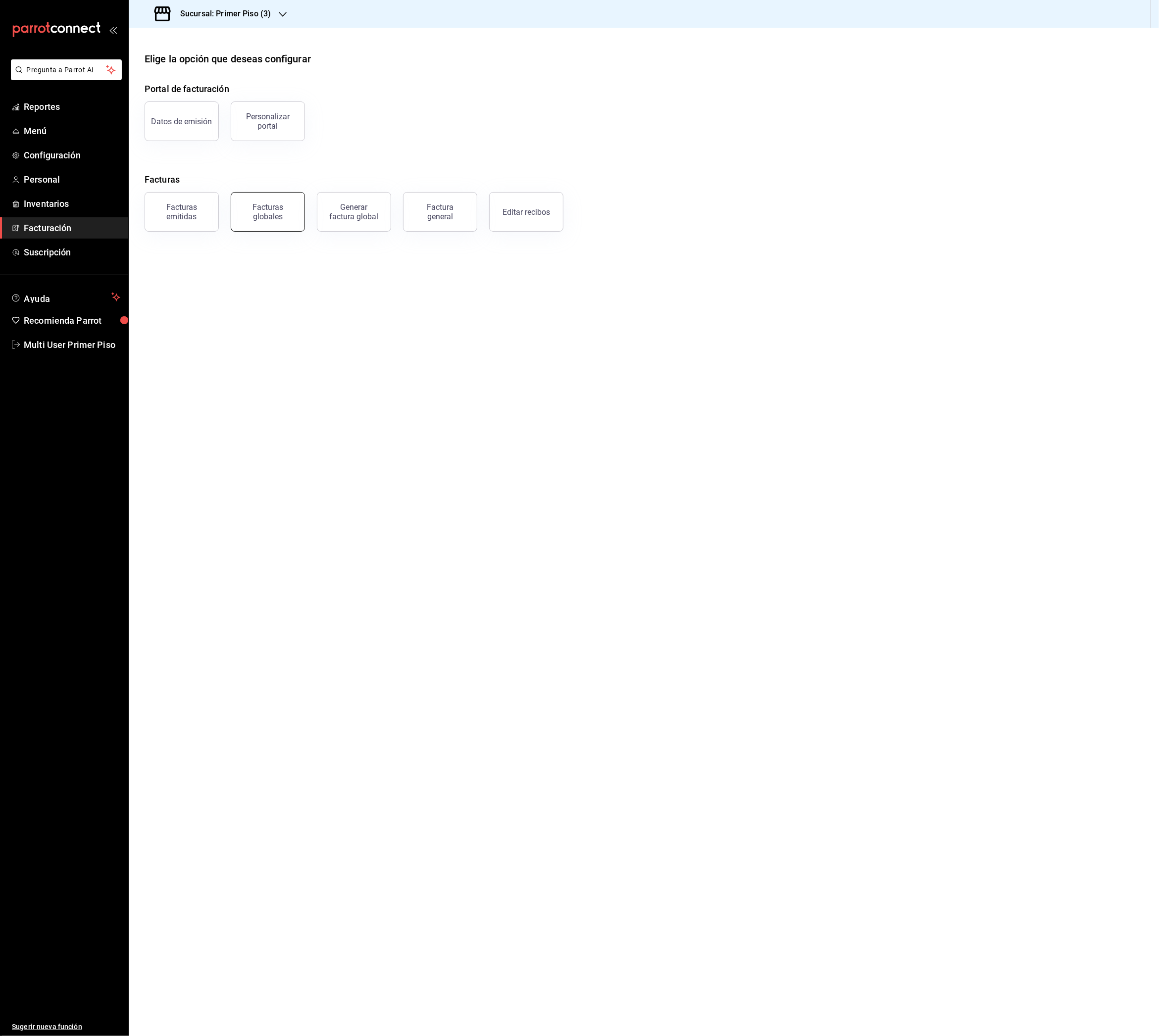
click at [290, 215] on div "Facturas globales" at bounding box center [267, 212] width 61 height 19
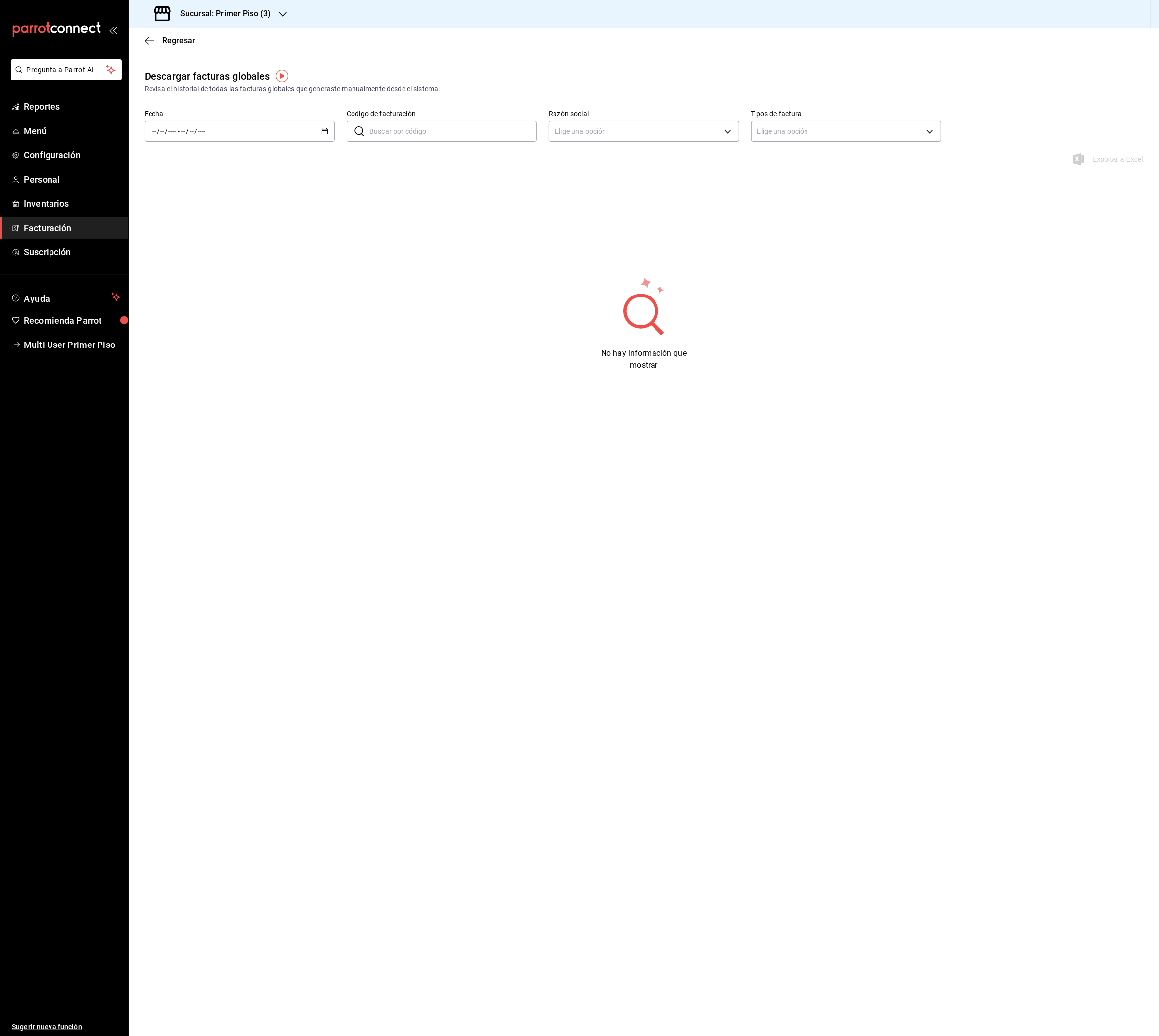
click at [281, 128] on div "/ / - / /" at bounding box center [240, 131] width 190 height 21
click at [191, 162] on span "Hoy" at bounding box center [191, 161] width 77 height 10
click at [1138, 248] on icon "button" at bounding box center [1138, 246] width 10 height 10
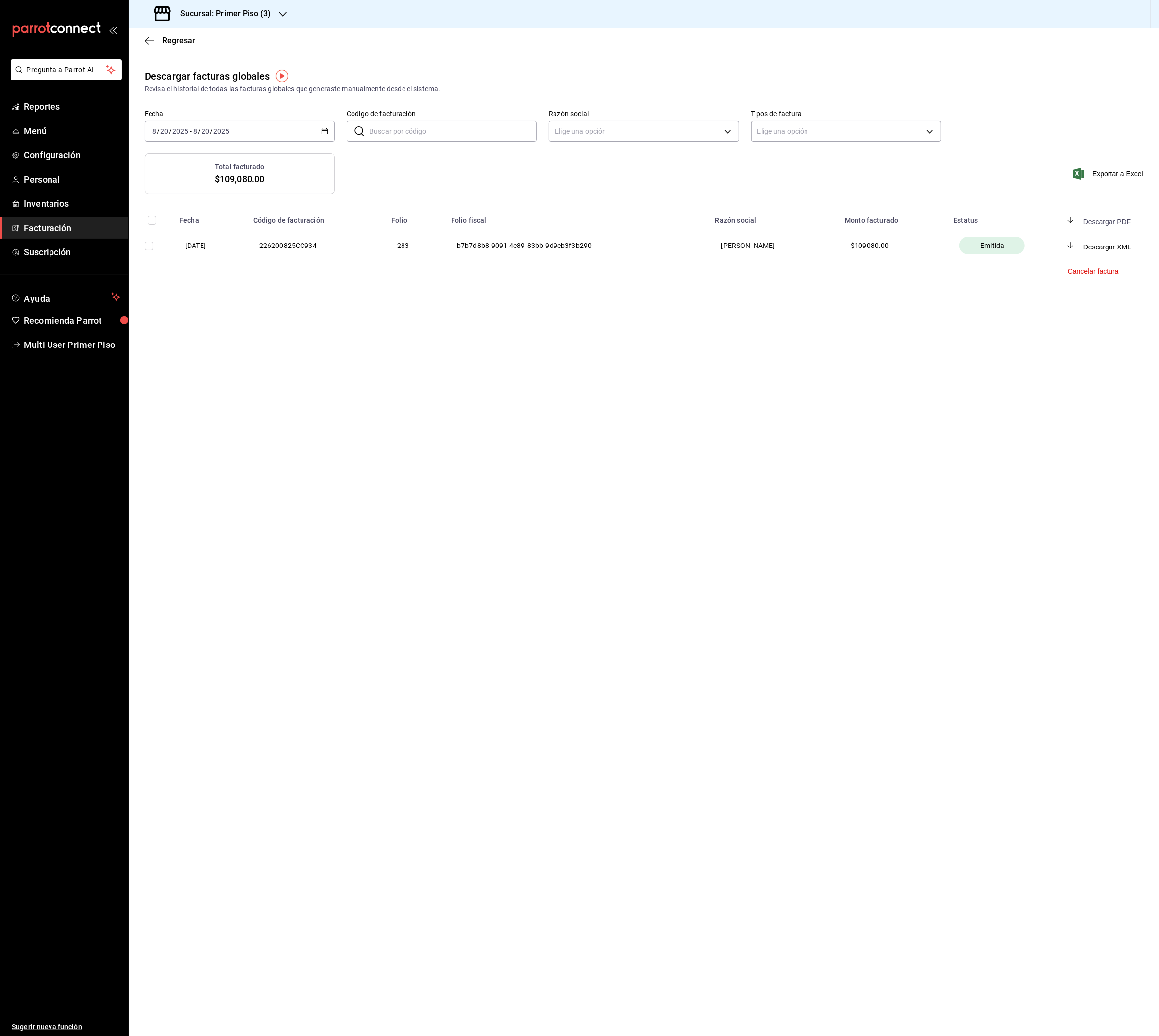
click at [1101, 224] on div "Descargar PDF" at bounding box center [1107, 221] width 47 height 8
